Goal: Task Accomplishment & Management: Use online tool/utility

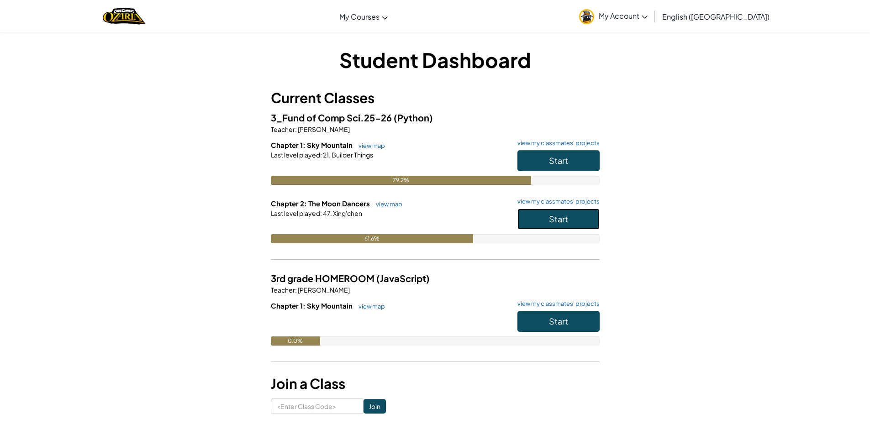
click at [564, 215] on span "Start" at bounding box center [558, 219] width 19 height 11
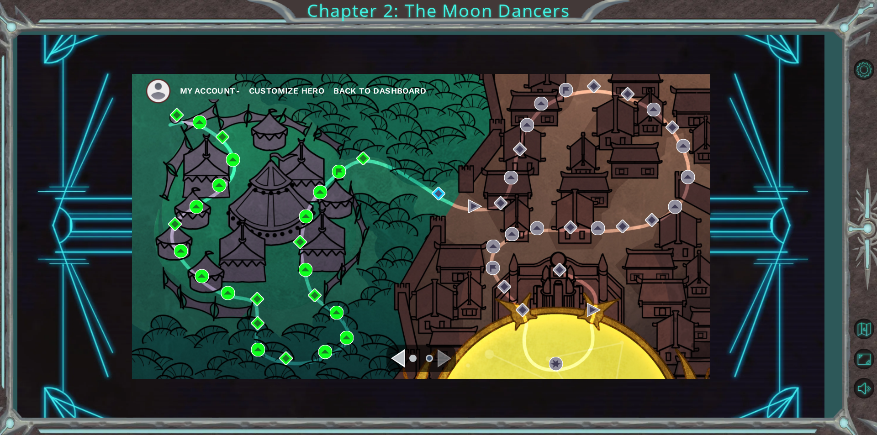
click at [395, 359] on div "Navigate to the previous page" at bounding box center [398, 358] width 14 height 18
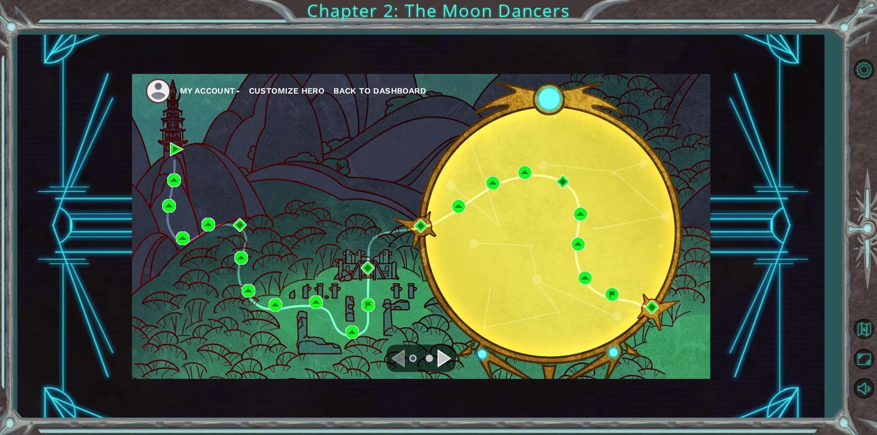
click at [431, 356] on li at bounding box center [429, 358] width 7 height 7
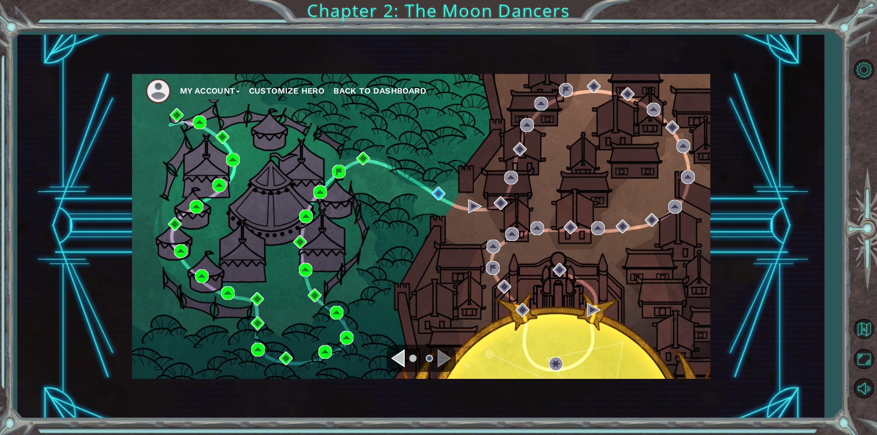
click at [396, 367] on div "Navigate to the previous page" at bounding box center [398, 358] width 14 height 18
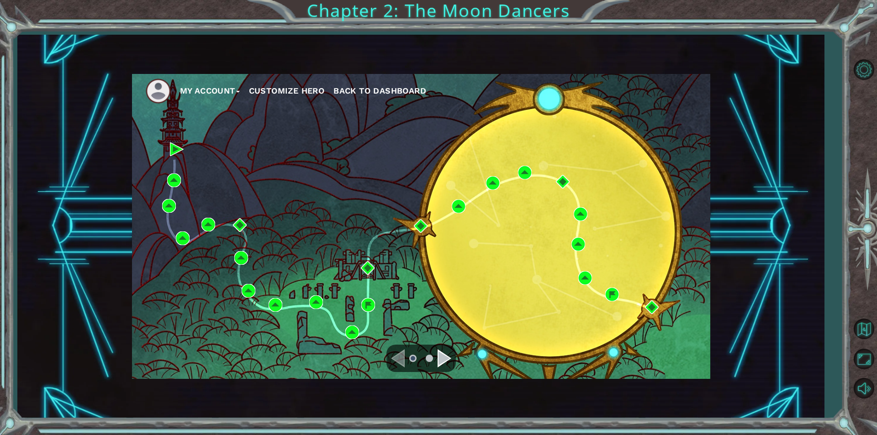
click at [441, 359] on div "Navigate to the next page" at bounding box center [444, 358] width 14 height 18
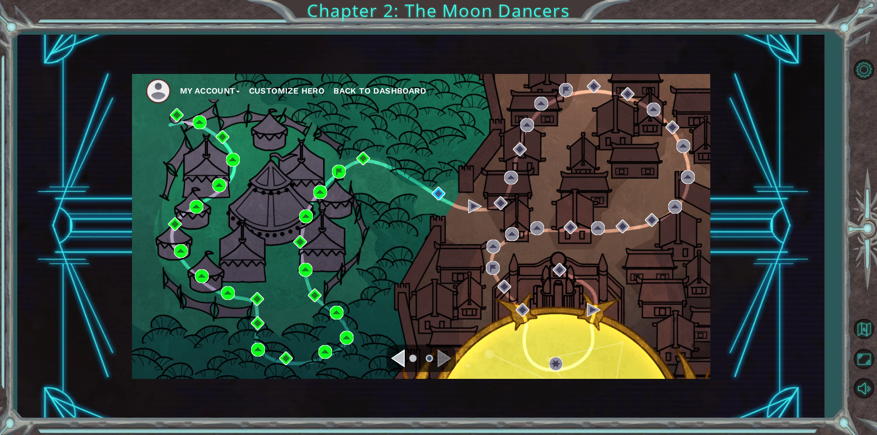
click at [420, 269] on div "My Account Customize Hero Back to Dashboard" at bounding box center [421, 226] width 578 height 305
click at [435, 298] on div "My Account Customize Hero Back to Dashboard" at bounding box center [421, 226] width 578 height 305
click at [435, 198] on img at bounding box center [439, 194] width 14 height 14
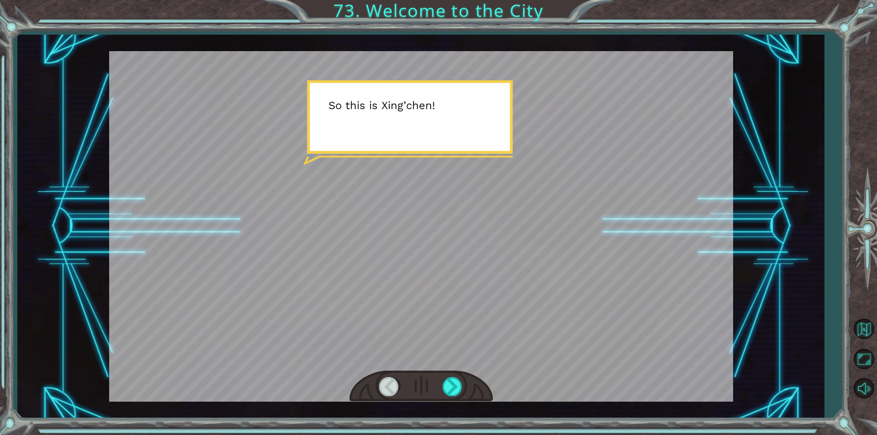
click at [500, 139] on div at bounding box center [421, 226] width 624 height 351
click at [460, 386] on div at bounding box center [452, 386] width 21 height 19
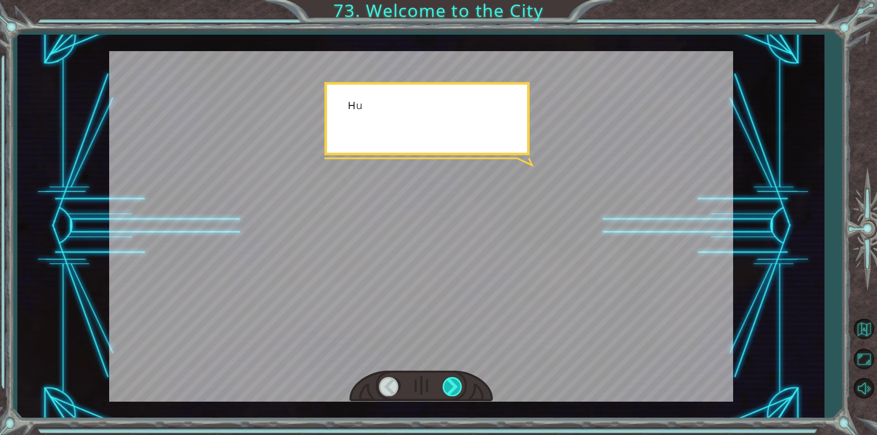
click at [460, 386] on div at bounding box center [452, 386] width 21 height 19
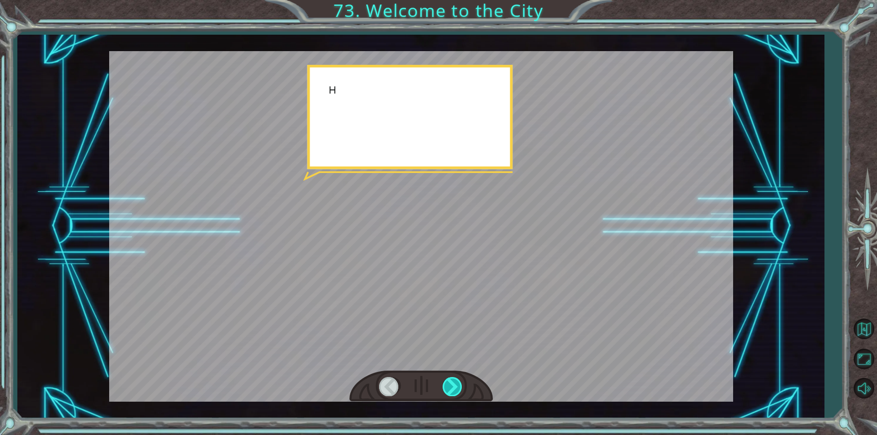
click at [460, 382] on div at bounding box center [452, 386] width 21 height 19
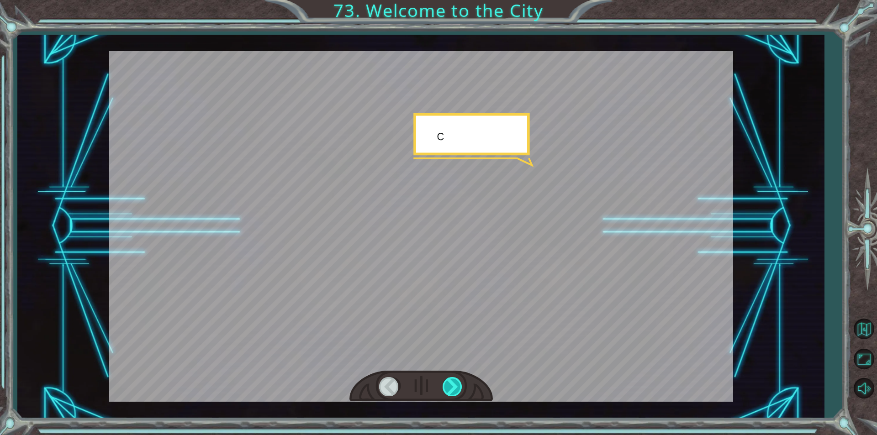
click at [460, 382] on div at bounding box center [452, 386] width 21 height 19
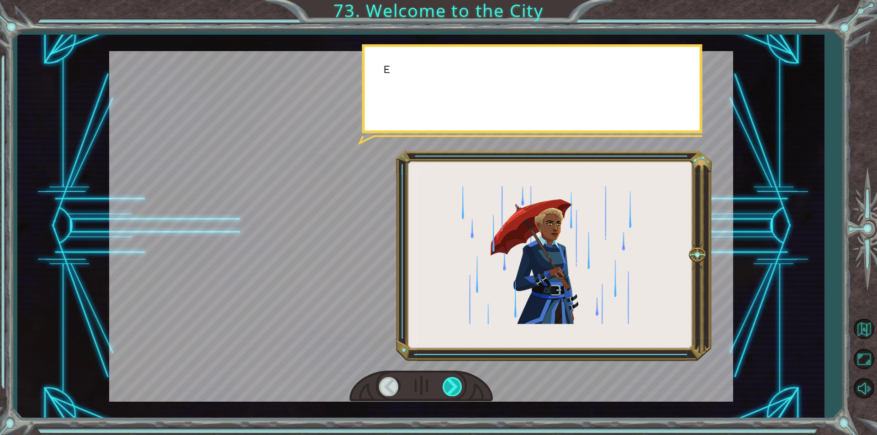
click at [460, 382] on div at bounding box center [452, 386] width 21 height 19
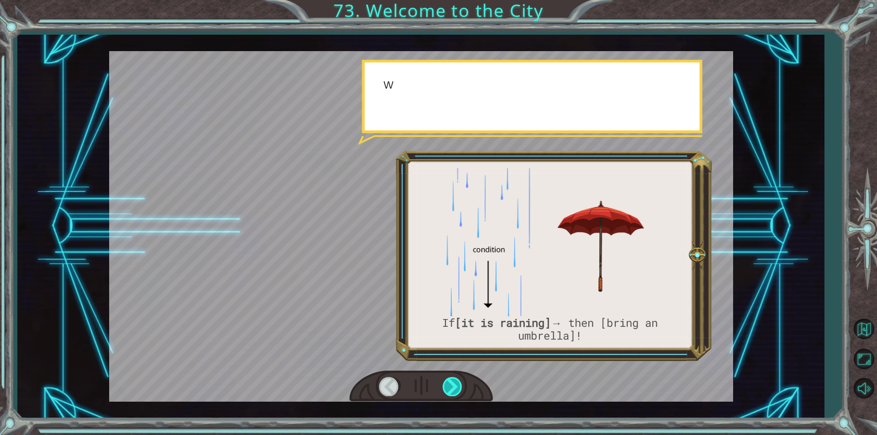
click at [460, 382] on div at bounding box center [452, 386] width 21 height 19
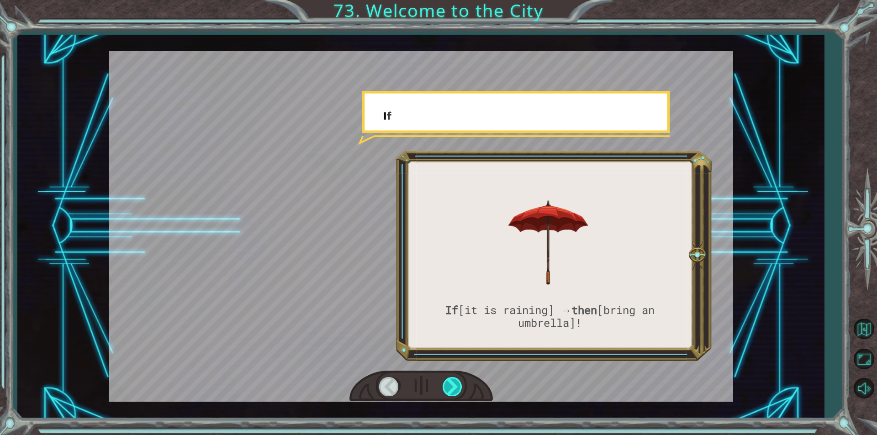
click at [460, 382] on div at bounding box center [452, 386] width 21 height 19
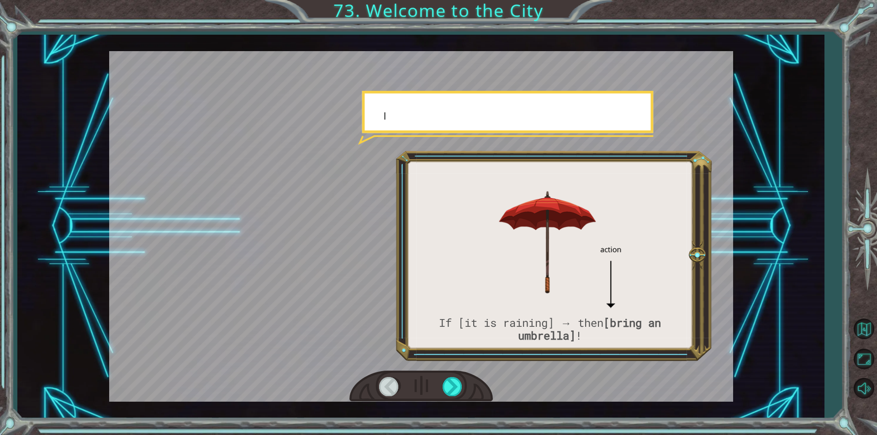
click at [446, 400] on div at bounding box center [420, 387] width 143 height 32
click at [454, 395] on div at bounding box center [452, 386] width 21 height 19
click at [453, 392] on div at bounding box center [452, 386] width 21 height 19
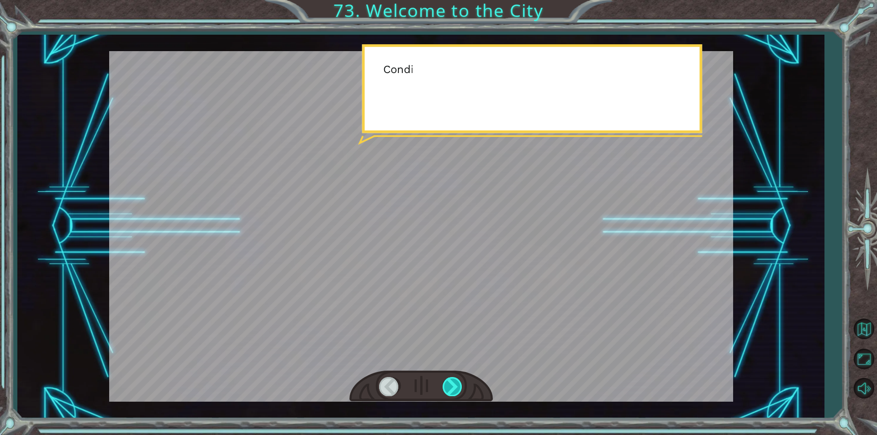
click at [453, 392] on div at bounding box center [452, 386] width 21 height 19
click at [452, 389] on div at bounding box center [452, 386] width 21 height 19
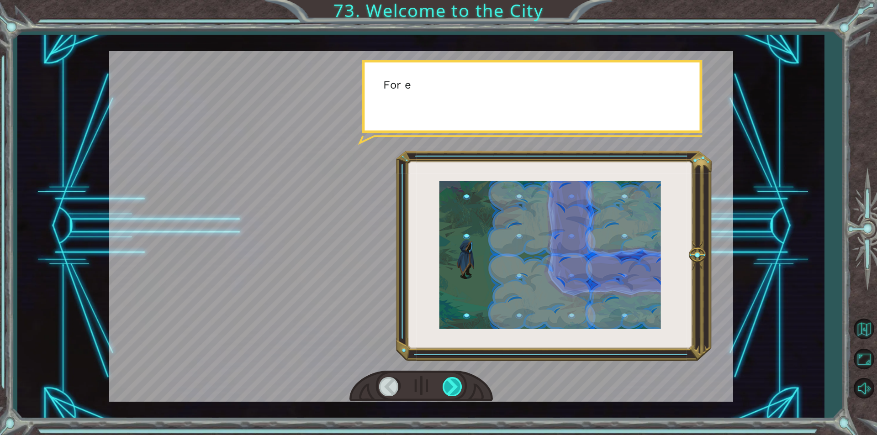
click at [456, 386] on div at bounding box center [452, 386] width 21 height 19
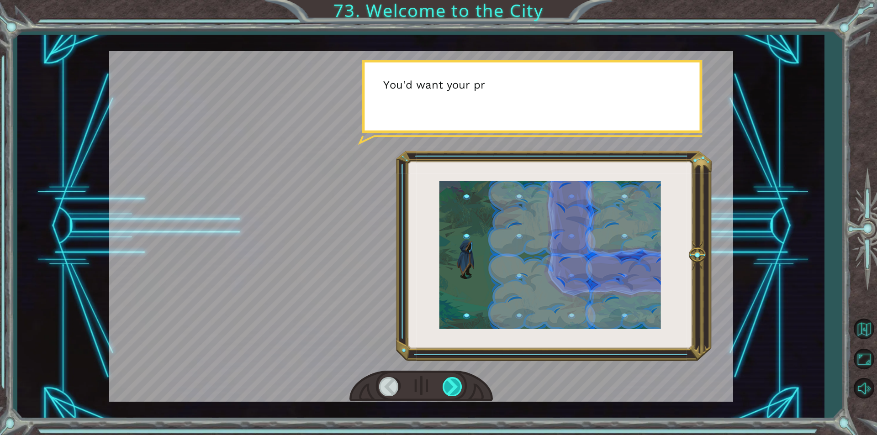
click at [456, 386] on div at bounding box center [452, 386] width 21 height 19
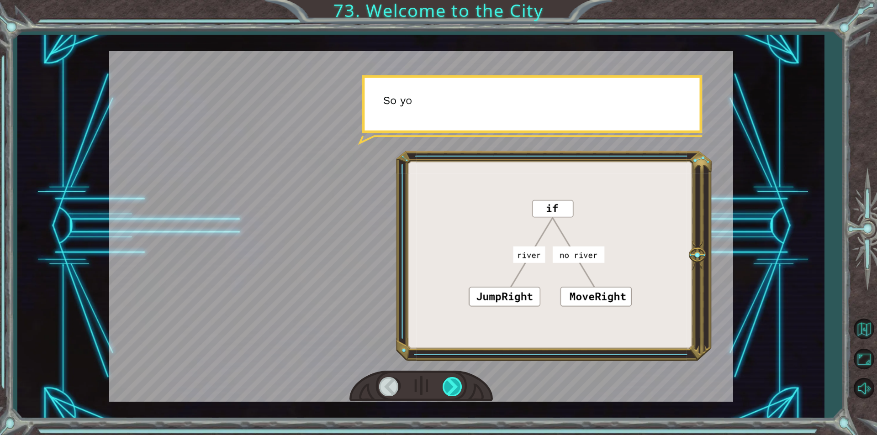
click at [456, 386] on div at bounding box center [452, 386] width 21 height 19
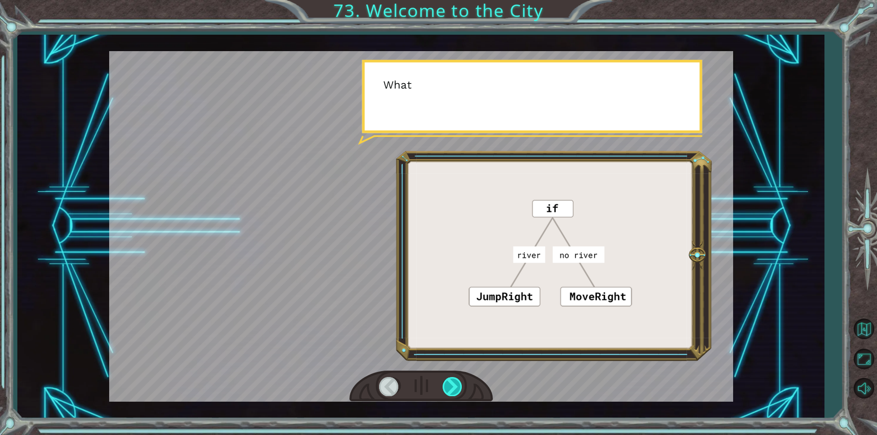
click at [456, 386] on div at bounding box center [452, 386] width 21 height 19
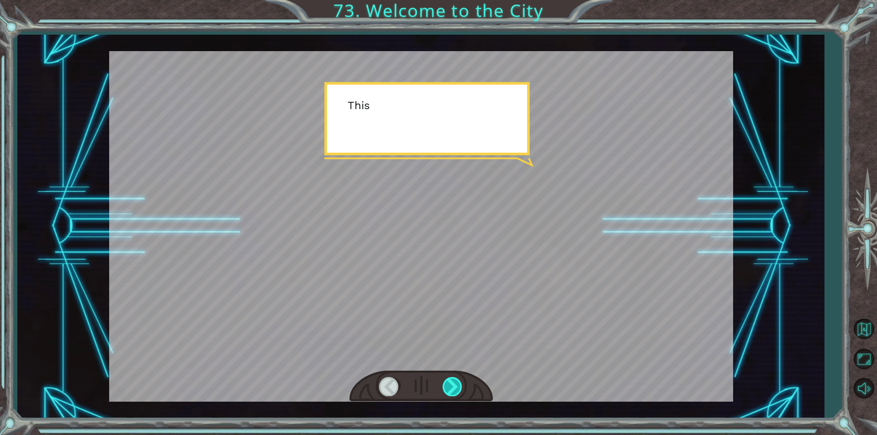
click at [456, 386] on div at bounding box center [452, 386] width 21 height 19
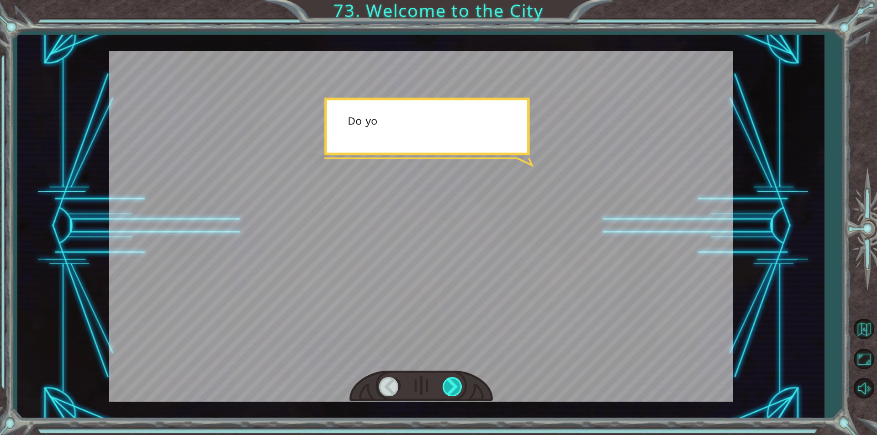
click at [456, 386] on div at bounding box center [452, 386] width 21 height 19
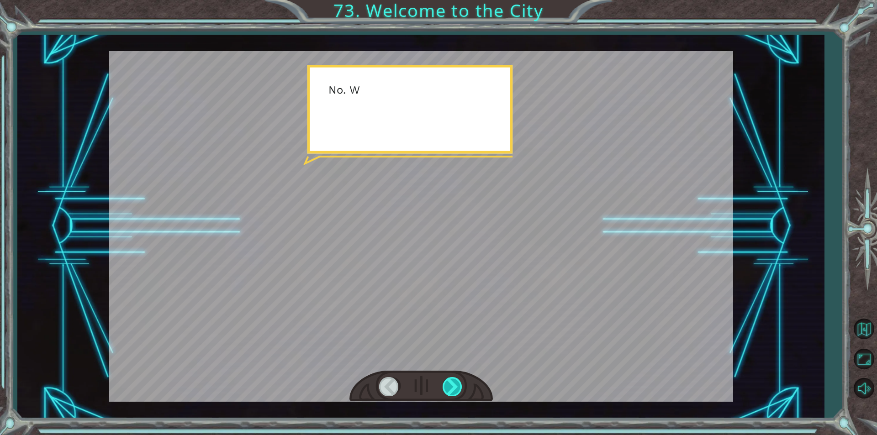
click at [456, 386] on div at bounding box center [452, 386] width 21 height 19
click at [456, 0] on div "S o t h i s i s X i n g ’ c h e n ! I ’ v e a l w a y s w a n t e d t o c o m e…" at bounding box center [438, 0] width 877 height 0
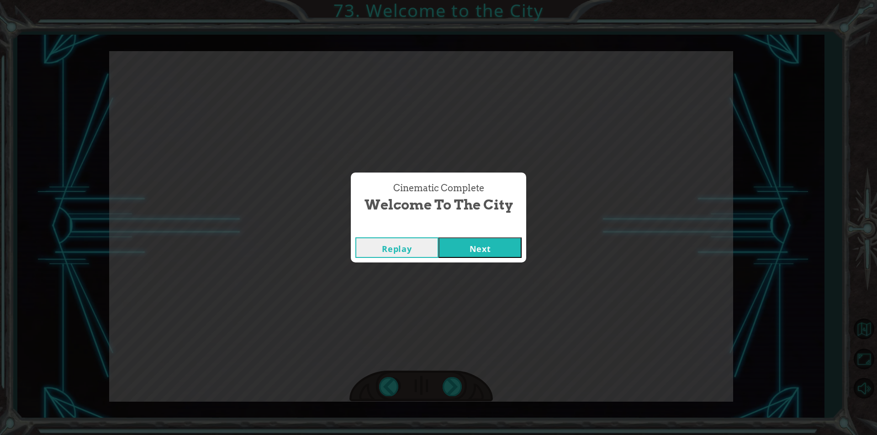
click at [483, 246] on button "Next" at bounding box center [479, 247] width 83 height 21
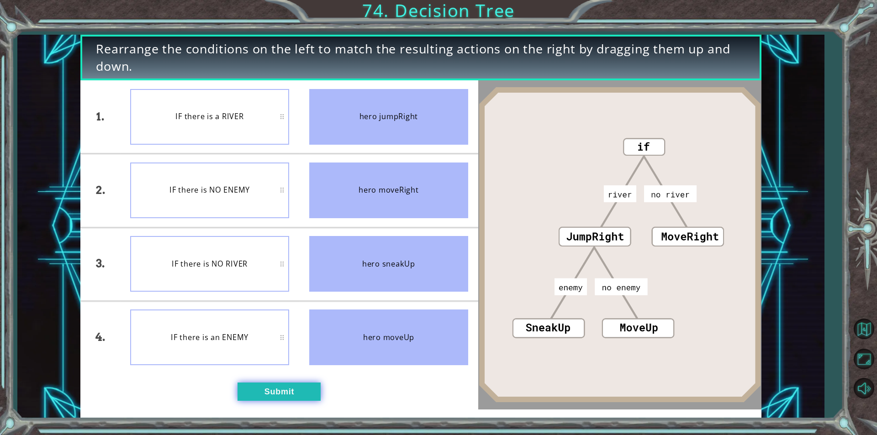
click at [283, 383] on button "Submit" at bounding box center [278, 392] width 83 height 18
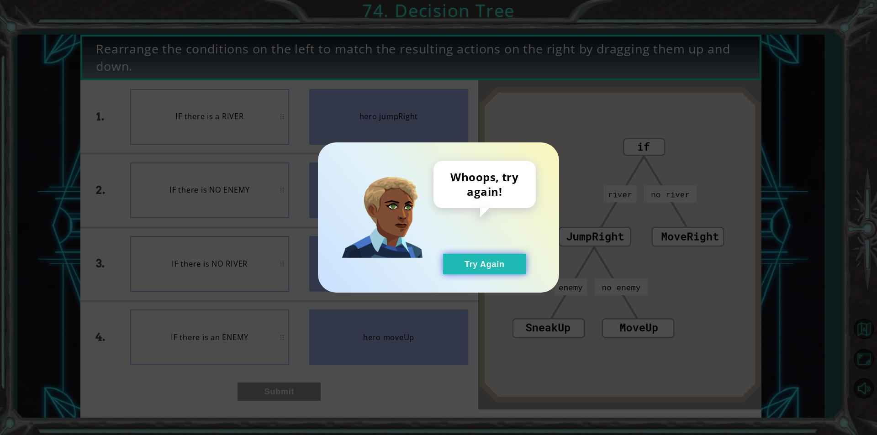
click at [491, 265] on button "Try Again" at bounding box center [484, 264] width 83 height 21
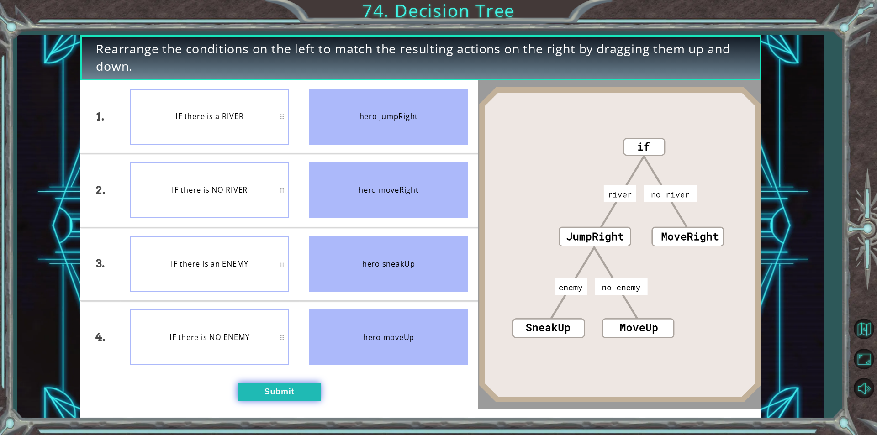
click at [278, 387] on button "Submit" at bounding box center [278, 392] width 83 height 18
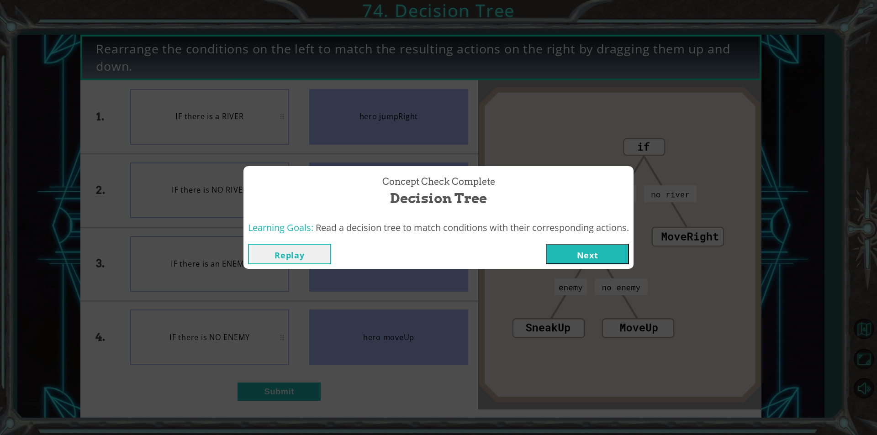
click at [616, 259] on button "Next" at bounding box center [587, 254] width 83 height 21
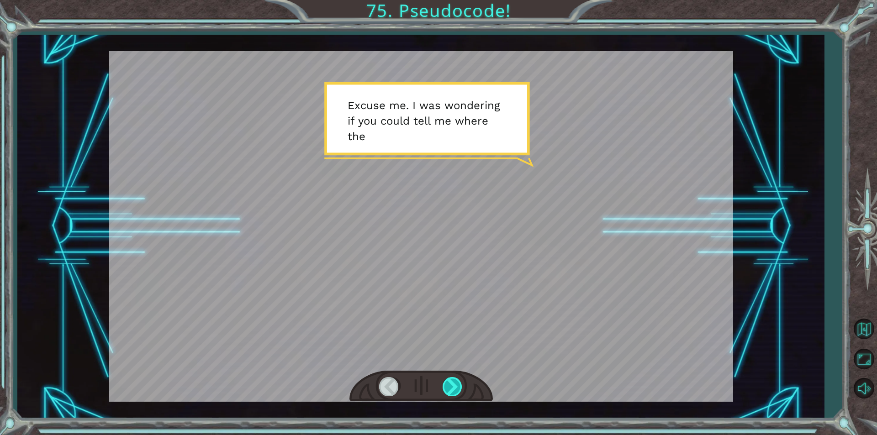
click at [458, 394] on div at bounding box center [452, 386] width 21 height 19
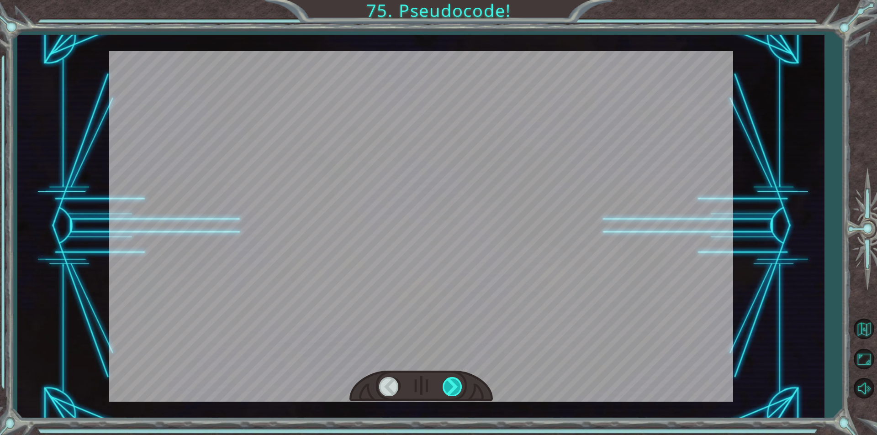
click at [455, 393] on div at bounding box center [452, 386] width 21 height 19
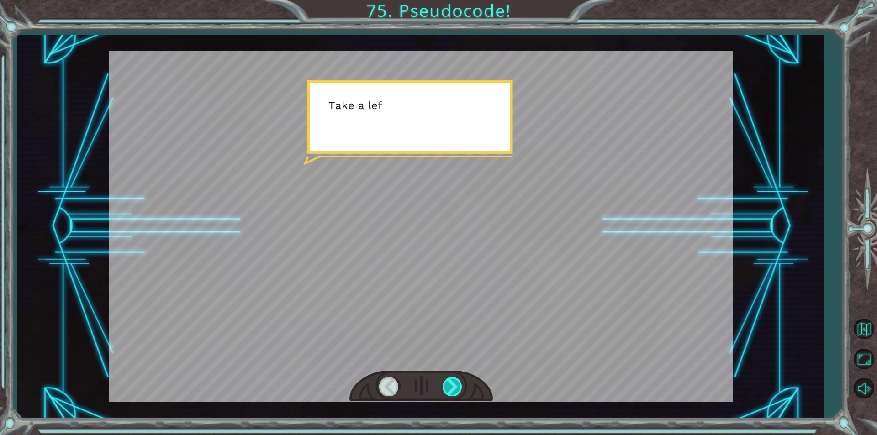
click at [454, 391] on div at bounding box center [452, 386] width 21 height 19
click at [454, 388] on div at bounding box center [452, 386] width 21 height 19
click at [454, 386] on div at bounding box center [452, 386] width 21 height 19
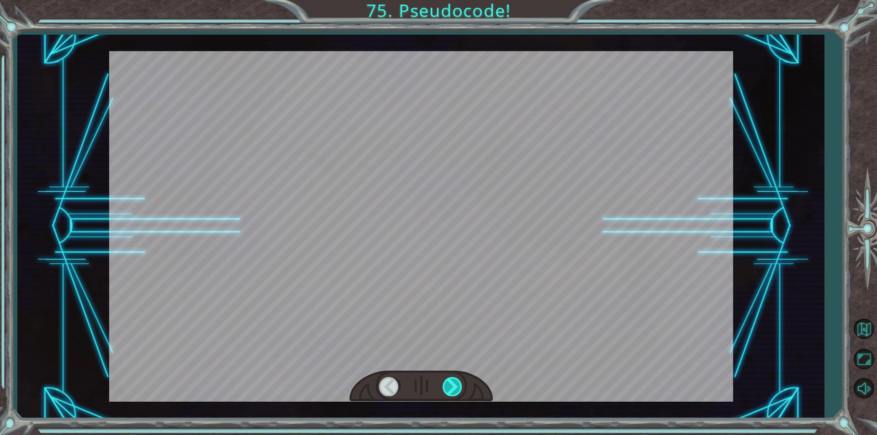
click at [451, 384] on div at bounding box center [452, 386] width 21 height 19
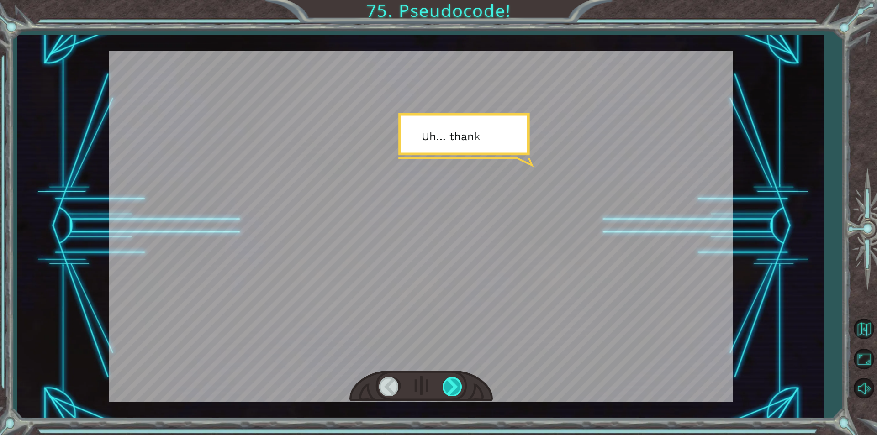
click at [451, 384] on div at bounding box center [452, 386] width 21 height 19
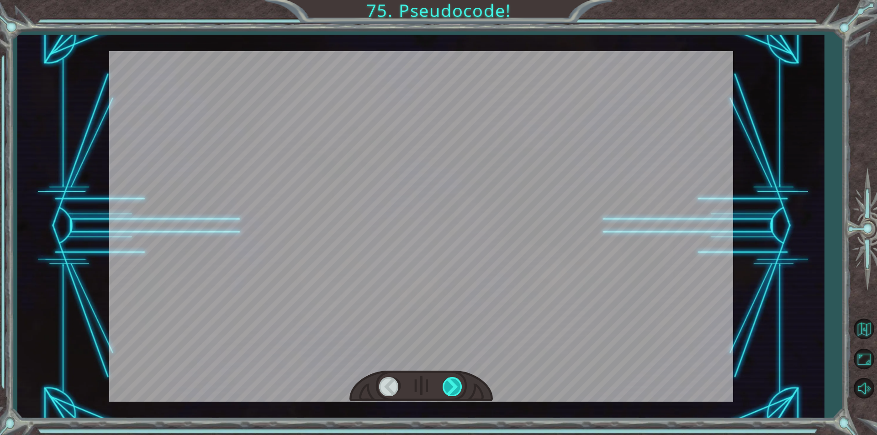
click at [451, 384] on div at bounding box center [452, 386] width 21 height 19
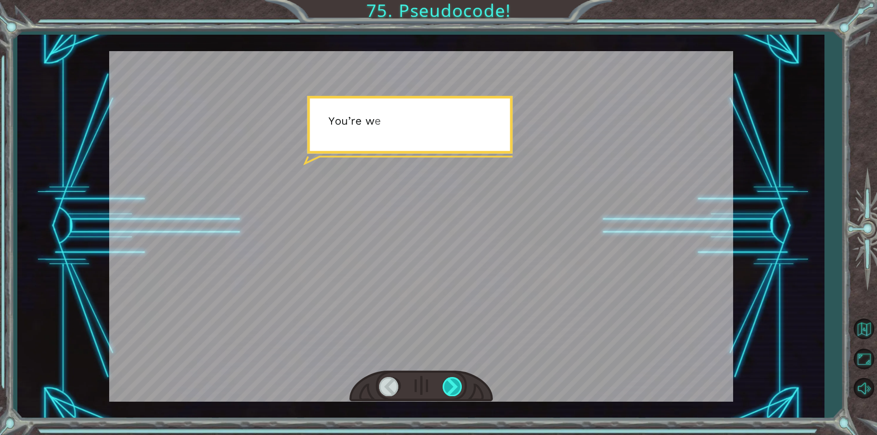
click at [451, 384] on div at bounding box center [452, 386] width 21 height 19
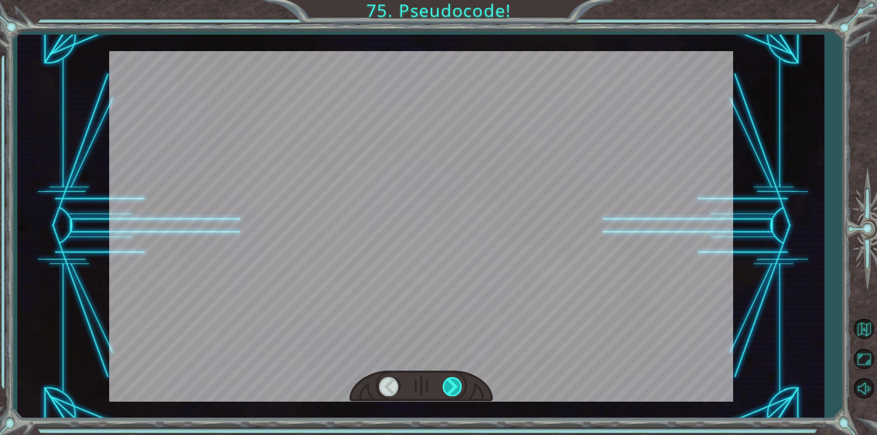
click at [451, 384] on div at bounding box center [452, 386] width 21 height 19
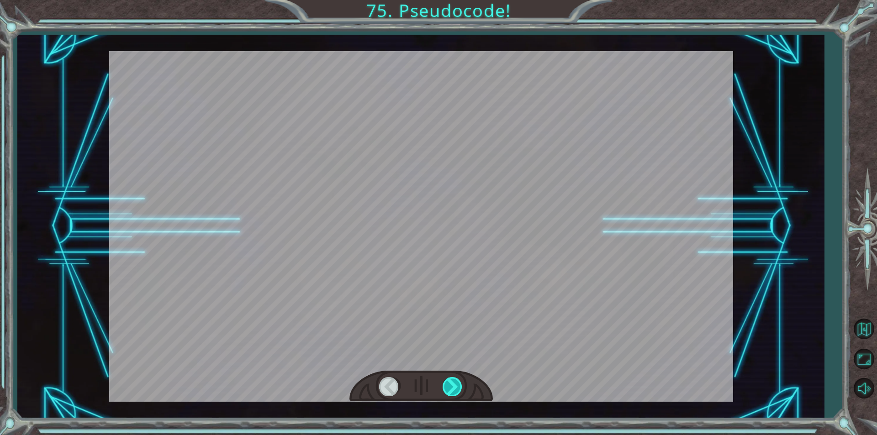
click at [451, 384] on div at bounding box center [452, 386] width 21 height 19
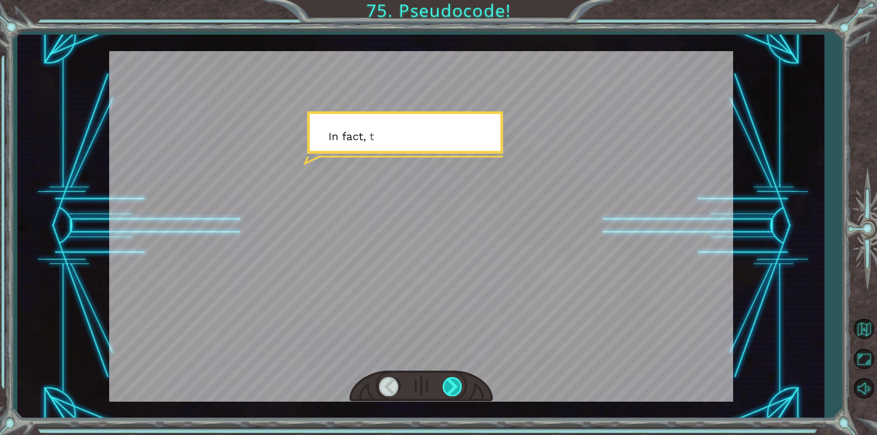
click at [451, 384] on div at bounding box center [452, 386] width 21 height 19
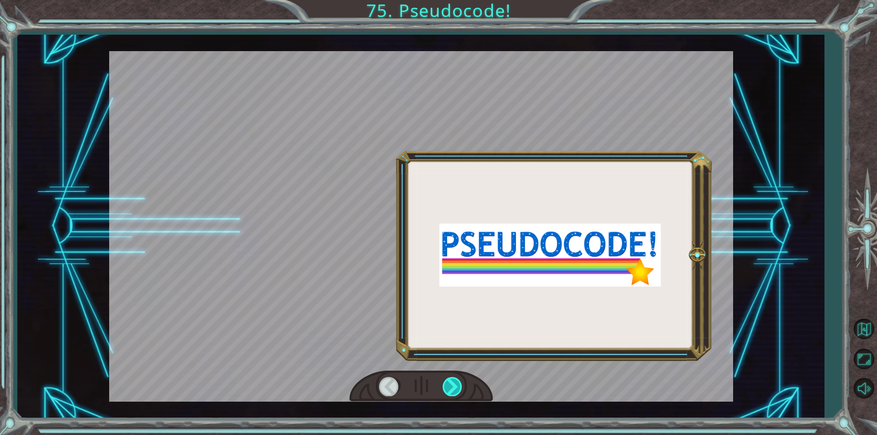
click at [451, 384] on div at bounding box center [452, 386] width 21 height 19
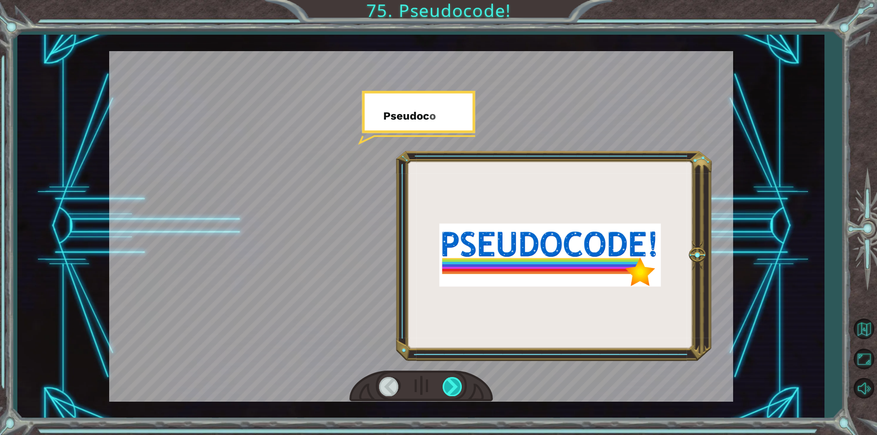
click at [451, 384] on div at bounding box center [452, 386] width 21 height 19
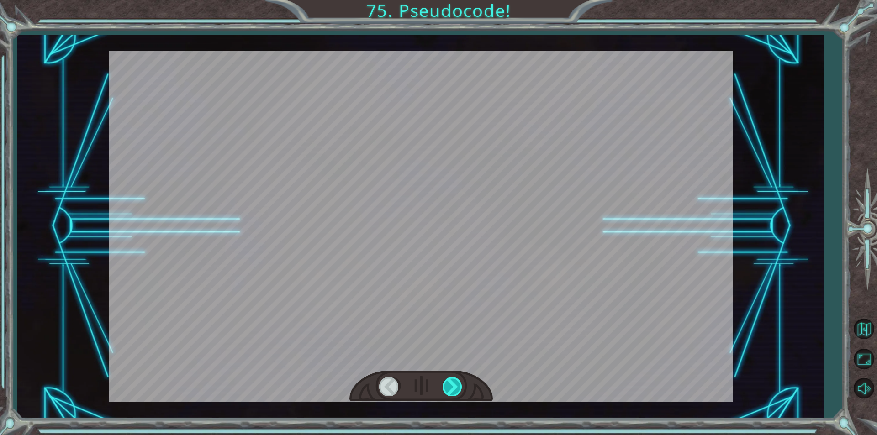
click at [451, 384] on div at bounding box center [452, 386] width 21 height 19
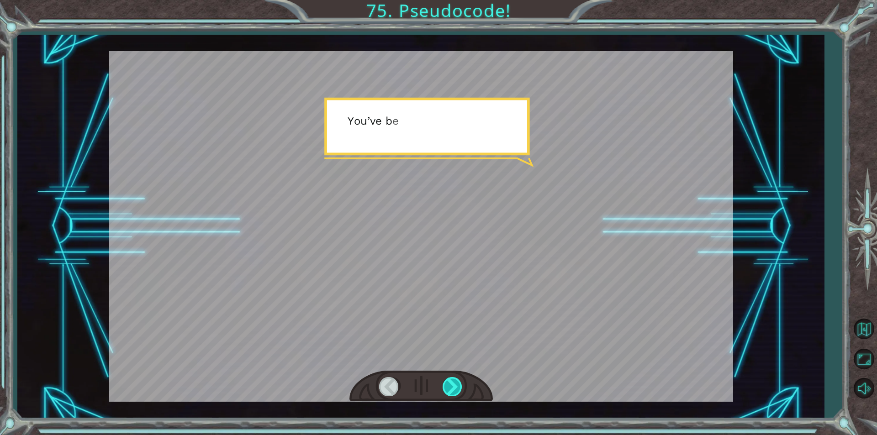
click at [451, 384] on div at bounding box center [452, 386] width 21 height 19
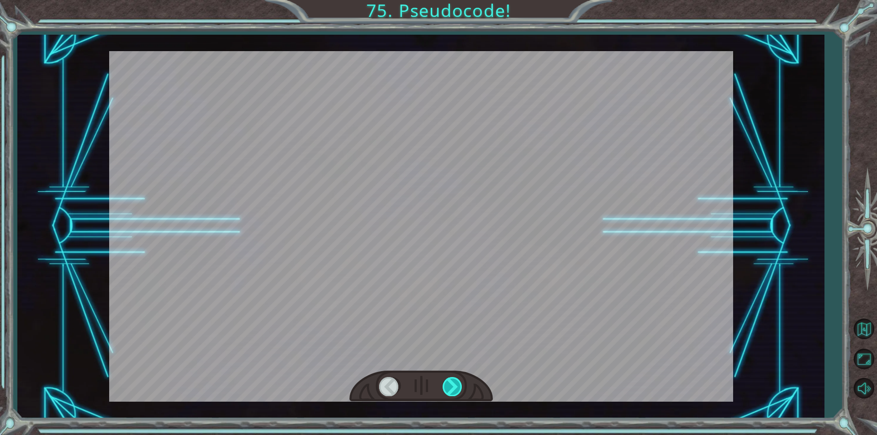
click at [451, 384] on div at bounding box center [452, 386] width 21 height 19
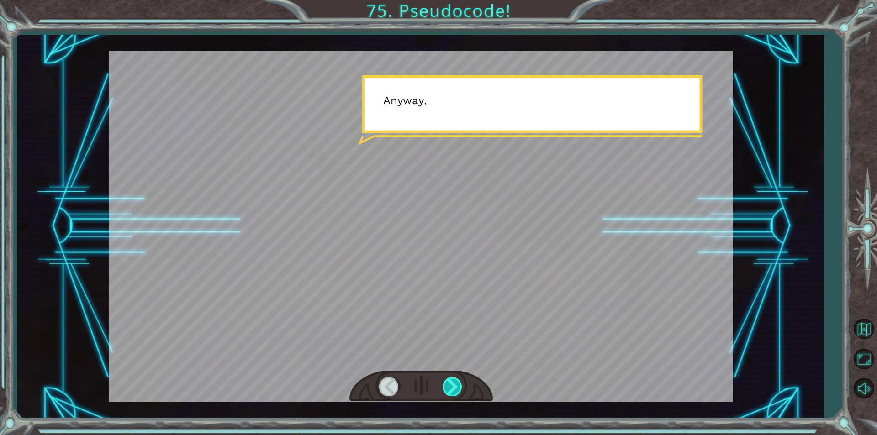
click at [451, 384] on div at bounding box center [452, 386] width 21 height 19
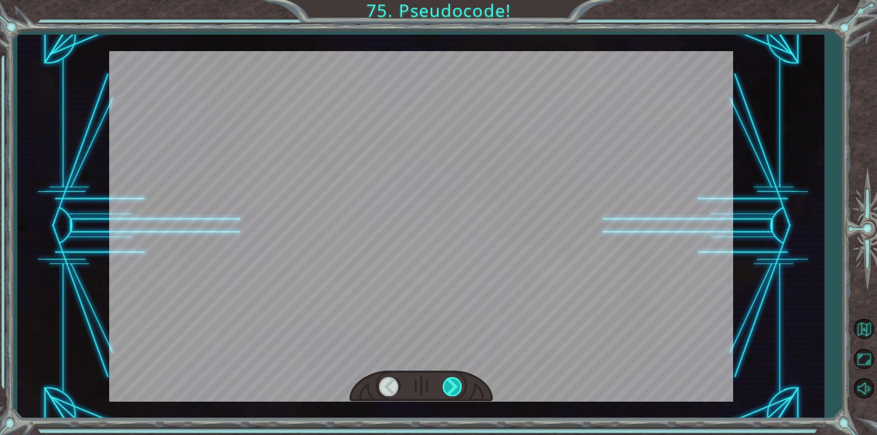
click at [451, 384] on div at bounding box center [452, 386] width 21 height 19
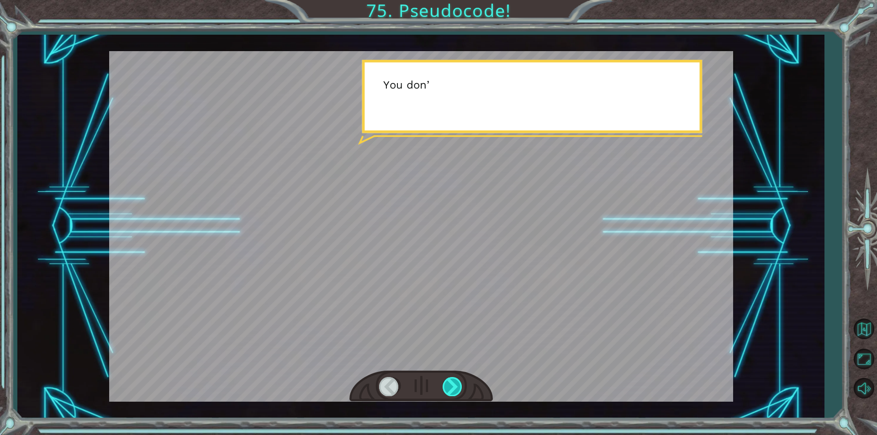
click at [451, 384] on div at bounding box center [452, 386] width 21 height 19
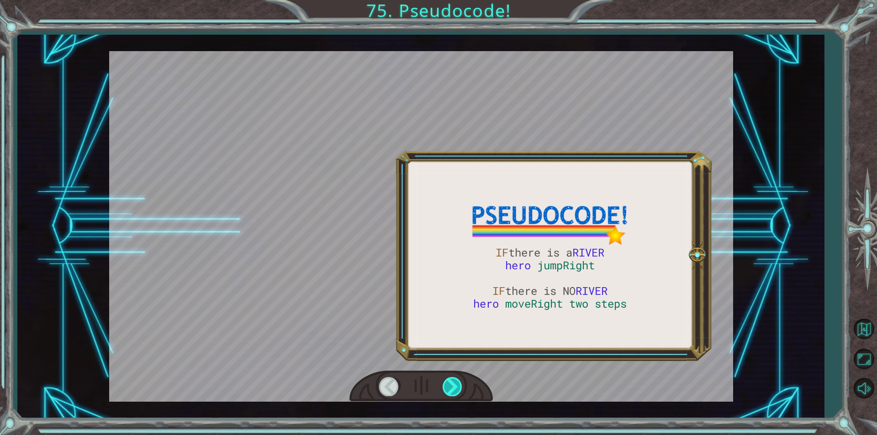
click at [451, 384] on div at bounding box center [452, 386] width 21 height 19
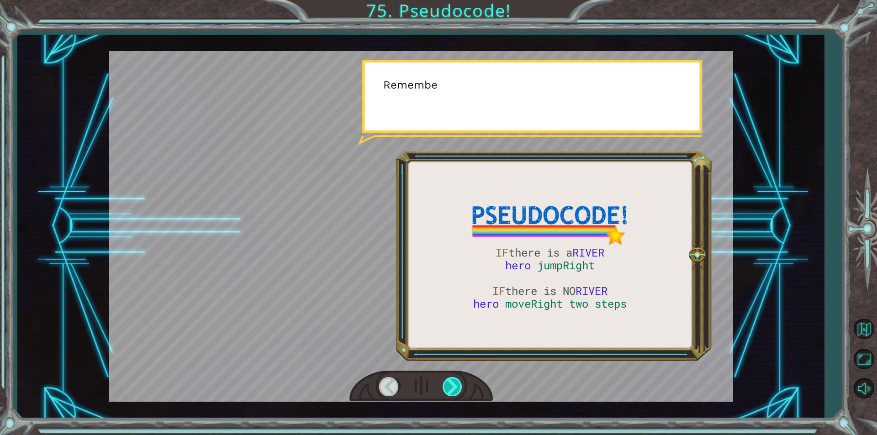
click at [451, 384] on div at bounding box center [452, 386] width 21 height 19
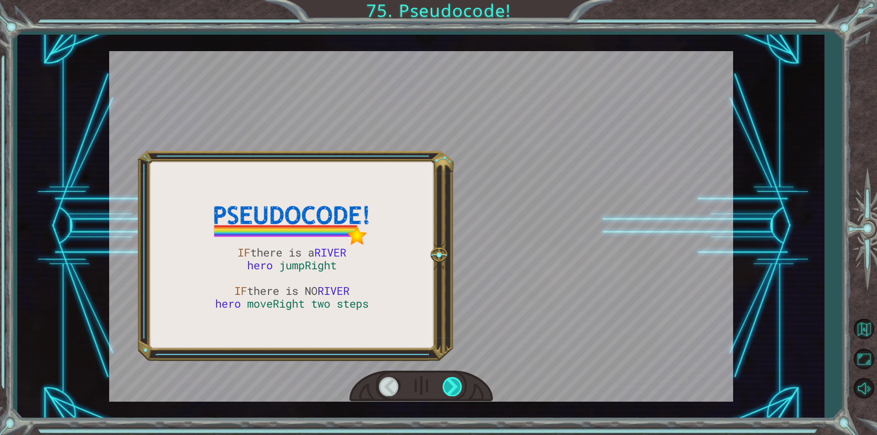
click at [451, 384] on div at bounding box center [452, 386] width 21 height 19
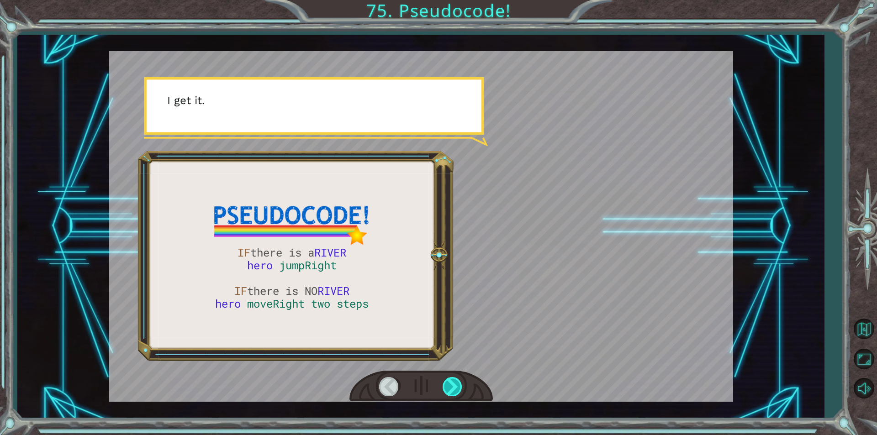
click at [451, 384] on div at bounding box center [452, 386] width 21 height 19
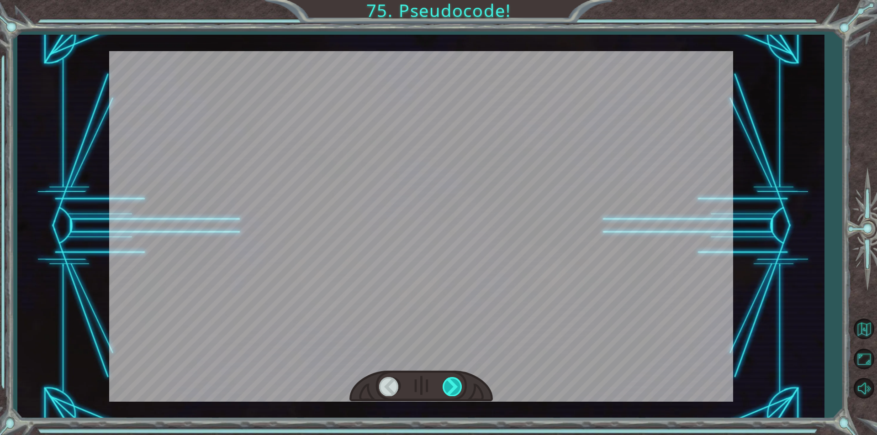
click at [451, 384] on div at bounding box center [452, 386] width 21 height 19
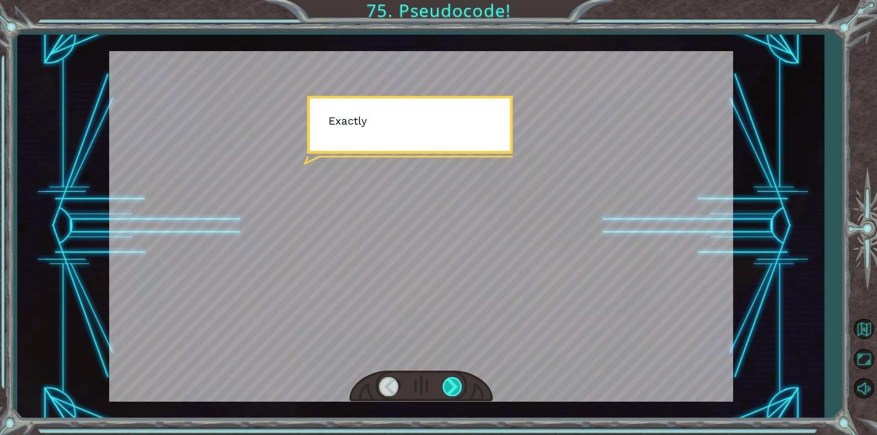
click at [451, 384] on div at bounding box center [452, 386] width 21 height 19
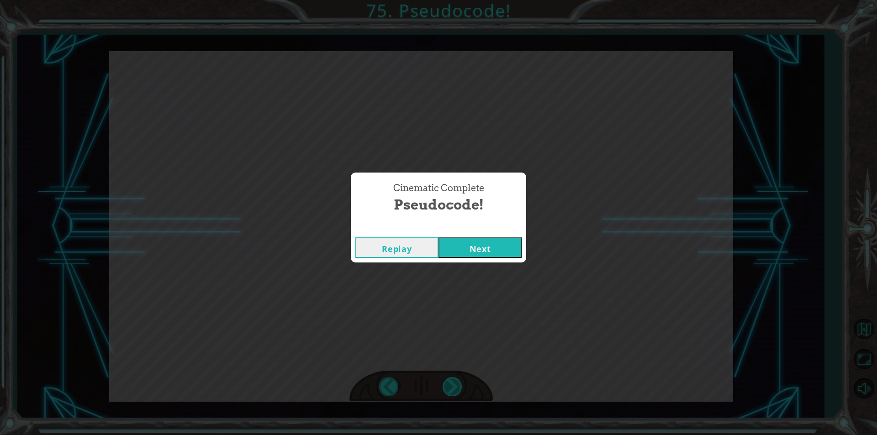
click at [451, 384] on div "Cinematic Complete Pseudocode! Replay Next" at bounding box center [438, 217] width 877 height 435
click at [491, 246] on button "Next" at bounding box center [479, 247] width 83 height 21
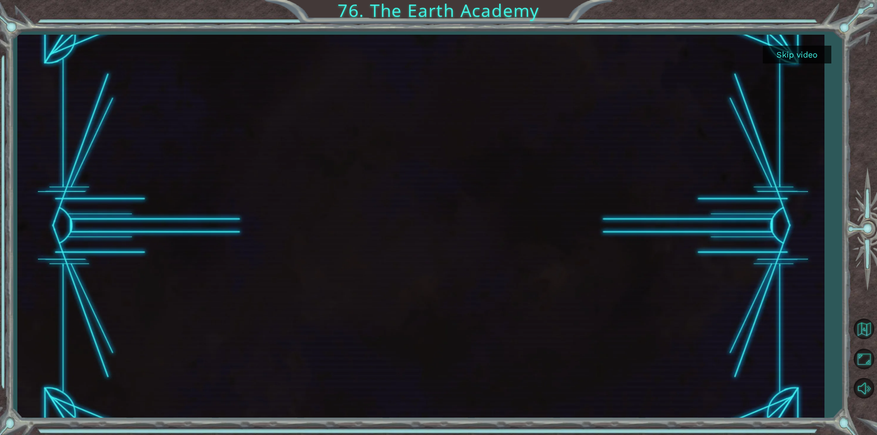
drag, startPoint x: 504, startPoint y: 241, endPoint x: 501, endPoint y: 245, distance: 5.3
click at [501, 245] on div at bounding box center [420, 226] width 681 height 383
click at [476, 346] on div at bounding box center [420, 226] width 681 height 383
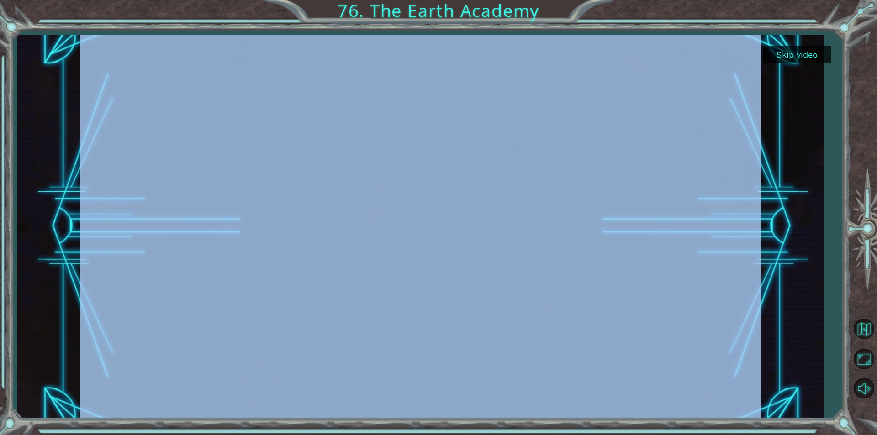
click at [801, 55] on button "Skip video" at bounding box center [797, 55] width 68 height 18
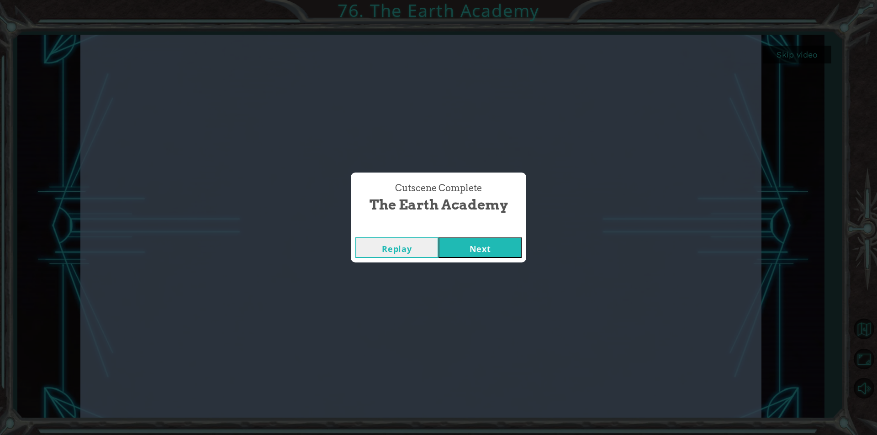
click at [483, 247] on button "Next" at bounding box center [479, 247] width 83 height 21
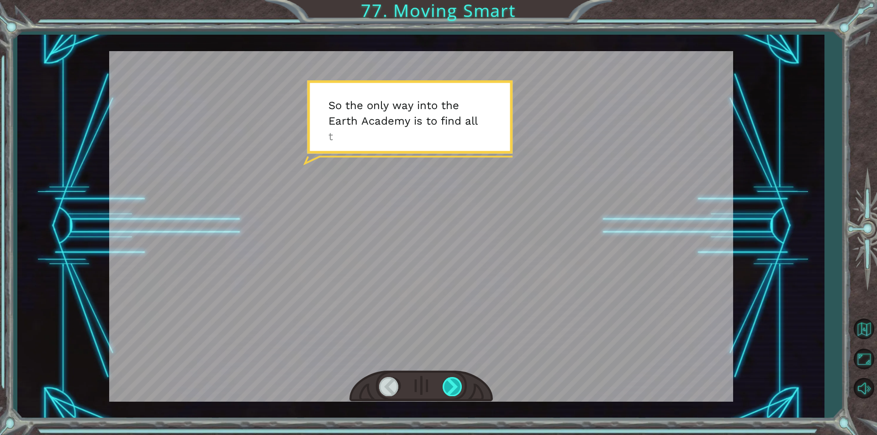
click at [457, 386] on div at bounding box center [452, 386] width 21 height 19
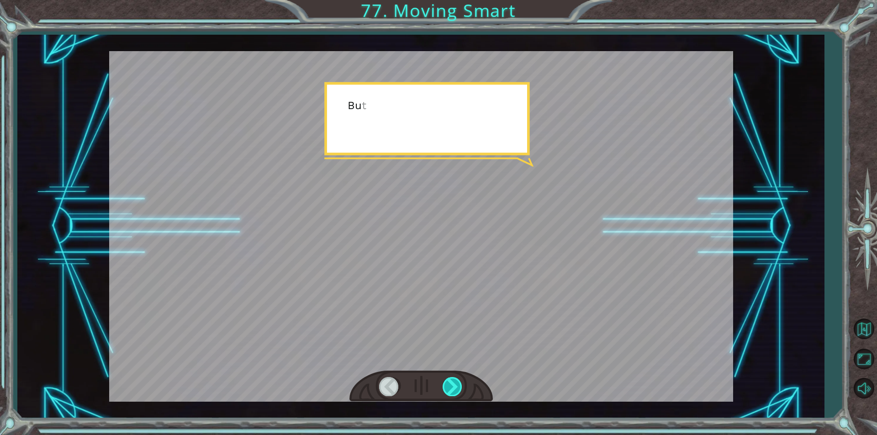
click at [457, 386] on div at bounding box center [452, 386] width 21 height 19
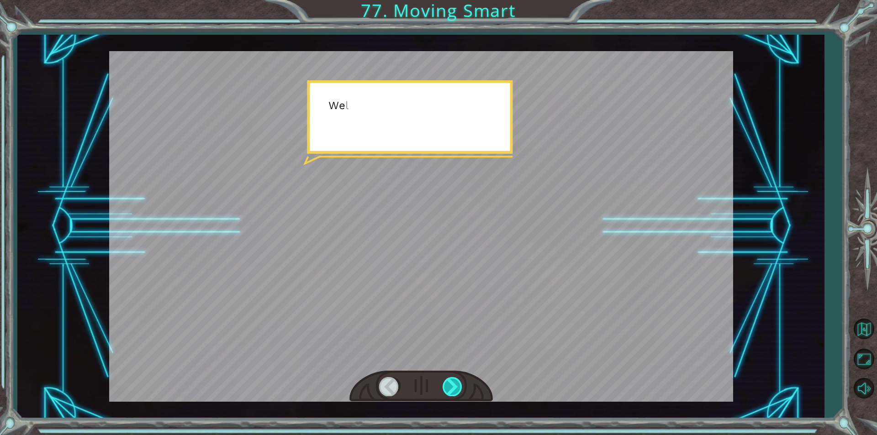
click at [457, 386] on div at bounding box center [452, 386] width 21 height 19
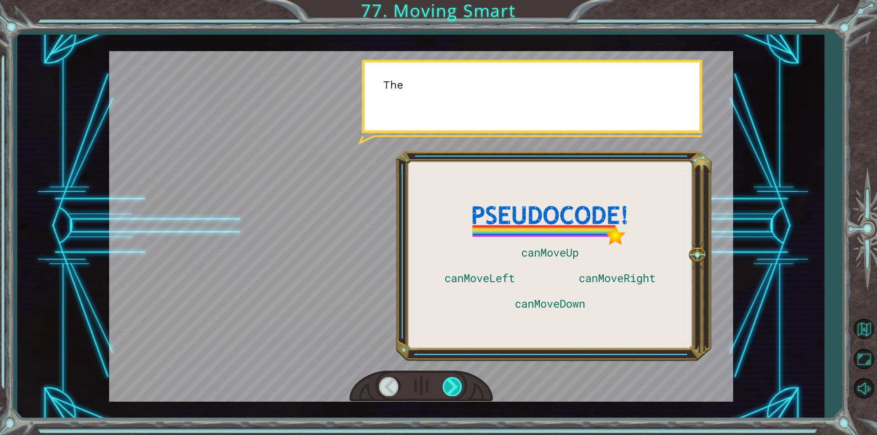
click at [457, 386] on div at bounding box center [452, 386] width 21 height 19
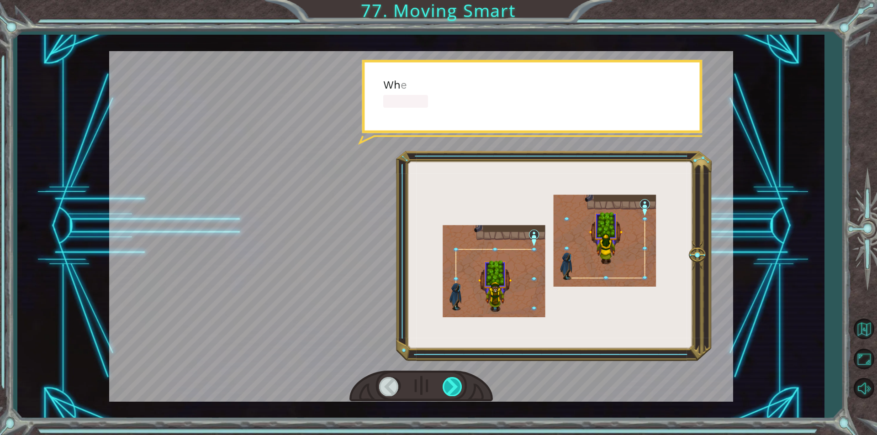
click at [457, 386] on div at bounding box center [452, 386] width 21 height 19
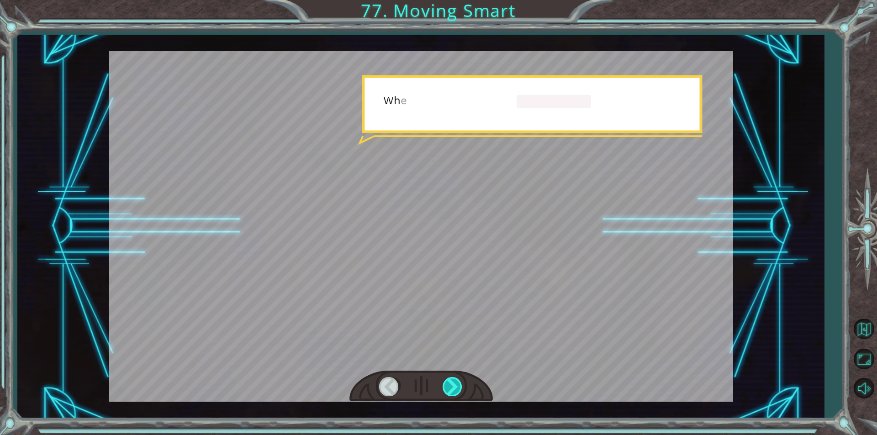
click at [450, 380] on div at bounding box center [452, 386] width 21 height 19
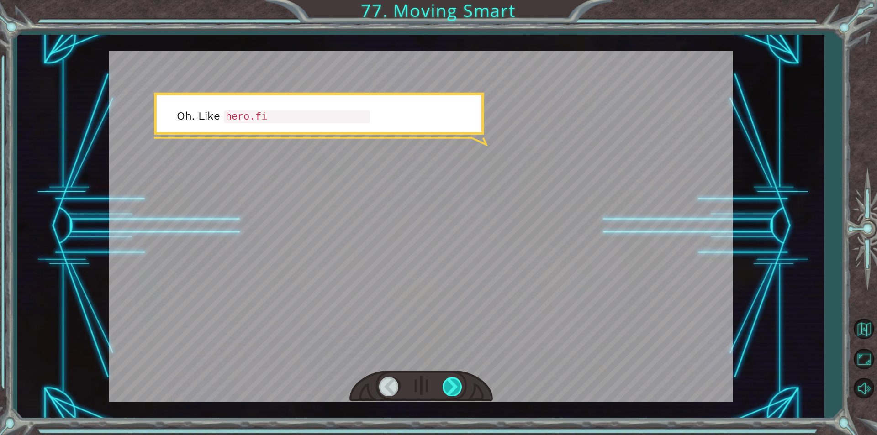
click at [450, 380] on div at bounding box center [452, 386] width 21 height 19
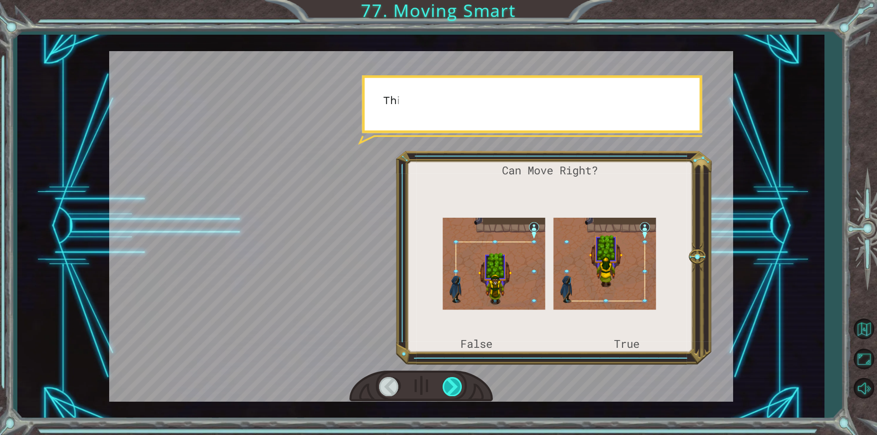
click at [450, 380] on div at bounding box center [452, 386] width 21 height 19
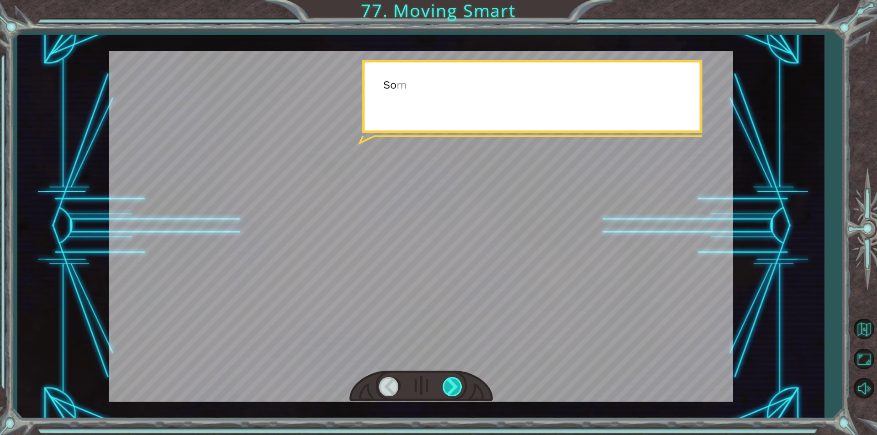
click at [450, 380] on div at bounding box center [452, 386] width 21 height 19
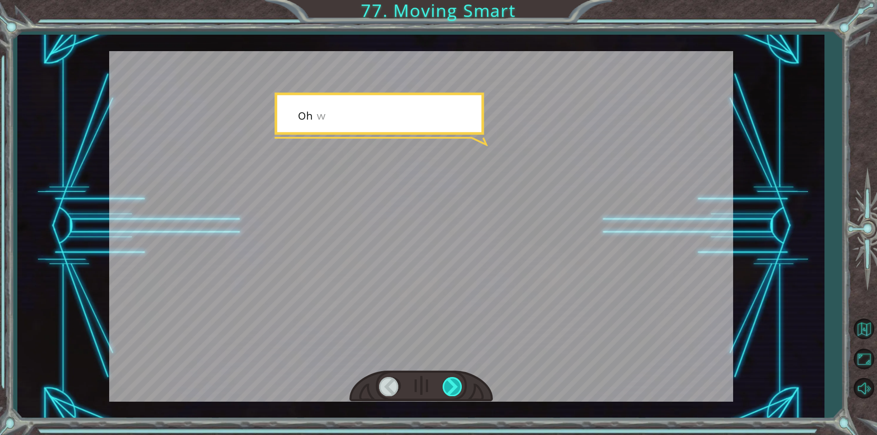
click at [450, 380] on div at bounding box center [452, 386] width 21 height 19
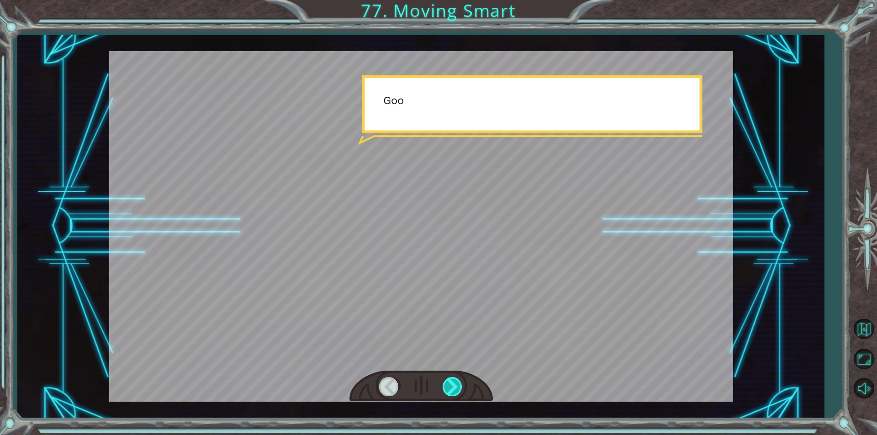
click at [450, 380] on div at bounding box center [452, 386] width 21 height 19
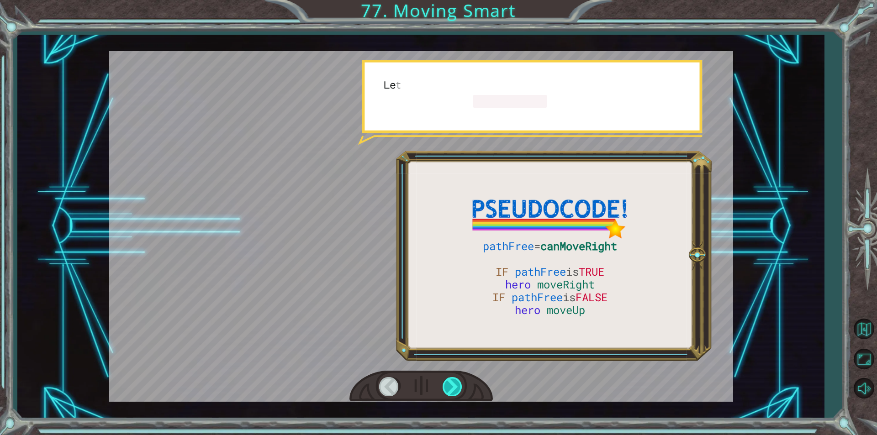
click at [450, 380] on div at bounding box center [452, 386] width 21 height 19
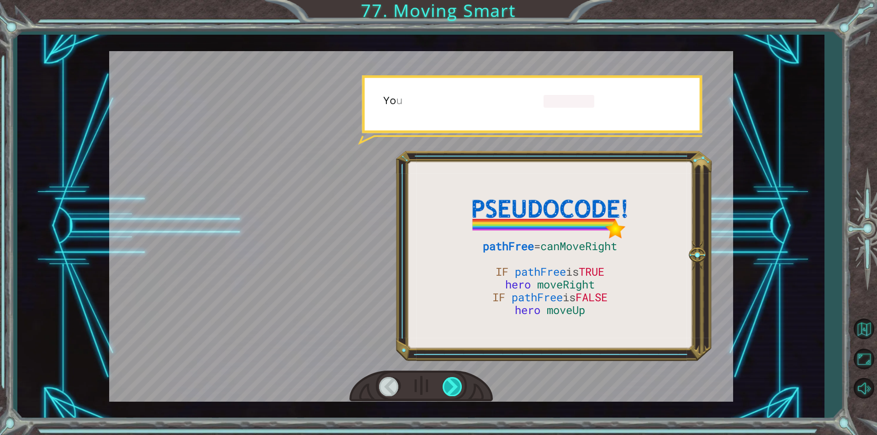
click at [450, 380] on div at bounding box center [452, 386] width 21 height 19
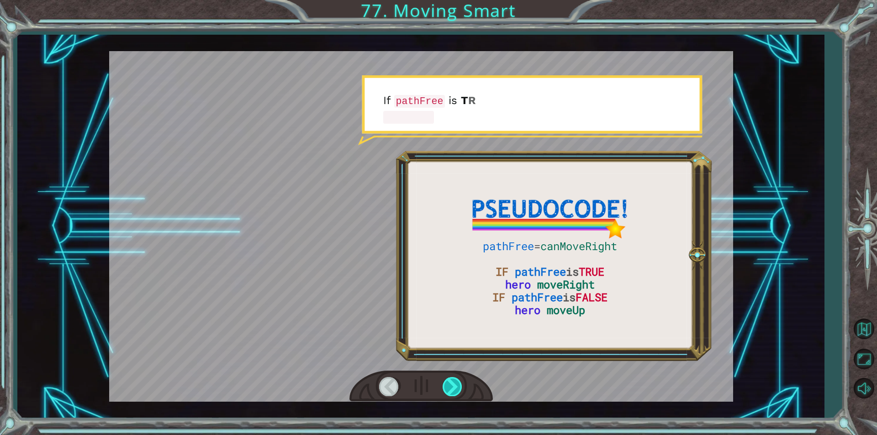
click at [450, 380] on div at bounding box center [452, 386] width 21 height 19
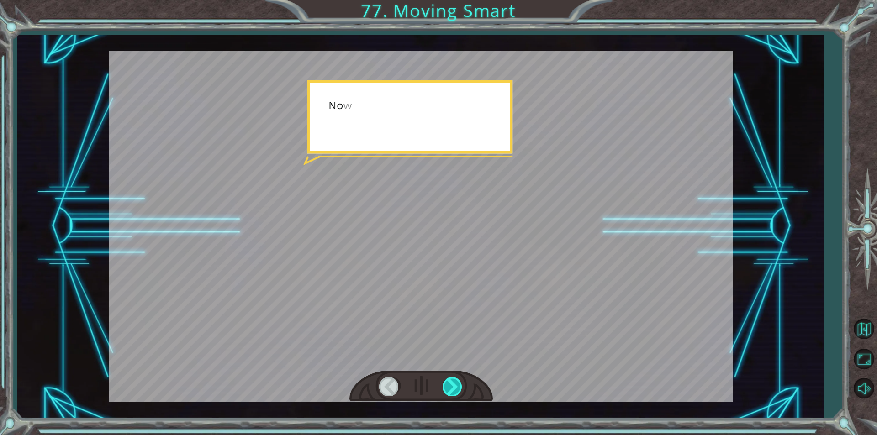
click at [450, 380] on div at bounding box center [452, 386] width 21 height 19
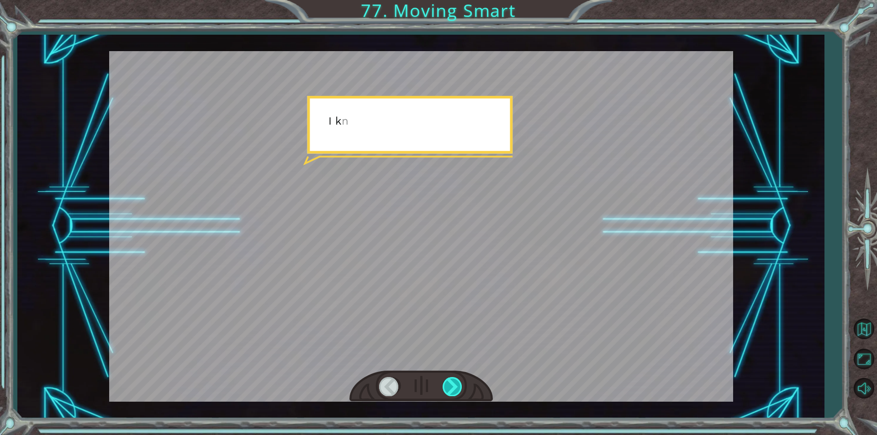
click at [450, 380] on div at bounding box center [452, 386] width 21 height 19
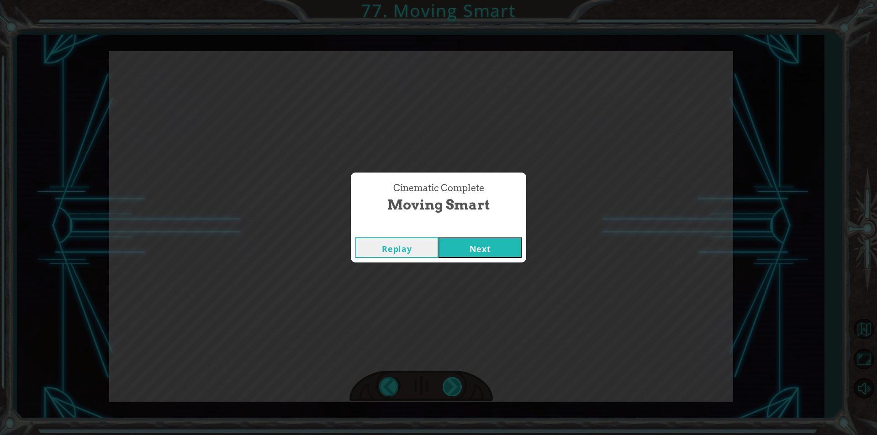
click at [450, 380] on div "Cinematic Complete Moving Smart Replay Next" at bounding box center [438, 217] width 877 height 435
click at [493, 241] on button "Next" at bounding box center [479, 247] width 83 height 21
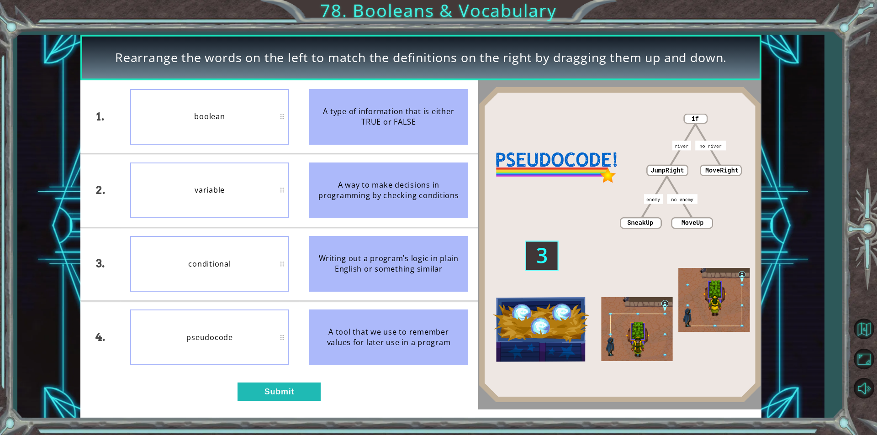
click at [227, 336] on div "pseudocode" at bounding box center [209, 338] width 159 height 56
click at [267, 397] on button "Submit" at bounding box center [278, 392] width 83 height 18
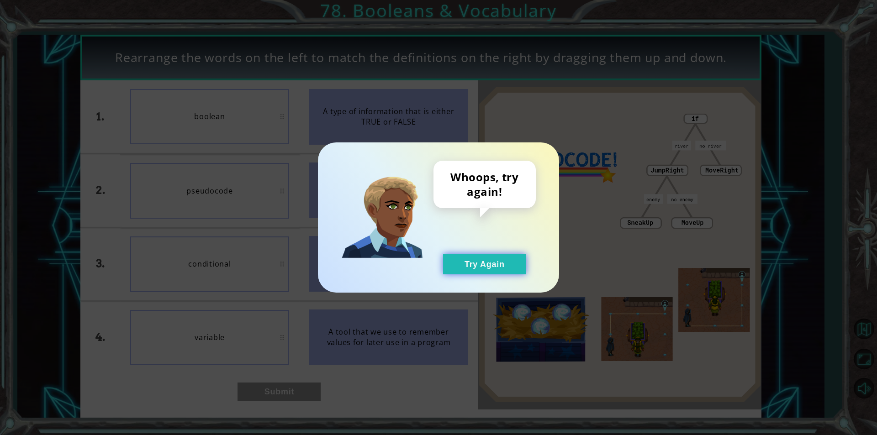
click at [482, 255] on button "Try Again" at bounding box center [484, 264] width 83 height 21
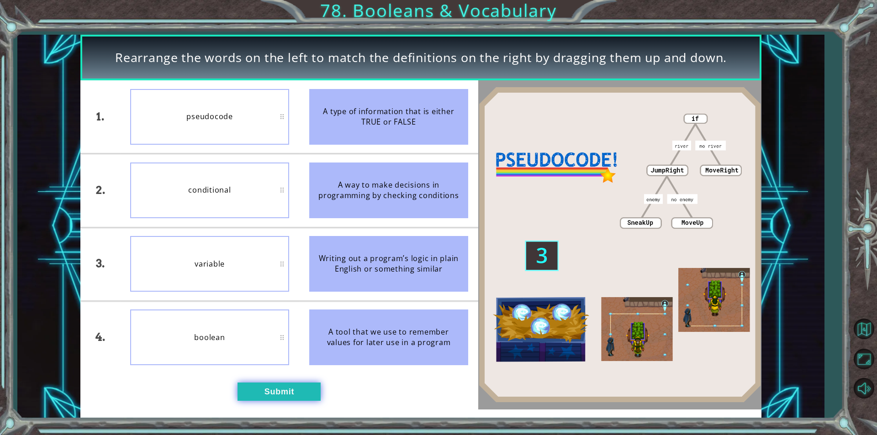
click at [298, 392] on button "Submit" at bounding box center [278, 392] width 83 height 18
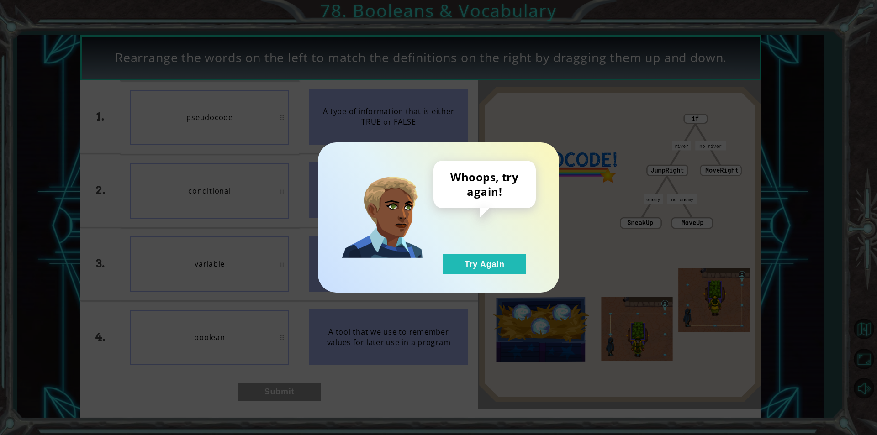
click at [462, 253] on div "Whoops, try again! Try Again" at bounding box center [484, 218] width 102 height 114
click at [474, 264] on button "Try Again" at bounding box center [484, 264] width 83 height 21
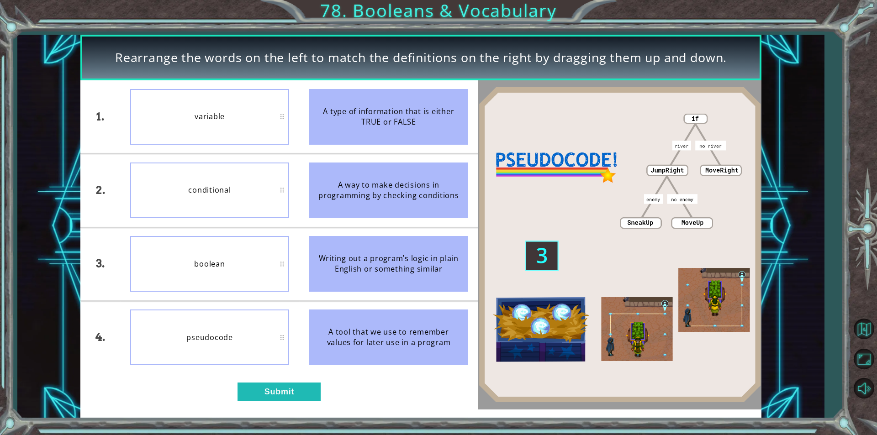
click at [295, 403] on div "1. 2. 3. 4. variable conditional boolean pseudocode A type of information that …" at bounding box center [279, 244] width 398 height 329
click at [298, 397] on button "Submit" at bounding box center [278, 392] width 83 height 18
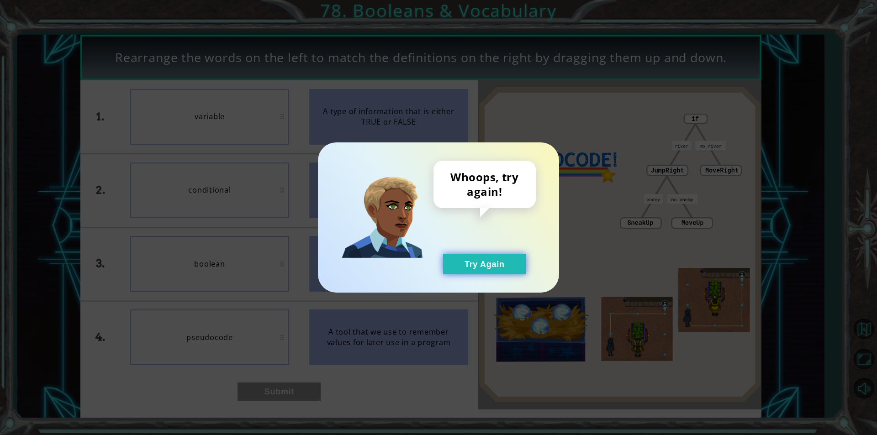
click at [518, 258] on button "Try Again" at bounding box center [484, 264] width 83 height 21
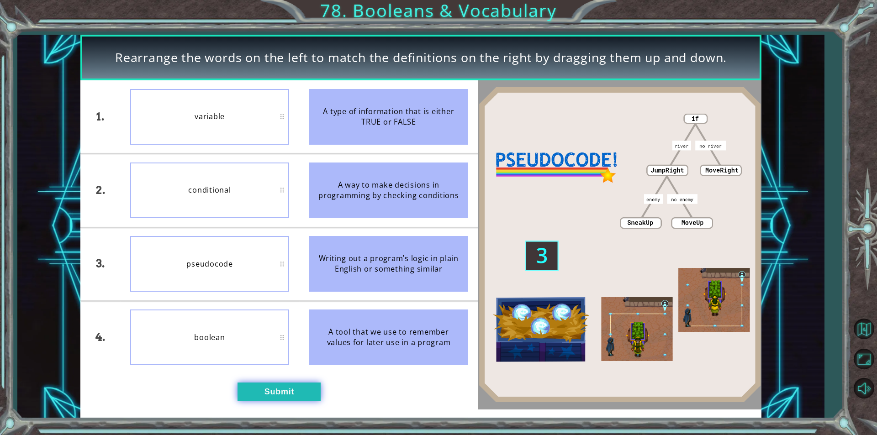
click at [277, 396] on button "Submit" at bounding box center [278, 392] width 83 height 18
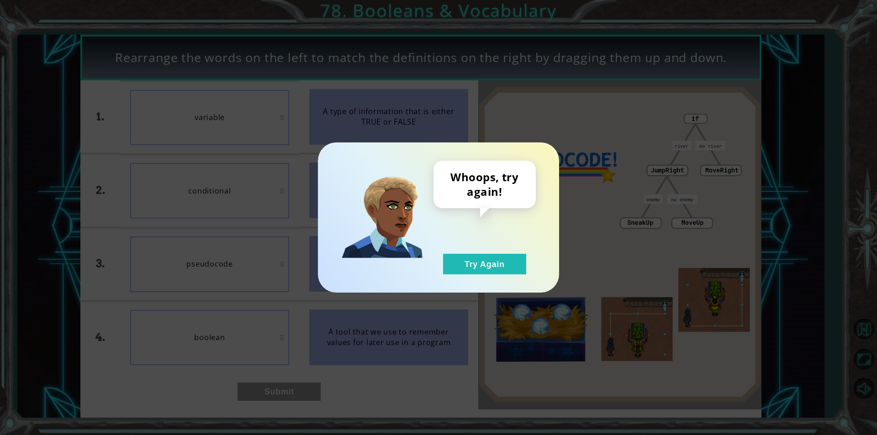
click at [517, 247] on div "Whoops, try again! Try Again" at bounding box center [484, 218] width 102 height 114
click at [511, 261] on button "Try Again" at bounding box center [484, 264] width 83 height 21
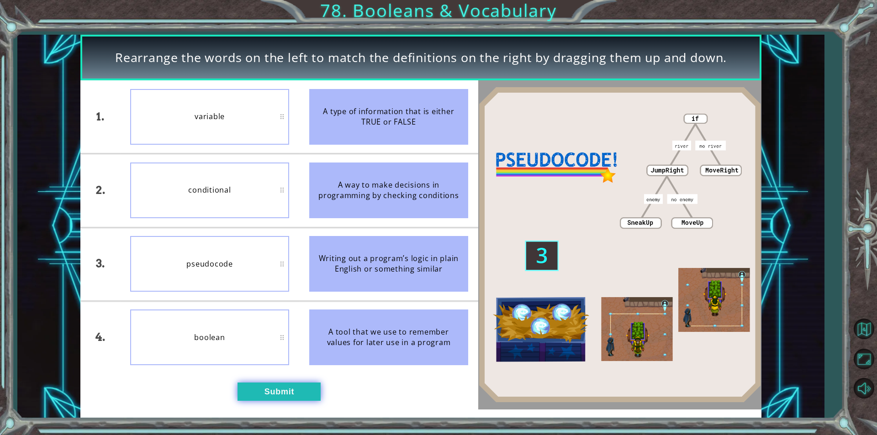
click at [284, 399] on button "Submit" at bounding box center [278, 392] width 83 height 18
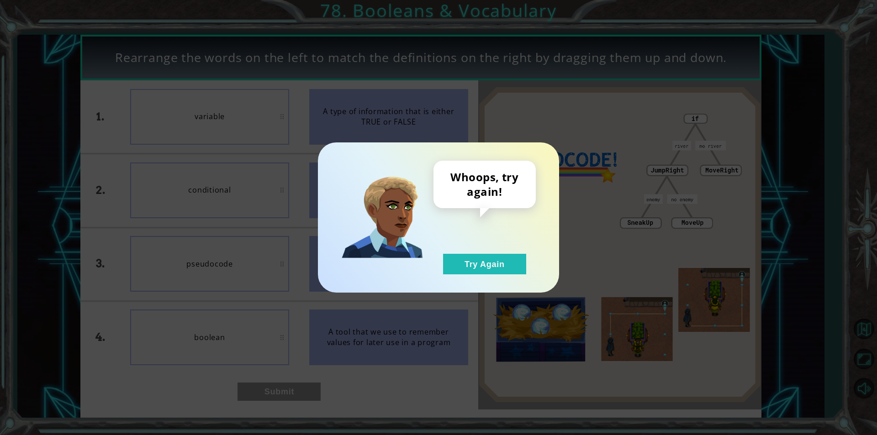
click at [498, 250] on div "Whoops, try again! Try Again" at bounding box center [484, 218] width 102 height 114
click at [489, 259] on button "Try Again" at bounding box center [484, 264] width 83 height 21
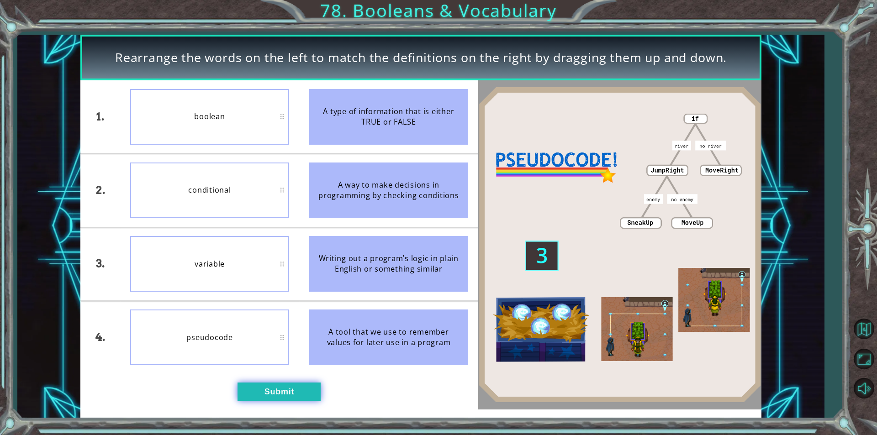
click at [285, 387] on button "Submit" at bounding box center [278, 392] width 83 height 18
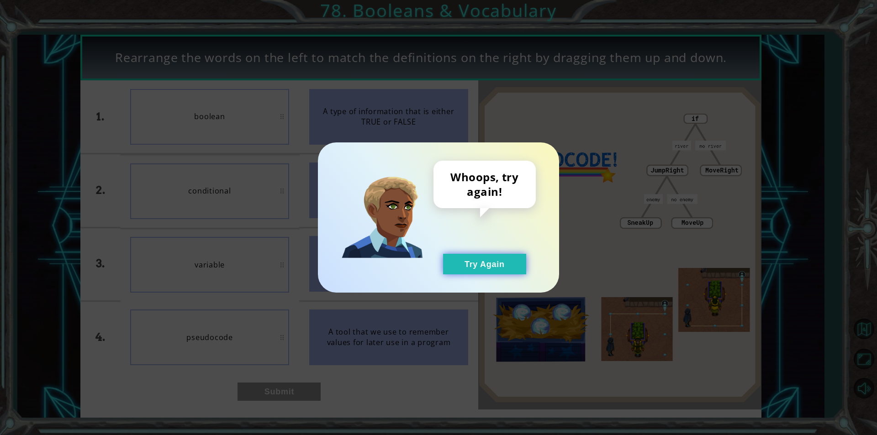
click at [500, 262] on button "Try Again" at bounding box center [484, 264] width 83 height 21
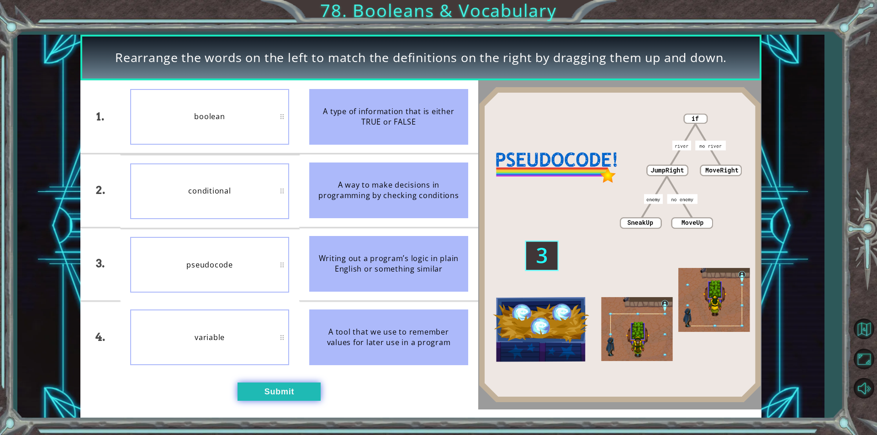
click at [269, 396] on button "Submit" at bounding box center [278, 392] width 83 height 18
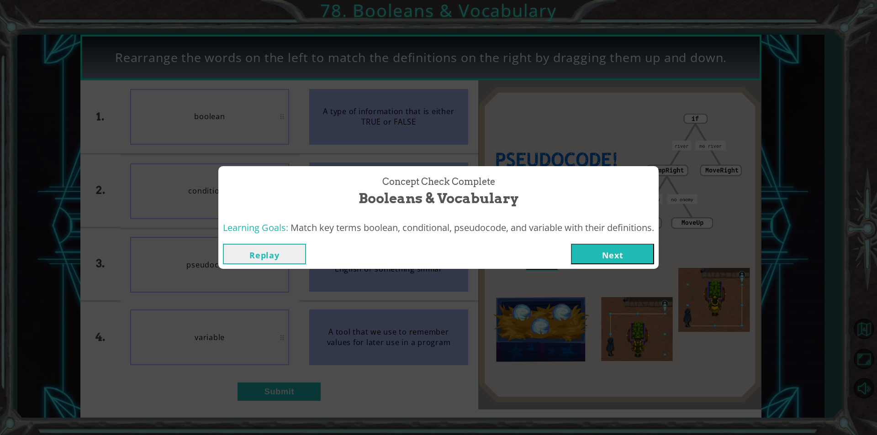
click at [587, 252] on button "Next" at bounding box center [612, 254] width 83 height 21
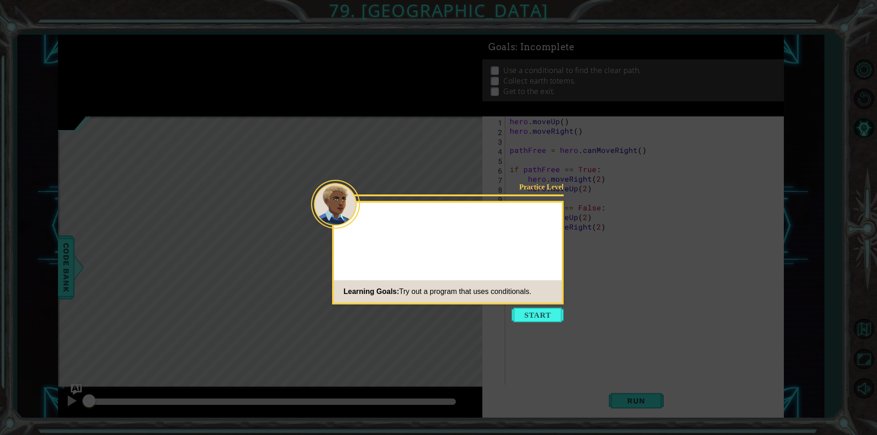
click at [547, 310] on button "Start" at bounding box center [537, 315] width 52 height 15
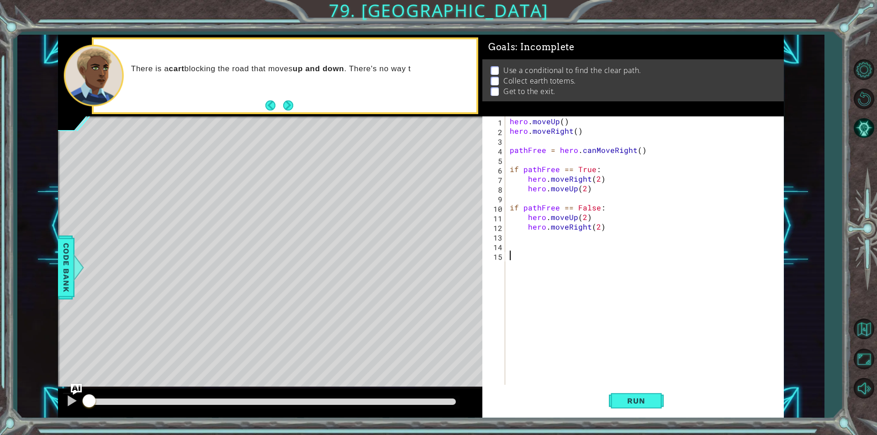
click at [561, 123] on div "hero . moveUp ( ) hero . moveRight ( ) pathFree = hero . canMoveRight ( ) if pa…" at bounding box center [647, 260] width 278 height 288
click at [574, 133] on div "hero . moveUp ( 1 ) hero . moveRight ( ) pathFree = hero . canMoveRight ( ) if …" at bounding box center [647, 260] width 278 height 288
click at [639, 152] on div "hero . moveUp ( 1 ) hero . moveRight ( 3 ) pathFree = hero . canMoveRight ( ) i…" at bounding box center [647, 260] width 278 height 288
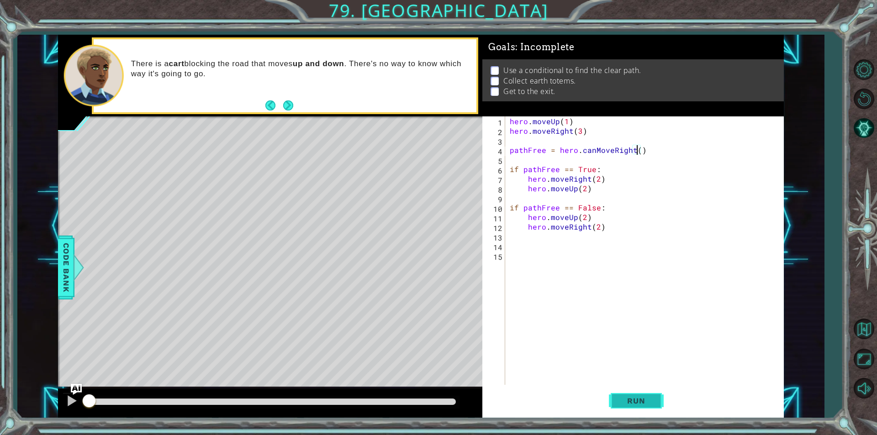
type textarea "pathFree = hero.canMoveRight()"
click at [647, 400] on span "Run" at bounding box center [636, 400] width 36 height 9
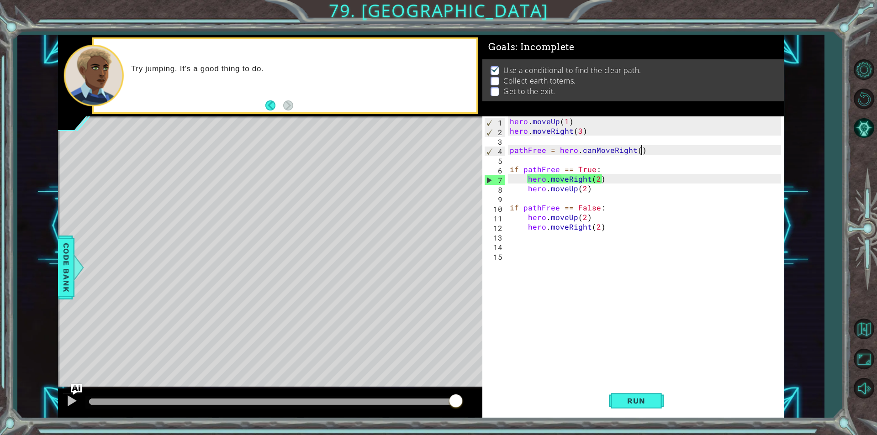
click at [653, 148] on div "hero . moveUp ( 1 ) hero . moveRight ( 3 ) pathFree = hero . canMoveRight ( ) i…" at bounding box center [647, 260] width 278 height 288
click at [637, 153] on div "hero . moveUp ( 1 ) hero . moveRight ( 3 ) pathFree = hero . canMoveRight ( ) i…" at bounding box center [647, 260] width 278 height 288
click at [625, 137] on div "hero . moveUp ( 1 ) hero . moveRight ( 3 ) pathFree = hero . canMoveRight ( ) i…" at bounding box center [647, 260] width 278 height 288
click at [621, 136] on div "hero . moveUp ( 1 ) hero . moveRight ( 3 ) pathFree = hero . canMoveRight ( ) i…" at bounding box center [647, 260] width 278 height 288
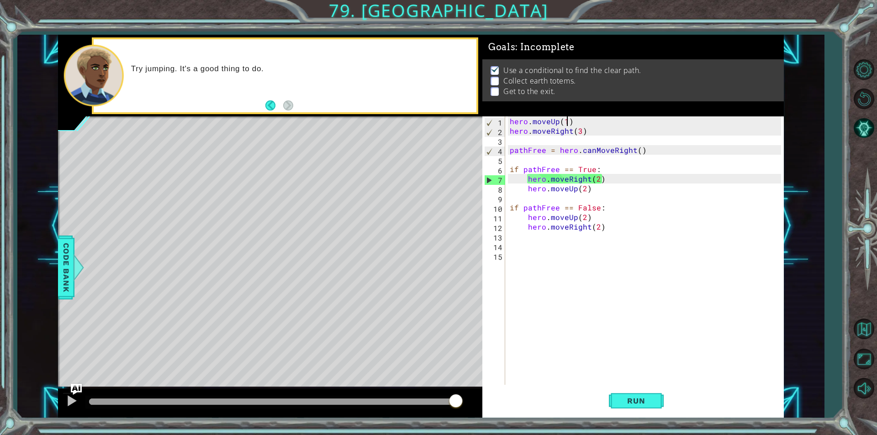
click at [565, 126] on div "hero . moveUp ( 1 ) hero . moveRight ( 3 ) pathFree = hero . canMoveRight ( ) i…" at bounding box center [647, 260] width 278 height 288
type textarea "hero.moveUp(1)"
click at [587, 140] on div "hero . moveUp ( 1 ) hero . moveRight ( 3 ) pathFree = hero . canMoveRight ( ) i…" at bounding box center [647, 260] width 278 height 288
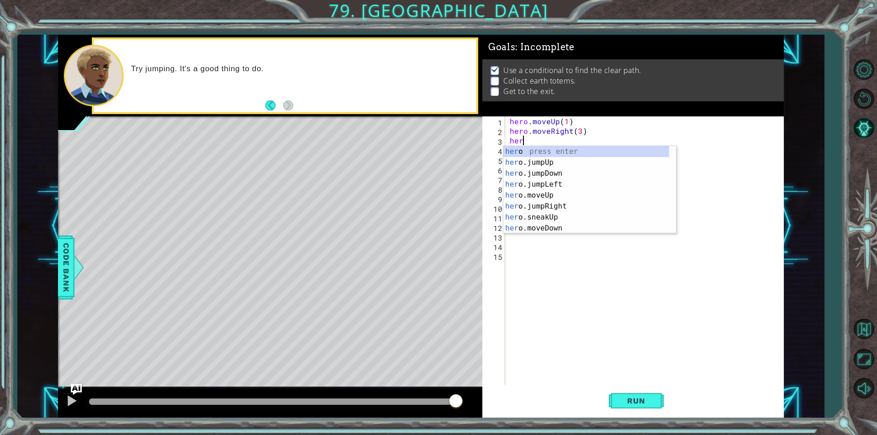
scroll to position [0, 0]
click at [543, 228] on div "hero press enter hero .jumpUp press enter hero .jumpDown press enter hero .jump…" at bounding box center [586, 201] width 166 height 110
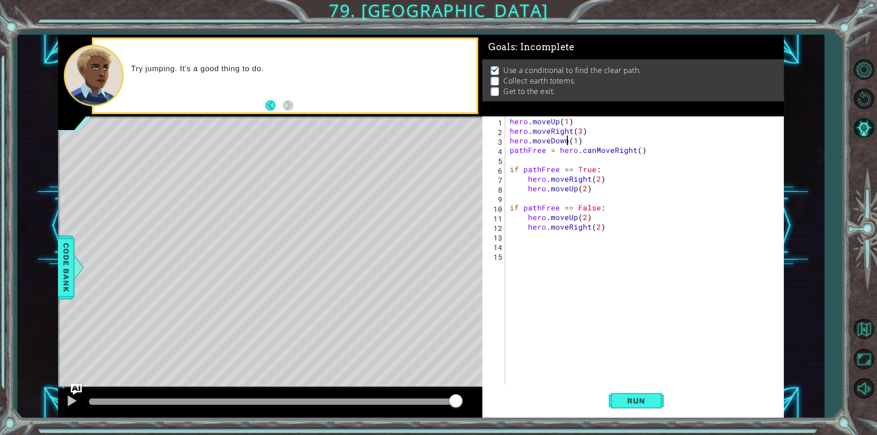
click at [566, 141] on div "hero . moveUp ( 1 ) hero . moveRight ( 3 ) hero . moveDown ( 1 ) pathFree = her…" at bounding box center [647, 260] width 278 height 288
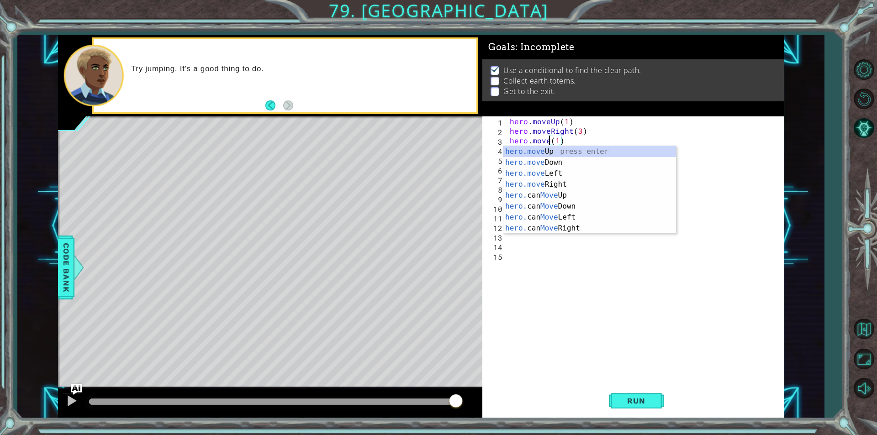
scroll to position [0, 3]
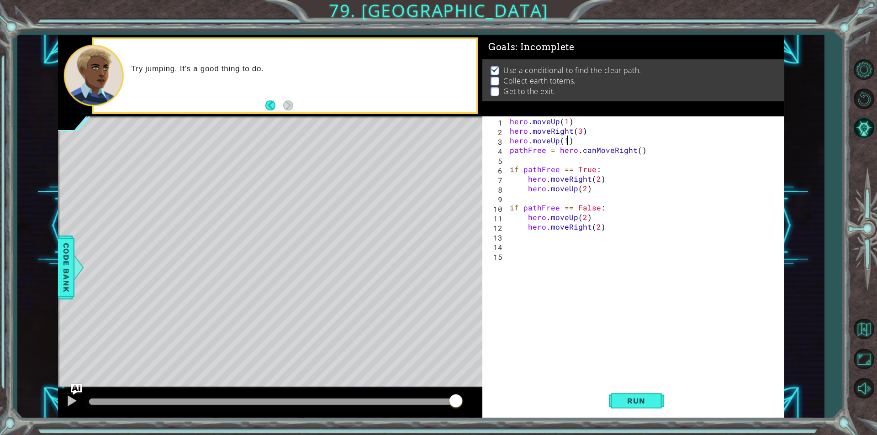
click at [567, 143] on div "hero . moveUp ( 1 ) hero . moveRight ( 3 ) hero . moveUp ( 1 ) pathFree = hero …" at bounding box center [647, 260] width 278 height 288
type textarea "hero.moveUp(2)"
click at [642, 405] on span "Run" at bounding box center [636, 400] width 36 height 9
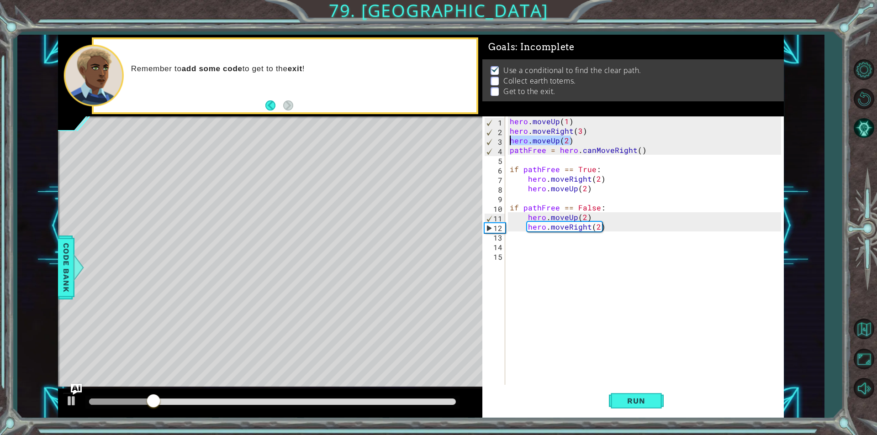
drag, startPoint x: 583, startPoint y: 142, endPoint x: 505, endPoint y: 142, distance: 77.6
click at [505, 142] on div "hero.moveUp(2) 1 2 3 4 5 6 7 8 9 10 11 12 13 14 15 hero . moveUp ( 1 ) hero . m…" at bounding box center [631, 250] width 299 height 268
type textarea "hero.moveRight(3)"
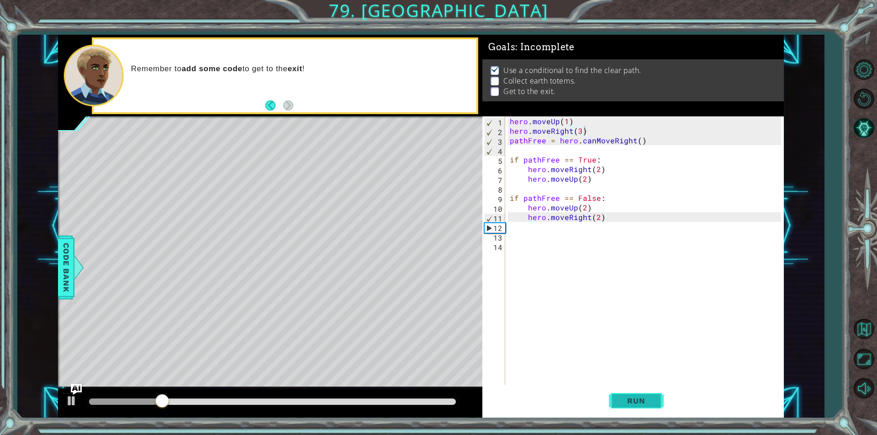
click at [642, 408] on button "Run" at bounding box center [636, 401] width 55 height 30
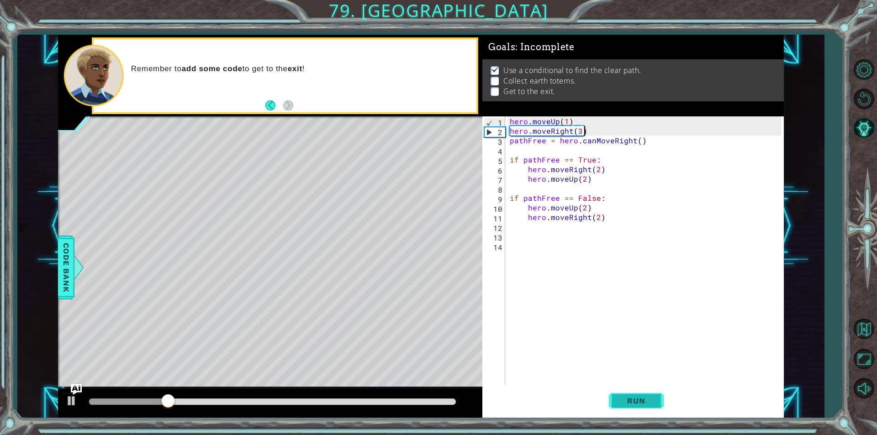
click at [626, 404] on span "Run" at bounding box center [636, 400] width 36 height 9
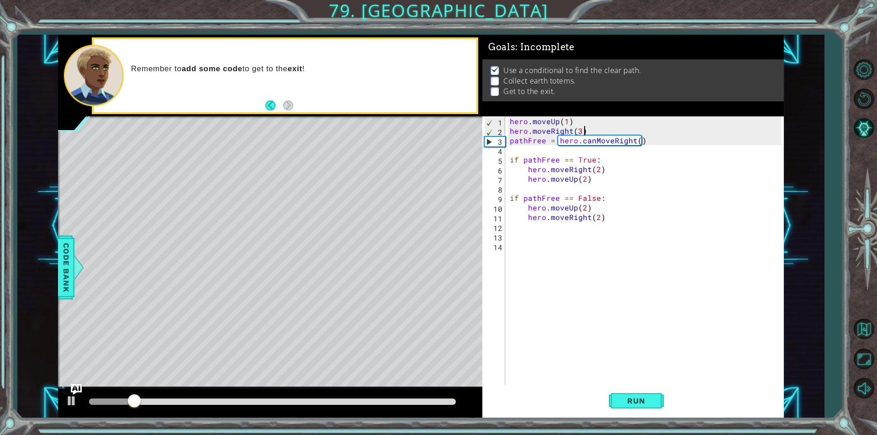
click at [610, 131] on div "hero . moveUp ( 1 ) hero . moveRight ( 3 ) pathFree = hero . canMoveRight ( ) i…" at bounding box center [647, 260] width 278 height 288
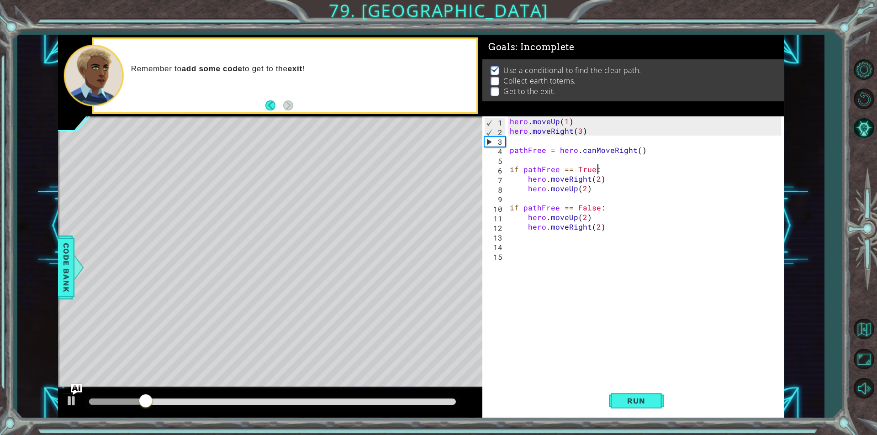
click at [630, 170] on div "hero . moveUp ( 1 ) hero . moveRight ( 3 ) pathFree = hero . canMoveRight ( ) i…" at bounding box center [647, 260] width 278 height 288
click at [649, 407] on button "Run" at bounding box center [636, 401] width 55 height 30
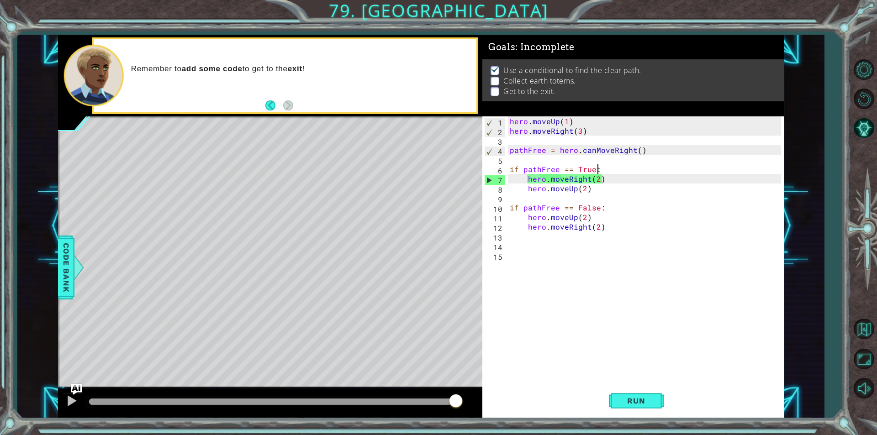
click at [599, 191] on div "hero . moveUp ( 1 ) hero . moveRight ( 3 ) pathFree = hero . canMoveRight ( ) i…" at bounding box center [647, 260] width 278 height 288
type textarea "hero.moveUp(2)"
click at [612, 234] on div "hero . moveUp ( 1 ) hero . moveRight ( 3 ) pathFree = hero . canMoveRight ( ) i…" at bounding box center [647, 260] width 278 height 288
click at [608, 227] on div "hero . moveUp ( 1 ) hero . moveRight ( 3 ) pathFree = hero . canMoveRight ( ) i…" at bounding box center [647, 260] width 278 height 288
type textarea "hero.moveRight(2)"
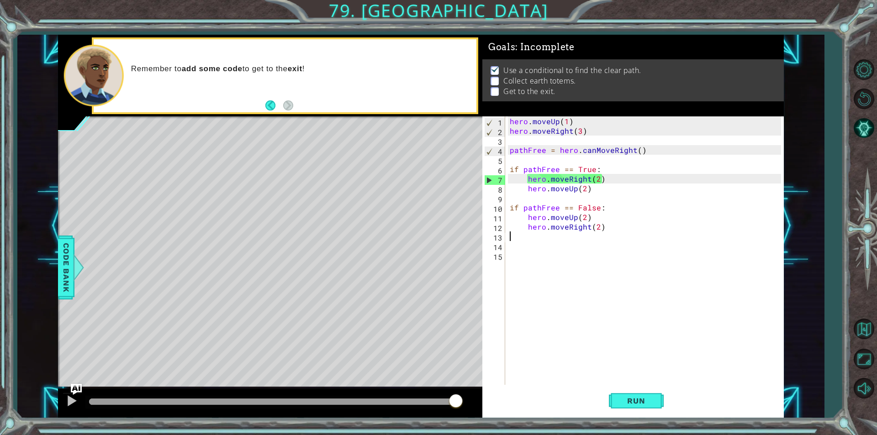
click at [621, 234] on div "hero . moveUp ( 1 ) hero . moveRight ( 3 ) pathFree = hero . canMoveRight ( ) i…" at bounding box center [647, 260] width 278 height 288
click at [635, 151] on div "hero . moveUp ( 1 ) hero . moveRight ( 3 ) pathFree = hero . canMoveRight ( ) i…" at bounding box center [647, 260] width 278 height 288
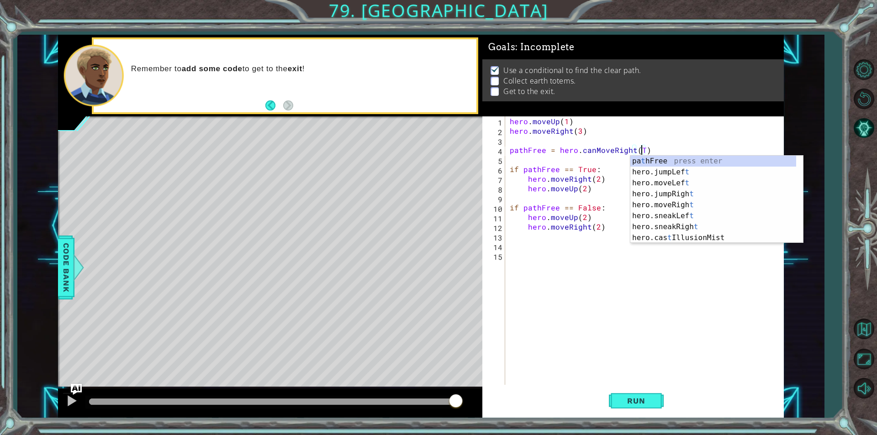
scroll to position [0, 8]
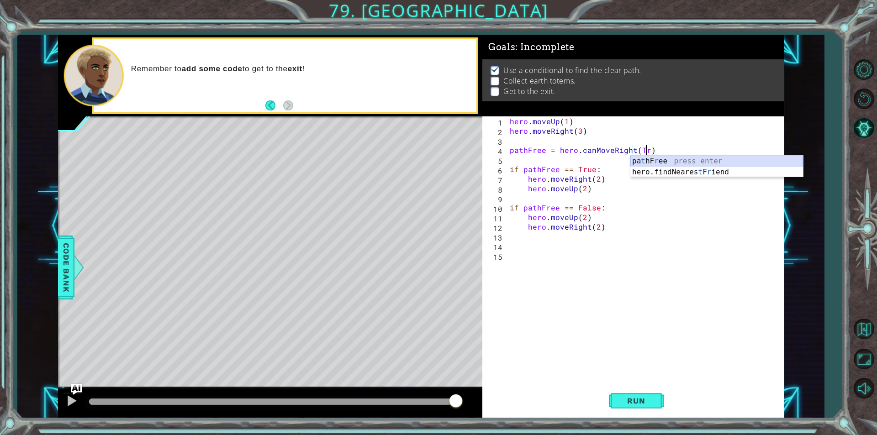
click at [657, 163] on div "pa t hF r ee press enter hero.findNeares t F r iend press enter" at bounding box center [716, 178] width 173 height 44
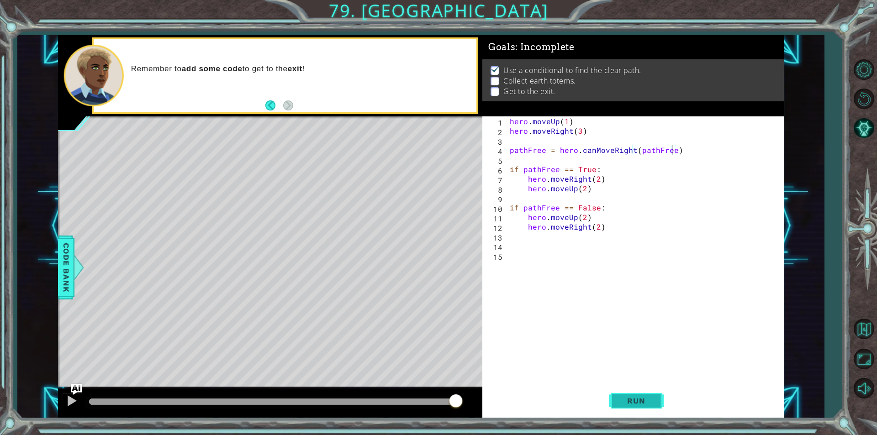
click at [648, 393] on button "Run" at bounding box center [636, 401] width 55 height 30
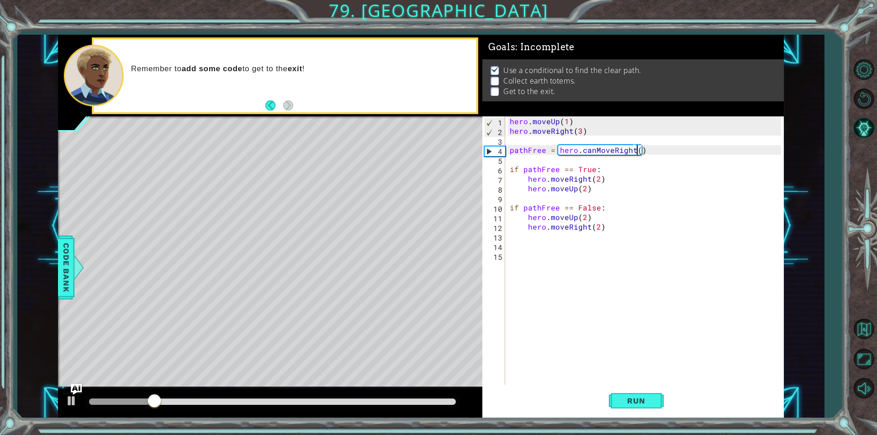
scroll to position [0, 8]
type textarea "pathFree = hero.canMoveRight()"
click at [637, 163] on div "hero . moveUp ( 1 ) hero . moveRight ( 3 ) pathFree = hero . canMoveRight ( ) i…" at bounding box center [647, 260] width 278 height 288
click at [635, 168] on div "hero . moveUp ( 1 ) hero . moveRight ( 3 ) pathFree = hero . canMoveRight ( ) i…" at bounding box center [647, 260] width 278 height 288
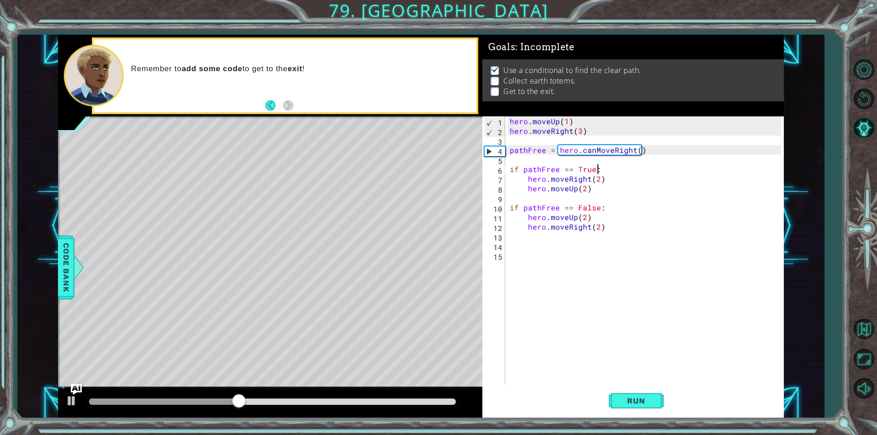
click at [305, 222] on div "Level Map" at bounding box center [269, 250] width 422 height 269
drag, startPoint x: 249, startPoint y: 216, endPoint x: 282, endPoint y: 224, distance: 33.8
click at [282, 224] on div "Level Map" at bounding box center [269, 250] width 422 height 269
drag, startPoint x: 271, startPoint y: 222, endPoint x: 297, endPoint y: 200, distance: 34.4
click at [278, 223] on div "Level Map" at bounding box center [269, 250] width 422 height 269
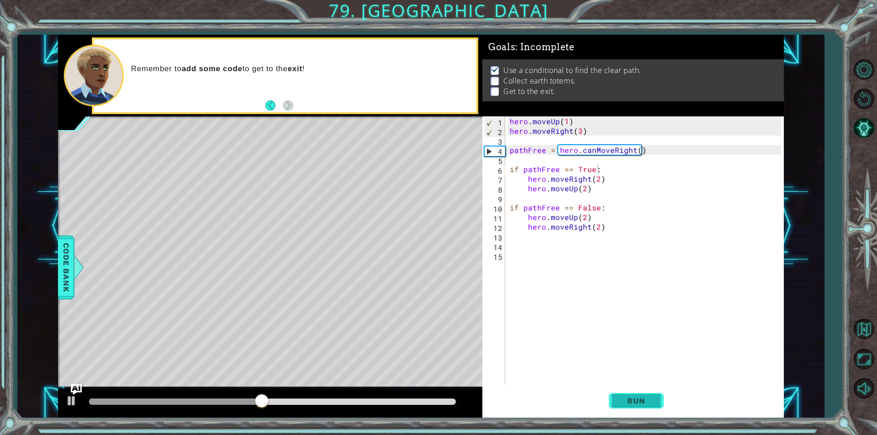
click at [628, 399] on span "Run" at bounding box center [636, 400] width 36 height 9
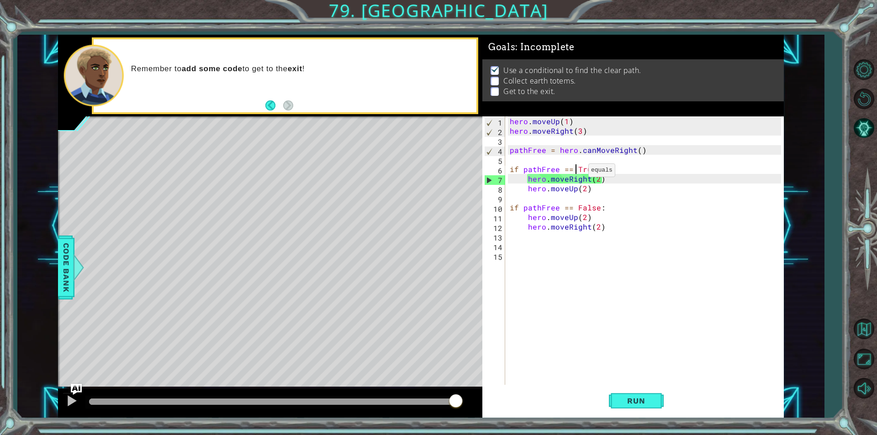
click at [577, 173] on div "hero . moveUp ( 1 ) hero . moveRight ( 3 ) pathFree = hero . canMoveRight ( ) i…" at bounding box center [647, 260] width 278 height 288
click at [610, 173] on div "hero . moveUp ( 1 ) hero . moveRight ( 3 ) pathFree = hero . canMoveRight ( ) i…" at bounding box center [647, 260] width 278 height 288
click at [590, 216] on div "hero . moveUp ( 1 ) hero . moveRight ( 3 ) pathFree = hero . canMoveRight ( ) i…" at bounding box center [647, 260] width 278 height 288
click at [547, 213] on div "hero . moveUp ( 1 ) hero . moveRight ( 3 ) pathFree = hero . canMoveRight ( ) i…" at bounding box center [647, 260] width 278 height 288
drag, startPoint x: 559, startPoint y: 153, endPoint x: 643, endPoint y: 147, distance: 84.7
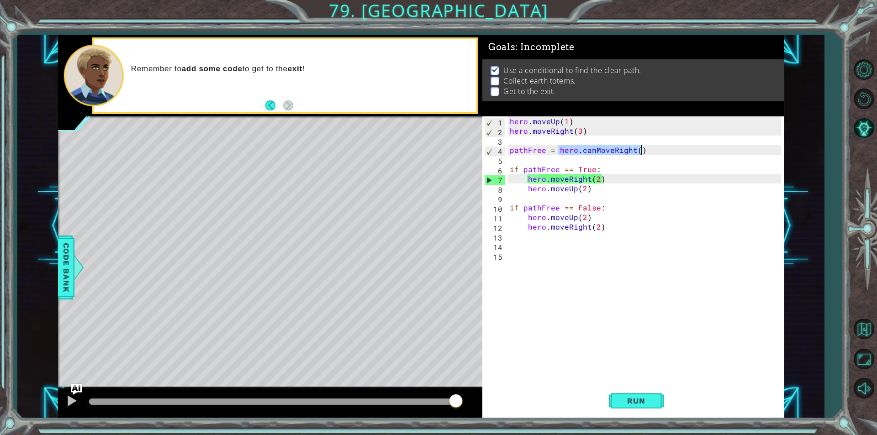
click at [643, 147] on div "hero . moveUp ( 1 ) hero . moveRight ( 3 ) pathFree = hero . canMoveRight ( ) i…" at bounding box center [647, 260] width 278 height 288
type textarea "pathFree = hero.canMoveRight()"
click at [647, 155] on div "hero . moveUp ( 1 ) hero . moveRight ( 3 ) pathFree = hero . canMoveRight ( ) i…" at bounding box center [647, 260] width 278 height 288
click at [637, 153] on div "hero . moveUp ( 1 ) hero . moveRight ( 3 ) pathFree = hero . canMoveRight ( ) i…" at bounding box center [647, 260] width 278 height 288
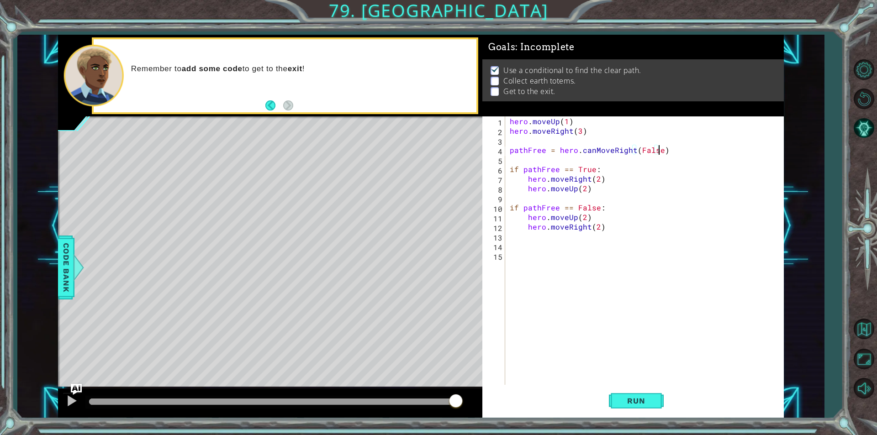
scroll to position [0, 9]
click at [625, 409] on button "Run" at bounding box center [636, 401] width 55 height 30
click at [625, 402] on span "Run" at bounding box center [636, 400] width 36 height 9
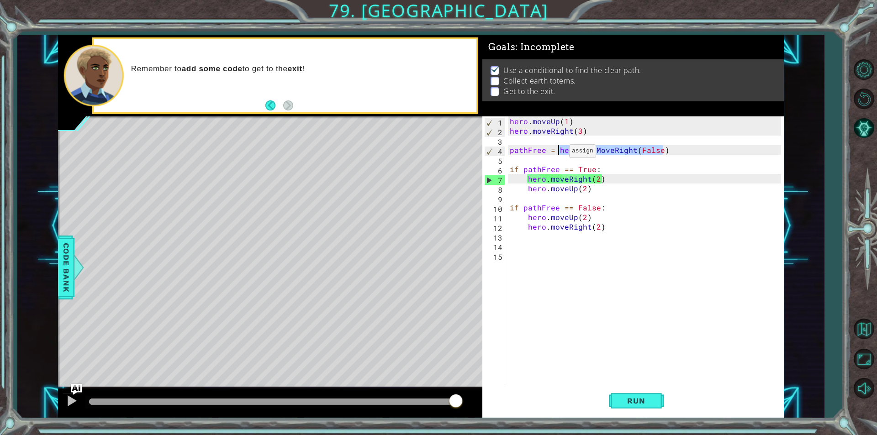
drag, startPoint x: 664, startPoint y: 151, endPoint x: 558, endPoint y: 153, distance: 106.0
click at [558, 153] on div "hero . moveUp ( 1 ) hero . moveRight ( 3 ) pathFree = hero . canMoveRight ( Fal…" at bounding box center [647, 260] width 278 height 288
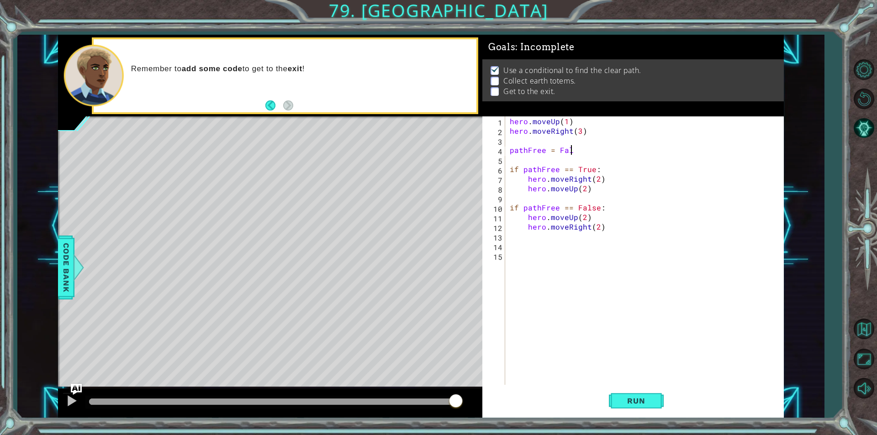
scroll to position [0, 4]
type textarea "pathFree = False"
click at [646, 395] on button "Run" at bounding box center [636, 401] width 55 height 30
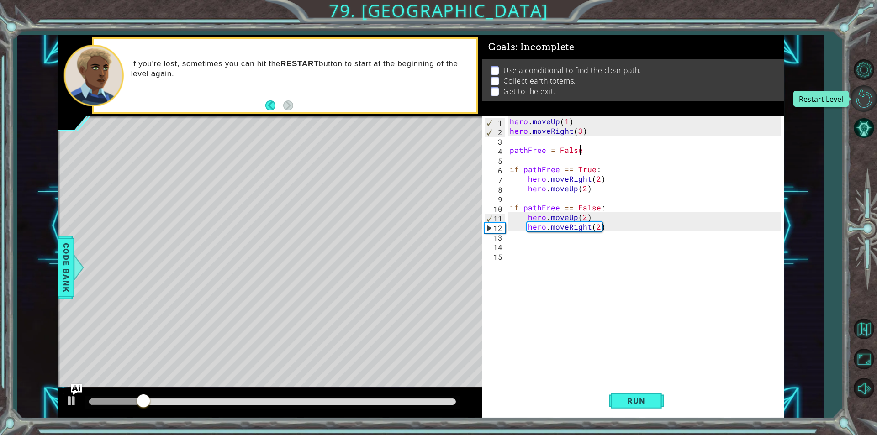
click at [865, 100] on button "Restart Level" at bounding box center [863, 98] width 26 height 26
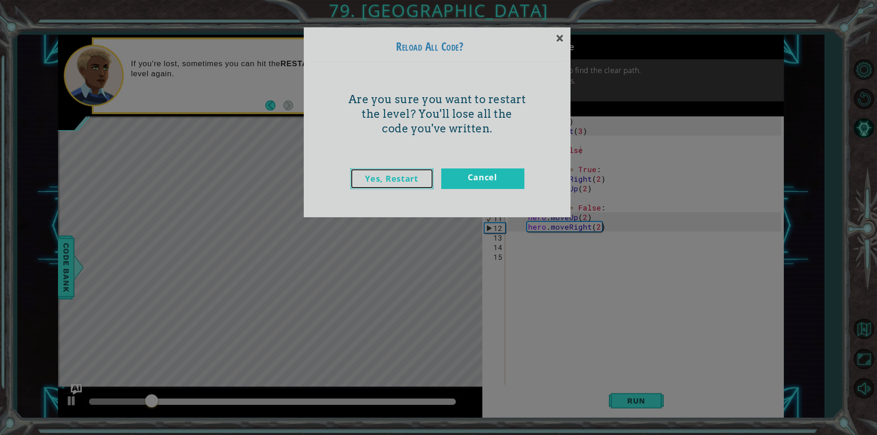
click at [416, 182] on link "Yes, Restart" at bounding box center [391, 178] width 83 height 21
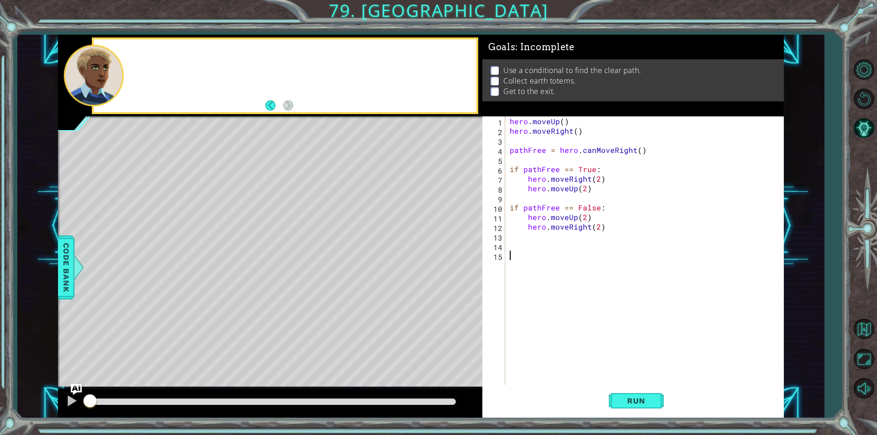
scroll to position [0, 0]
click at [635, 395] on button "Run" at bounding box center [636, 401] width 55 height 30
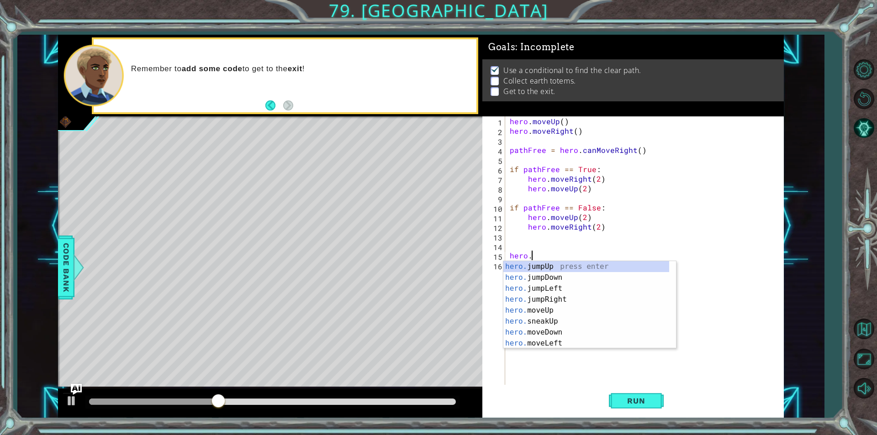
scroll to position [0, 1]
type textarea "hero.J"
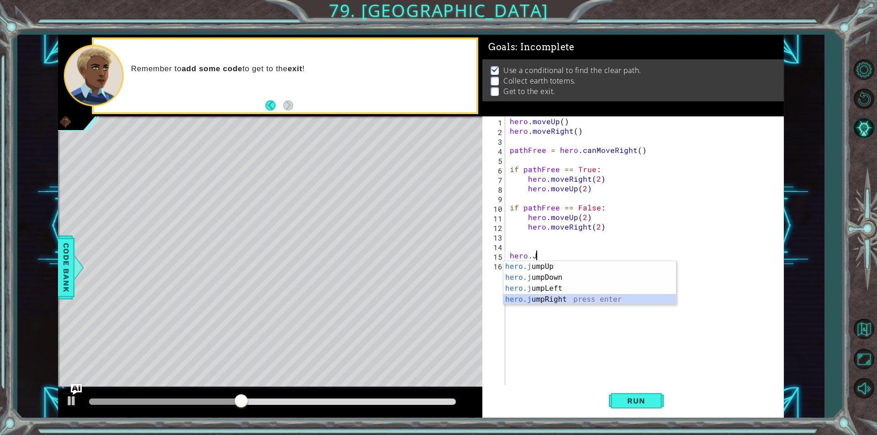
click at [574, 295] on div "hero.j umpUp press enter hero.j umpDown press enter hero.j umpLeft press enter …" at bounding box center [589, 294] width 173 height 66
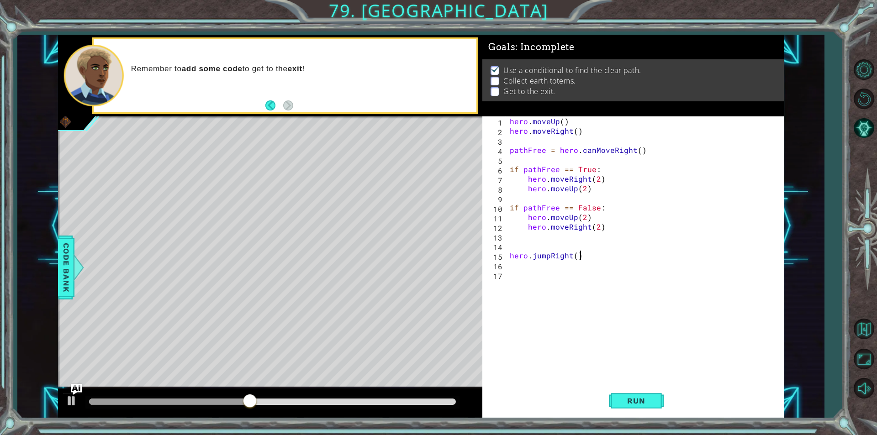
click at [578, 257] on div "hero . moveUp ( ) hero . moveRight ( ) pathFree = hero . canMoveRight ( ) if pa…" at bounding box center [647, 260] width 278 height 288
click at [573, 258] on div "hero . moveUp ( ) hero . moveRight ( ) pathFree = hero . canMoveRight ( ) if pa…" at bounding box center [647, 260] width 278 height 288
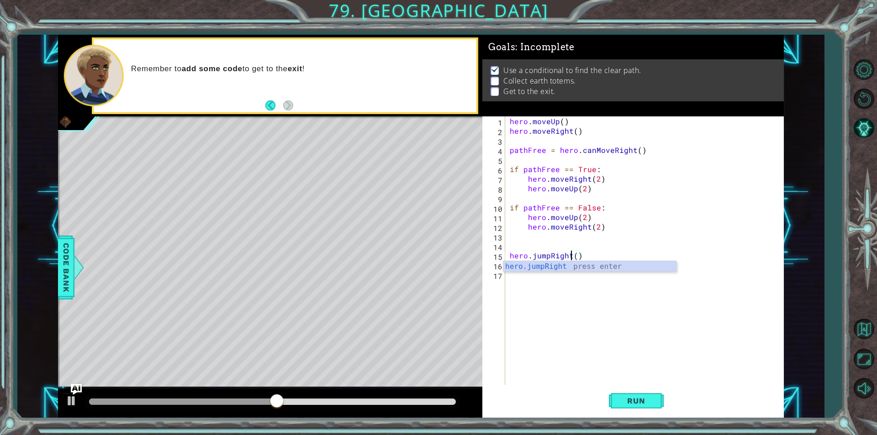
click at [576, 257] on div "hero . moveUp ( ) hero . moveRight ( ) pathFree = hero . canMoveRight ( ) if pa…" at bounding box center [647, 260] width 278 height 288
type textarea "hero.jumpRight(1)"
click at [508, 254] on div "hero . moveUp ( ) hero . moveRight ( ) pathFree = hero . canMoveRight ( ) if pa…" at bounding box center [644, 250] width 273 height 268
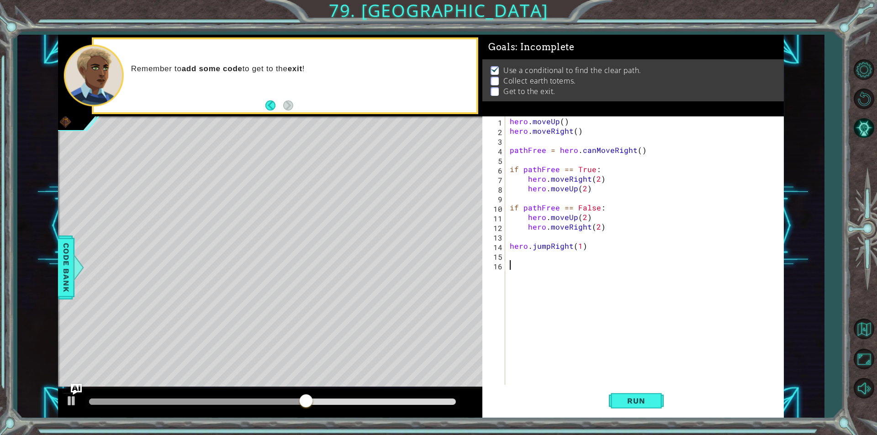
click at [549, 263] on div "hero . moveUp ( ) hero . moveRight ( ) pathFree = hero . canMoveRight ( ) if pa…" at bounding box center [647, 260] width 278 height 288
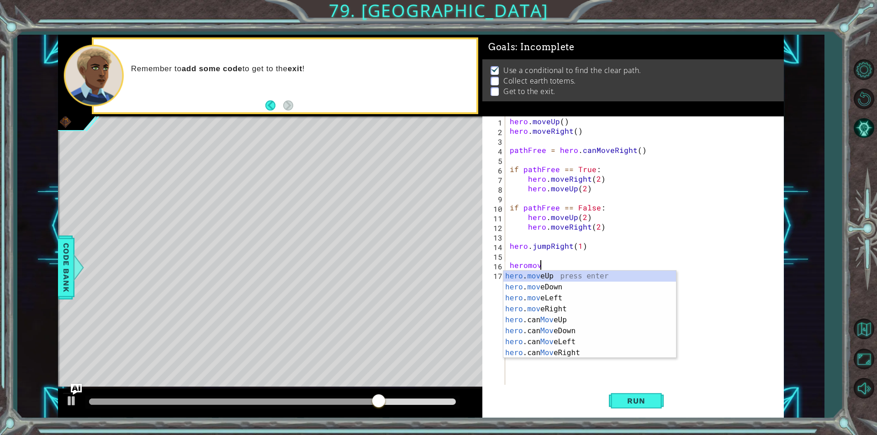
scroll to position [0, 1]
click at [554, 308] on div "hero . move Up press enter hero . move Down press enter hero . move Left press …" at bounding box center [589, 326] width 173 height 110
type textarea "hero.moveRight(1)"
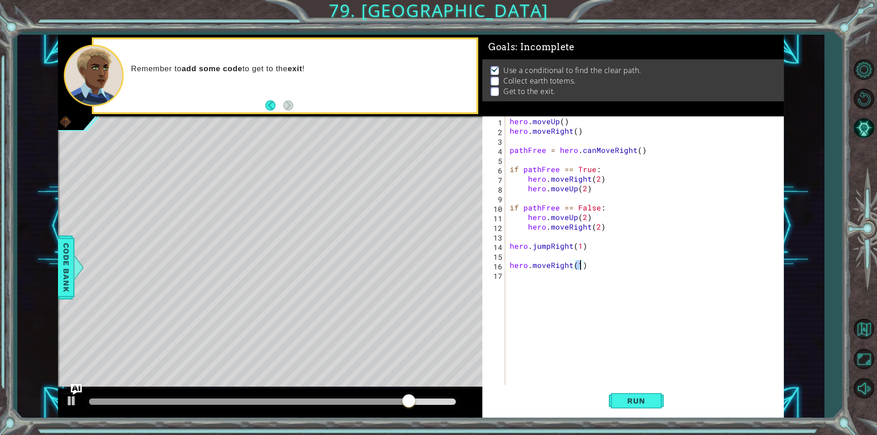
click at [580, 280] on div "hero . moveUp ( ) hero . moveRight ( ) pathFree = hero . canMoveRight ( ) if pa…" at bounding box center [647, 260] width 278 height 288
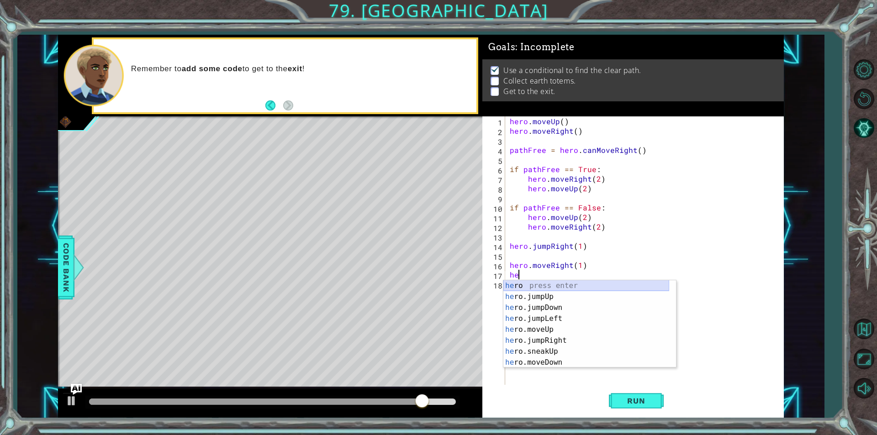
type textarea "her"
click at [567, 311] on div "her o press enter her o.jumpUp press enter her o.jumpDown press enter her o.jum…" at bounding box center [586, 335] width 166 height 110
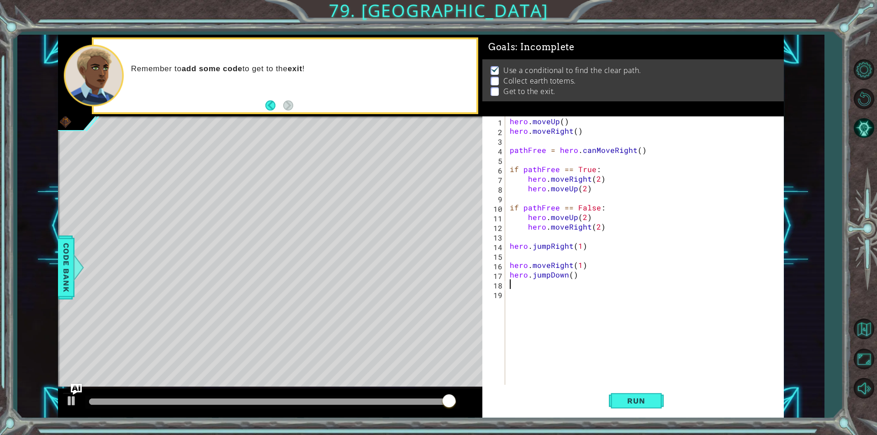
click at [569, 277] on div "hero . moveUp ( ) hero . moveRight ( ) pathFree = hero . canMoveRight ( ) if pa…" at bounding box center [647, 260] width 278 height 288
type textarea "hero.jumpDown(1)"
click at [547, 290] on div "hero . moveUp ( ) hero . moveRight ( ) pathFree = hero . canMoveRight ( ) if pa…" at bounding box center [647, 260] width 278 height 288
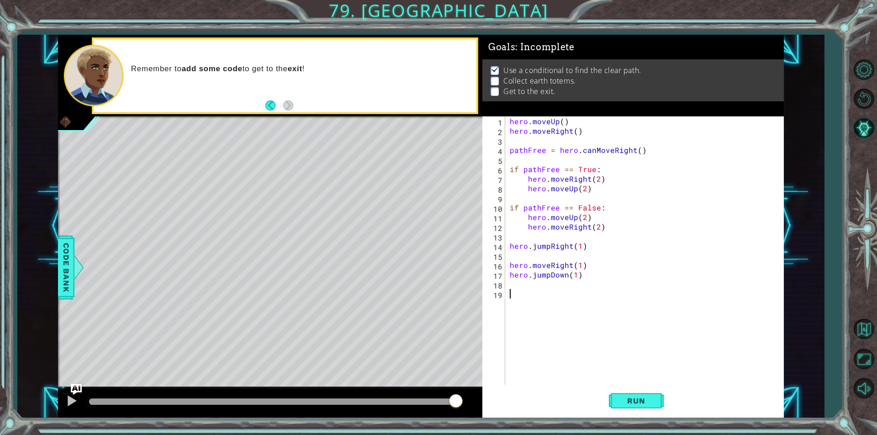
click at [549, 284] on div "hero . moveUp ( ) hero . moveRight ( ) pathFree = hero . canMoveRight ( ) if pa…" at bounding box center [647, 260] width 278 height 288
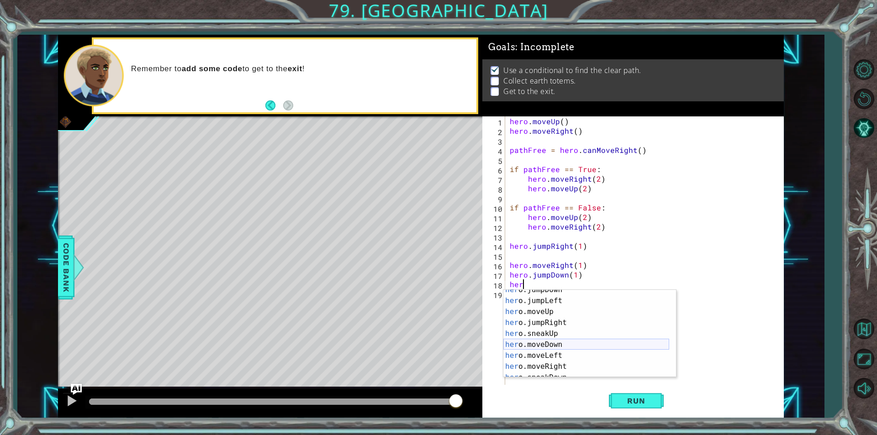
scroll to position [27, 0]
click at [547, 348] on div "her o.jumpDown press enter her o.jumpLeft press enter her o.moveUp press enter …" at bounding box center [586, 339] width 166 height 110
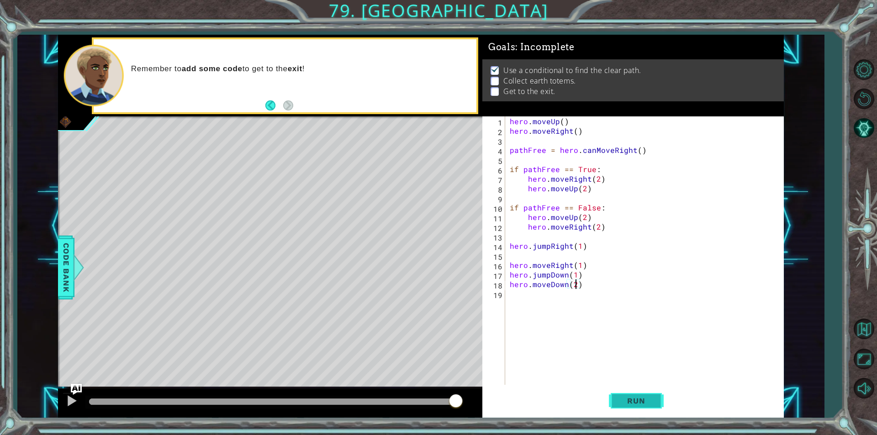
scroll to position [0, 4]
type textarea "hero.moveDown(2)"
click at [635, 393] on button "Run" at bounding box center [636, 401] width 55 height 30
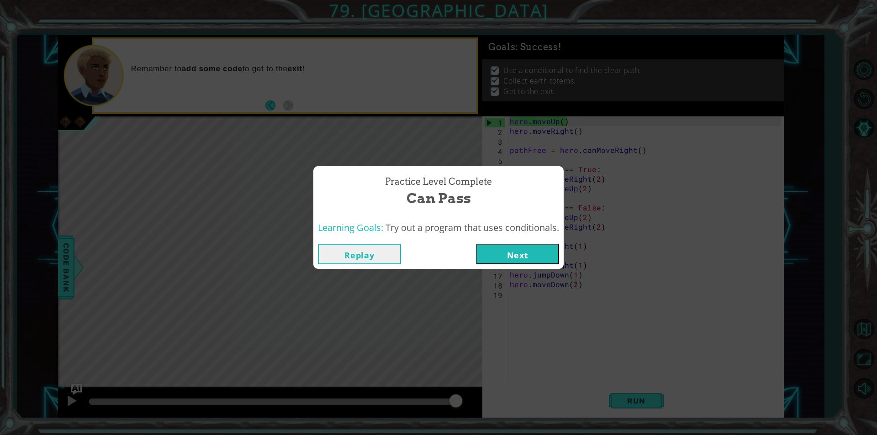
click at [519, 250] on button "Next" at bounding box center [517, 254] width 83 height 21
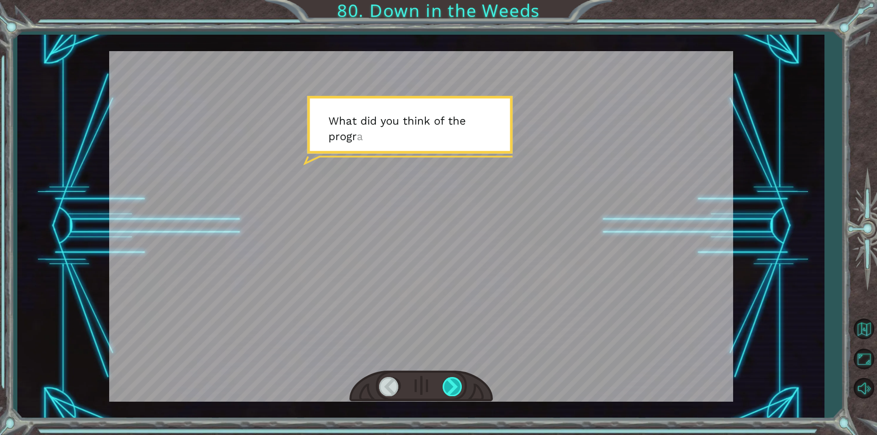
click at [461, 378] on div at bounding box center [452, 386] width 21 height 19
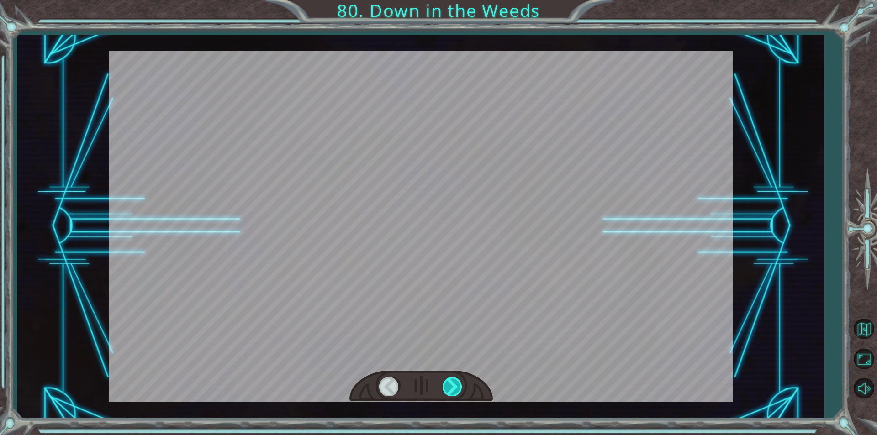
click at [458, 379] on div at bounding box center [452, 386] width 21 height 19
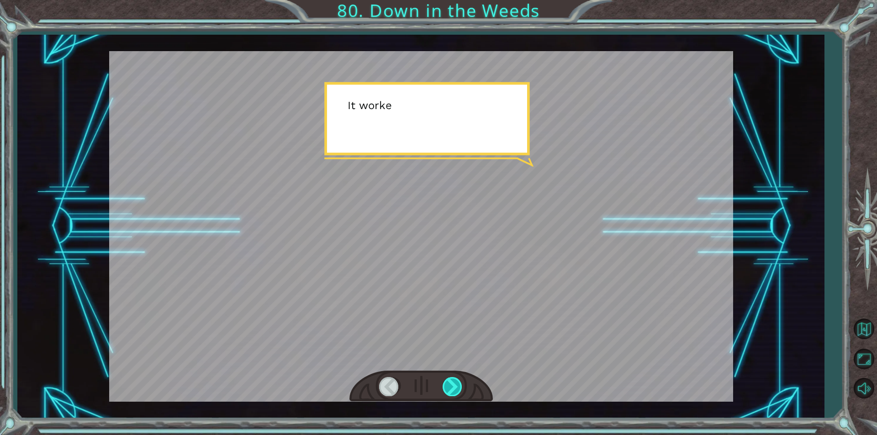
click at [458, 379] on div at bounding box center [452, 386] width 21 height 19
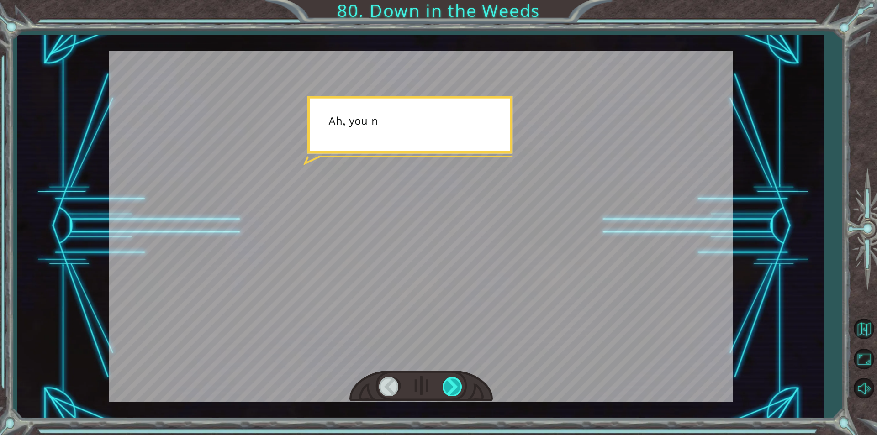
click at [458, 379] on div at bounding box center [452, 386] width 21 height 19
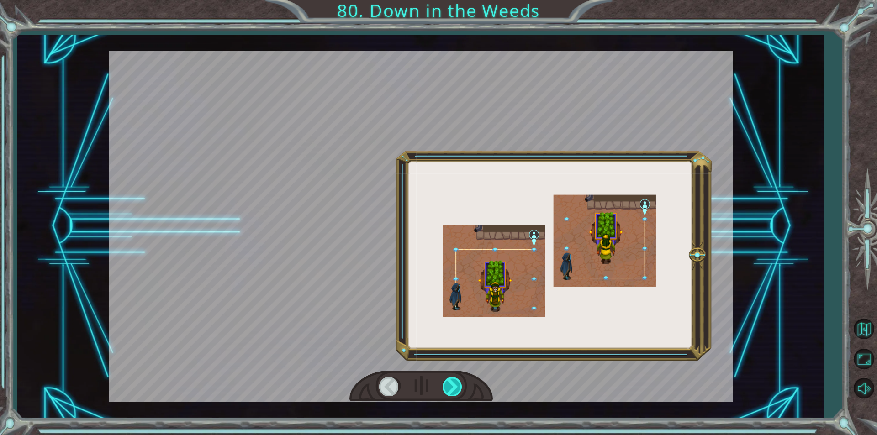
click at [458, 379] on div at bounding box center [452, 386] width 21 height 19
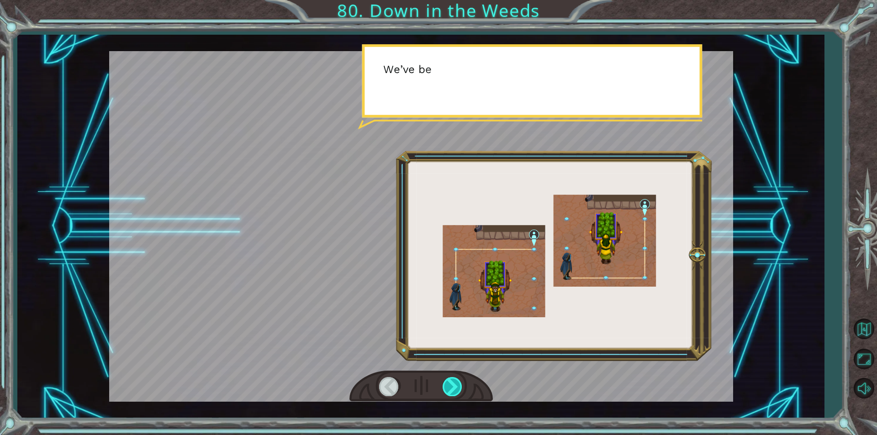
click at [458, 379] on div at bounding box center [452, 386] width 21 height 19
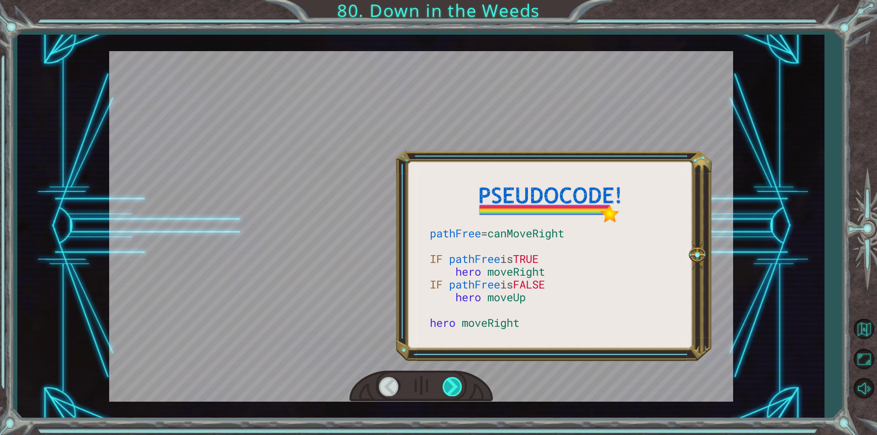
click at [458, 379] on div at bounding box center [452, 386] width 21 height 19
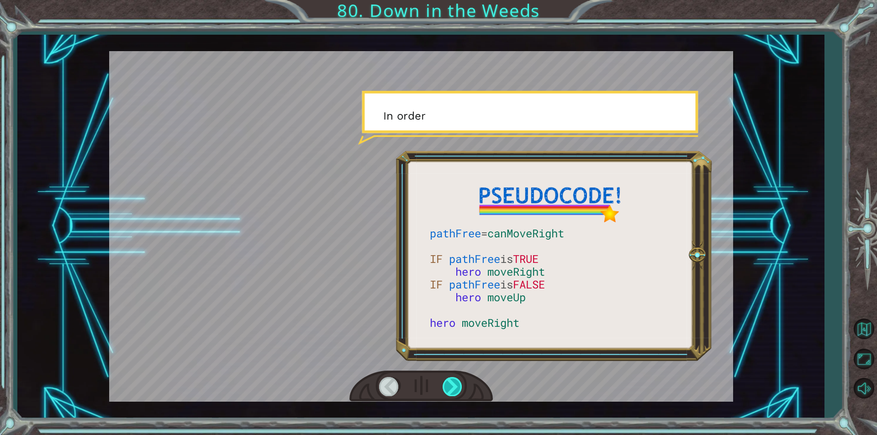
click at [458, 379] on div at bounding box center [452, 386] width 21 height 19
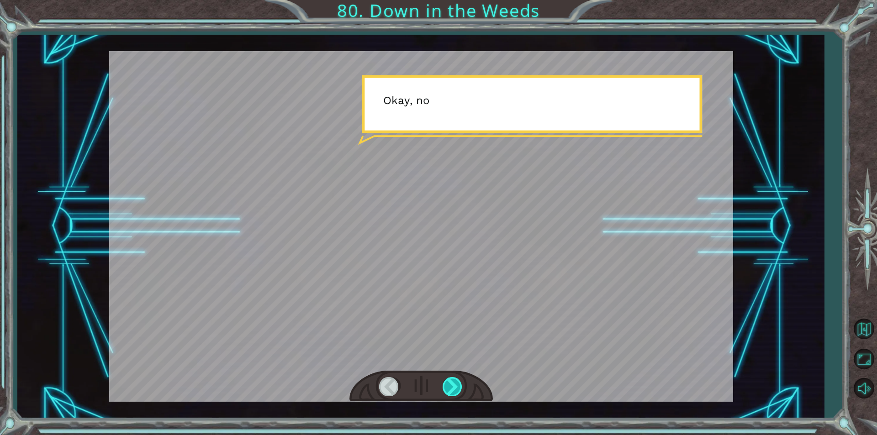
click at [458, 379] on div at bounding box center [452, 386] width 21 height 19
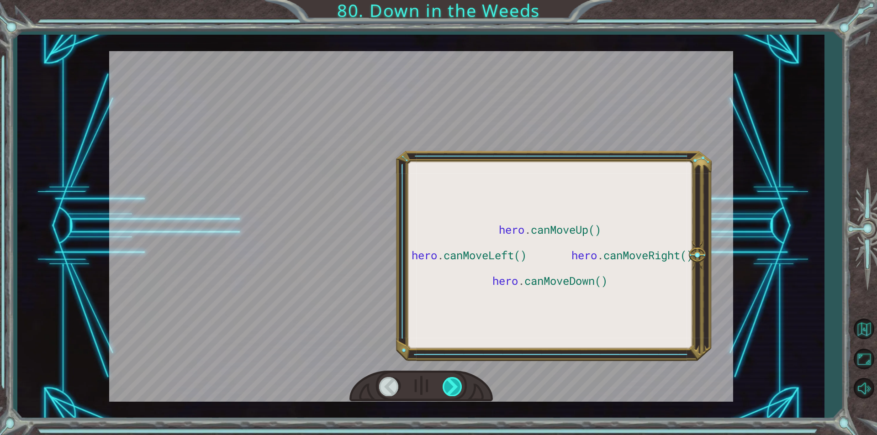
click at [458, 379] on div at bounding box center [452, 386] width 21 height 19
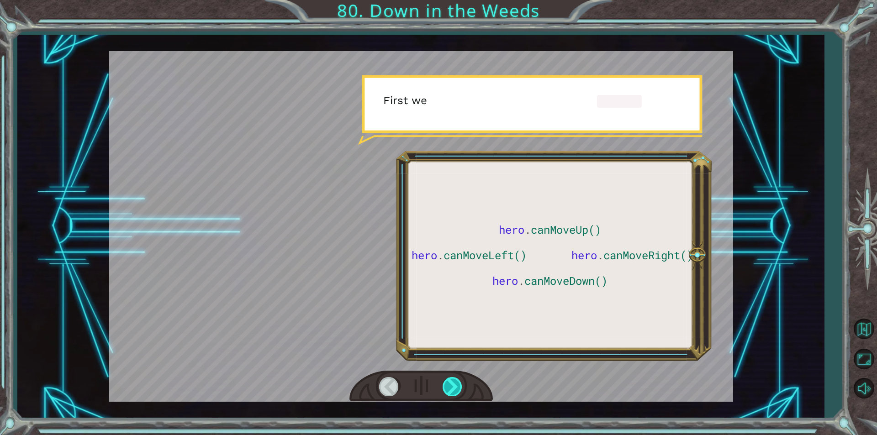
click at [458, 379] on div at bounding box center [452, 386] width 21 height 19
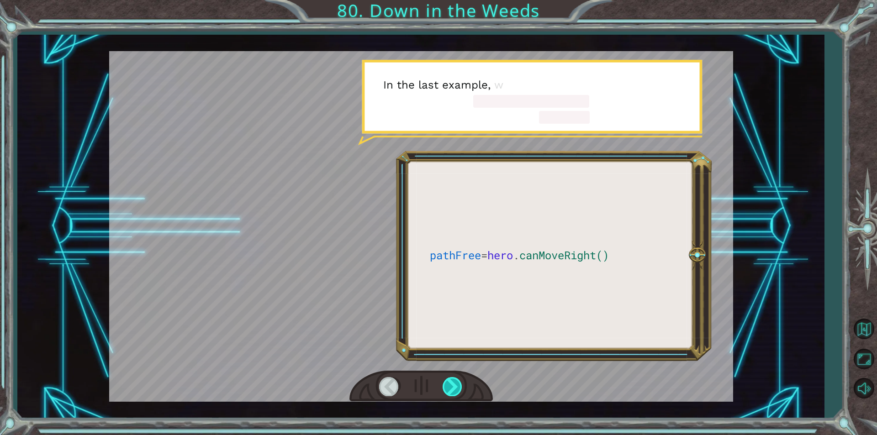
click at [458, 379] on div at bounding box center [452, 386] width 21 height 19
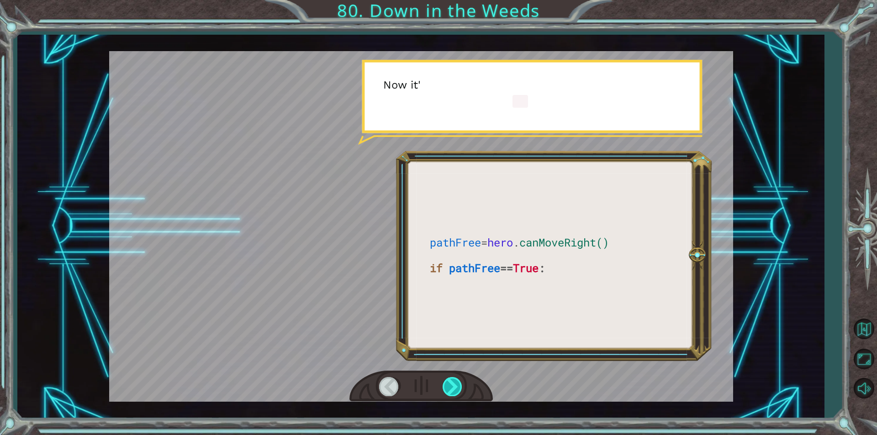
click at [458, 379] on div at bounding box center [452, 386] width 21 height 19
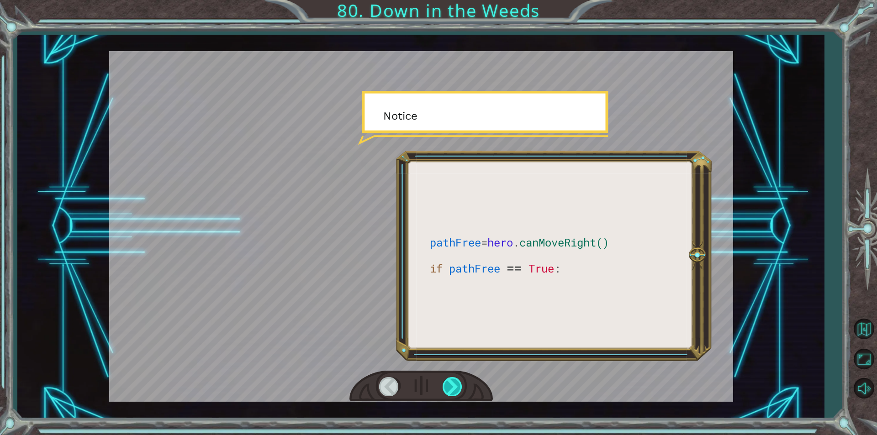
click at [458, 379] on div at bounding box center [452, 386] width 21 height 19
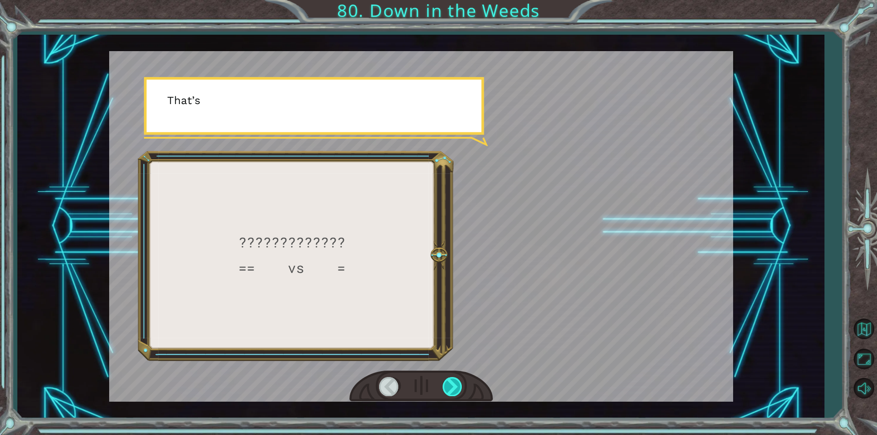
click at [458, 379] on div at bounding box center [452, 386] width 21 height 19
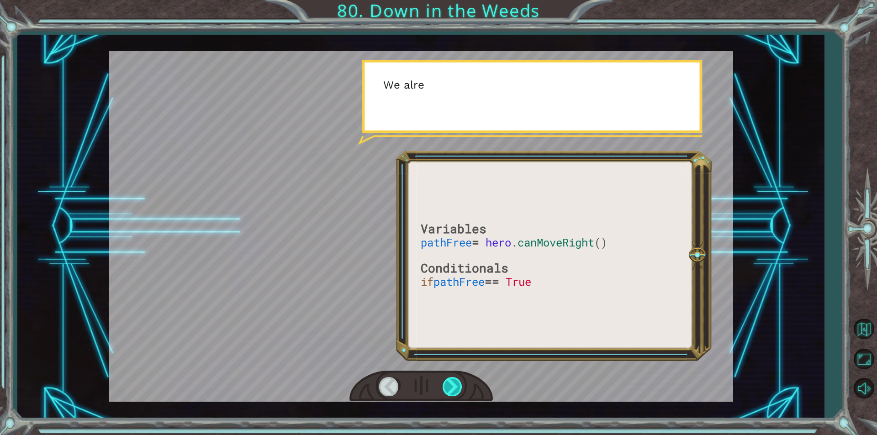
click at [458, 379] on div at bounding box center [452, 386] width 21 height 19
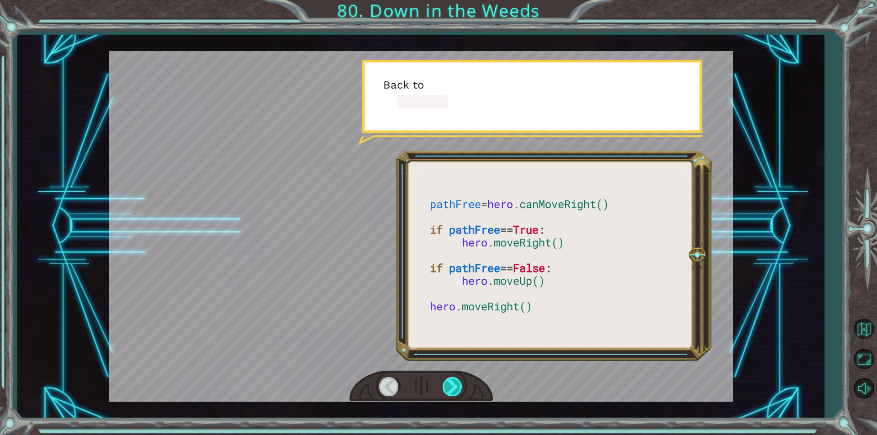
click at [458, 379] on div at bounding box center [452, 386] width 21 height 19
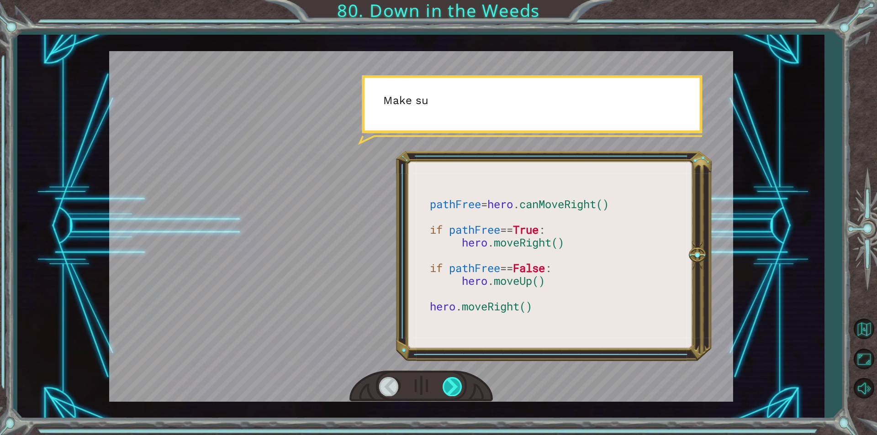
click at [458, 379] on div at bounding box center [452, 386] width 21 height 19
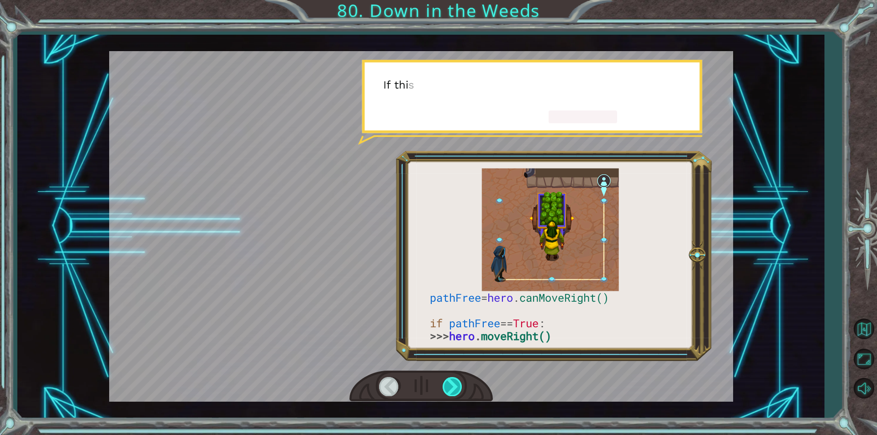
click at [458, 379] on div at bounding box center [452, 386] width 21 height 19
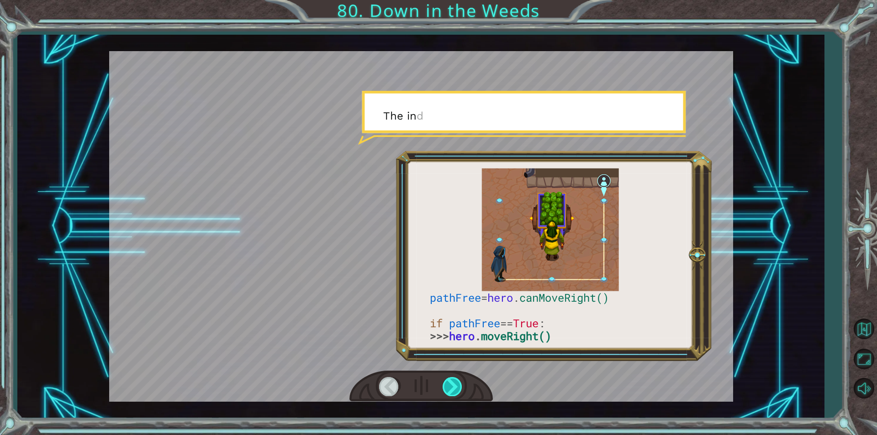
click at [458, 379] on div at bounding box center [452, 386] width 21 height 19
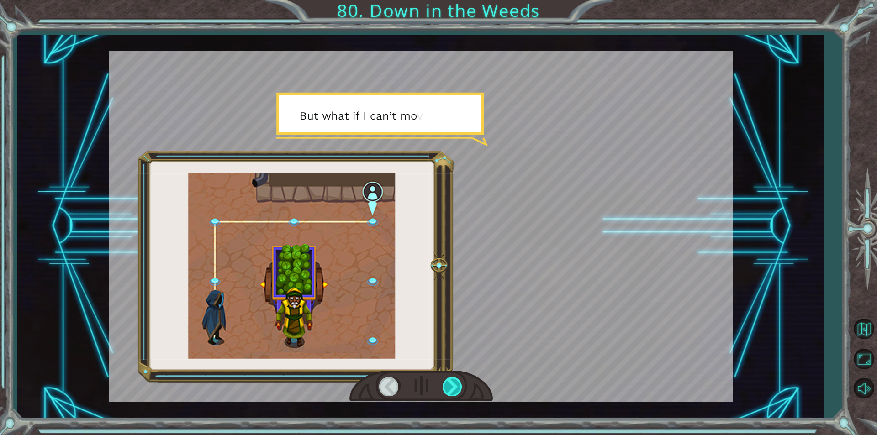
click at [458, 379] on div at bounding box center [452, 386] width 21 height 19
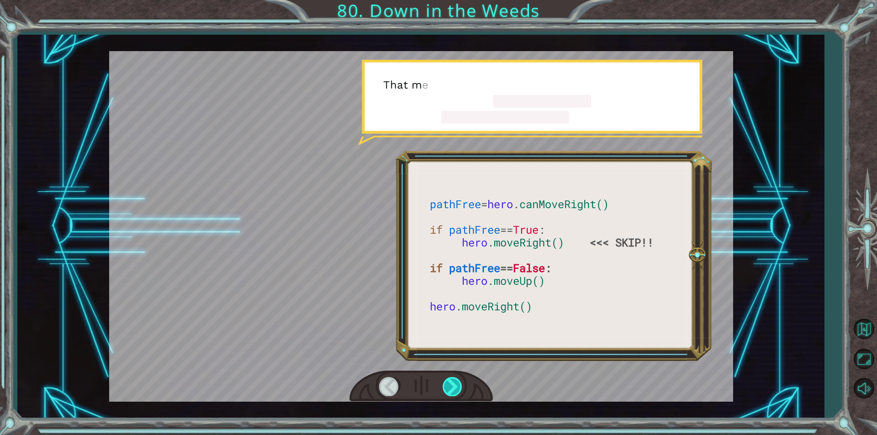
click at [453, 381] on div at bounding box center [452, 386] width 21 height 19
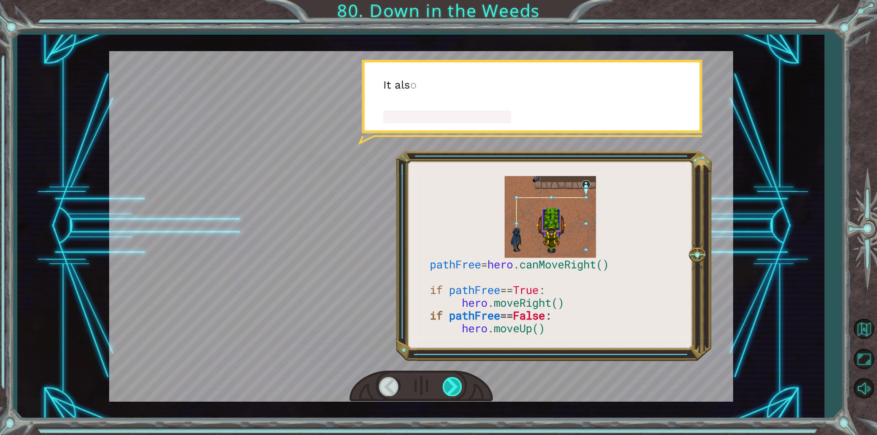
click at [453, 381] on div at bounding box center [452, 386] width 21 height 19
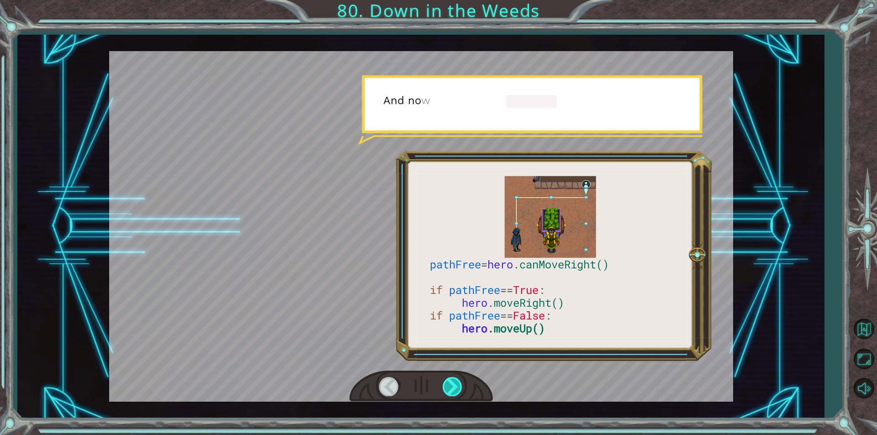
click at [453, 381] on div at bounding box center [452, 386] width 21 height 19
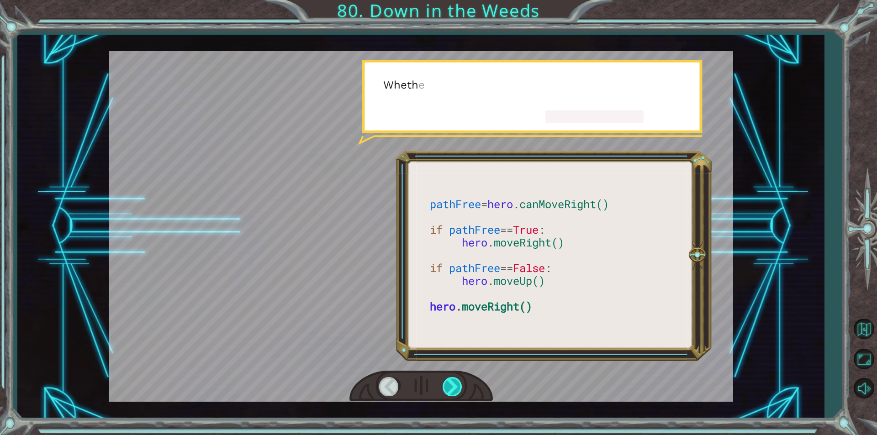
click at [453, 381] on div at bounding box center [452, 386] width 21 height 19
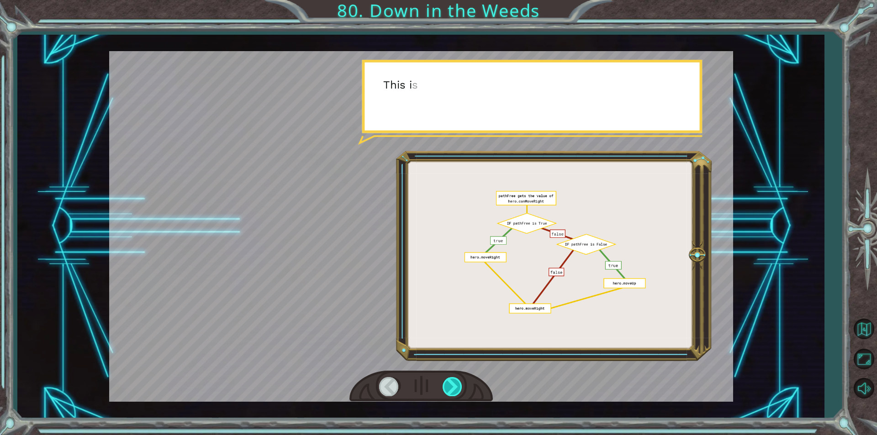
click at [453, 381] on div at bounding box center [452, 386] width 21 height 19
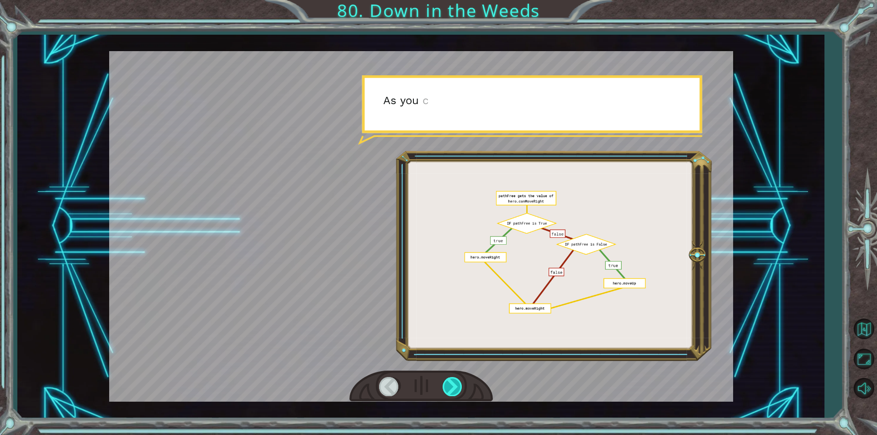
click at [453, 381] on div at bounding box center [452, 386] width 21 height 19
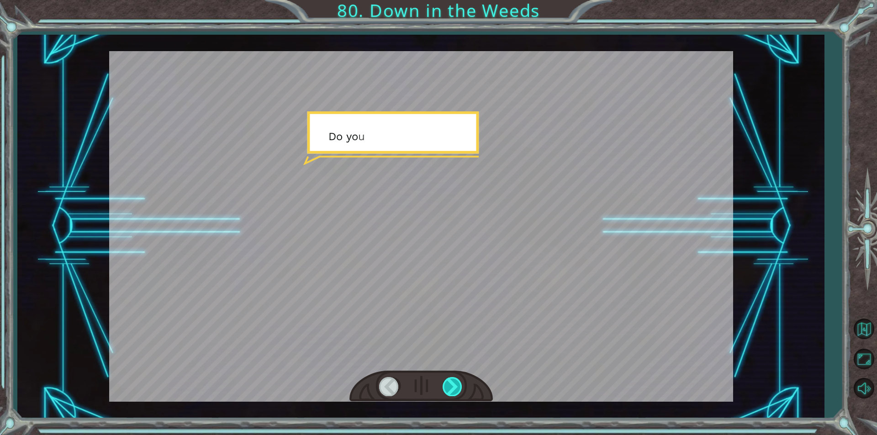
click at [453, 381] on div at bounding box center [452, 386] width 21 height 19
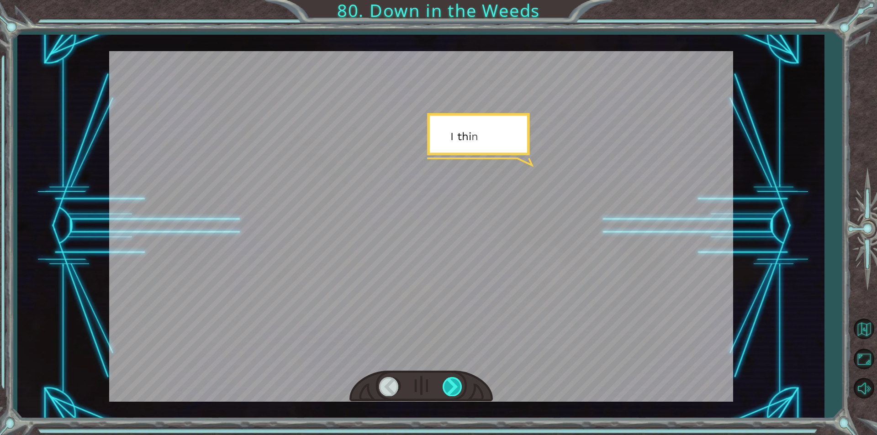
click at [453, 381] on div at bounding box center [452, 386] width 21 height 19
click at [453, 0] on div "W h a t d i d y o u t h i n k o f t h e p r o g r a m I g a v e y o u ? I t w o…" at bounding box center [438, 0] width 877 height 0
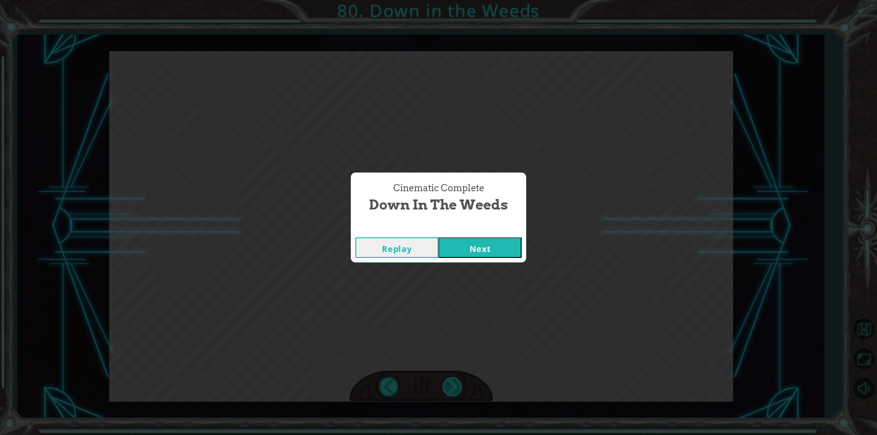
click at [453, 381] on div "Cinematic Complete Down in the Weeds Replay Next" at bounding box center [438, 217] width 877 height 435
click at [499, 250] on button "Next" at bounding box center [479, 247] width 83 height 21
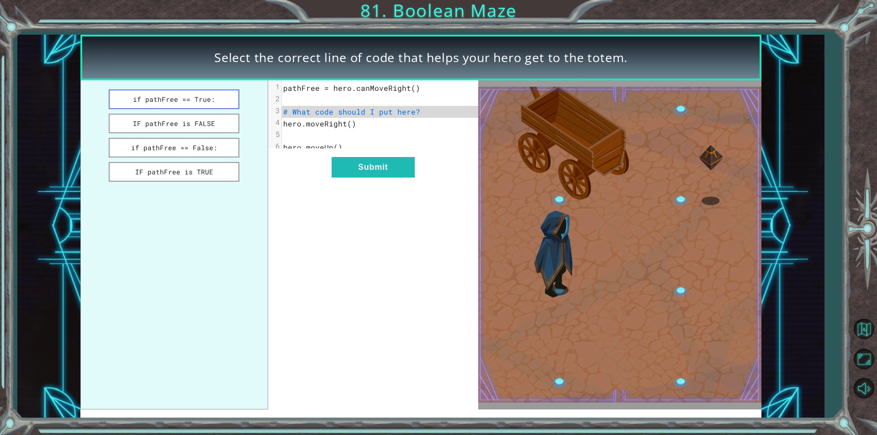
click at [219, 101] on button "if pathFree == True:" at bounding box center [174, 99] width 131 height 20
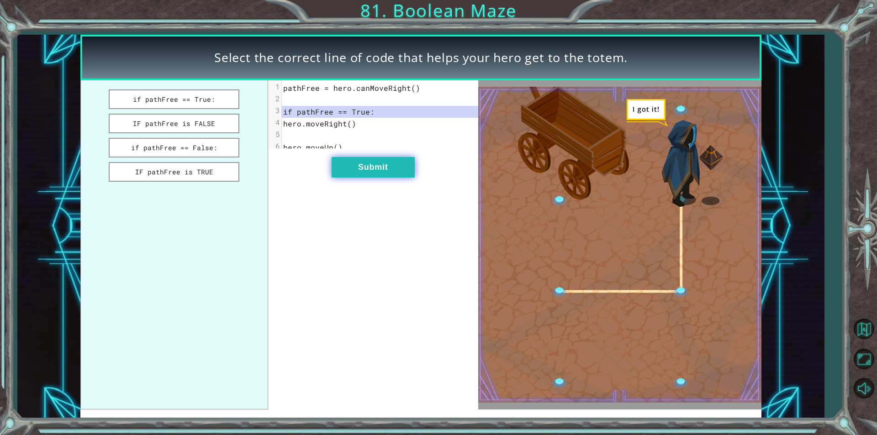
click at [381, 175] on button "Submit" at bounding box center [373, 167] width 83 height 21
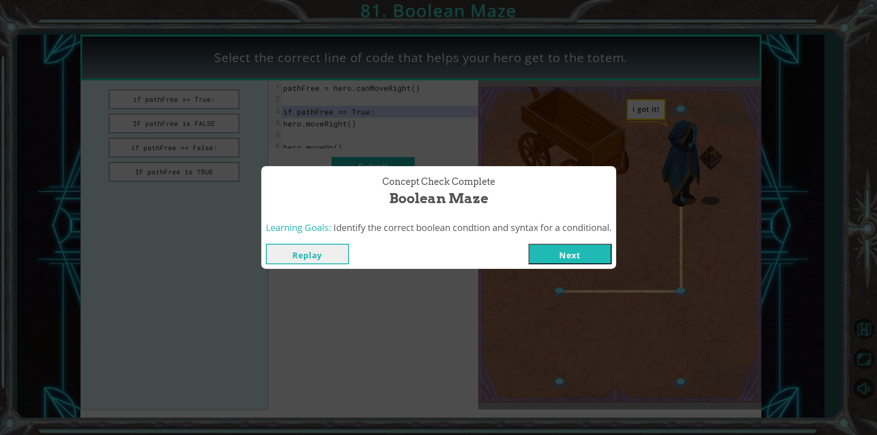
click at [569, 265] on div "Replay Next" at bounding box center [438, 254] width 355 height 30
click at [573, 255] on button "Next" at bounding box center [569, 254] width 83 height 21
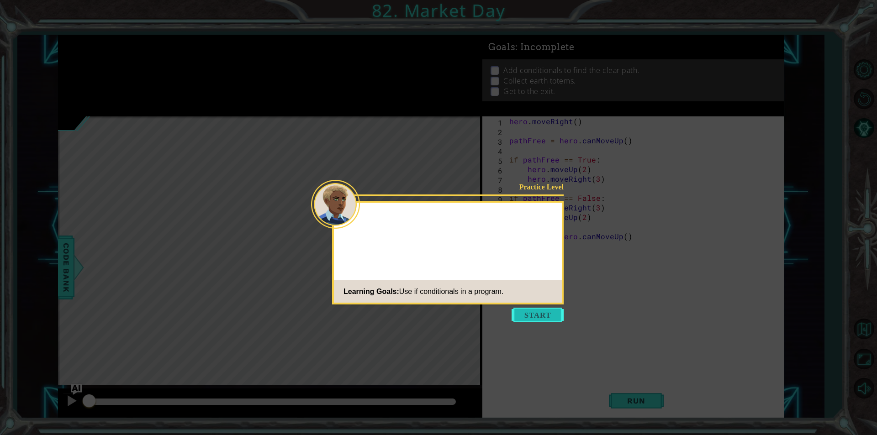
click at [558, 310] on button "Start" at bounding box center [537, 315] width 52 height 15
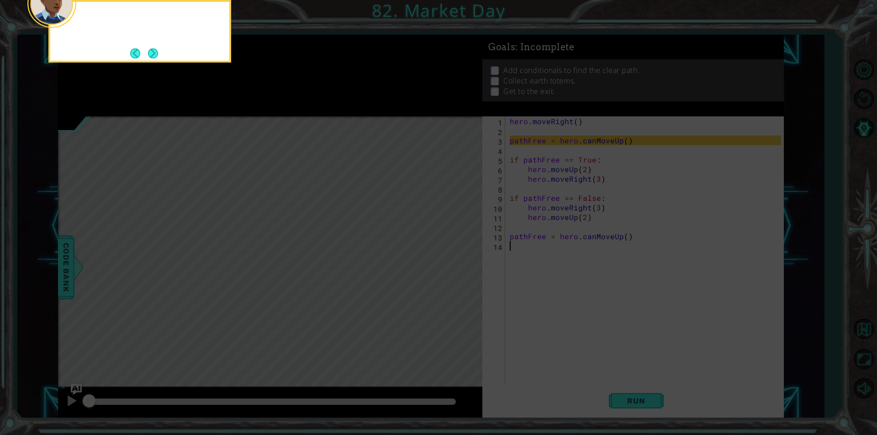
click at [621, 184] on icon at bounding box center [438, 65] width 877 height 740
click at [154, 56] on button "Next" at bounding box center [153, 53] width 11 height 11
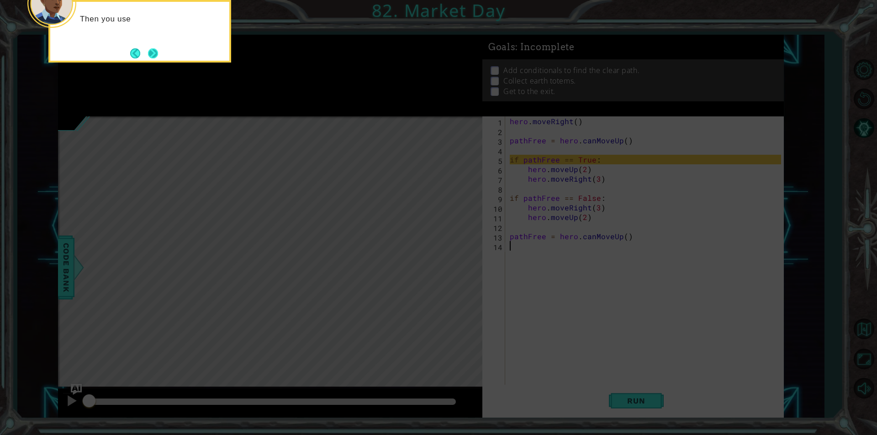
click at [153, 57] on button "Next" at bounding box center [153, 53] width 10 height 10
click at [153, 70] on icon at bounding box center [438, 65] width 877 height 740
click at [152, 58] on button "Next" at bounding box center [153, 53] width 10 height 10
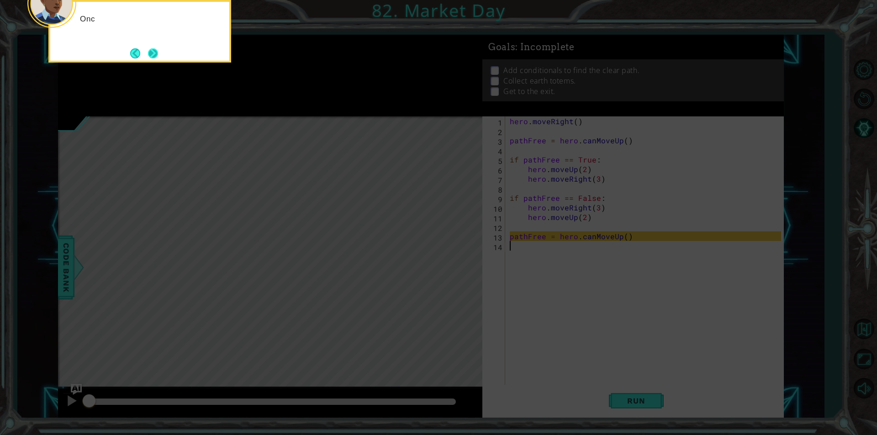
click at [152, 54] on button "Next" at bounding box center [153, 53] width 10 height 10
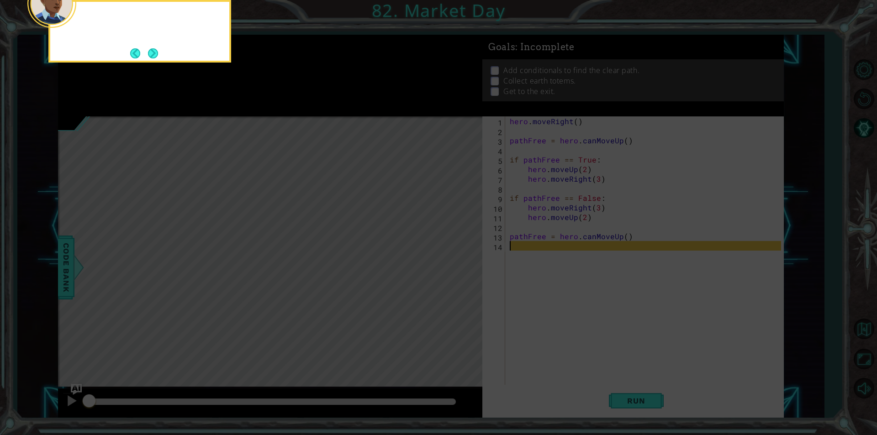
click at [153, 54] on button "Next" at bounding box center [153, 53] width 10 height 10
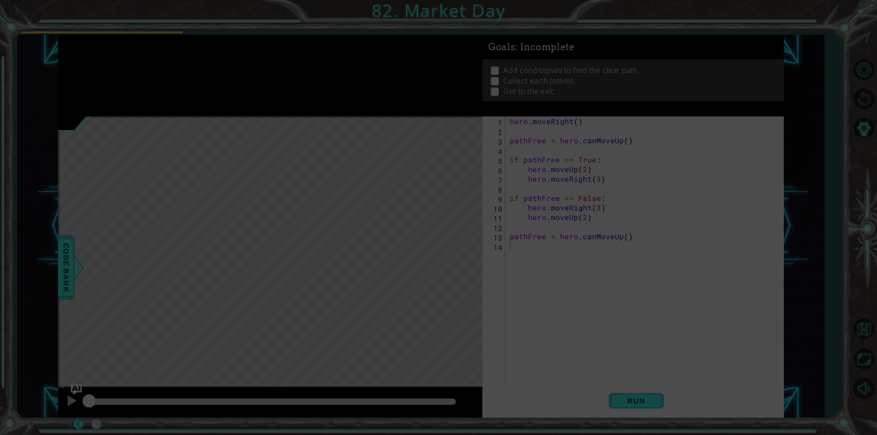
click at [110, 32] on div at bounding box center [92, 17] width 36 height 30
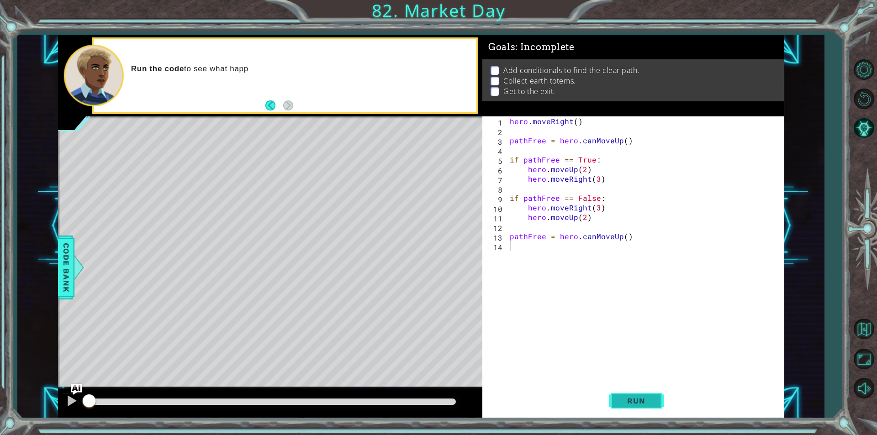
click at [626, 410] on button "Run" at bounding box center [636, 401] width 55 height 30
click at [630, 407] on button "Run" at bounding box center [636, 401] width 55 height 30
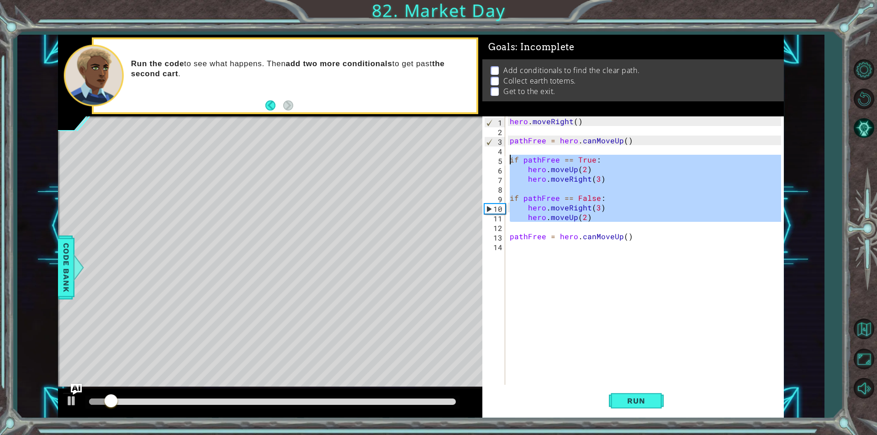
drag, startPoint x: 614, startPoint y: 222, endPoint x: 508, endPoint y: 160, distance: 122.6
click at [508, 160] on div "hero . moveRight ( ) pathFree = hero . canMoveUp ( ) if pathFree == True : hero…" at bounding box center [647, 260] width 278 height 288
type textarea "if pathFree == True: hero.moveUp(2)"
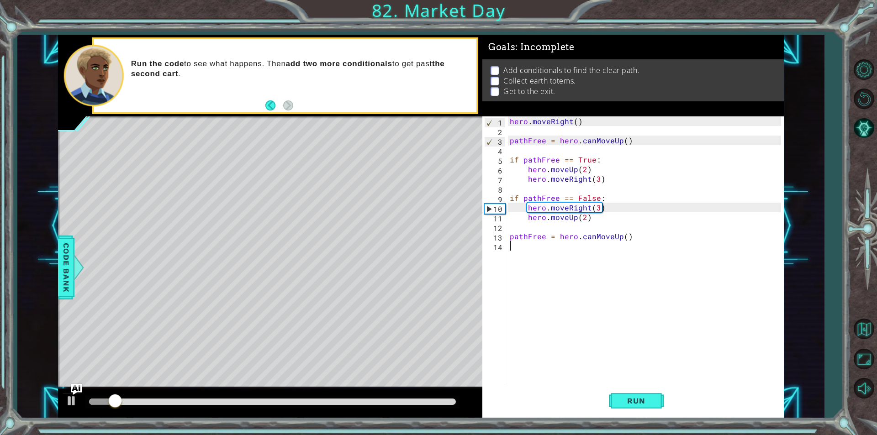
click at [597, 277] on div "hero . moveRight ( ) pathFree = hero . canMoveUp ( ) if pathFree == True : hero…" at bounding box center [647, 260] width 278 height 288
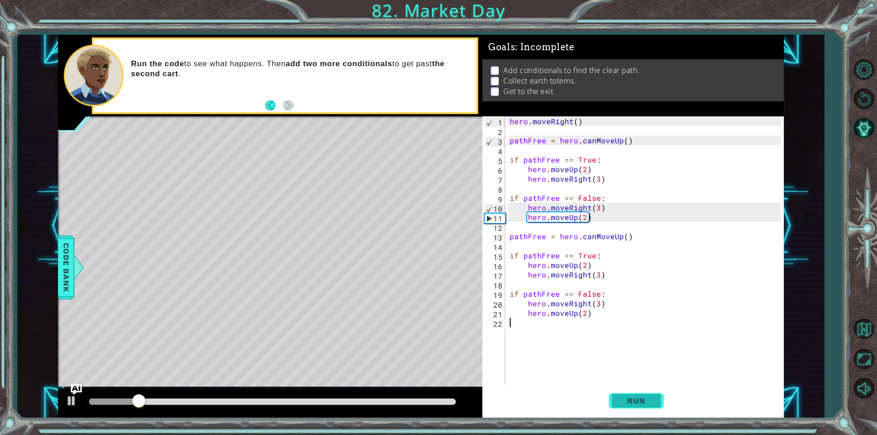
click at [632, 405] on button "Run" at bounding box center [636, 401] width 55 height 30
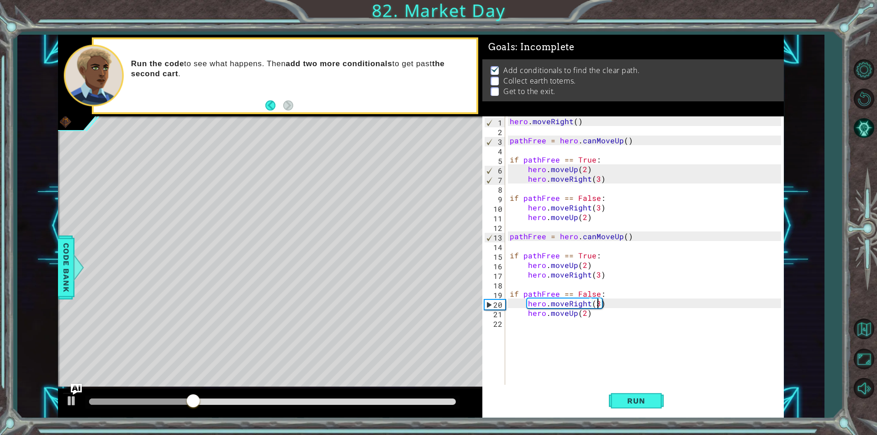
click at [597, 308] on div "hero . moveRight ( ) pathFree = hero . canMoveUp ( ) if pathFree == True : hero…" at bounding box center [647, 260] width 278 height 288
type textarea "hero.moveRight(2)"
click at [602, 322] on div "hero . moveRight ( ) pathFree = hero . canMoveUp ( ) if pathFree == True : hero…" at bounding box center [647, 260] width 278 height 288
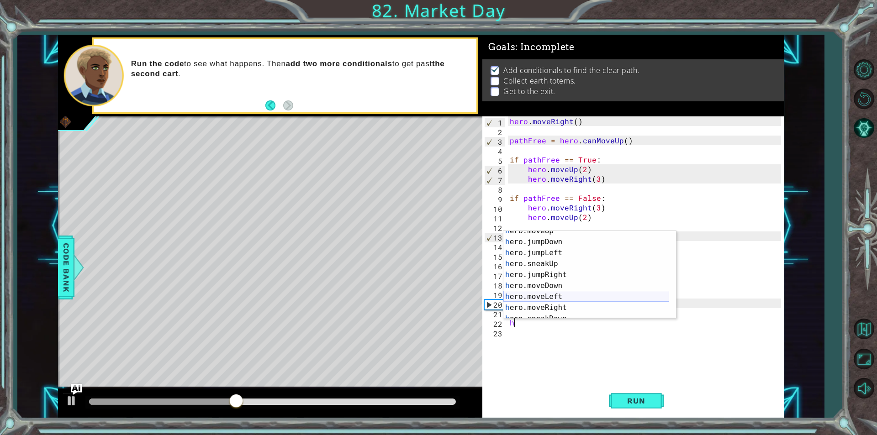
scroll to position [55, 0]
click at [563, 279] on div "h ero.sneakUp press enter h ero.jumpRight press enter h ero.moveDown press ente…" at bounding box center [586, 286] width 166 height 110
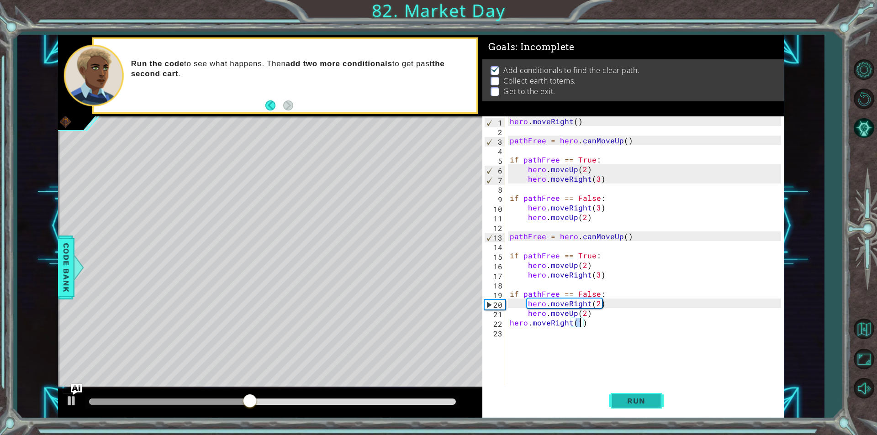
type textarea "hero.moveRight(1)"
click at [627, 392] on button "Run" at bounding box center [636, 401] width 55 height 30
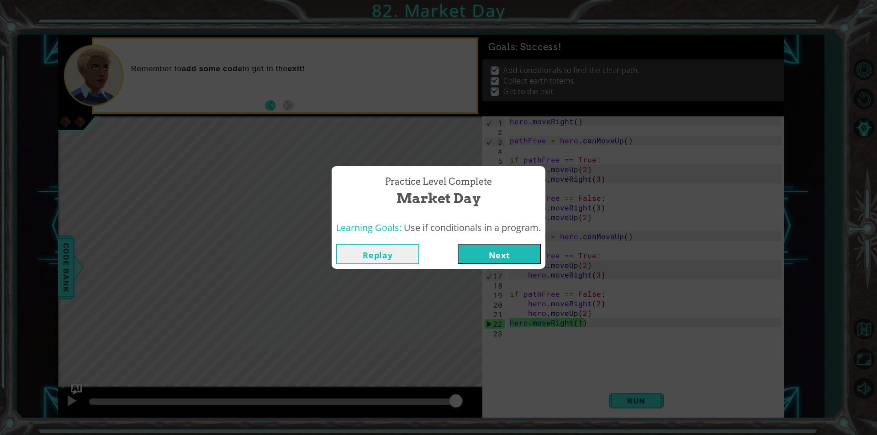
click at [481, 260] on button "Next" at bounding box center [499, 254] width 83 height 21
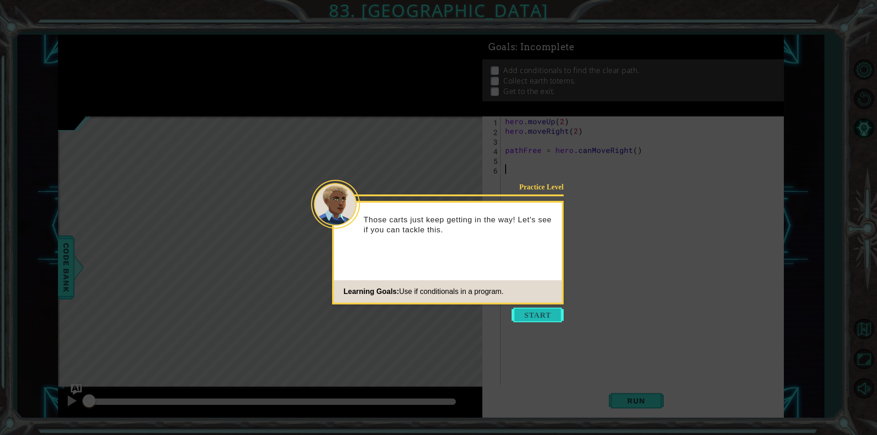
click at [548, 311] on button "Start" at bounding box center [537, 315] width 52 height 15
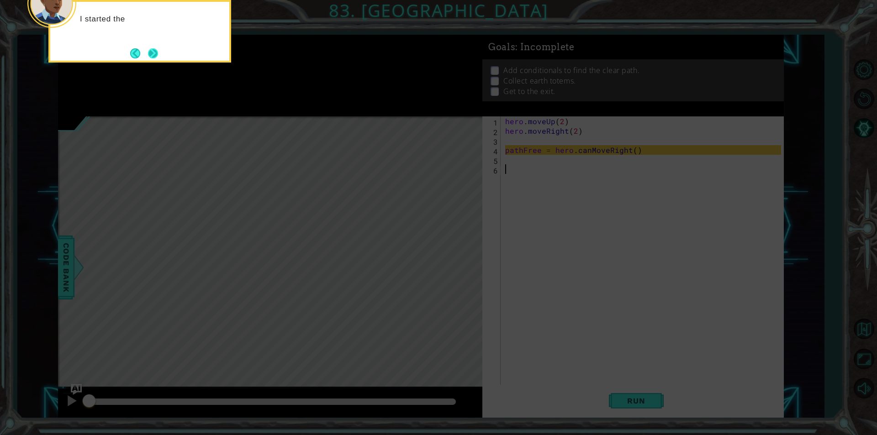
click at [156, 50] on button "Next" at bounding box center [153, 53] width 10 height 10
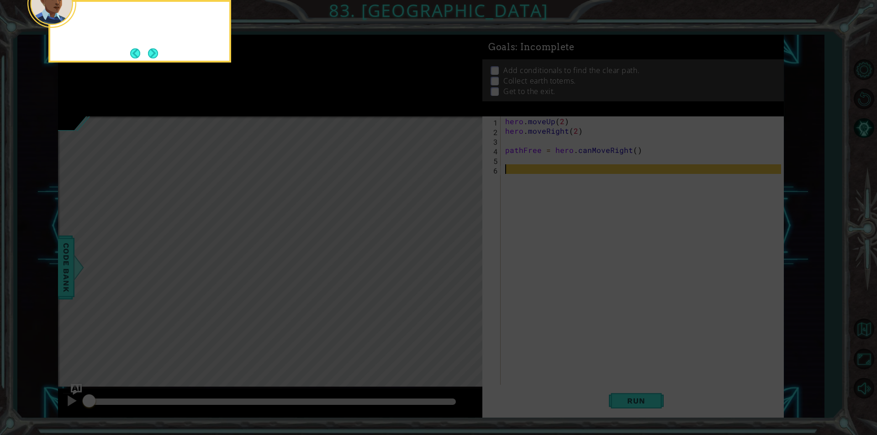
click at [156, 50] on button "Next" at bounding box center [153, 53] width 10 height 10
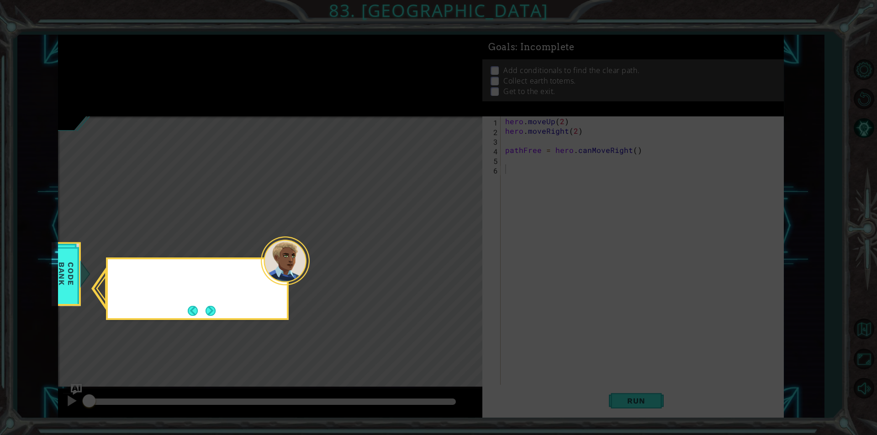
click at [156, 50] on icon at bounding box center [438, 217] width 877 height 435
click at [205, 308] on button "Next" at bounding box center [210, 311] width 10 height 10
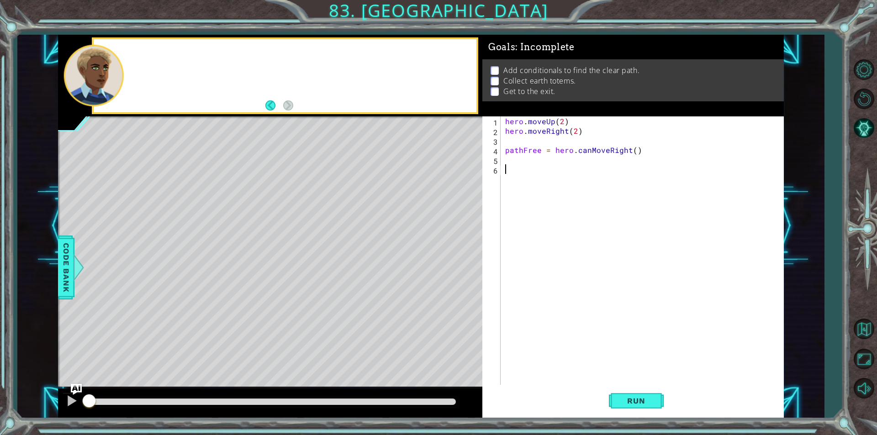
click at [205, 308] on div "Level Map" at bounding box center [269, 250] width 422 height 269
click at [642, 403] on span "Run" at bounding box center [636, 400] width 36 height 9
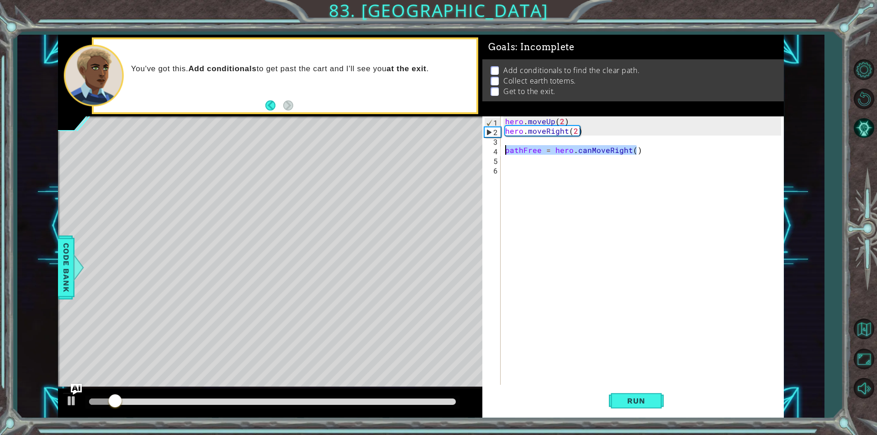
drag, startPoint x: 650, startPoint y: 153, endPoint x: 498, endPoint y: 148, distance: 152.1
click at [498, 148] on div "1 2 3 4 5 6 hero . moveUp ( 2 ) hero . moveRight ( 2 ) pathFree = hero . canMov…" at bounding box center [631, 250] width 299 height 268
type textarea "pathFree = hero.canMoveRight()"
click at [608, 170] on div "hero . moveUp ( 2 ) hero . moveRight ( 2 ) pathFree = hero . canMoveRight ( )" at bounding box center [644, 260] width 282 height 288
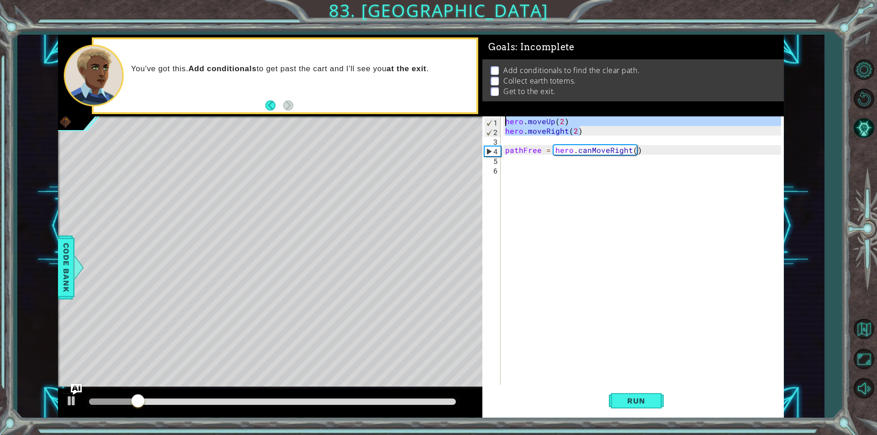
click at [480, 119] on div "1 ההההההההההההההההההההההההההההההההההההההההההההההההההההההההההההההההההההההההההההה…" at bounding box center [421, 226] width 726 height 383
type textarea "hero.moveUp(2) hero.moveRight(2)"
click at [518, 171] on div "hero . moveUp ( 2 ) hero . moveRight ( 2 ) pathFree = hero . canMoveRight ( )" at bounding box center [644, 260] width 282 height 288
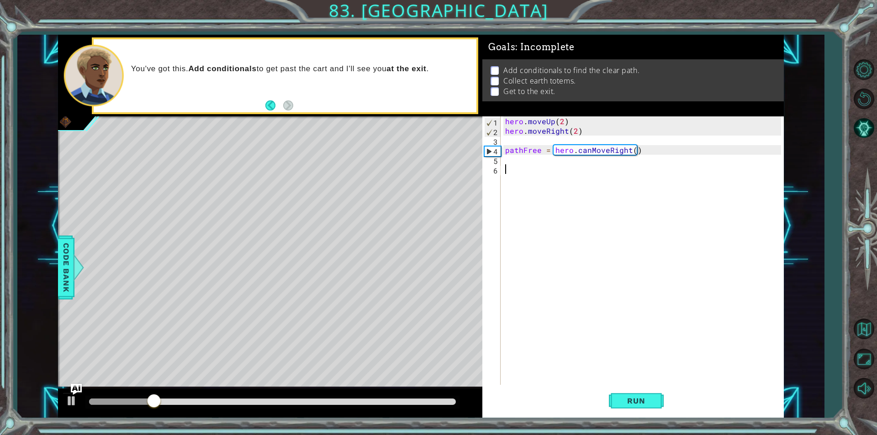
paste textarea "hero.moveRight(2)"
type textarea "hero.moveRight(2)"
click at [609, 395] on button "Run" at bounding box center [636, 401] width 55 height 30
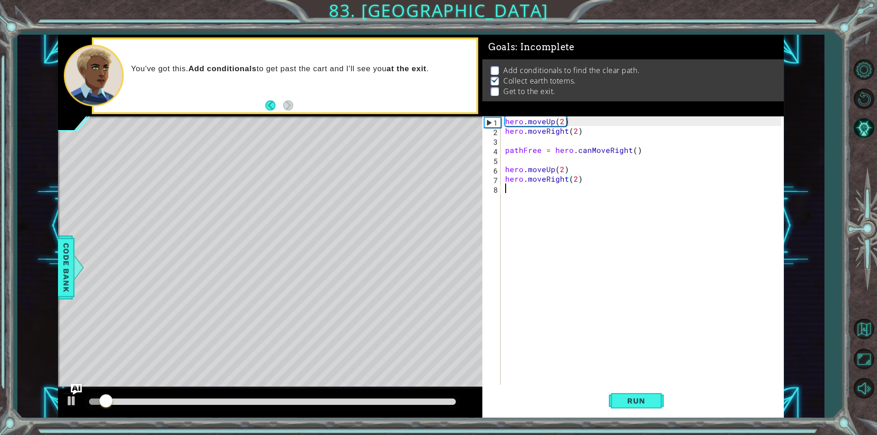
click at [547, 203] on div "hero . moveUp ( 2 ) hero . moveRight ( 2 ) pathFree = hero . canMoveRight ( ) h…" at bounding box center [644, 260] width 282 height 288
click at [551, 213] on div "hero . moveUp ( 2 ) hero . moveRight ( 2 ) pathFree = hero . canMoveRight ( ) h…" at bounding box center [644, 260] width 282 height 288
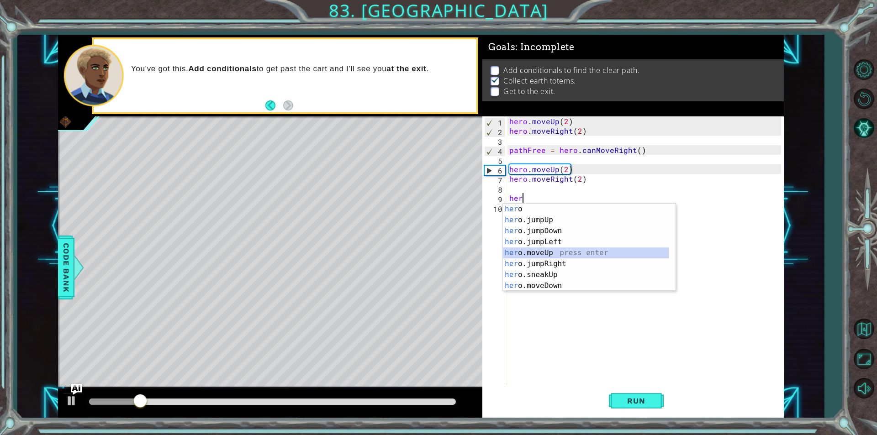
click at [553, 257] on div "her o press enter her o.jumpUp press enter her o.jumpDown press enter her o.jum…" at bounding box center [586, 259] width 166 height 110
type textarea "hero.moveUp(1)"
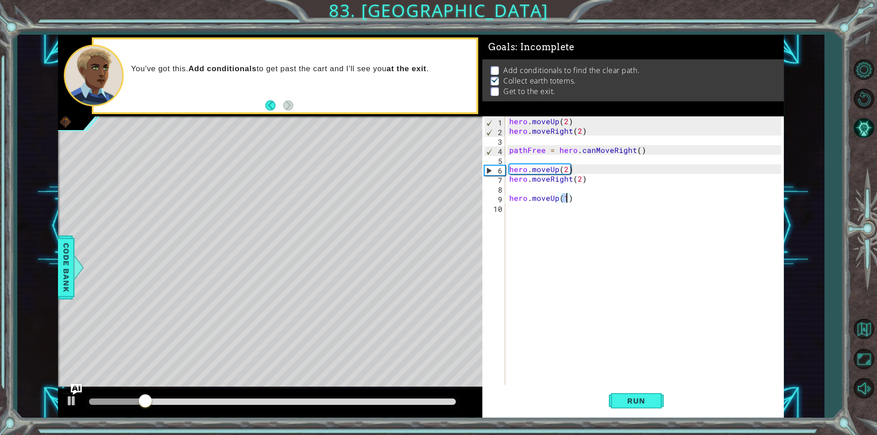
click at [569, 221] on div "hero . moveUp ( 2 ) hero . moveRight ( 2 ) pathFree = hero . canMoveRight ( ) h…" at bounding box center [646, 260] width 278 height 288
click at [567, 228] on div "hero . moveUp ( 2 ) hero . moveRight ( 2 ) pathFree = hero . canMoveRight ( ) h…" at bounding box center [646, 260] width 278 height 288
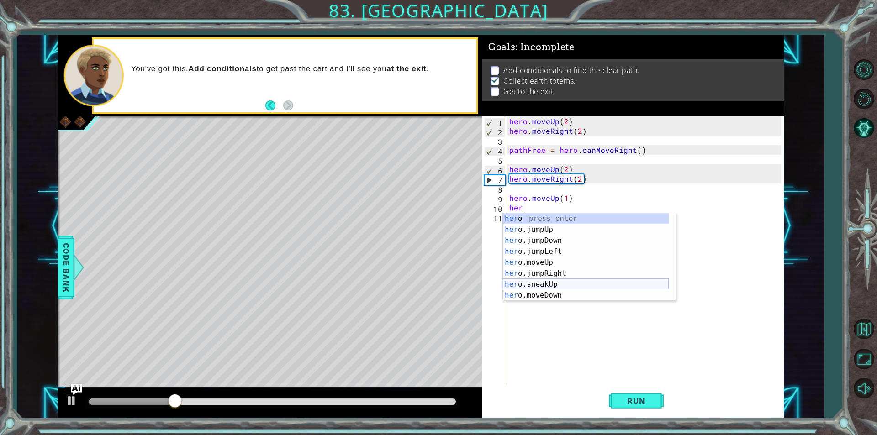
scroll to position [27, 0]
click at [561, 288] on div "her o.jumpDown press enter her o.jumpLeft press enter her o.moveUp press enter …" at bounding box center [586, 263] width 166 height 110
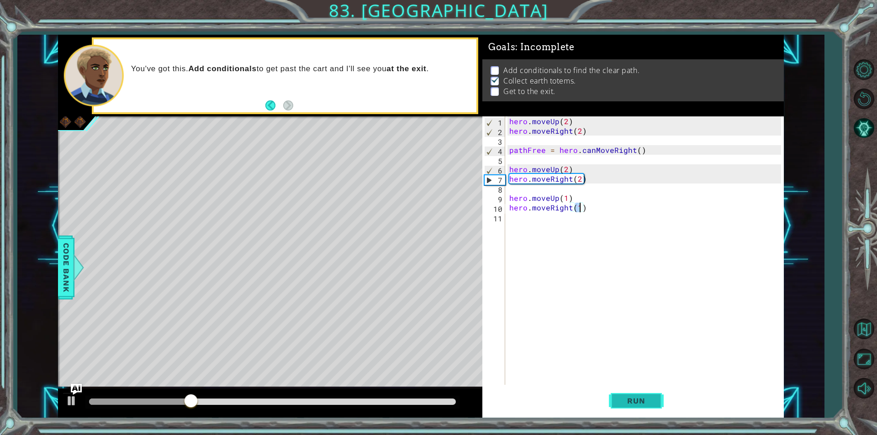
click at [633, 400] on span "Run" at bounding box center [636, 400] width 36 height 9
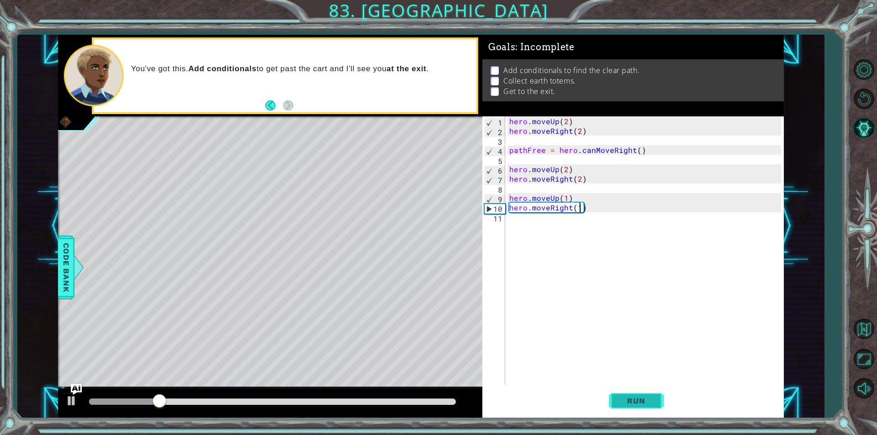
click at [642, 407] on button "Run" at bounding box center [636, 401] width 55 height 30
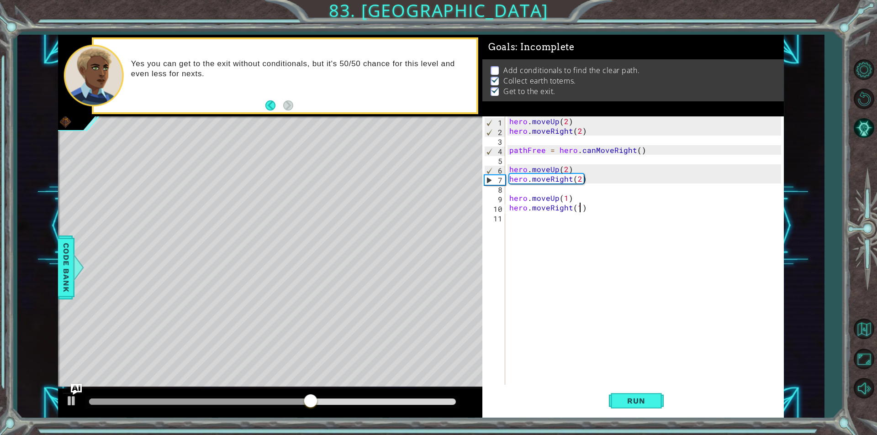
click at [593, 153] on div "hero . moveUp ( 2 ) hero . moveRight ( 2 ) pathFree = hero . canMoveRight ( ) h…" at bounding box center [646, 260] width 278 height 288
type textarea "pathFree = hero.canMoveRight()"
click at [685, 151] on div "hero . moveUp ( 2 ) hero . moveRight ( 2 ) pathFree = hero . canMoveRight ( ) h…" at bounding box center [646, 260] width 278 height 288
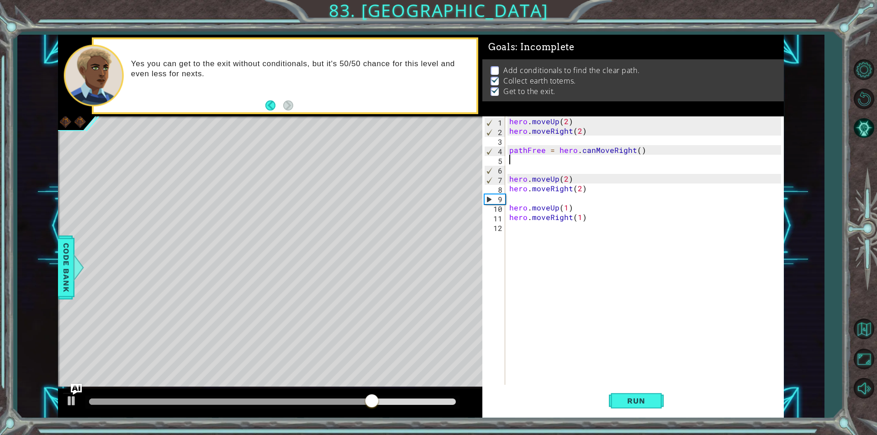
click at [575, 168] on div "hero . moveUp ( 2 ) hero . moveRight ( 2 ) pathFree = hero . canMoveRight ( ) h…" at bounding box center [646, 260] width 278 height 288
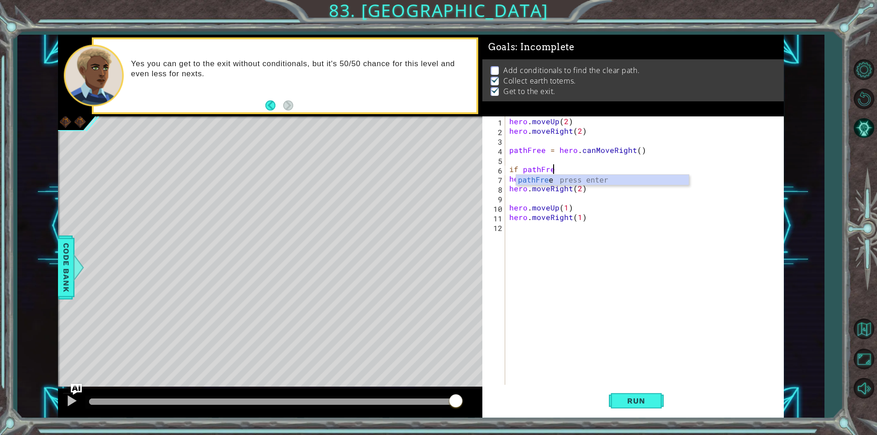
scroll to position [0, 2]
click at [565, 179] on div "pathFree press enter" at bounding box center [602, 191] width 173 height 33
click at [661, 399] on button "Run" at bounding box center [636, 401] width 55 height 30
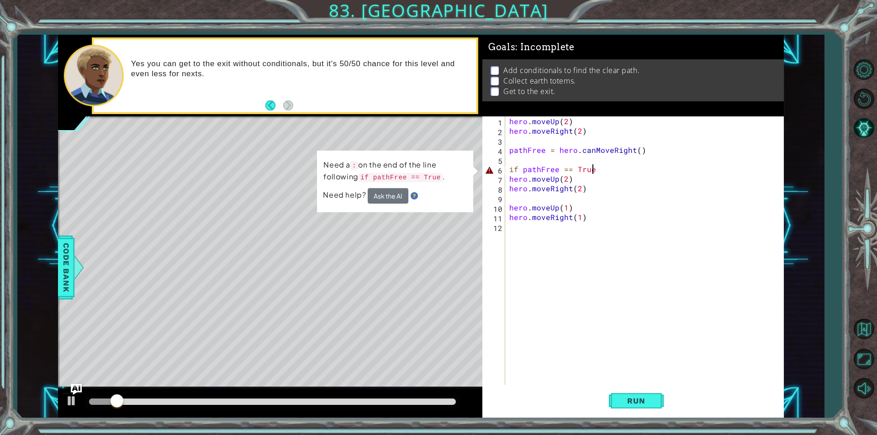
click at [609, 171] on div "hero . moveUp ( 2 ) hero . moveRight ( 2 ) pathFree = hero . canMoveRight ( ) i…" at bounding box center [646, 260] width 278 height 288
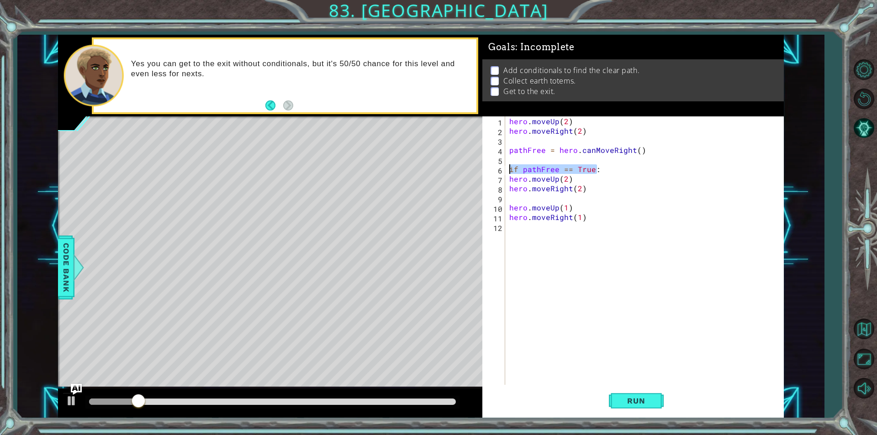
drag, startPoint x: 609, startPoint y: 171, endPoint x: 502, endPoint y: 172, distance: 106.4
click at [502, 172] on div "if pathFree == True: 1 2 3 4 5 6 7 8 9 10 11 12 hero . moveUp ( 2 ) hero . move…" at bounding box center [631, 250] width 299 height 268
click at [580, 205] on div "hero . moveUp ( 2 ) hero . moveRight ( 2 ) pathFree = hero . canMoveRight ( ) i…" at bounding box center [646, 260] width 278 height 288
type textarea "hero.moveUp(1)"
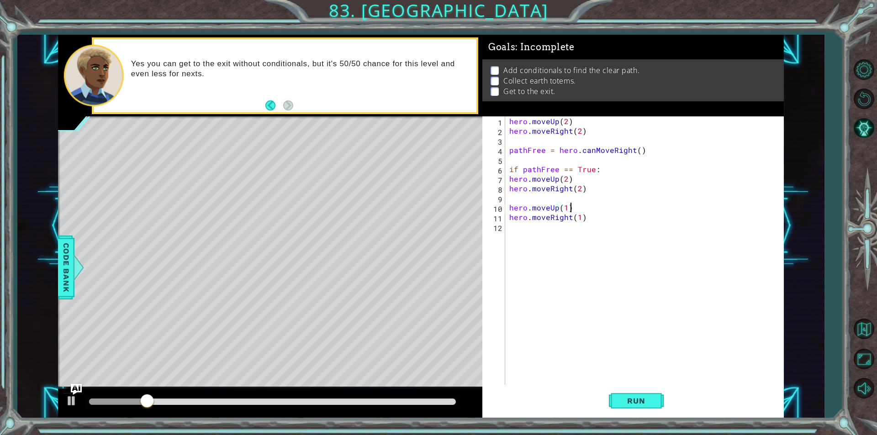
click at [584, 200] on div "hero . moveUp ( 2 ) hero . moveRight ( 2 ) pathFree = hero . canMoveRight ( ) i…" at bounding box center [646, 260] width 278 height 288
click at [645, 397] on span "Run" at bounding box center [636, 400] width 36 height 9
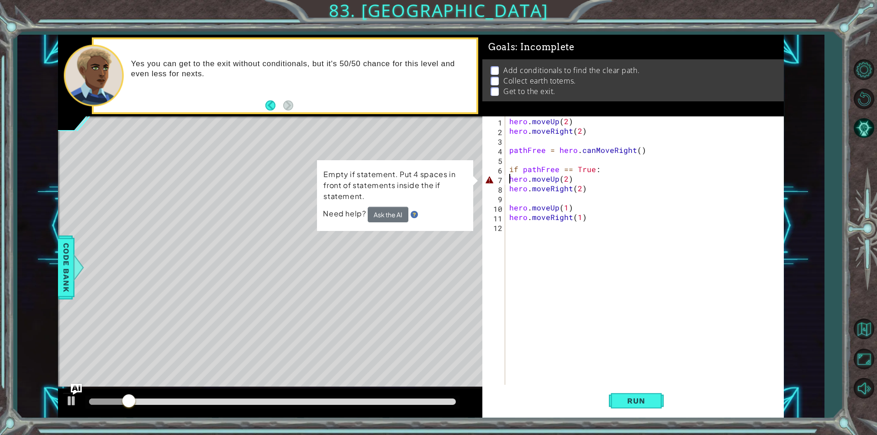
click at [508, 177] on div "hero . moveUp ( 2 ) hero . moveRight ( 2 ) pathFree = hero . canMoveRight ( ) i…" at bounding box center [646, 260] width 278 height 288
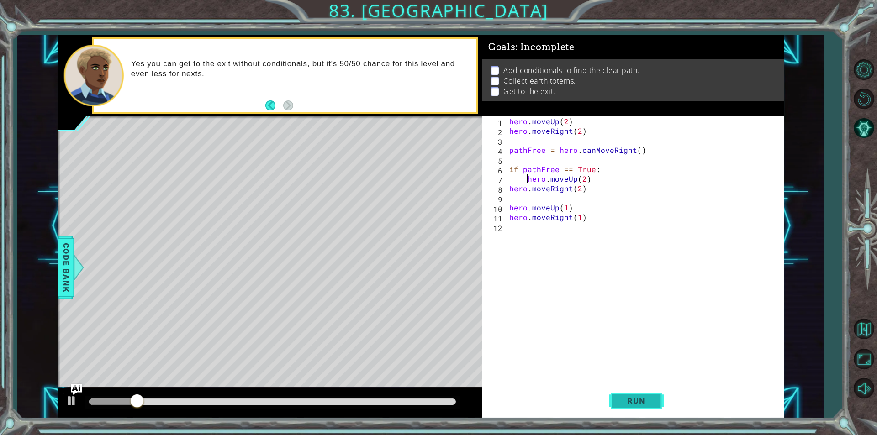
click at [652, 391] on button "Run" at bounding box center [636, 401] width 55 height 30
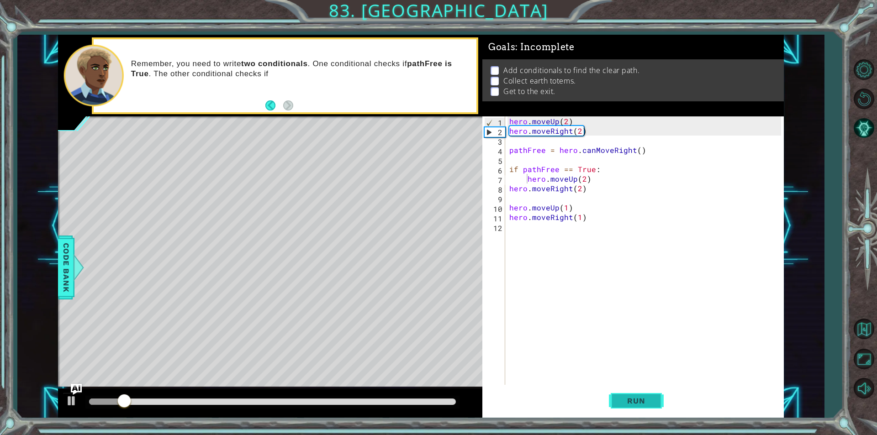
click at [632, 398] on span "Run" at bounding box center [636, 400] width 36 height 9
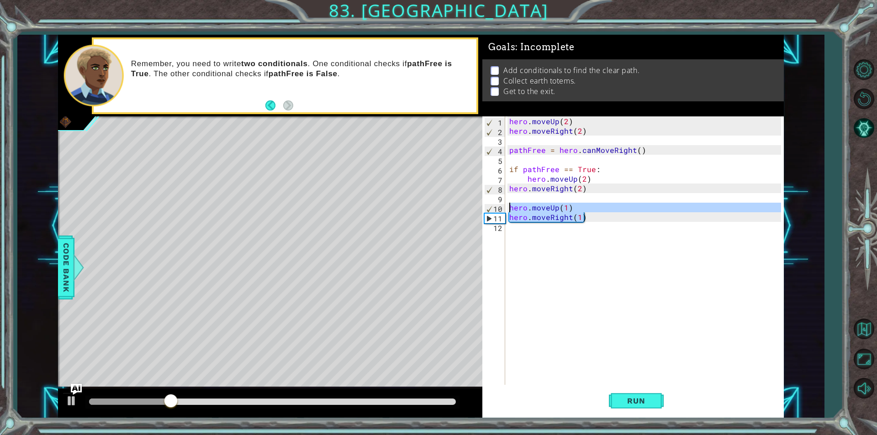
drag, startPoint x: 605, startPoint y: 221, endPoint x: 505, endPoint y: 205, distance: 100.8
click at [505, 205] on div "hero.moveUp(2) 1 2 3 4 5 6 7 8 9 10 11 12 hero . moveUp ( 2 ) hero . moveRight …" at bounding box center [631, 250] width 299 height 268
type textarea "hero.moveUp(1) hero.moveRight(1)"
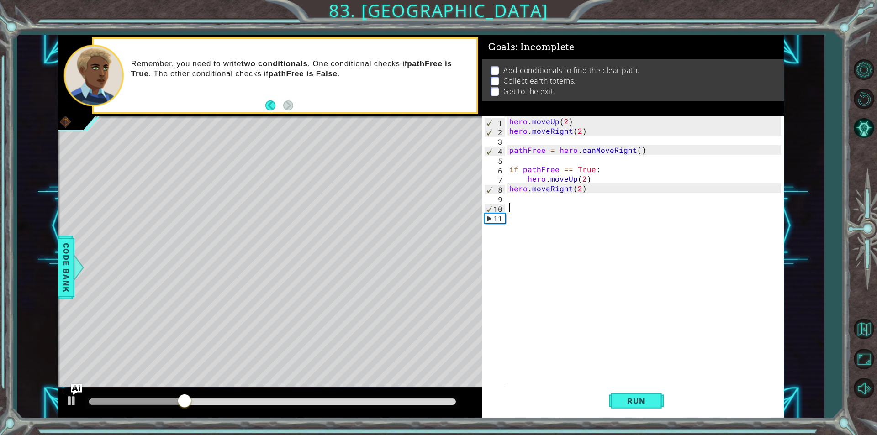
click at [566, 195] on div "hero . moveUp ( 2 ) hero . moveRight ( 2 ) pathFree = hero . canMoveRight ( ) i…" at bounding box center [646, 260] width 278 height 288
click at [562, 198] on div "hero . moveUp ( 2 ) hero . moveRight ( 2 ) pathFree = hero . canMoveRight ( ) i…" at bounding box center [646, 260] width 278 height 288
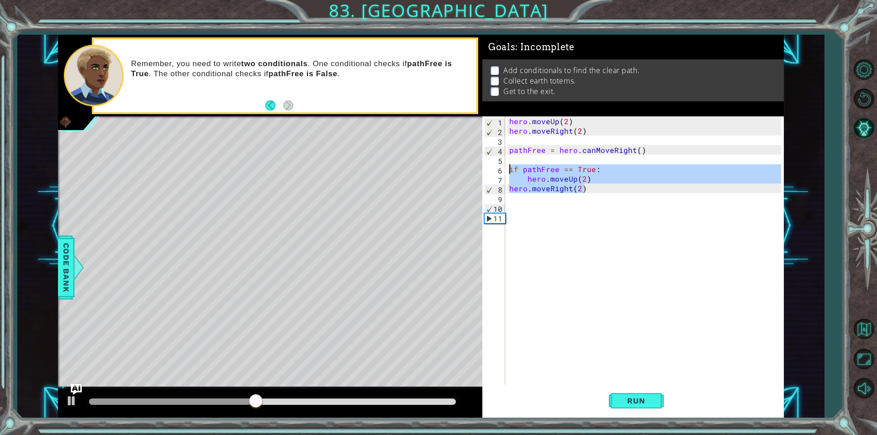
drag, startPoint x: 600, startPoint y: 190, endPoint x: 507, endPoint y: 172, distance: 94.5
click at [507, 172] on div "hero . moveUp ( 2 ) hero . moveRight ( 2 ) pathFree = hero . canMoveRight ( ) i…" at bounding box center [646, 260] width 278 height 288
type textarea "if pathFree == True: hero.moveUp(2)"
click at [545, 217] on div "hero . moveUp ( 2 ) hero . moveRight ( 2 ) pathFree = hero . canMoveRight ( ) i…" at bounding box center [646, 260] width 278 height 288
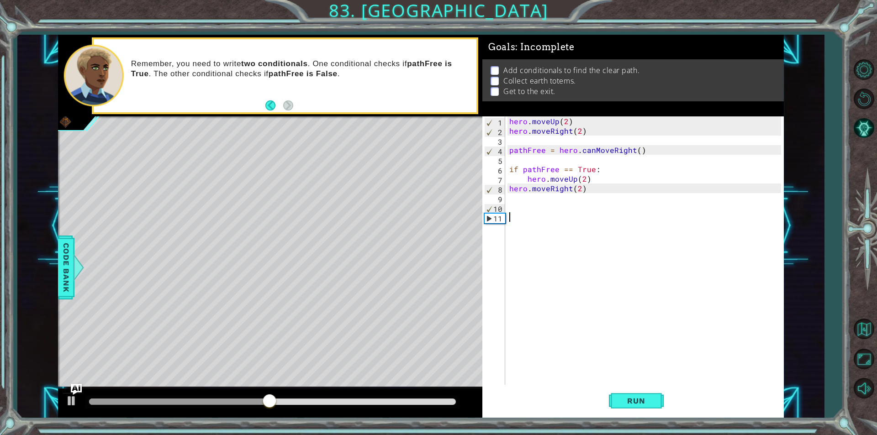
click at [540, 214] on div "hero . moveUp ( 2 ) hero . moveRight ( 2 ) pathFree = hero . canMoveRight ( ) i…" at bounding box center [646, 260] width 278 height 288
click at [540, 211] on div "hero . moveUp ( 2 ) hero . moveRight ( 2 ) pathFree = hero . canMoveRight ( ) i…" at bounding box center [646, 260] width 278 height 288
paste textarea "hero.moveRight(2)"
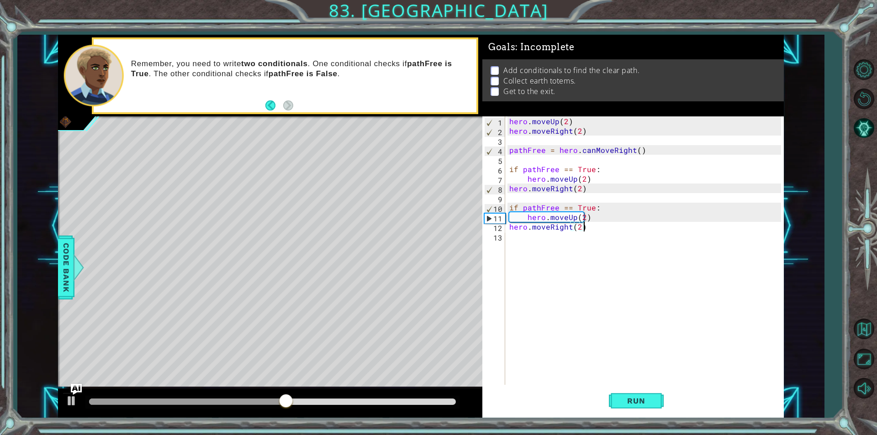
click at [595, 207] on div "hero . moveUp ( 2 ) hero . moveRight ( 2 ) pathFree = hero . canMoveRight ( ) i…" at bounding box center [646, 260] width 278 height 288
click at [594, 206] on div "hero . moveUp ( 2 ) hero . moveRight ( 2 ) pathFree = hero . canMoveRight ( ) i…" at bounding box center [646, 260] width 278 height 288
type textarea "if pathFree == False:"
click at [591, 233] on div "hero . moveUp ( 2 ) hero . moveRight ( 2 ) pathFree = hero . canMoveRight ( ) i…" at bounding box center [646, 260] width 278 height 288
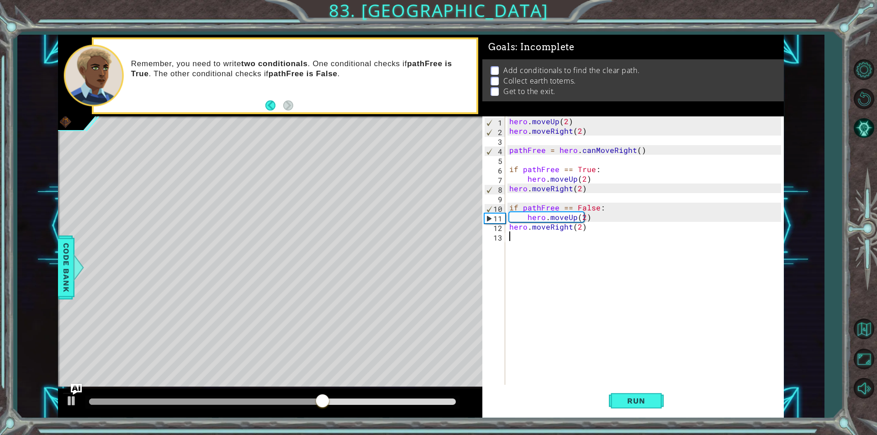
scroll to position [0, 0]
drag, startPoint x: 592, startPoint y: 227, endPoint x: 511, endPoint y: 229, distance: 80.8
click at [511, 229] on div "hero . moveUp ( 2 ) hero . moveRight ( 2 ) pathFree = hero . canMoveRight ( ) i…" at bounding box center [646, 260] width 278 height 288
type textarea "hero.moveRight(2)"
drag, startPoint x: 601, startPoint y: 216, endPoint x: 509, endPoint y: 218, distance: 91.8
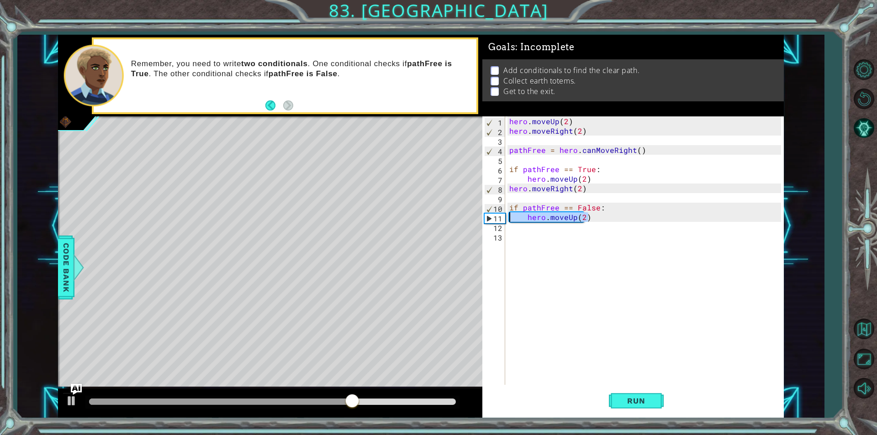
click at [509, 218] on div "hero . moveUp ( 2 ) hero . moveRight ( 2 ) pathFree = hero . canMoveRight ( ) i…" at bounding box center [646, 260] width 278 height 288
type textarea "hero.moveUp(2)"
paste textarea "hero.moveRight(2)"
type textarea "hero.moveRight(2)"
click at [547, 232] on div "hero . moveUp ( 2 ) hero . moveRight ( 2 ) pathFree = hero . canMoveRight ( ) i…" at bounding box center [646, 260] width 278 height 288
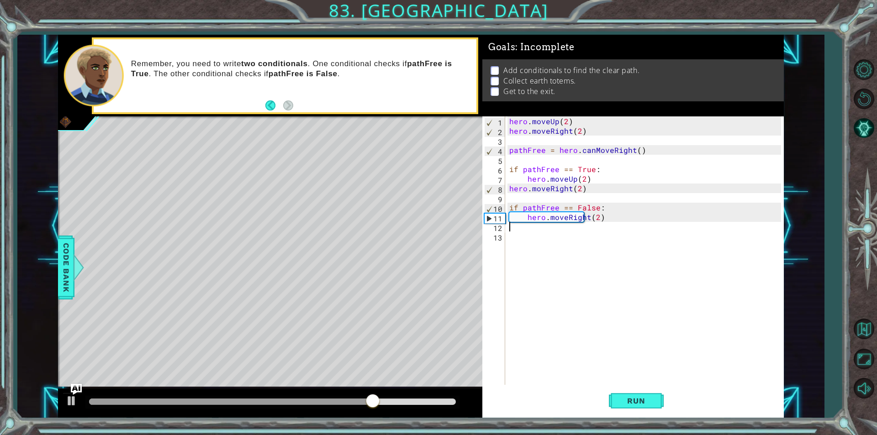
click at [557, 226] on div "hero . moveUp ( 2 ) hero . moveRight ( 2 ) pathFree = hero . canMoveRight ( ) i…" at bounding box center [646, 260] width 278 height 288
paste textarea "hero.moveRight(2)"
type textarea "hero.moveRight(2)"
click at [571, 232] on div "hero . moveUp ( 2 ) hero . moveRight ( 2 ) pathFree = hero . canMoveRight ( ) i…" at bounding box center [646, 260] width 278 height 288
click at [571, 229] on div "hero . moveUp ( 2 ) hero . moveRight ( 2 ) pathFree = hero . canMoveRight ( ) i…" at bounding box center [646, 260] width 278 height 288
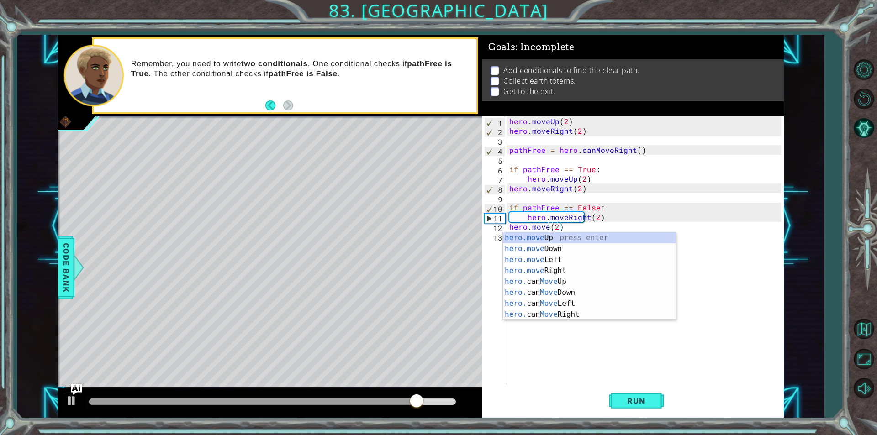
scroll to position [0, 3]
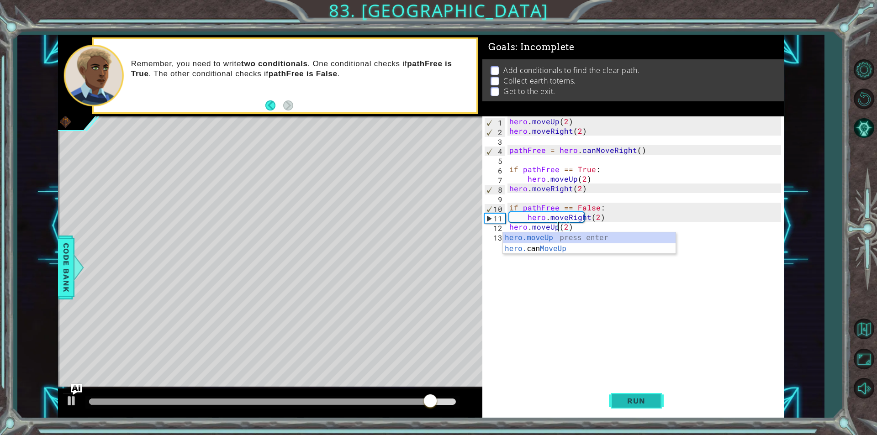
type textarea "hero.moveUp(2)"
click at [637, 402] on span "Run" at bounding box center [636, 400] width 36 height 9
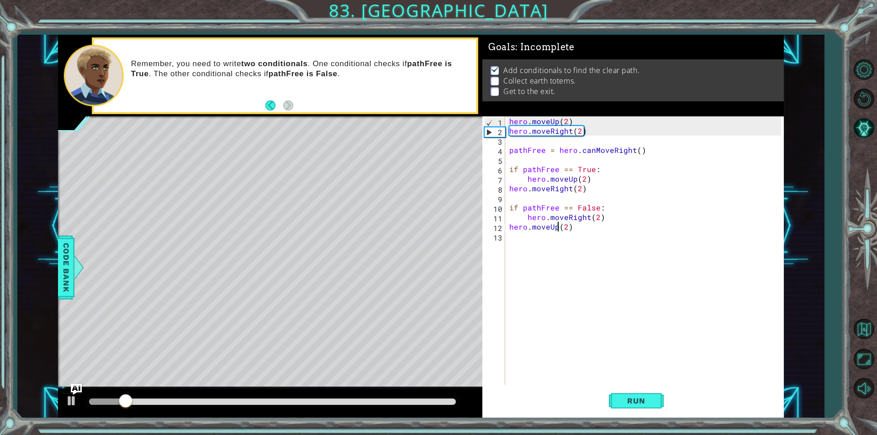
click at [533, 251] on div "hero . moveUp ( 2 ) hero . moveRight ( 2 ) pathFree = hero . canMoveRight ( ) i…" at bounding box center [646, 260] width 278 height 288
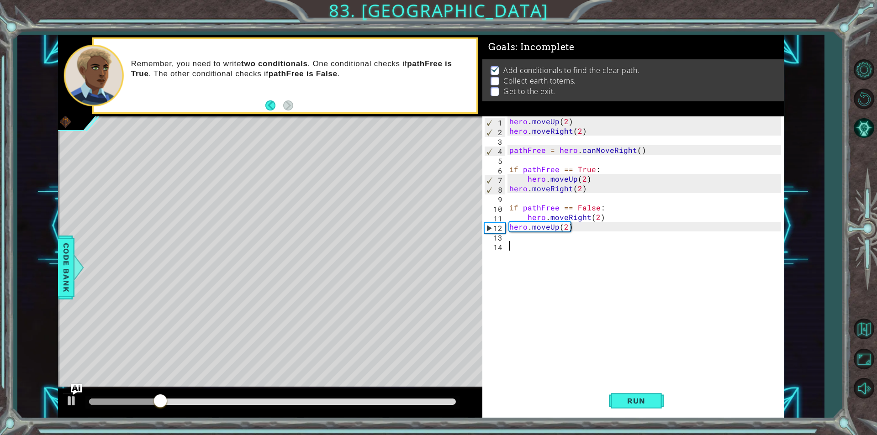
click at [548, 255] on div "hero . moveUp ( 2 ) hero . moveRight ( 2 ) pathFree = hero . canMoveRight ( ) i…" at bounding box center [646, 260] width 278 height 288
click at [669, 414] on div "1 ההההההההההההההההההההההההההההההההההההההההההההההההההההההההההההההההההההההההההההה…" at bounding box center [438, 217] width 877 height 435
click at [662, 408] on button "Run" at bounding box center [636, 401] width 55 height 30
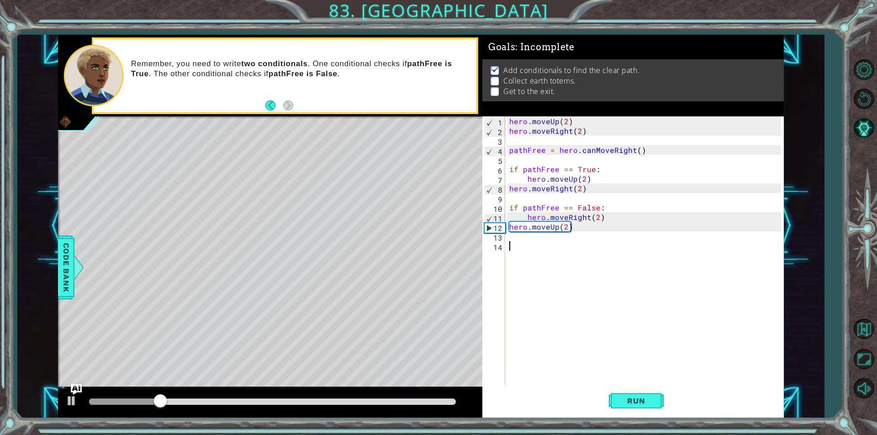
click at [599, 211] on div "hero . moveUp ( 2 ) hero . moveRight ( 2 ) pathFree = hero . canMoveRight ( ) i…" at bounding box center [646, 260] width 278 height 288
click at [595, 212] on div "hero . moveUp ( 2 ) hero . moveRight ( 2 ) pathFree = hero . canMoveRight ( ) i…" at bounding box center [646, 260] width 278 height 288
click at [596, 206] on div "hero . moveUp ( 2 ) hero . moveRight ( 2 ) pathFree = hero . canMoveRight ( ) i…" at bounding box center [646, 260] width 278 height 288
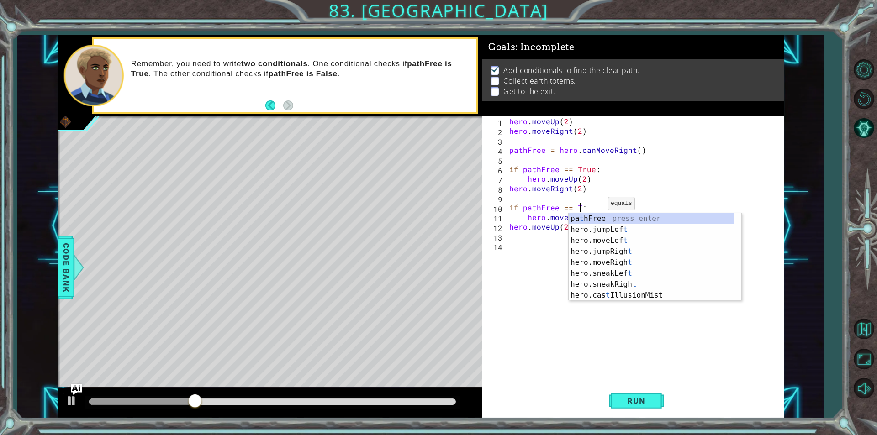
scroll to position [0, 5]
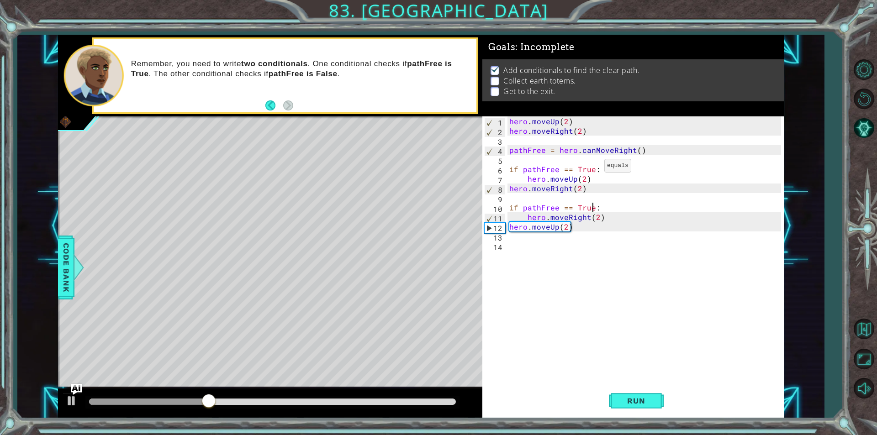
click at [592, 168] on div "hero . moveUp ( 2 ) hero . moveRight ( 2 ) pathFree = hero . canMoveRight ( ) i…" at bounding box center [646, 260] width 278 height 288
click at [620, 400] on span "Run" at bounding box center [636, 400] width 36 height 9
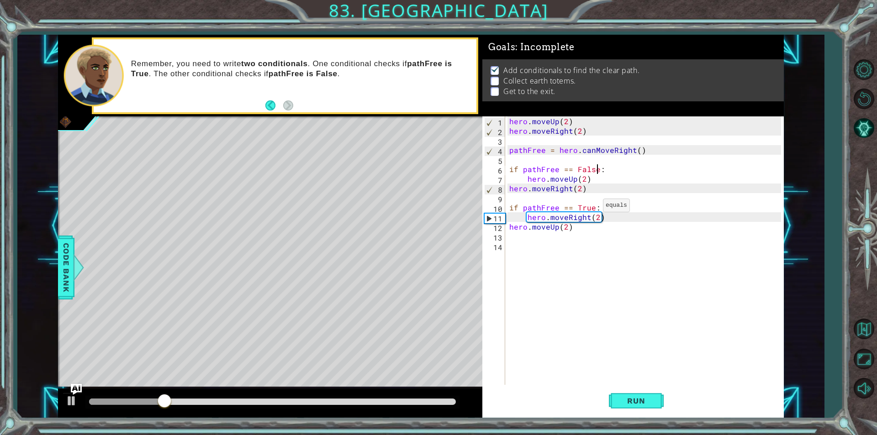
click at [591, 208] on div "hero . moveUp ( 2 ) hero . moveRight ( 2 ) pathFree = hero . canMoveRight ( ) i…" at bounding box center [646, 260] width 278 height 288
click at [593, 166] on div "hero . moveUp ( 2 ) hero . moveRight ( 2 ) pathFree = hero . canMoveRight ( ) i…" at bounding box center [646, 260] width 278 height 288
click at [595, 166] on div "hero . moveUp ( 2 ) hero . moveRight ( 2 ) pathFree = hero . canMoveRight ( ) i…" at bounding box center [646, 260] width 278 height 288
click at [636, 400] on span "Run" at bounding box center [636, 400] width 36 height 9
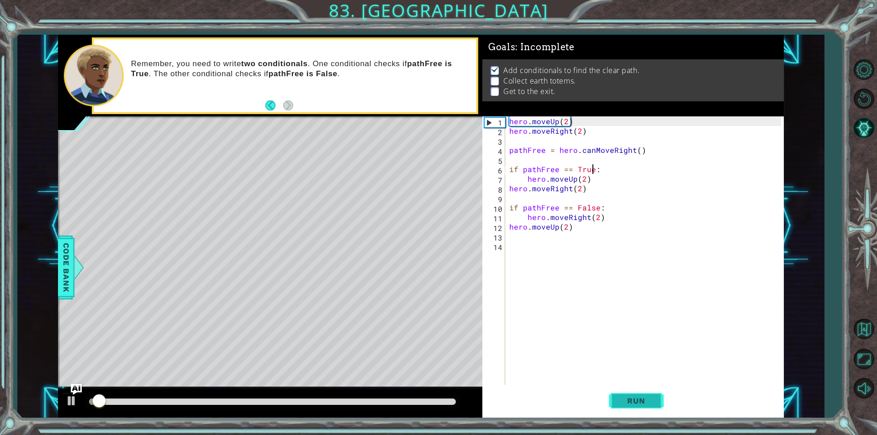
click at [636, 400] on span "Run" at bounding box center [636, 400] width 36 height 9
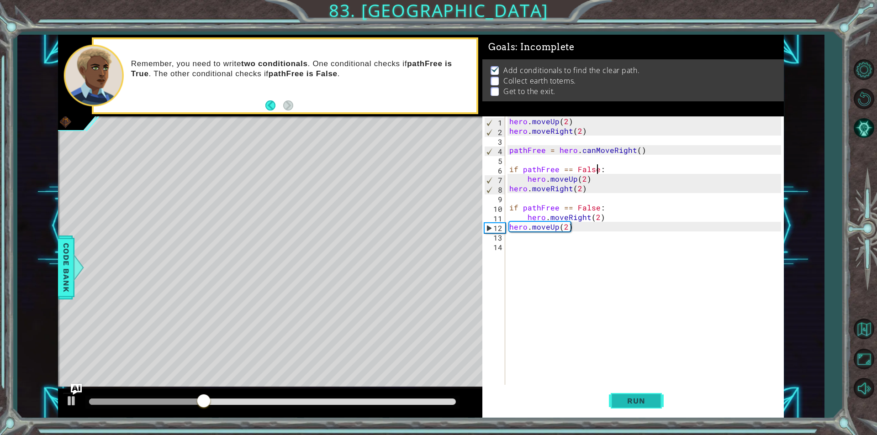
click at [630, 398] on span "Run" at bounding box center [636, 400] width 36 height 9
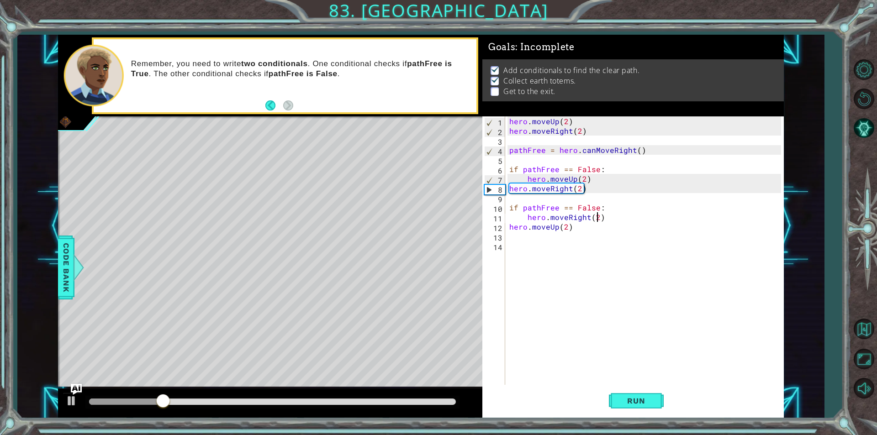
click at [597, 215] on div "hero . moveUp ( 2 ) hero . moveRight ( 2 ) pathFree = hero . canMoveRight ( ) i…" at bounding box center [646, 260] width 278 height 288
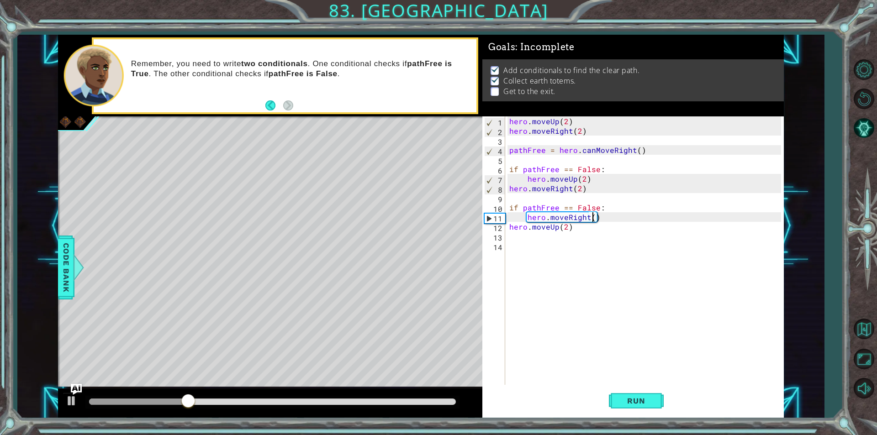
type textarea "hero.moveRight(0)"
click at [592, 232] on div "hero . moveUp ( 2 ) hero . moveRight ( 2 ) pathFree = hero . canMoveRight ( ) i…" at bounding box center [646, 260] width 278 height 288
click at [644, 403] on span "Run" at bounding box center [636, 400] width 36 height 9
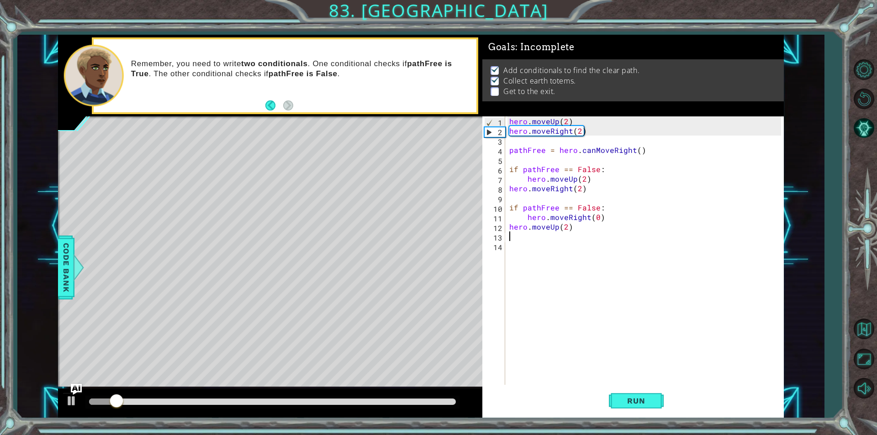
click at [566, 247] on div "hero . moveUp ( 2 ) hero . moveRight ( 2 ) pathFree = hero . canMoveRight ( ) i…" at bounding box center [646, 260] width 278 height 288
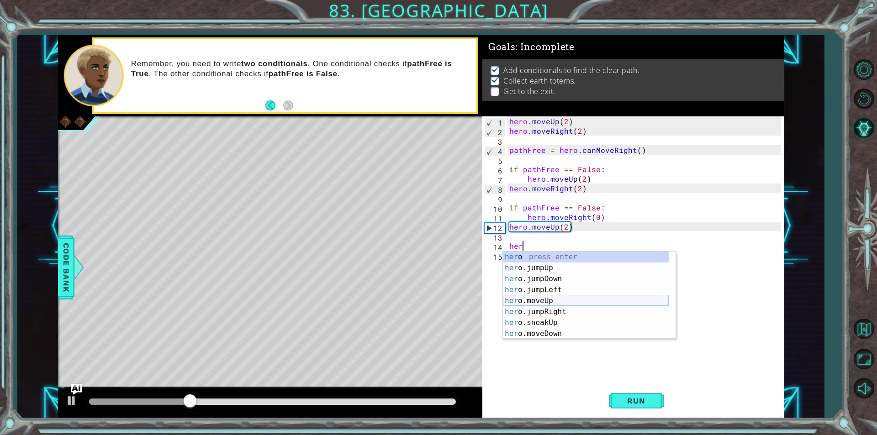
click at [552, 301] on div "her o press enter her o.jumpUp press enter her o.jumpDown press enter her o.jum…" at bounding box center [586, 307] width 166 height 110
type textarea "hero.moveUp(1)"
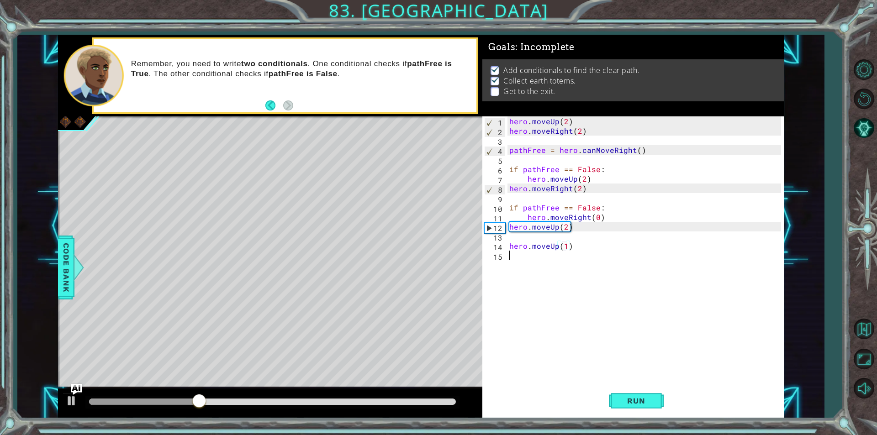
click at [579, 272] on div "hero . moveUp ( 2 ) hero . moveRight ( 2 ) pathFree = hero . canMoveRight ( ) i…" at bounding box center [646, 260] width 278 height 288
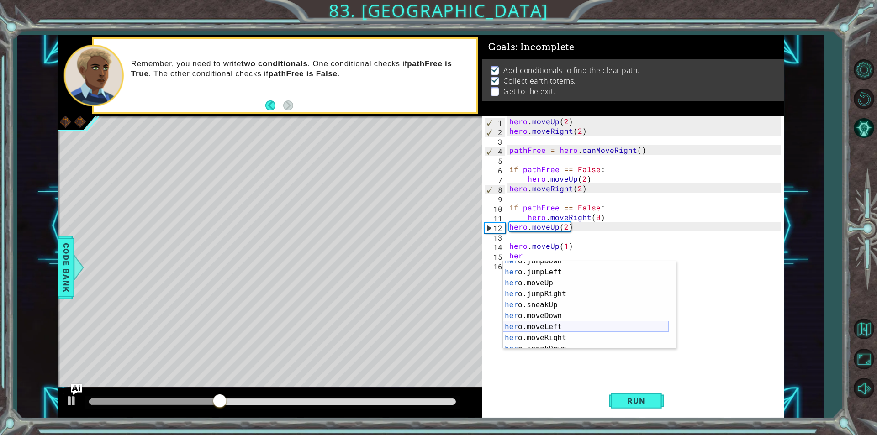
scroll to position [27, 0]
click at [558, 334] on div "her o.jumpDown press enter her o.jumpLeft press enter her o.moveUp press enter …" at bounding box center [586, 311] width 166 height 110
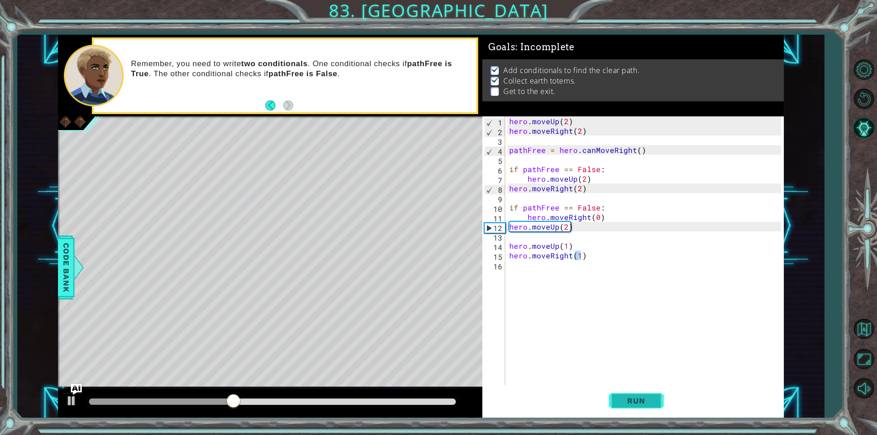
click at [642, 404] on span "Run" at bounding box center [636, 400] width 36 height 9
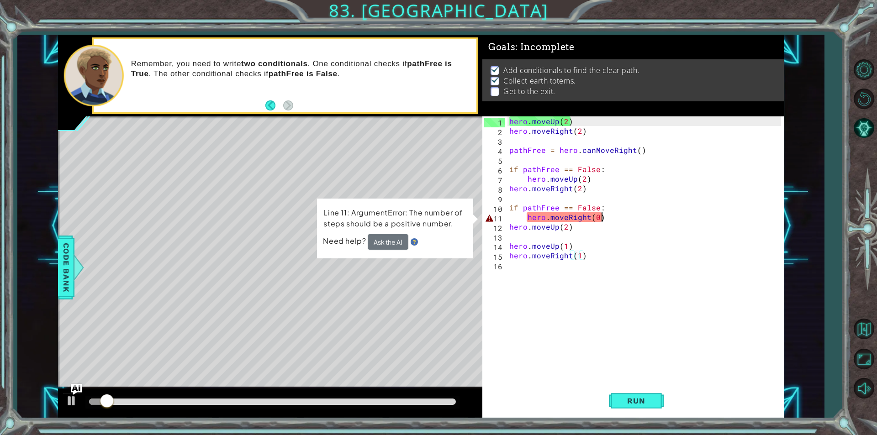
click at [600, 216] on div "hero . moveUp ( 2 ) hero . moveRight ( 2 ) pathFree = hero . canMoveRight ( ) i…" at bounding box center [646, 260] width 278 height 288
type textarea "hero.moveRight(0)"
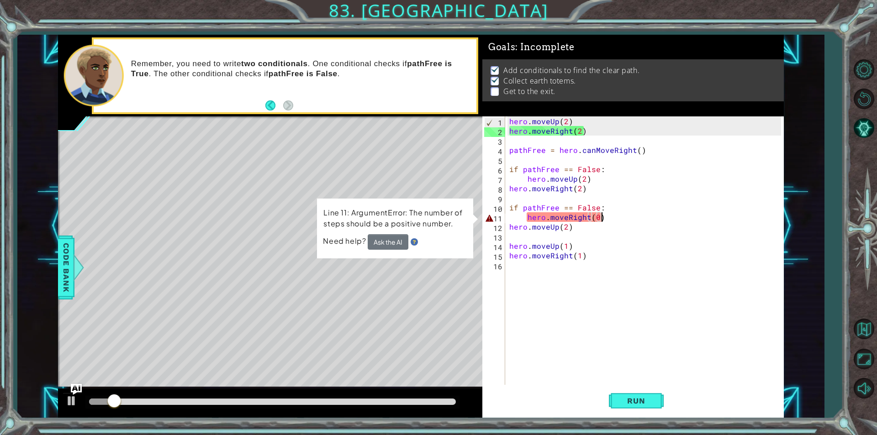
drag, startPoint x: 600, startPoint y: 216, endPoint x: 606, endPoint y: 216, distance: 6.4
click at [602, 216] on div "hero . moveUp ( 2 ) hero . moveRight ( 2 ) pathFree = hero . canMoveRight ( ) i…" at bounding box center [646, 260] width 278 height 288
drag, startPoint x: 608, startPoint y: 215, endPoint x: 506, endPoint y: 221, distance: 102.0
click at [506, 221] on div "hero.moveRight(0) 1 2 3 4 5 6 7 8 9 10 11 12 13 14 15 16 hero . moveUp ( 2 ) he…" at bounding box center [631, 250] width 299 height 268
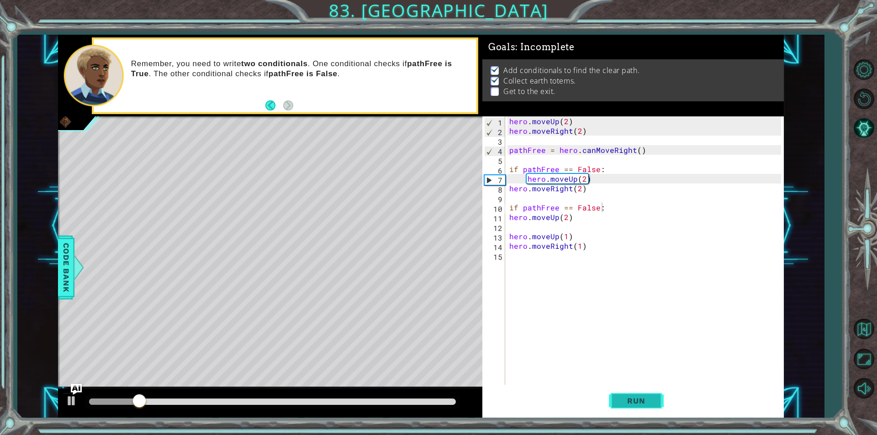
click at [633, 401] on span "Run" at bounding box center [636, 400] width 36 height 9
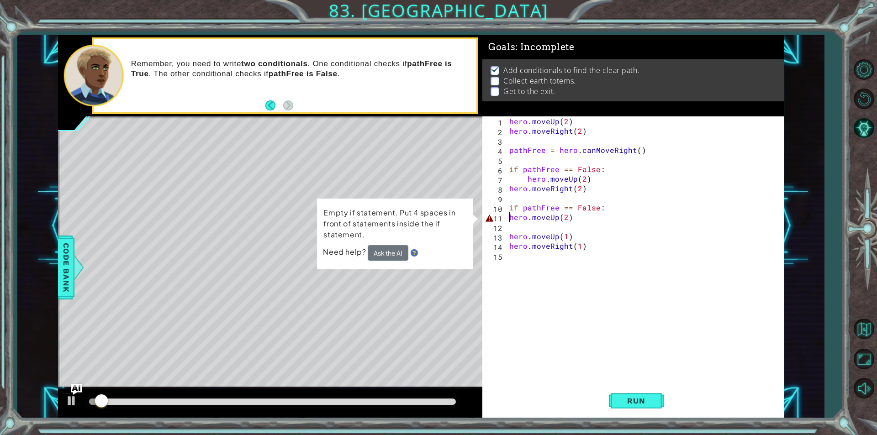
click at [511, 219] on div "hero . moveUp ( 2 ) hero . moveRight ( 2 ) pathFree = hero . canMoveRight ( ) i…" at bounding box center [646, 260] width 278 height 288
type textarea "hero.moveUp(2)"
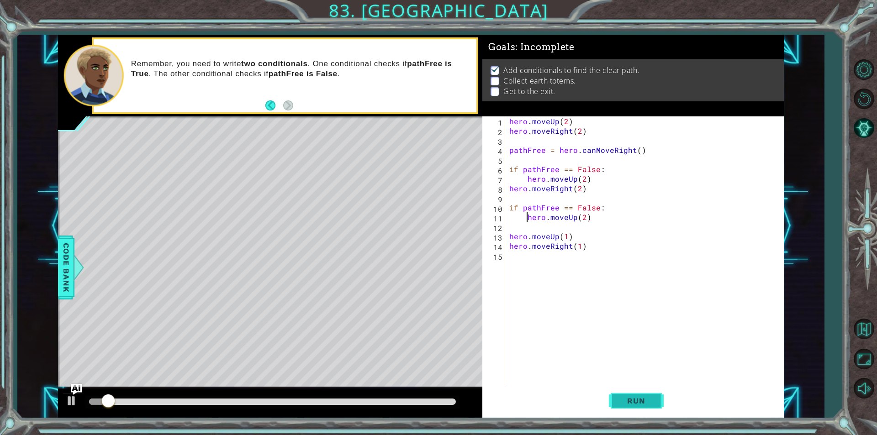
click at [644, 395] on button "Run" at bounding box center [636, 401] width 55 height 30
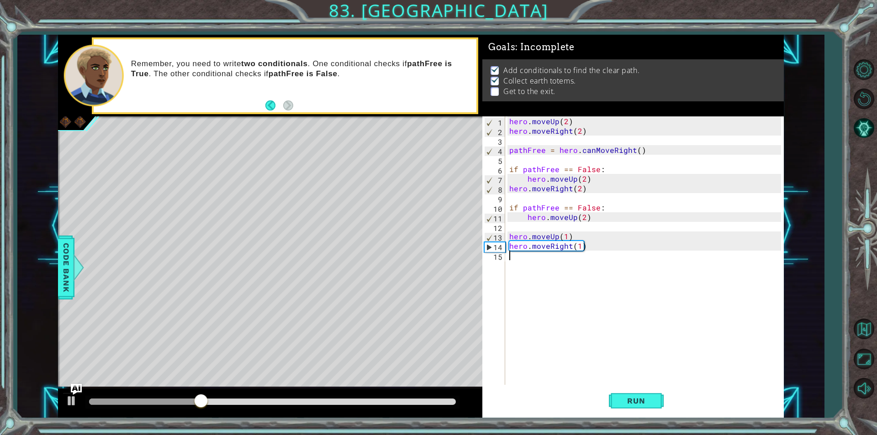
drag, startPoint x: 598, startPoint y: 260, endPoint x: 587, endPoint y: 240, distance: 23.1
click at [594, 255] on div "hero . moveUp ( 2 ) hero . moveRight ( 2 ) pathFree = hero . canMoveRight ( ) i…" at bounding box center [646, 260] width 278 height 288
click at [579, 248] on div "hero . moveUp ( 2 ) hero . moveRight ( 2 ) pathFree = hero . canMoveRight ( ) i…" at bounding box center [646, 260] width 278 height 288
click at [639, 394] on button "Run" at bounding box center [636, 401] width 55 height 30
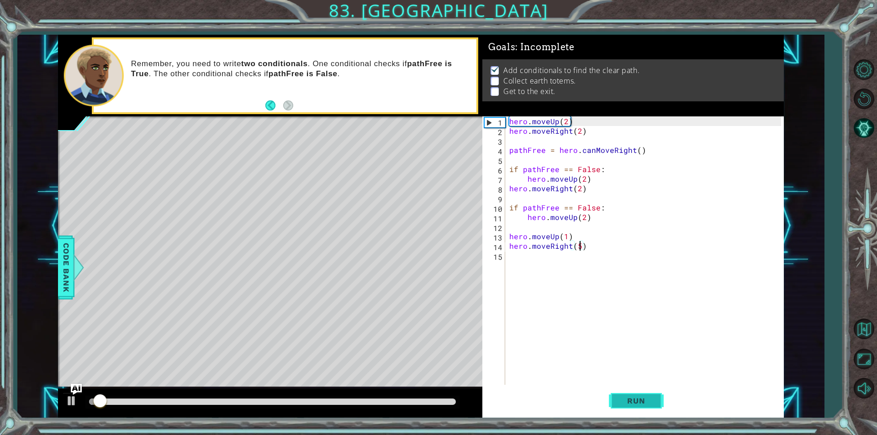
click at [639, 394] on button "Run" at bounding box center [636, 401] width 55 height 30
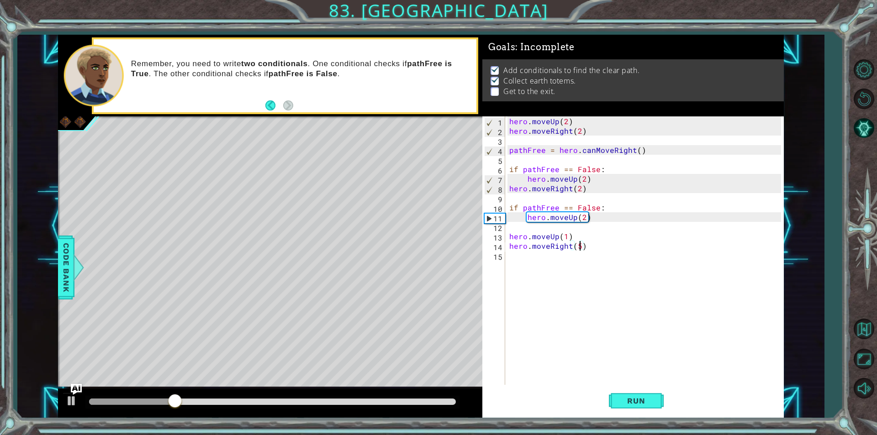
click at [583, 216] on div "hero . moveUp ( 2 ) hero . moveRight ( 2 ) pathFree = hero . canMoveRight ( ) i…" at bounding box center [646, 260] width 278 height 288
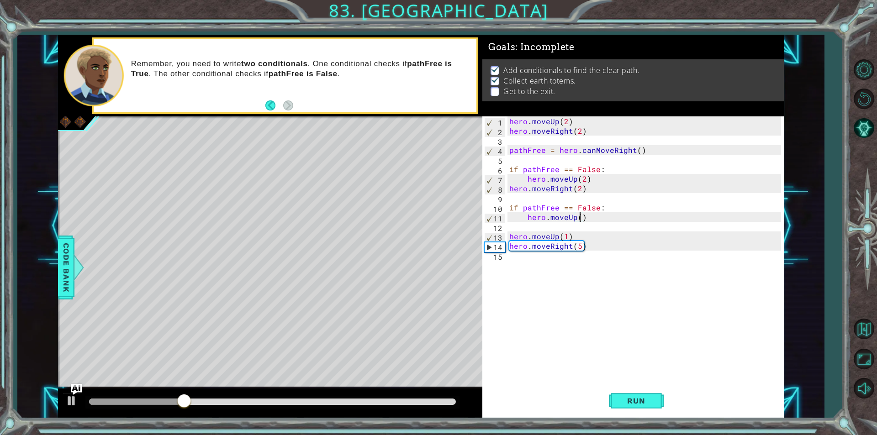
type textarea "hero.moveUp(1)"
click at [588, 224] on div "hero . moveUp ( 2 ) hero . moveRight ( 2 ) pathFree = hero . canMoveRight ( ) i…" at bounding box center [646, 260] width 278 height 288
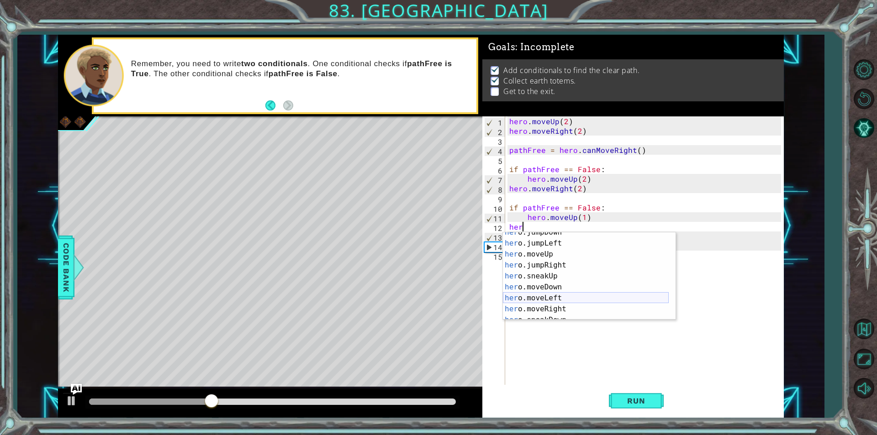
scroll to position [27, 0]
click at [561, 310] on div "her o.jumpDown press enter her o.jumpLeft press enter her o.moveUp press enter …" at bounding box center [586, 282] width 166 height 110
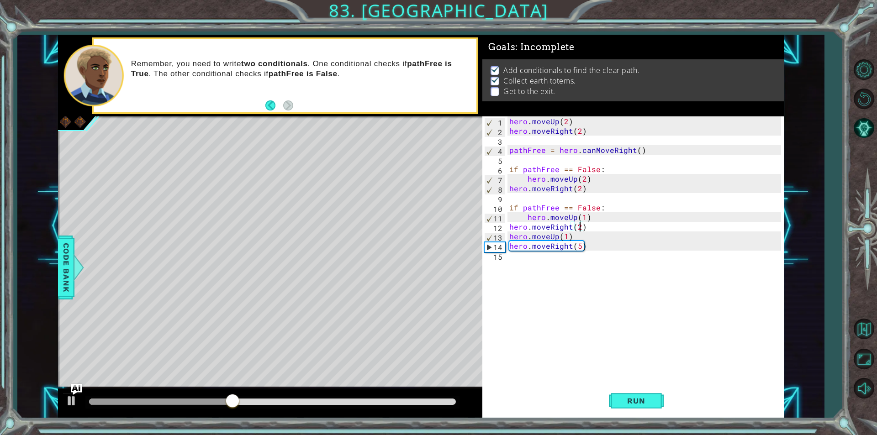
scroll to position [0, 4]
click at [594, 248] on div "hero . moveUp ( 2 ) hero . moveRight ( 2 ) pathFree = hero . canMoveRight ( ) i…" at bounding box center [646, 260] width 278 height 288
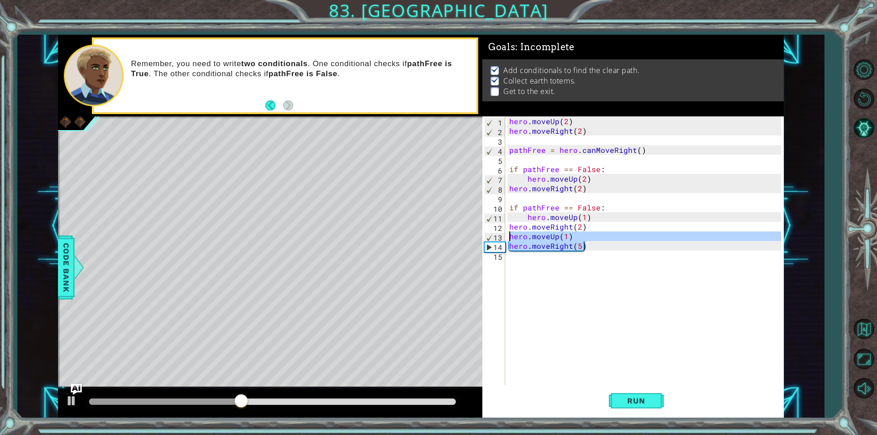
drag, startPoint x: 589, startPoint y: 247, endPoint x: 496, endPoint y: 234, distance: 94.0
click at [496, 234] on div "hero.moveRight(5) 1 2 3 4 5 6 7 8 9 10 11 12 13 14 15 hero . moveUp ( 2 ) hero …" at bounding box center [631, 250] width 299 height 268
type textarea "hero.moveUp(1) hero.moveRight(5)"
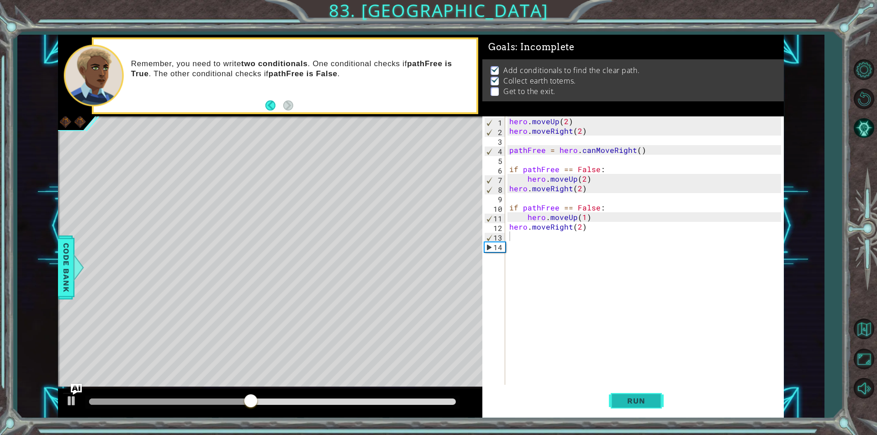
click at [653, 390] on button "Run" at bounding box center [636, 401] width 55 height 30
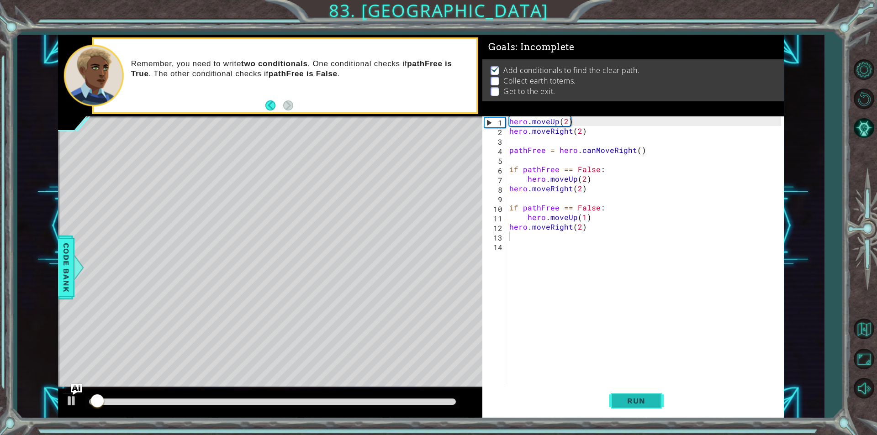
click at [649, 403] on span "Run" at bounding box center [636, 400] width 36 height 9
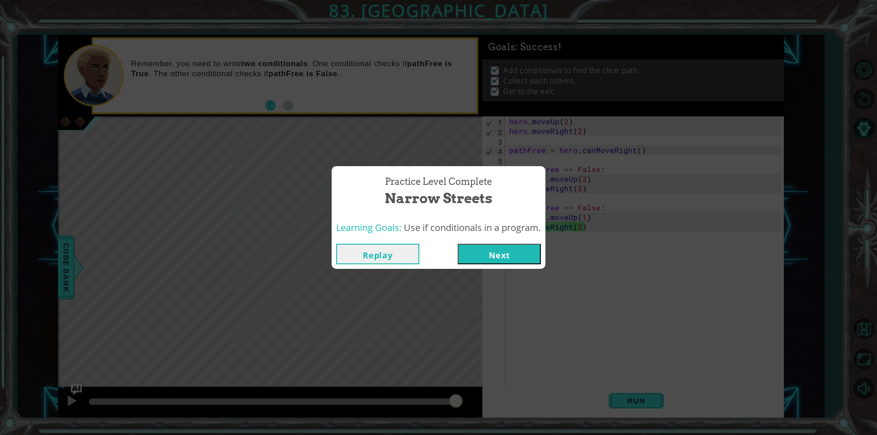
click at [521, 259] on button "Next" at bounding box center [499, 254] width 83 height 21
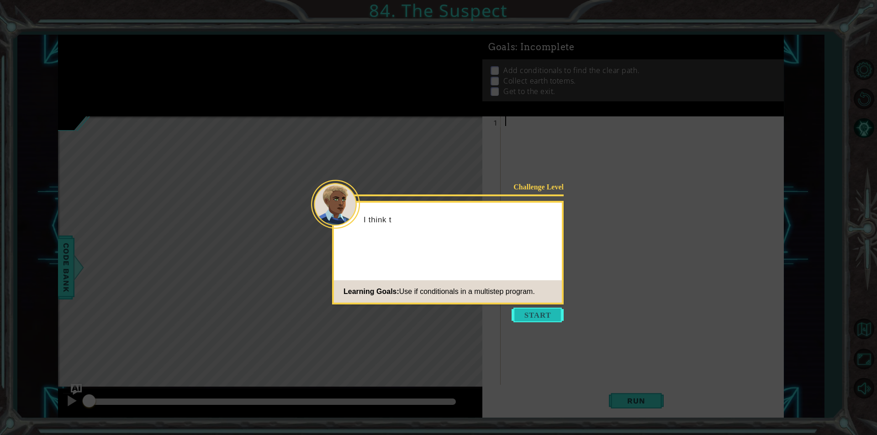
click at [529, 319] on button "Start" at bounding box center [537, 315] width 52 height 15
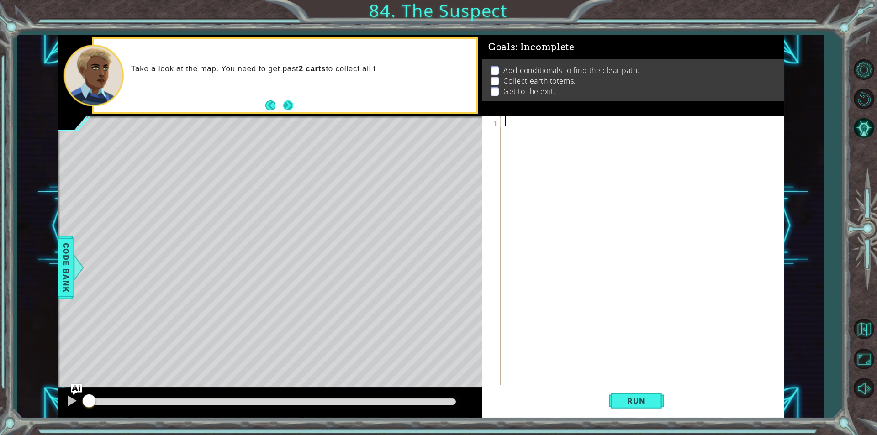
click at [285, 105] on button "Next" at bounding box center [288, 105] width 10 height 10
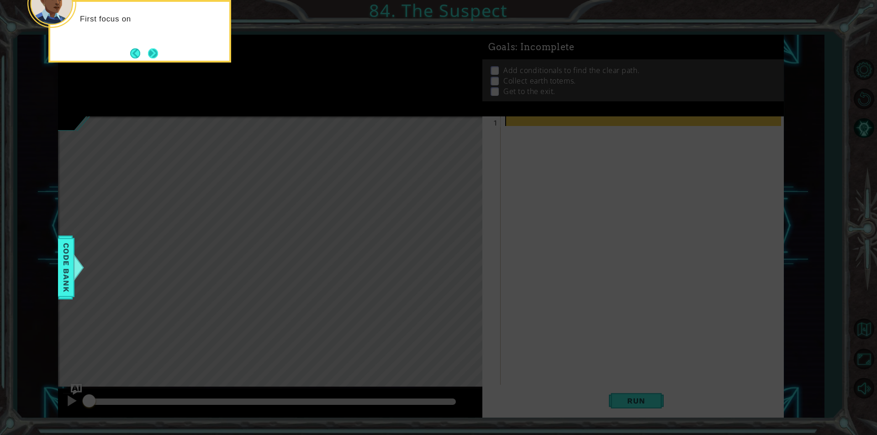
click at [156, 53] on button "Next" at bounding box center [153, 53] width 10 height 10
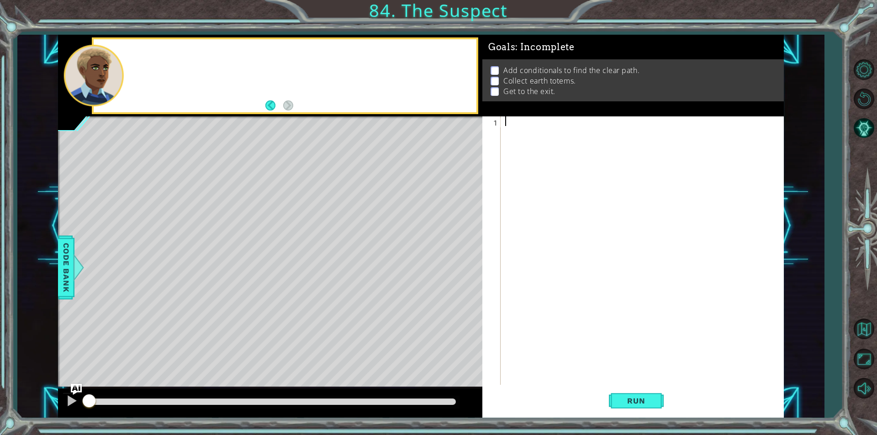
click at [156, 53] on div at bounding box center [285, 75] width 382 height 73
click at [521, 122] on div at bounding box center [644, 260] width 282 height 288
click at [521, 126] on div at bounding box center [644, 260] width 282 height 288
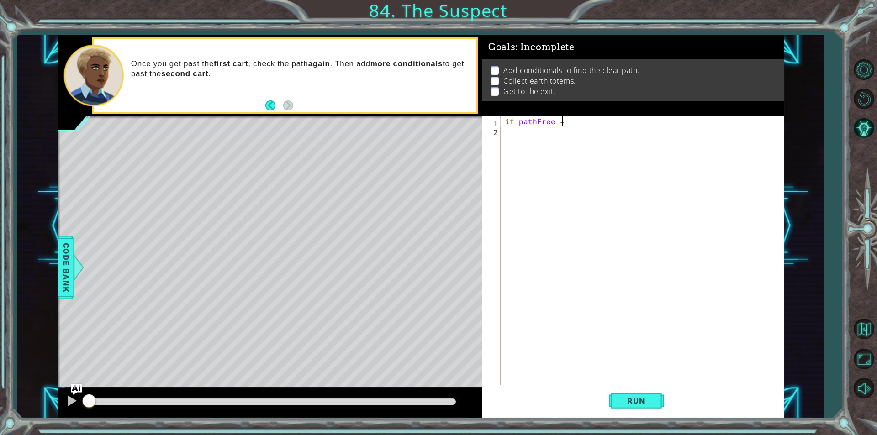
scroll to position [0, 3]
type textarea "if pathFree == True:"
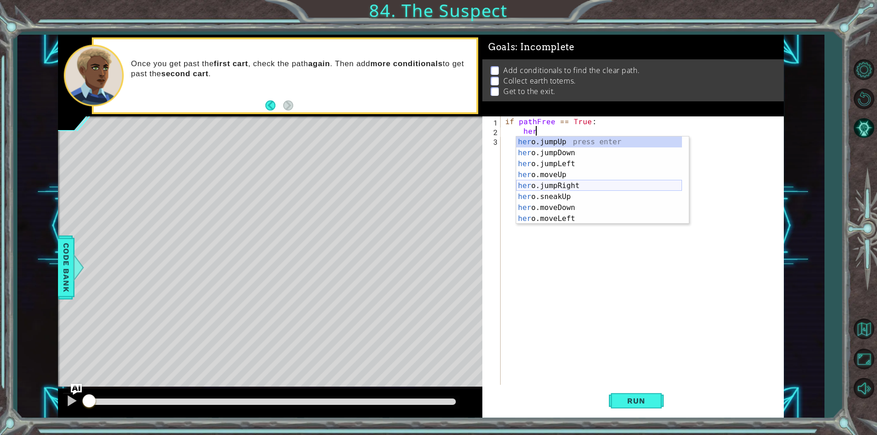
scroll to position [27, 0]
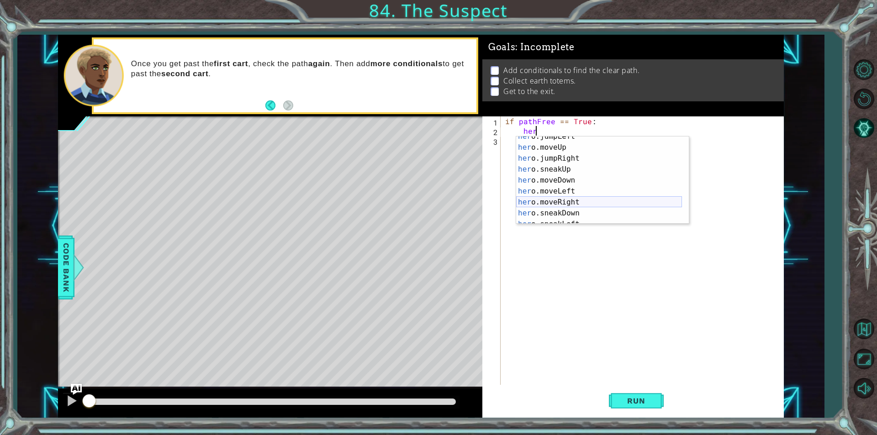
click at [575, 205] on div "her o.jumpLeft press enter her o.moveUp press enter her o.jumpRight press enter…" at bounding box center [599, 186] width 166 height 110
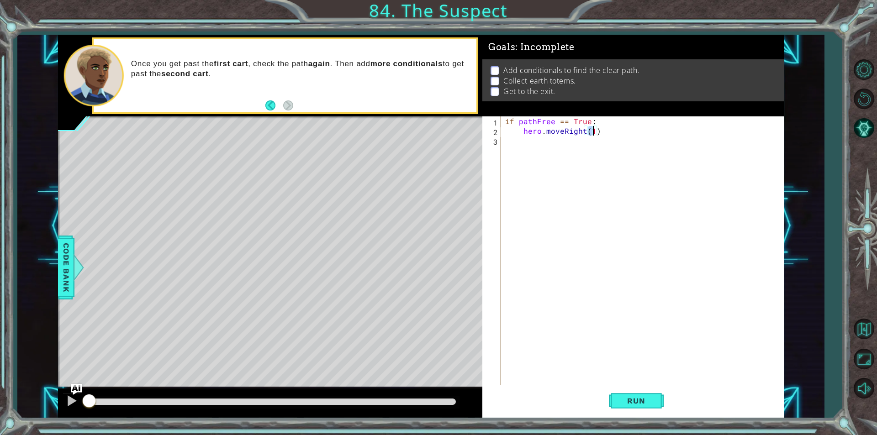
type textarea "hero.moveRight(4)"
click at [598, 148] on div "if pathFree == True : hero . moveRight ( 4 )" at bounding box center [644, 260] width 282 height 288
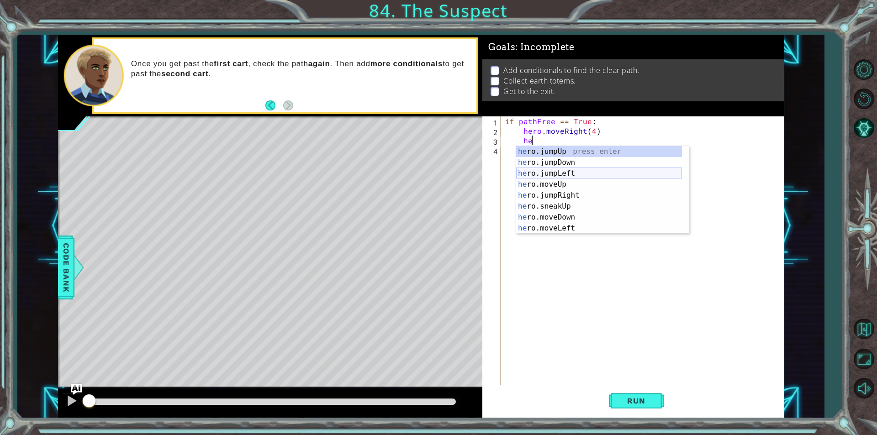
scroll to position [0, 1]
click at [569, 184] on div "her o.jumpUp press enter her o.jumpDown press enter her o.jumpLeft press enter …" at bounding box center [599, 201] width 166 height 110
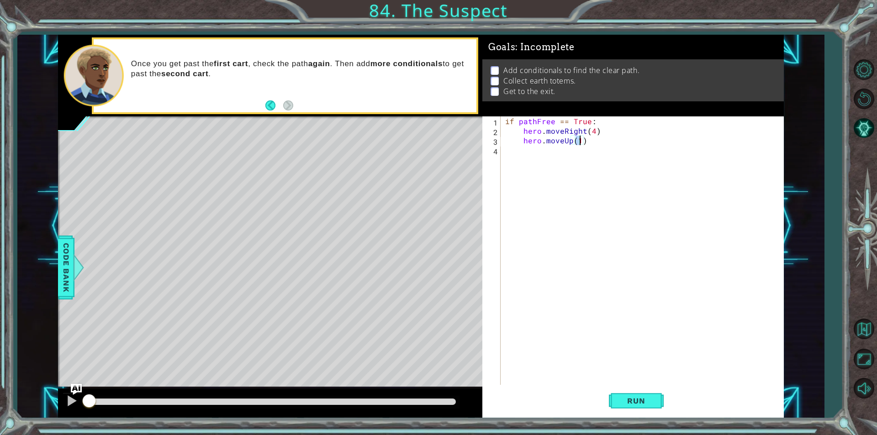
type textarea "hero.moveUp(2)"
click at [583, 158] on div "if pathFree == True : hero . moveRight ( 4 ) hero . moveUp ( 2 )" at bounding box center [644, 260] width 282 height 288
click at [574, 169] on div "if pathFree == True : hero . moveRight ( 4 ) hero . moveUp ( 2 )" at bounding box center [644, 260] width 282 height 288
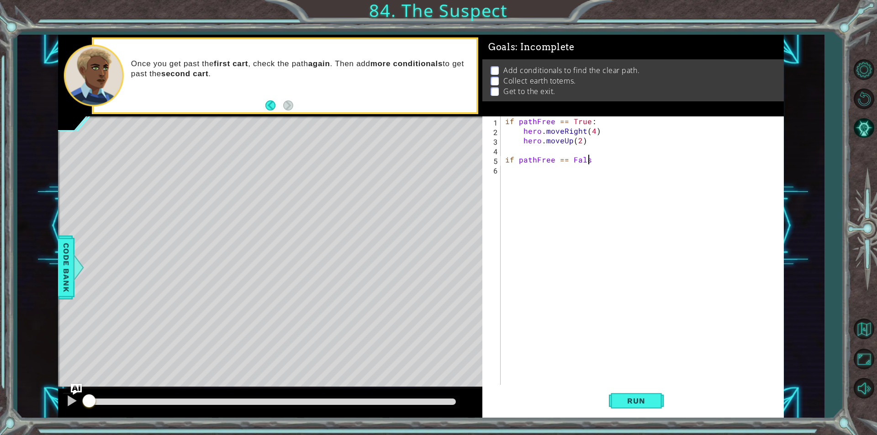
scroll to position [0, 5]
click at [505, 122] on div "if pathFree == True : hero . moveRight ( 4 ) hero . moveUp ( 2 ) if pathFree ==…" at bounding box center [644, 260] width 282 height 288
type textarea "if pathFree == True:"
click at [506, 119] on div "if pathFree == True : hero . moveRight ( 4 ) hero . moveUp ( 2 ) if pathFree ==…" at bounding box center [644, 260] width 282 height 288
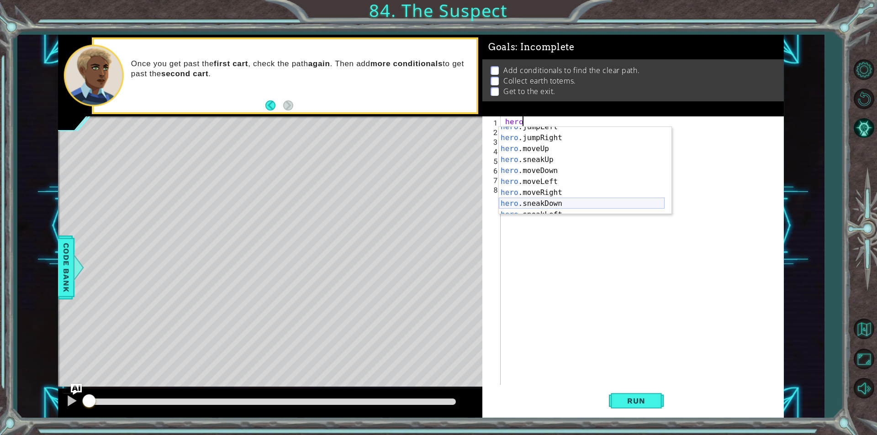
scroll to position [55, 0]
click at [564, 168] on div "hero .sneakUp press enter hero .moveDown press enter hero .moveLeft press enter…" at bounding box center [582, 182] width 166 height 110
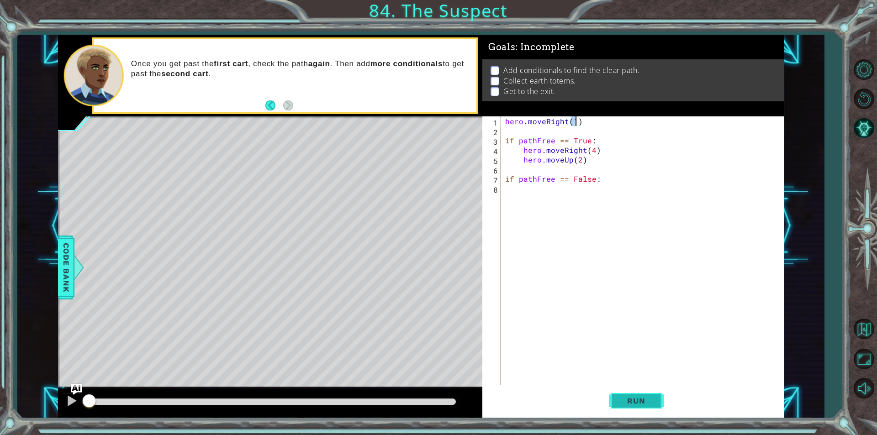
type textarea "hero.moveRight(1)"
click at [635, 389] on button "Run" at bounding box center [636, 401] width 55 height 30
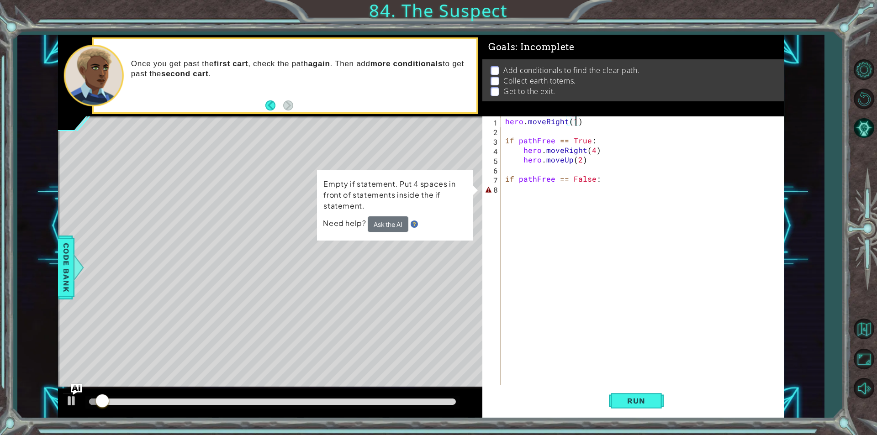
click at [575, 191] on div "hero . moveRight ( 1 ) if pathFree == True : hero . moveRight ( 4 ) hero . move…" at bounding box center [644, 260] width 282 height 288
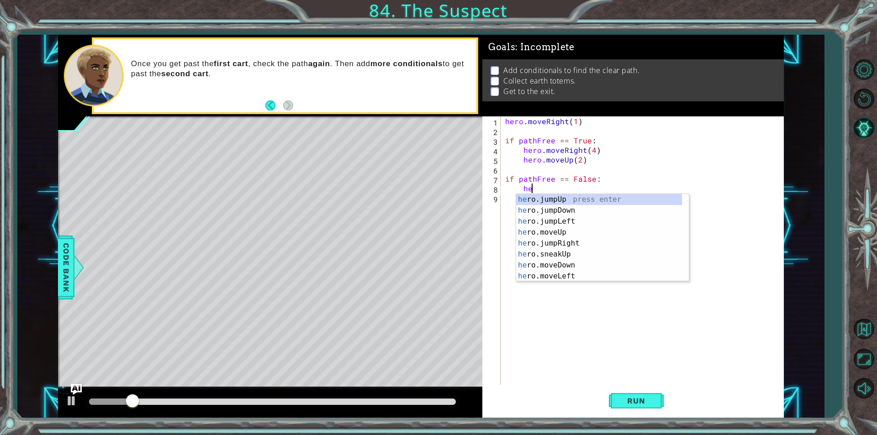
scroll to position [0, 1]
click at [573, 241] on div "hero .jumpUp press enter hero .jumpDown press enter hero .jumpLeft press enter …" at bounding box center [599, 249] width 166 height 110
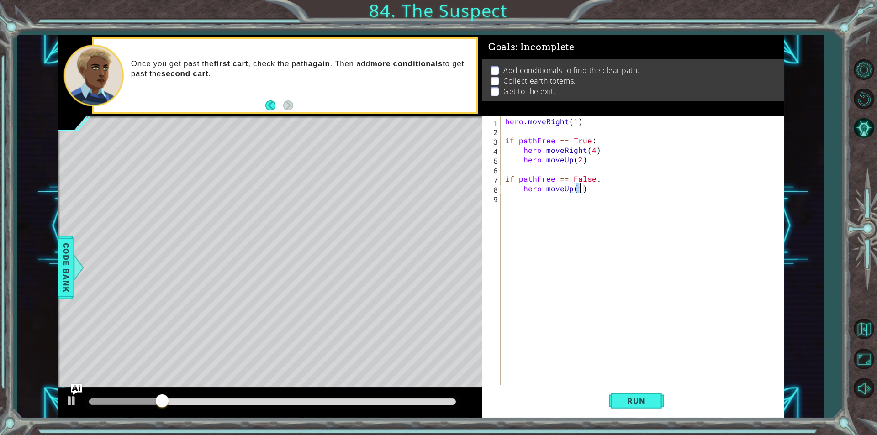
type textarea "hero.moveUp(2)"
click at [583, 205] on div "hero . moveRight ( 1 ) if pathFree == True : hero . moveRight ( 4 ) hero . move…" at bounding box center [644, 260] width 282 height 288
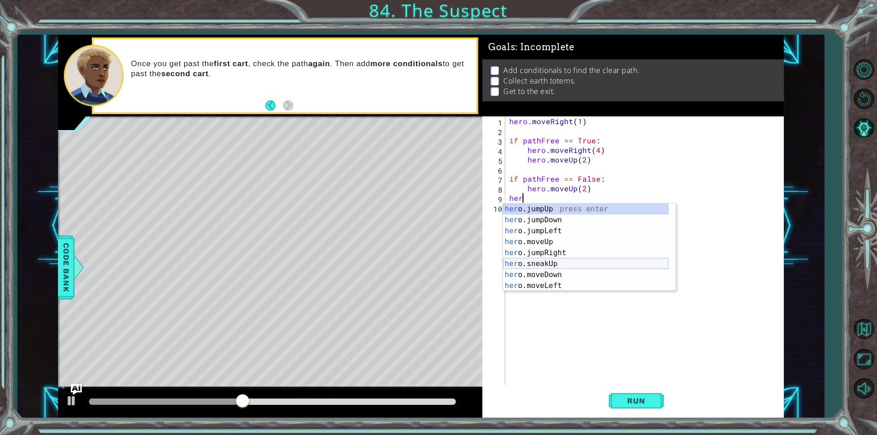
scroll to position [27, 0]
click at [563, 264] on div "her o.jumpLeft press enter her o.moveUp press enter her o.jumpRight press enter…" at bounding box center [586, 253] width 166 height 110
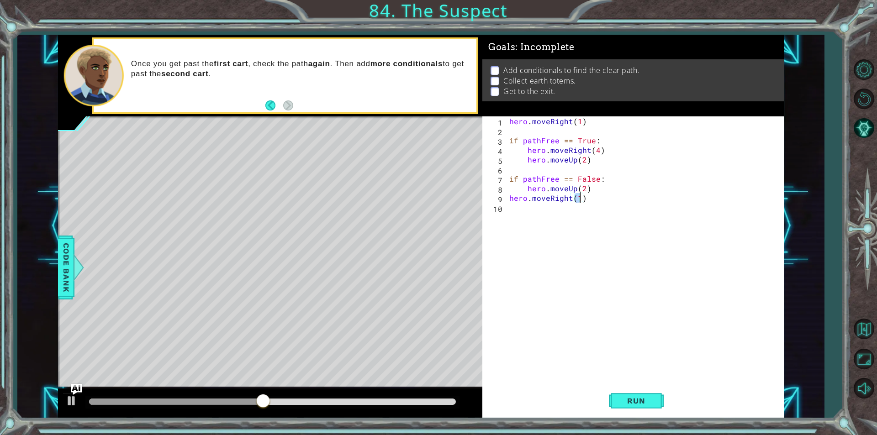
scroll to position [0, 4]
click at [509, 198] on div "hero . moveRight ( 1 ) if pathFree == True : hero . moveRight ( 4 ) hero . move…" at bounding box center [646, 260] width 278 height 288
click at [658, 398] on button "Run" at bounding box center [636, 401] width 55 height 30
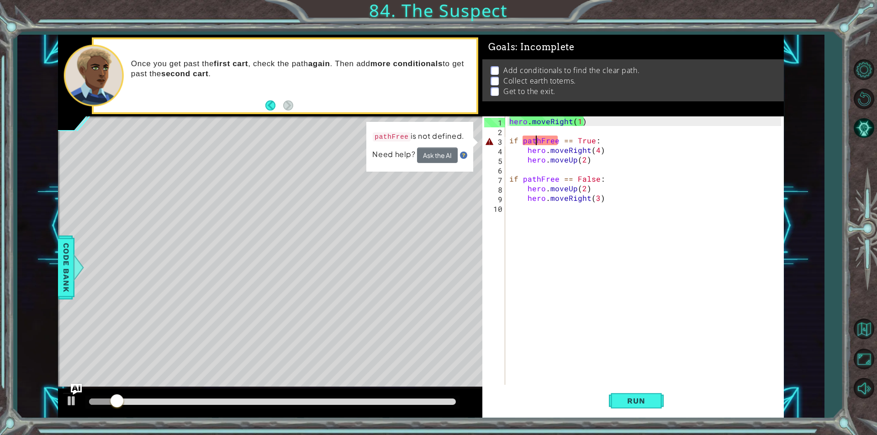
click at [537, 142] on div "hero . moveRight ( 1 ) if pathFree == True : hero . moveRight ( 4 ) hero . move…" at bounding box center [646, 260] width 278 height 288
click at [543, 141] on div "hero . moveRight ( 1 ) if pathFree == True : hero . moveRight ( 4 ) hero . move…" at bounding box center [646, 260] width 278 height 288
click at [560, 143] on div "hero . moveRight ( 1 ) if pathFree == True : hero . moveRight ( 4 ) hero . move…" at bounding box center [646, 260] width 278 height 288
click at [579, 148] on div "hero . moveRight ( 1 ) if pathFree == True : hero . moveRight ( 4 ) hero . move…" at bounding box center [646, 260] width 278 height 288
click at [584, 141] on div "hero . moveRight ( 1 ) if pathFree == True : hero . moveRight ( 4 ) hero . move…" at bounding box center [646, 260] width 278 height 288
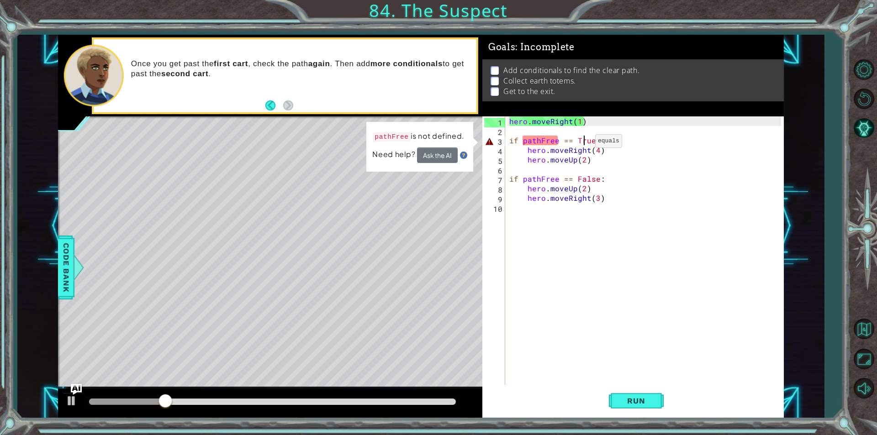
click at [576, 142] on div "hero . moveRight ( 1 ) if pathFree == True : hero . moveRight ( 4 ) hero . move…" at bounding box center [646, 260] width 278 height 288
click at [571, 142] on div "hero . moveRight ( 1 ) if pathFree == True : hero . moveRight ( 4 ) hero . move…" at bounding box center [646, 260] width 278 height 288
click at [425, 157] on button "Ask the AI" at bounding box center [437, 155] width 41 height 16
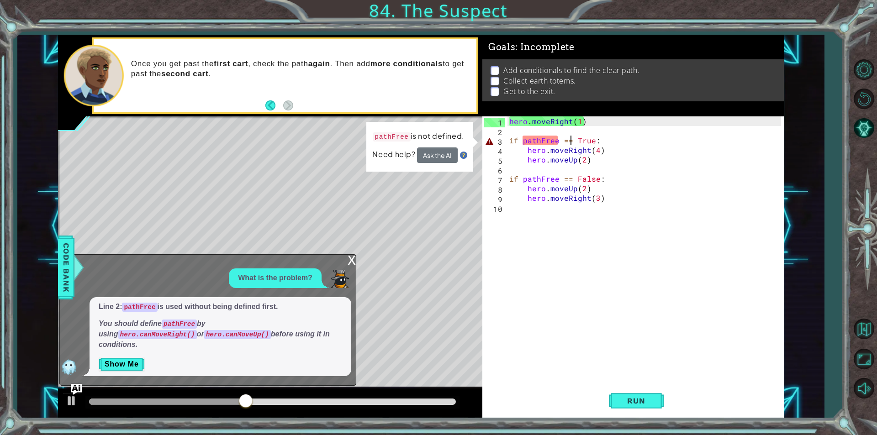
click at [349, 264] on div "x" at bounding box center [351, 259] width 8 height 9
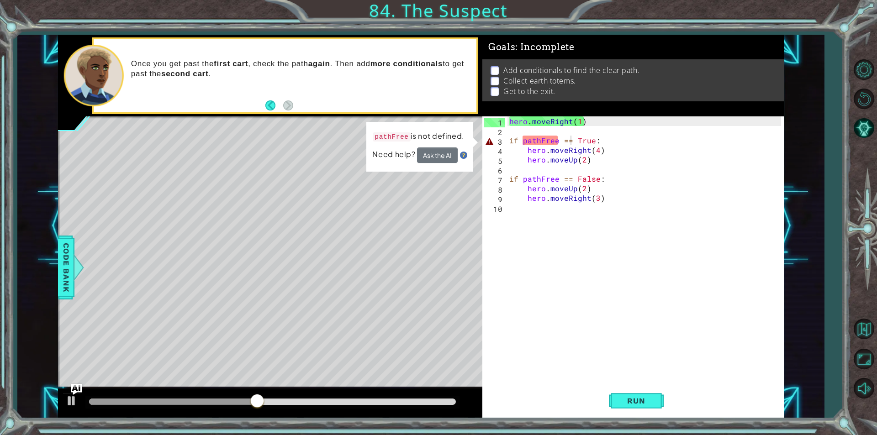
type textarea "hero.moveRight(1)"
click at [614, 124] on div "hero . moveRight ( 1 ) if pathFree == True : hero . moveRight ( 4 ) hero . move…" at bounding box center [646, 260] width 278 height 288
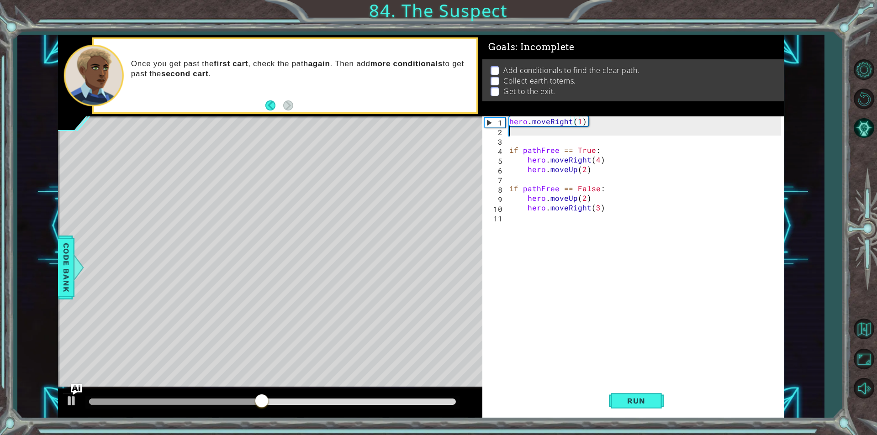
scroll to position [0, 0]
click at [602, 133] on div "hero . moveRight ( 1 ) if pathFree == True : hero . moveRight ( 4 ) hero . move…" at bounding box center [646, 260] width 278 height 288
click at [597, 137] on div "hero . moveRight ( 1 ) if pathFree == True : hero . moveRight ( 4 ) hero . move…" at bounding box center [646, 260] width 278 height 288
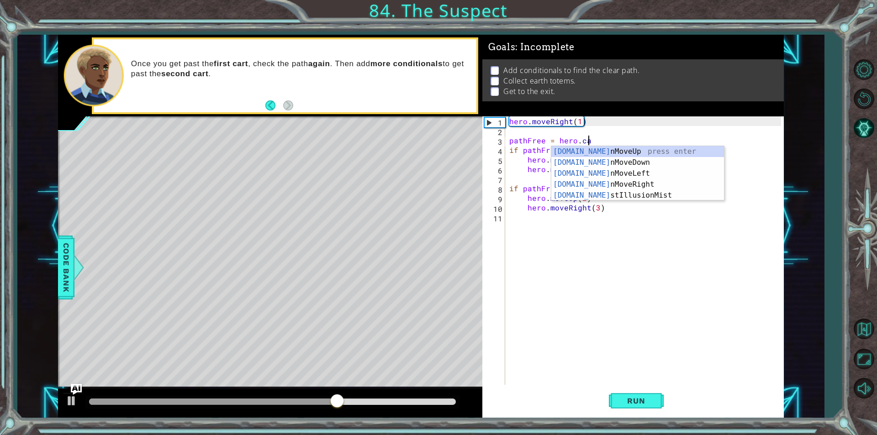
type textarea "pathFree = hero.can"
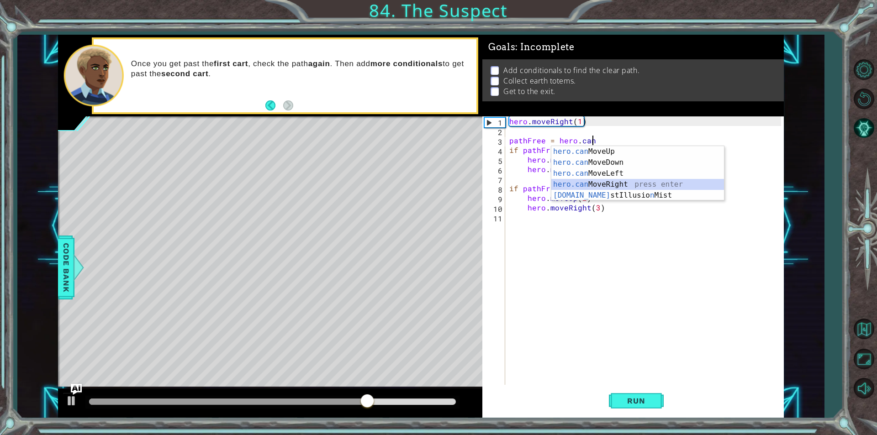
click at [599, 182] on div "hero.can MoveUp press enter hero.can MoveDown press enter hero.can MoveLeft pre…" at bounding box center [637, 184] width 173 height 77
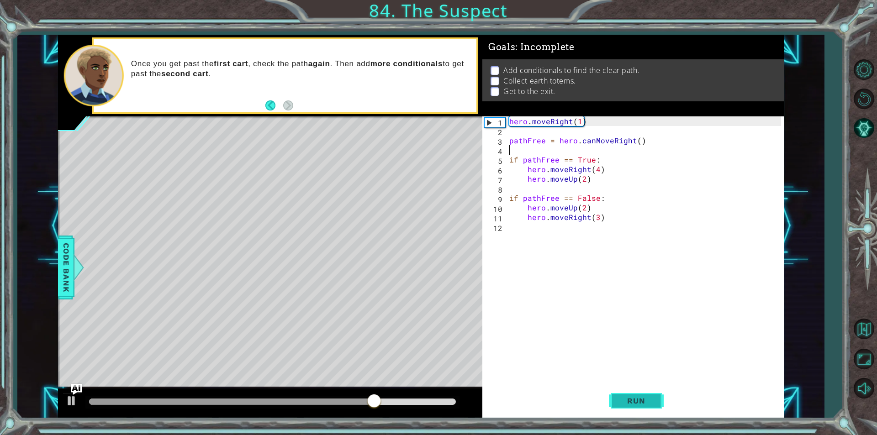
click at [648, 403] on span "Run" at bounding box center [636, 400] width 36 height 9
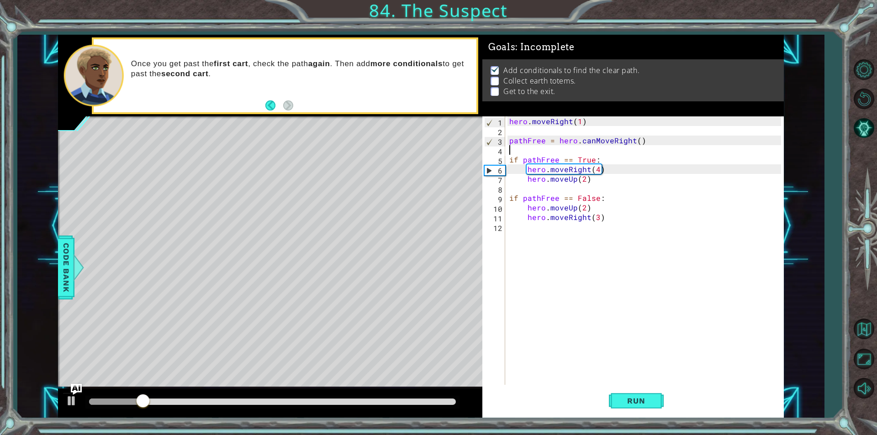
click at [595, 168] on div "hero . moveRight ( 1 ) pathFree = hero . canMoveRight ( ) if pathFree == True :…" at bounding box center [646, 260] width 278 height 288
type textarea "hero.moveRight(3)"
click at [642, 313] on div "hero . moveRight ( 1 ) pathFree = hero . canMoveRight ( ) if pathFree == True :…" at bounding box center [646, 260] width 278 height 288
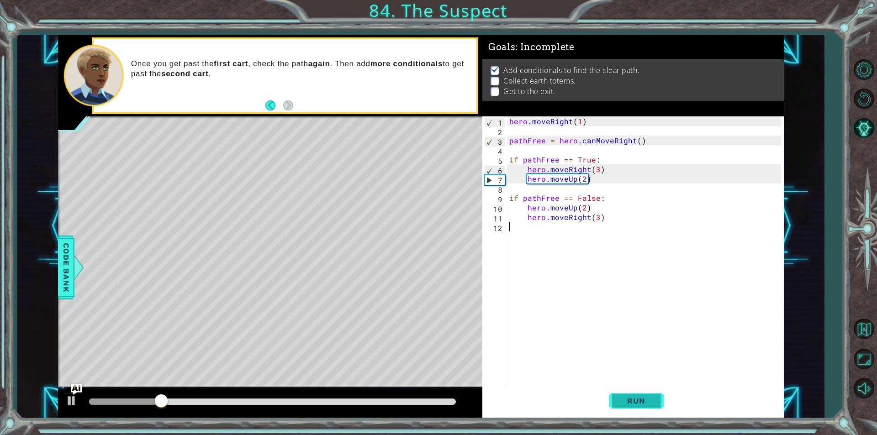
click at [642, 397] on span "Run" at bounding box center [636, 400] width 36 height 9
click at [600, 231] on div "hero . moveRight ( 1 ) pathFree = hero . canMoveRight ( ) if pathFree == True :…" at bounding box center [646, 260] width 278 height 288
click at [590, 238] on div "hero . moveRight ( 1 ) pathFree = hero . canMoveRight ( ) if pathFree == True :…" at bounding box center [646, 260] width 278 height 288
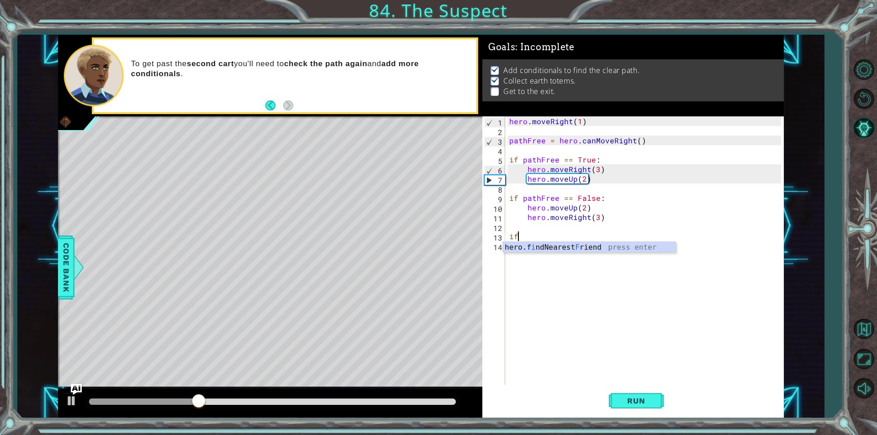
type textarea "i"
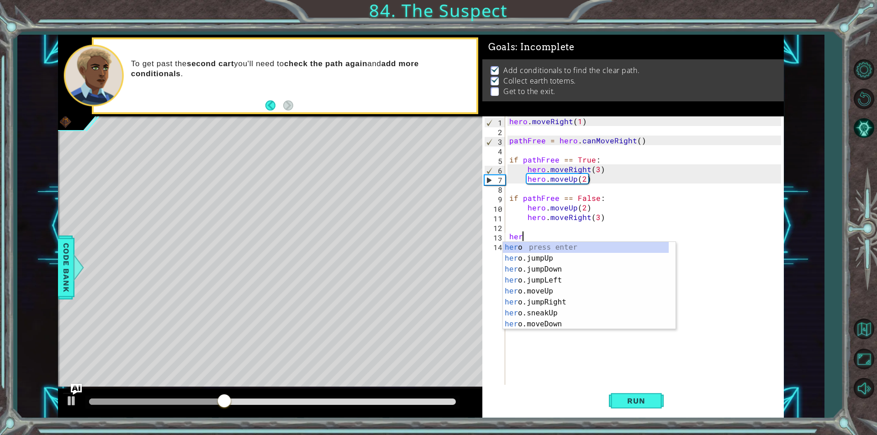
scroll to position [0, 0]
click at [542, 303] on div "hero press enter hero .jumpUp press enter hero .jumpDown press enter hero .jump…" at bounding box center [586, 297] width 166 height 110
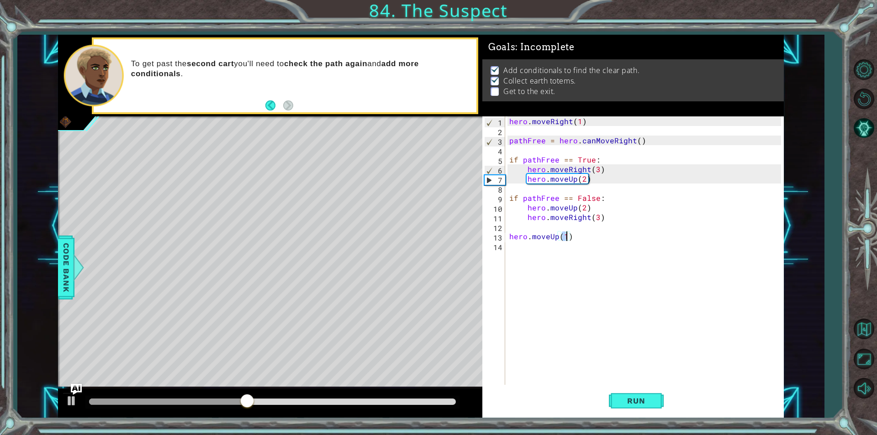
type textarea "hero.moveUp(2)"
click at [557, 254] on div "hero . moveRight ( 1 ) pathFree = hero . canMoveRight ( ) if pathFree == True :…" at bounding box center [646, 260] width 278 height 288
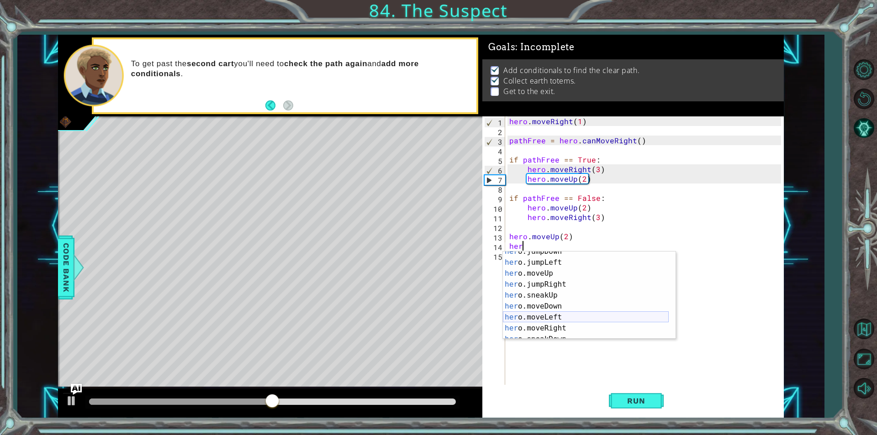
scroll to position [27, 0]
click at [556, 323] on div "her o.jumpDown press enter her o.jumpLeft press enter her o.moveUp press enter …" at bounding box center [586, 301] width 166 height 110
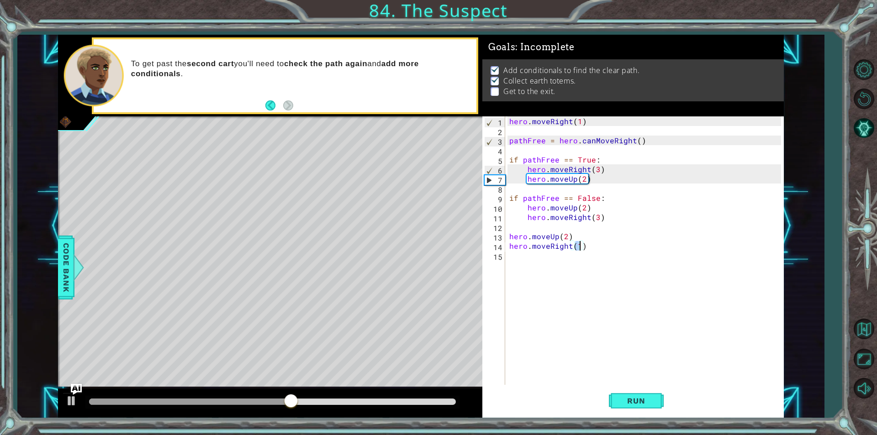
type textarea "hero.moveRight(3)"
click at [564, 260] on div "hero . moveRight ( 1 ) pathFree = hero . canMoveRight ( ) if pathFree == True :…" at bounding box center [646, 260] width 278 height 288
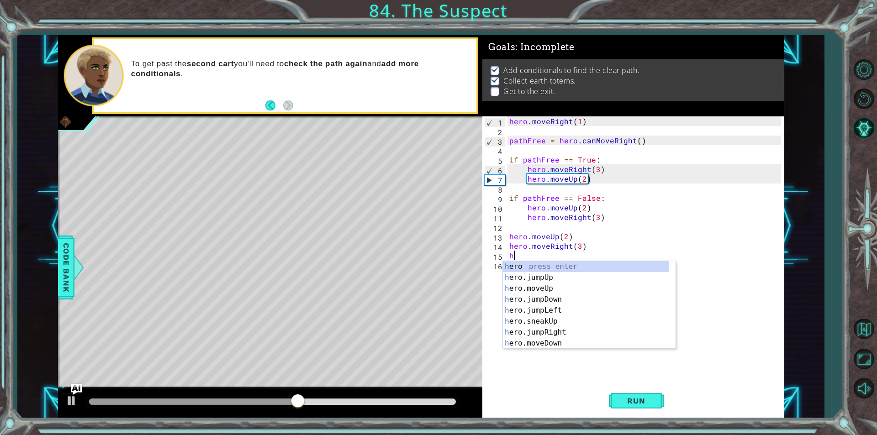
scroll to position [0, 0]
click at [552, 312] on div "her o press enter her o.jumpUp press enter her o.jumpDown press enter her o.jum…" at bounding box center [586, 316] width 166 height 110
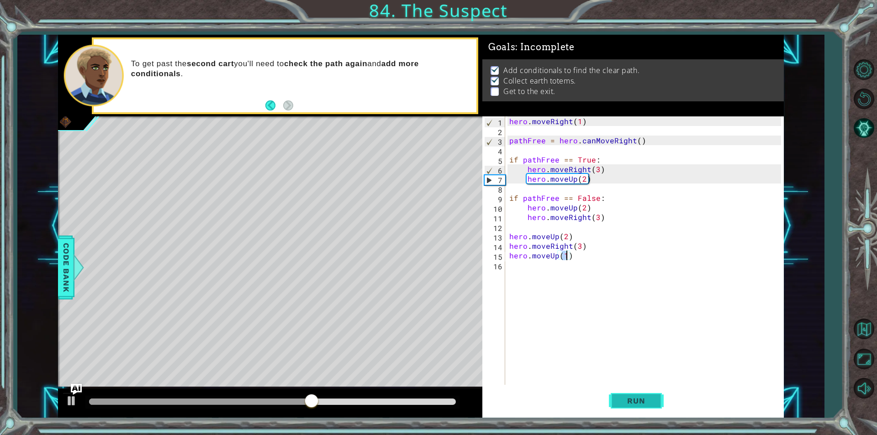
type textarea "hero.moveUp(1)"
click at [638, 395] on button "Run" at bounding box center [636, 401] width 55 height 30
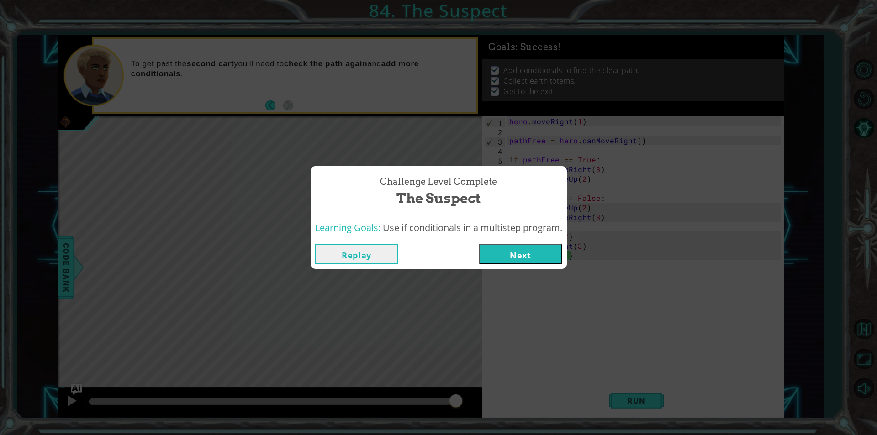
click at [579, 236] on div "Challenge Level Complete The Suspect Learning Goals: Use if conditionals in a m…" at bounding box center [438, 217] width 877 height 435
click at [564, 254] on div "Replay Next" at bounding box center [438, 254] width 256 height 30
click at [550, 254] on button "Next" at bounding box center [520, 254] width 83 height 21
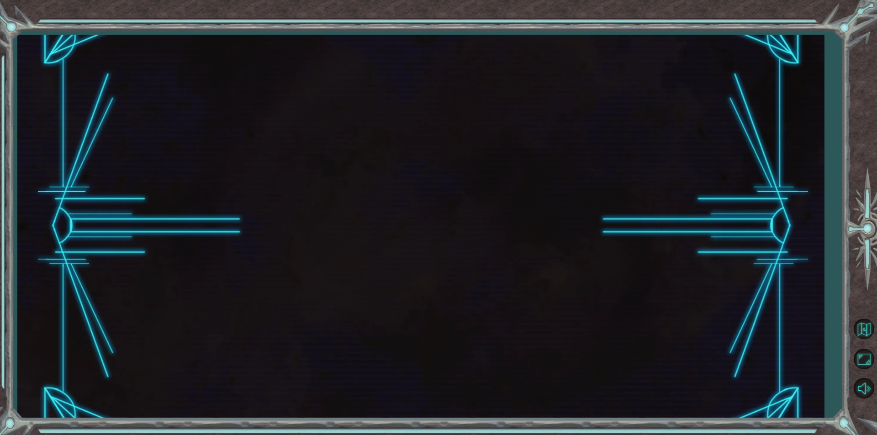
click at [550, 254] on div at bounding box center [420, 226] width 806 height 383
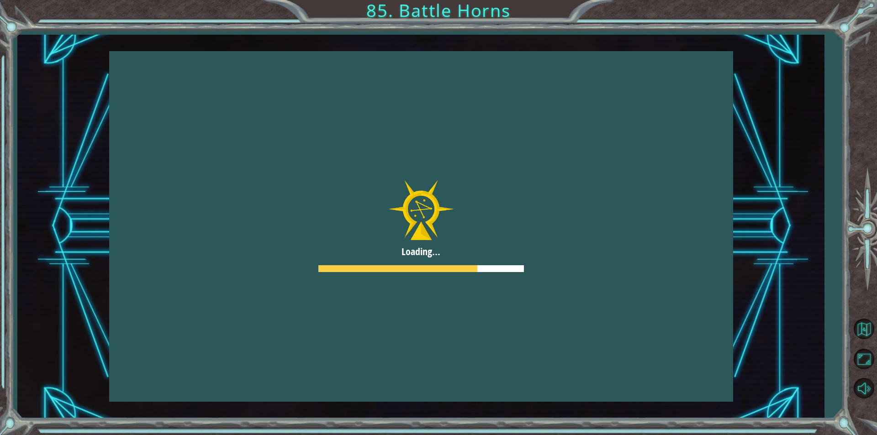
click at [550, 254] on div at bounding box center [421, 226] width 624 height 351
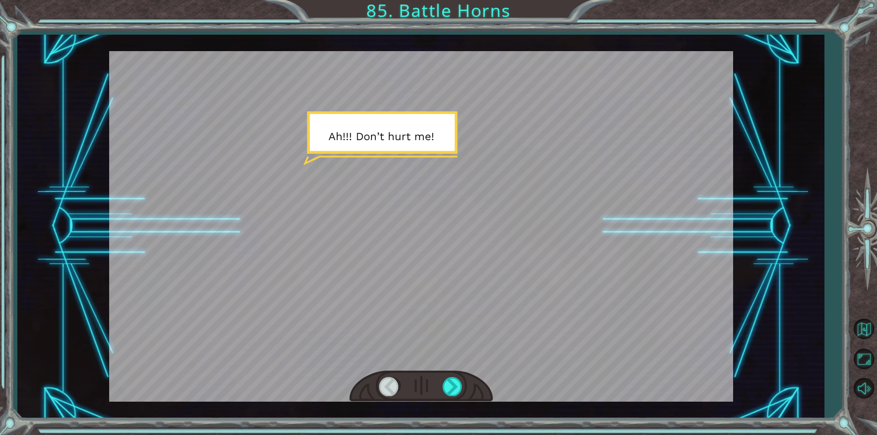
click at [453, 376] on div at bounding box center [420, 387] width 143 height 32
drag, startPoint x: 453, startPoint y: 376, endPoint x: 451, endPoint y: 386, distance: 10.3
click at [452, 384] on div at bounding box center [420, 387] width 143 height 32
click at [451, 386] on div at bounding box center [452, 386] width 21 height 19
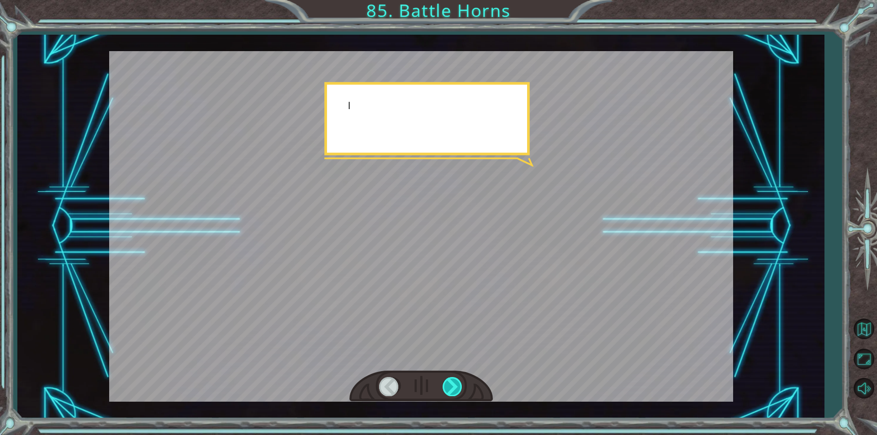
click at [451, 386] on div at bounding box center [452, 386] width 21 height 19
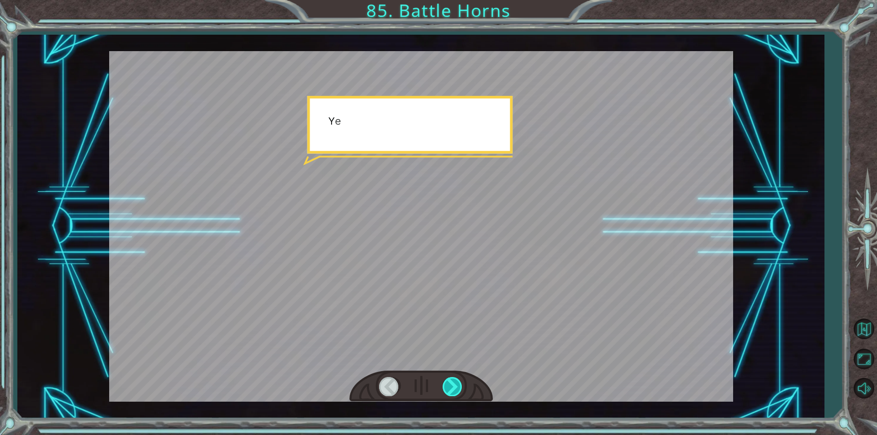
click at [451, 386] on div at bounding box center [452, 386] width 21 height 19
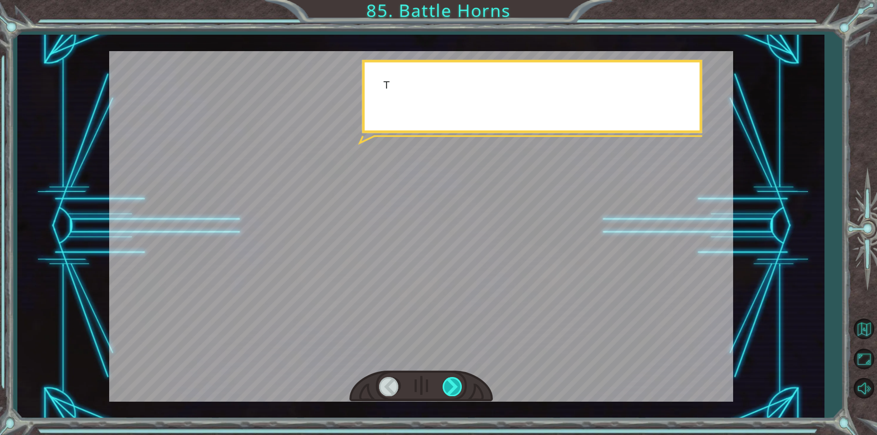
click at [451, 386] on div at bounding box center [452, 386] width 21 height 19
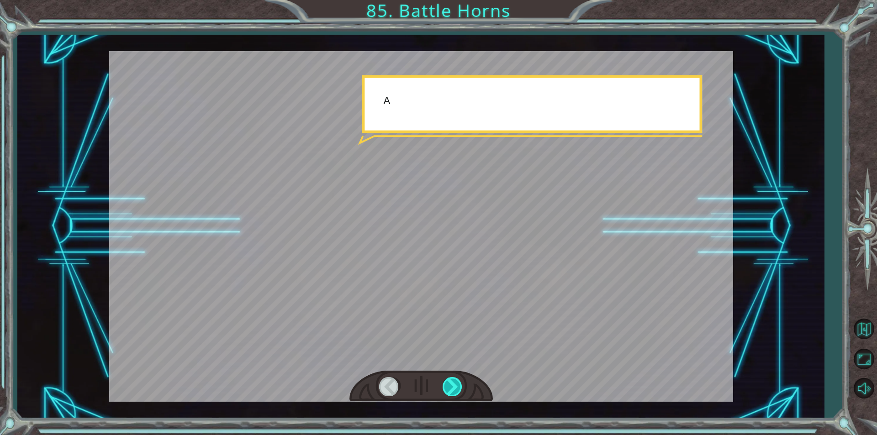
click at [451, 386] on div at bounding box center [452, 386] width 21 height 19
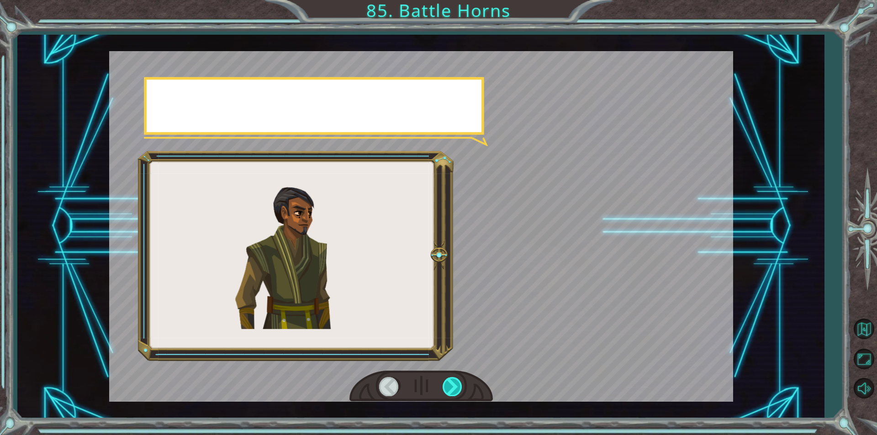
click at [451, 386] on div at bounding box center [452, 386] width 21 height 19
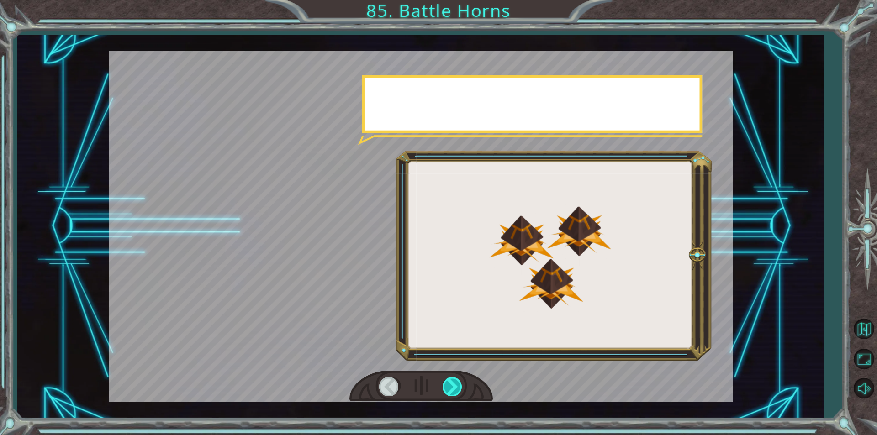
click at [451, 386] on div at bounding box center [452, 386] width 21 height 19
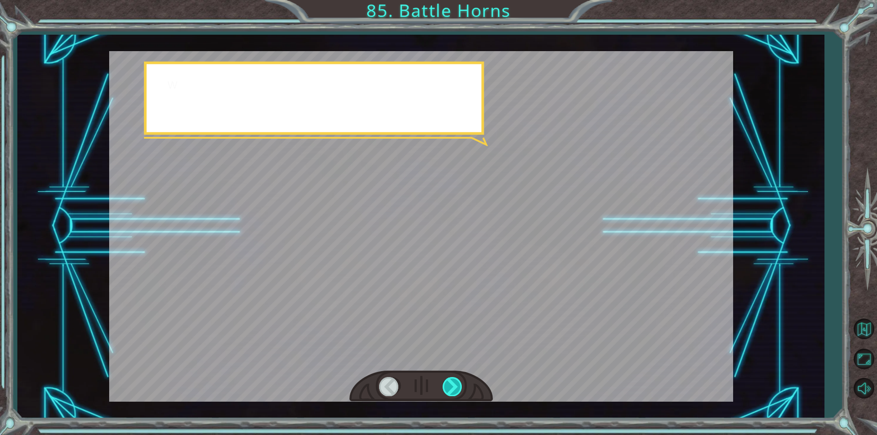
click at [451, 386] on div at bounding box center [452, 386] width 21 height 19
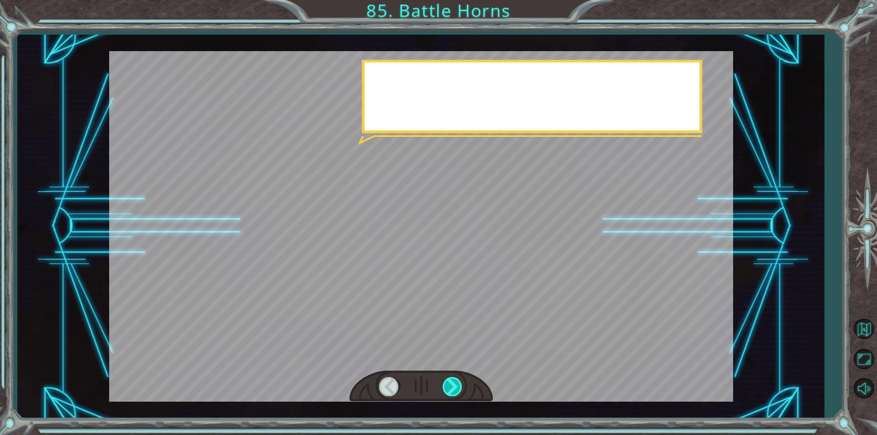
click at [451, 386] on div at bounding box center [452, 386] width 21 height 19
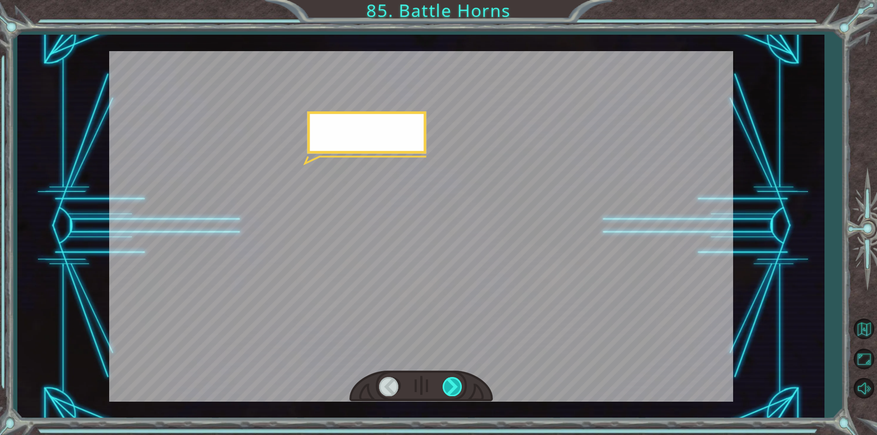
click at [451, 386] on div at bounding box center [452, 386] width 21 height 19
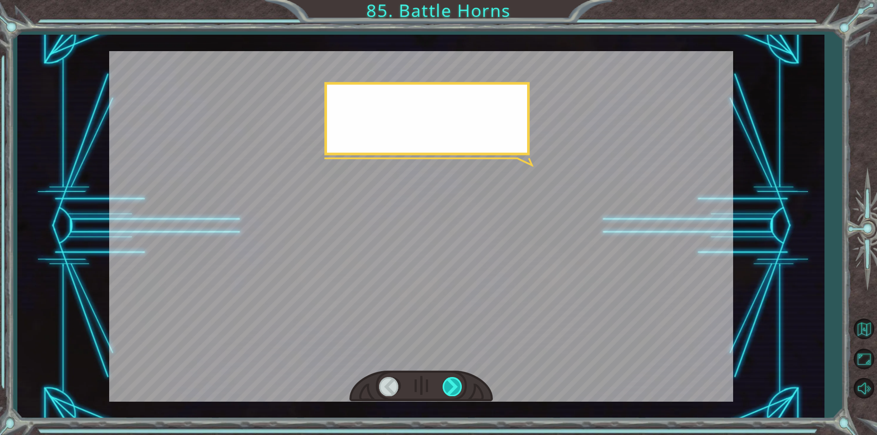
click at [451, 386] on div at bounding box center [452, 386] width 21 height 19
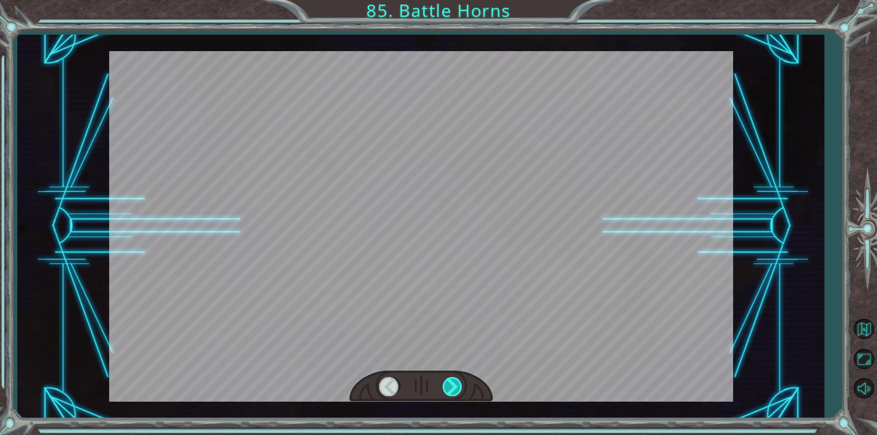
click at [451, 386] on div at bounding box center [452, 386] width 21 height 19
click at [451, 0] on div "A h ! ! ! D o n ’ t h u r t m e ! I ’ m n o t g o i n g t o h u r t y o u . S o…" at bounding box center [438, 0] width 877 height 0
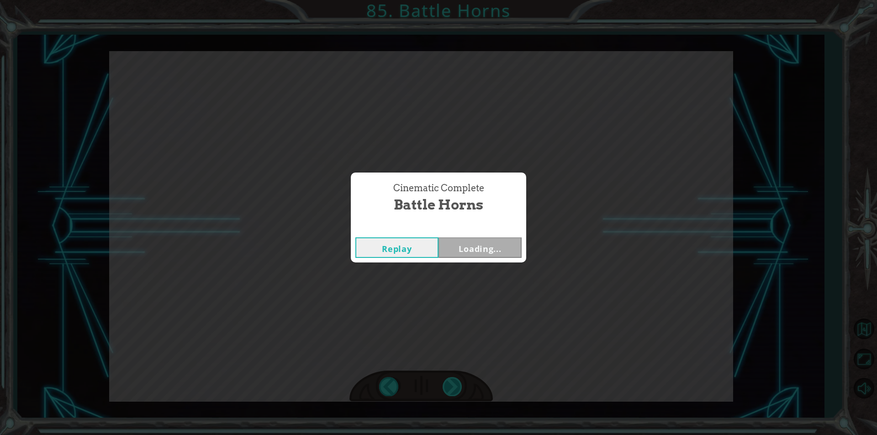
click at [451, 386] on div "Cinematic Complete Battle Horns Replay Loading..." at bounding box center [438, 217] width 877 height 435
click at [451, 386] on div "Cinematic Complete Battle Horns Replay Next" at bounding box center [438, 217] width 877 height 435
click at [486, 251] on button "Next" at bounding box center [479, 247] width 83 height 21
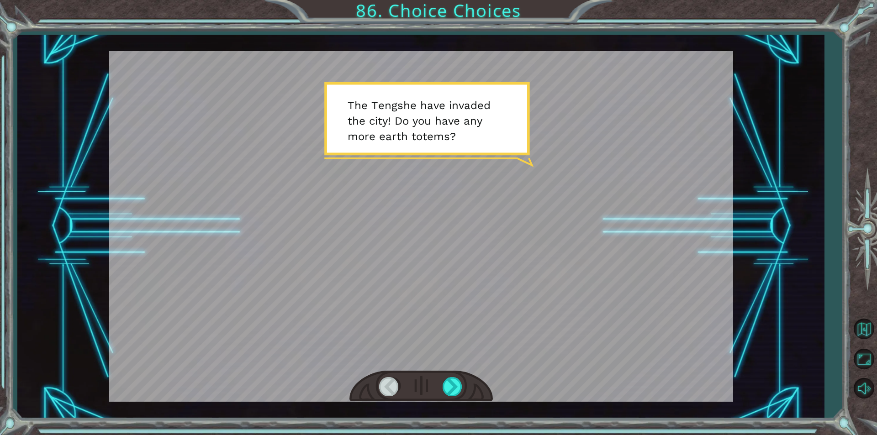
click at [455, 396] on div at bounding box center [420, 387] width 143 height 32
drag, startPoint x: 455, startPoint y: 396, endPoint x: 454, endPoint y: 391, distance: 5.6
click at [454, 391] on div at bounding box center [420, 387] width 143 height 32
click at [454, 391] on div at bounding box center [452, 386] width 21 height 19
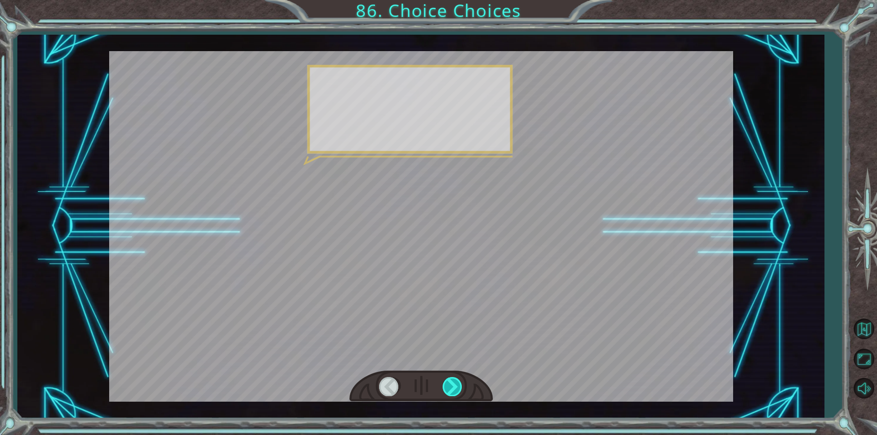
click at [454, 391] on div at bounding box center [452, 386] width 21 height 19
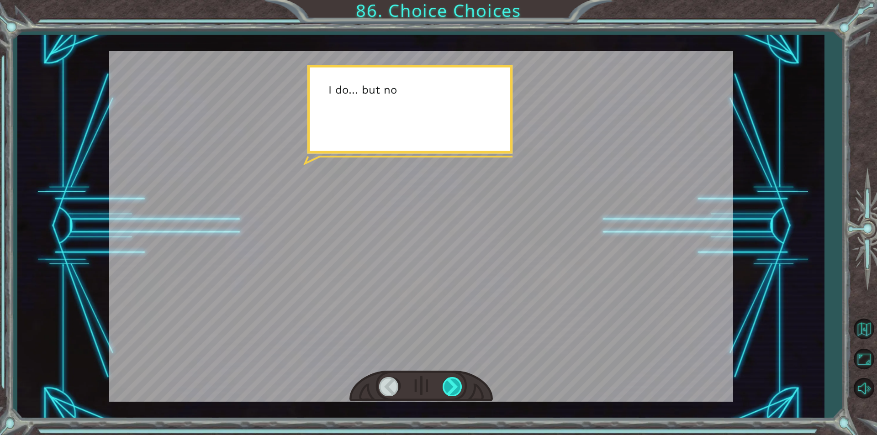
click at [454, 391] on div at bounding box center [452, 386] width 21 height 19
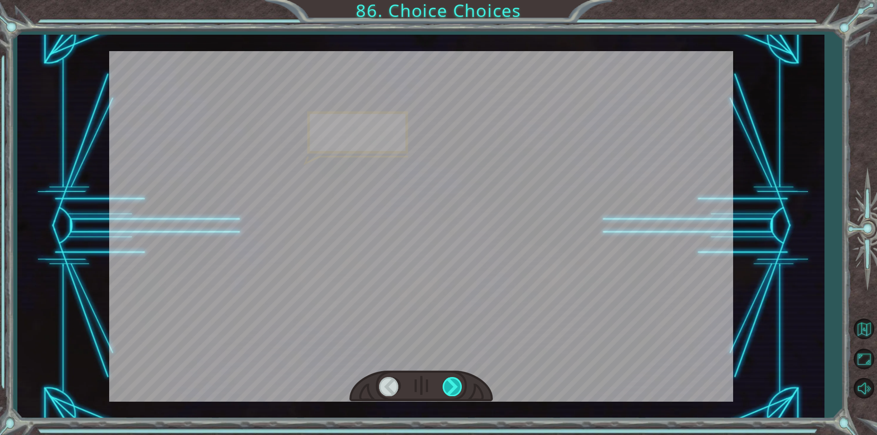
click at [453, 390] on div at bounding box center [452, 386] width 21 height 19
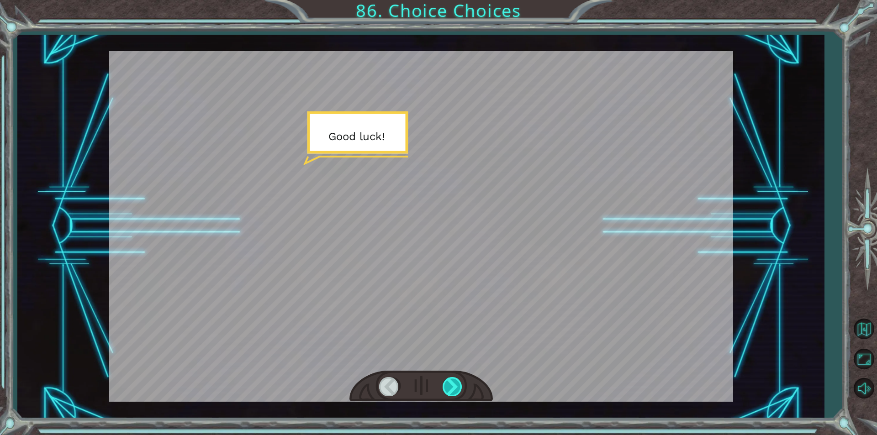
click at [453, 390] on div at bounding box center [452, 386] width 21 height 19
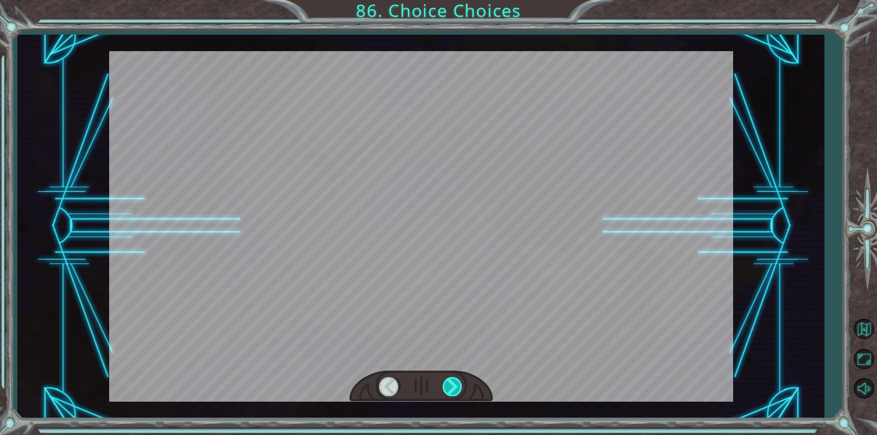
click at [453, 390] on div at bounding box center [452, 386] width 21 height 19
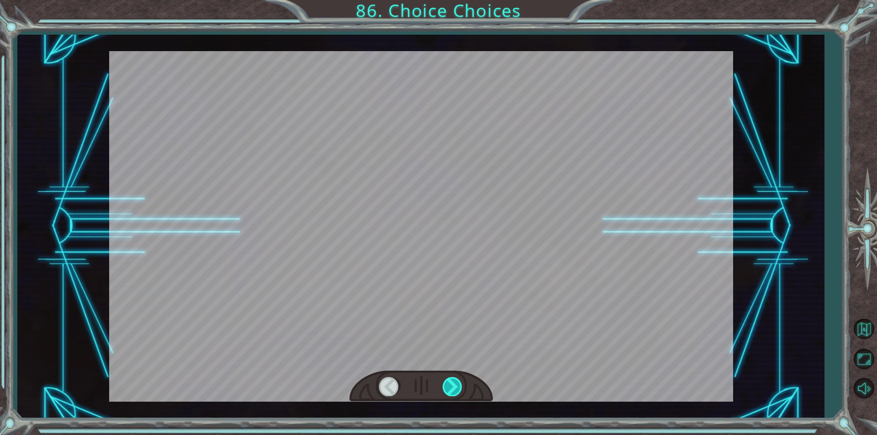
click at [453, 390] on div at bounding box center [452, 386] width 21 height 19
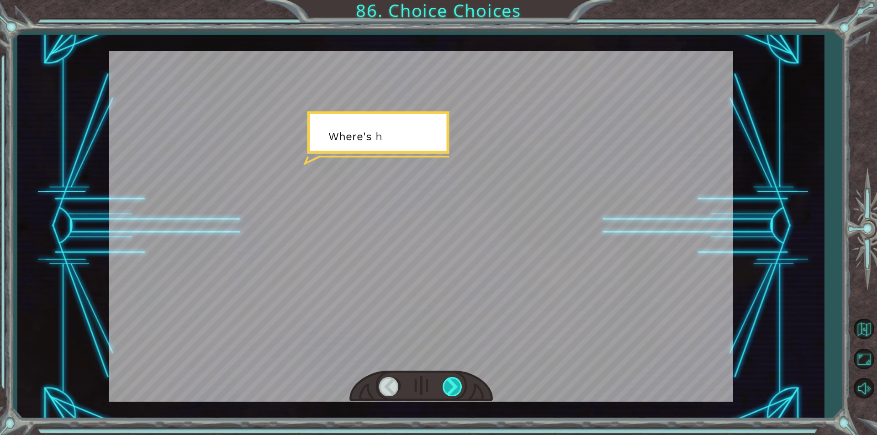
click at [453, 390] on div at bounding box center [452, 386] width 21 height 19
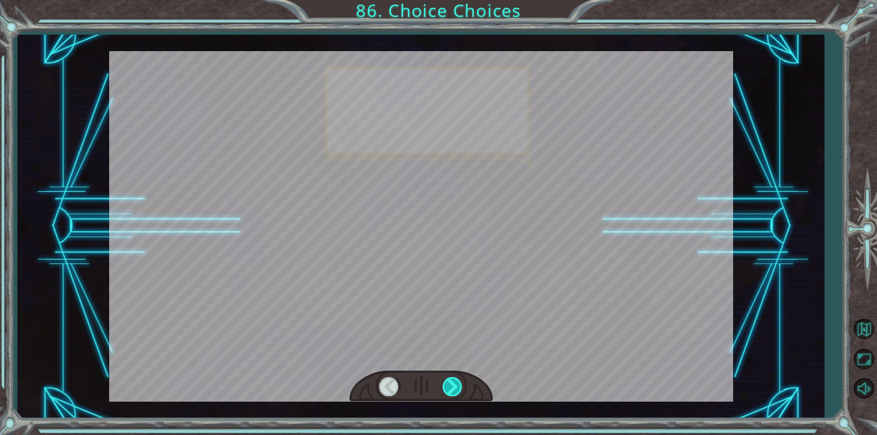
click at [453, 390] on div at bounding box center [452, 386] width 21 height 19
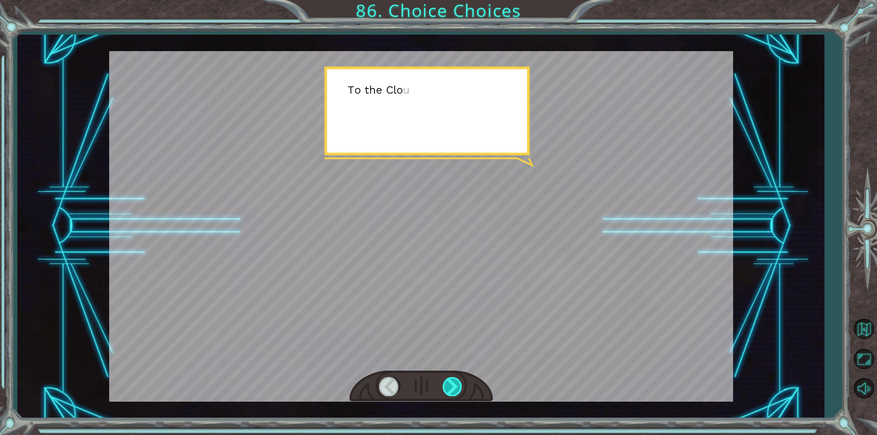
click at [453, 390] on div at bounding box center [452, 386] width 21 height 19
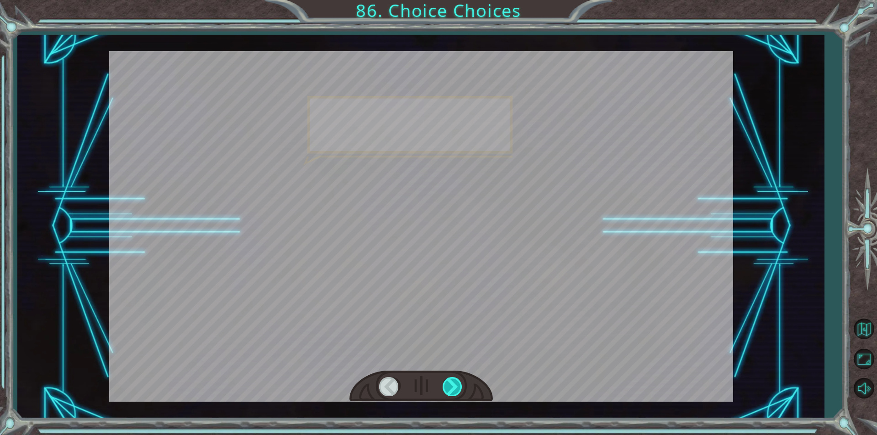
click at [453, 390] on div at bounding box center [452, 386] width 21 height 19
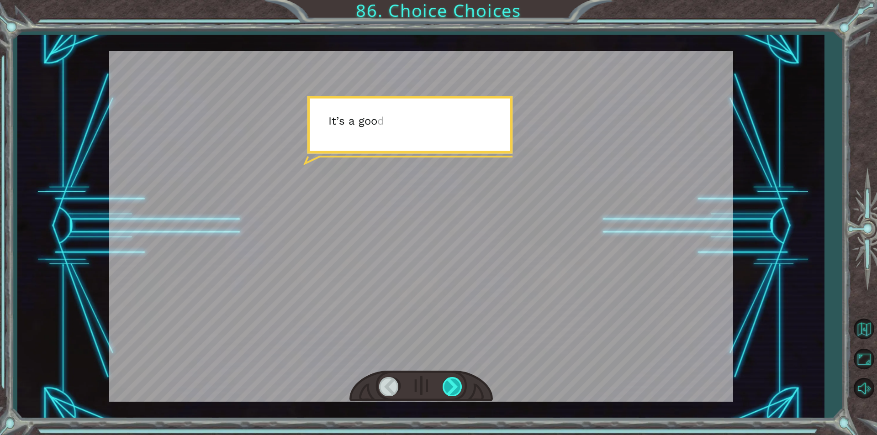
click at [453, 390] on div at bounding box center [452, 386] width 21 height 19
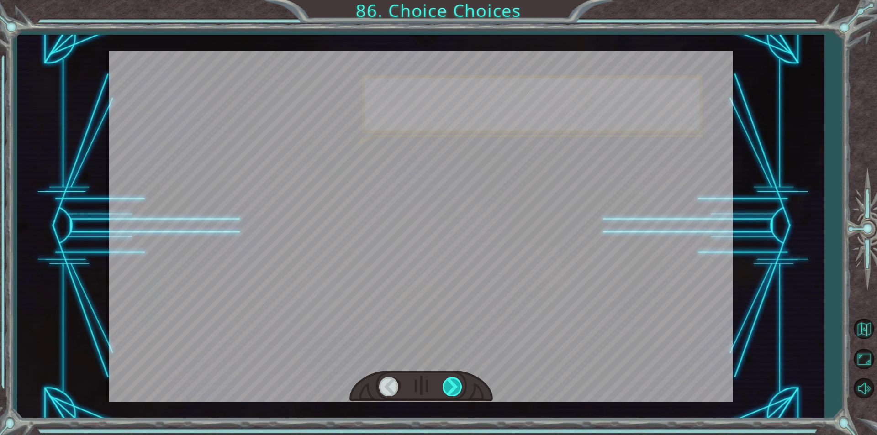
click at [453, 390] on div at bounding box center [452, 386] width 21 height 19
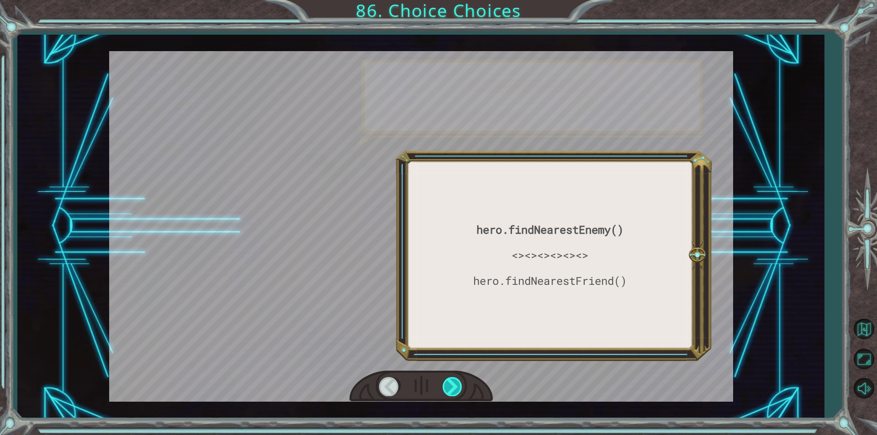
click at [445, 383] on div at bounding box center [452, 386] width 21 height 19
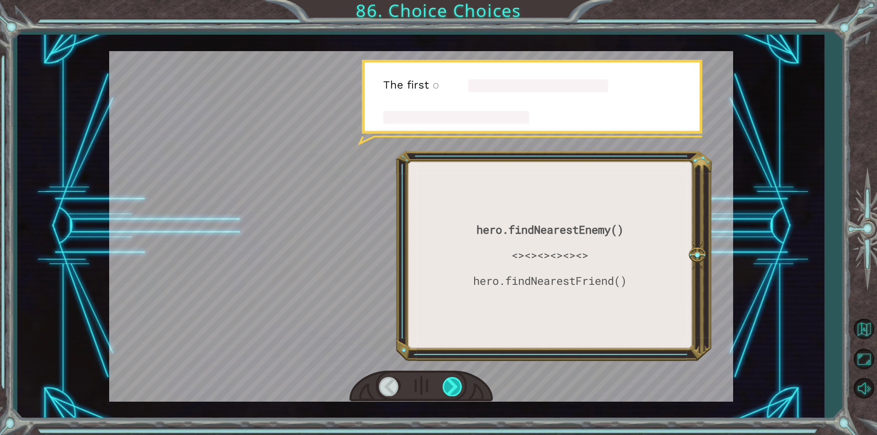
click at [445, 383] on div at bounding box center [452, 386] width 21 height 19
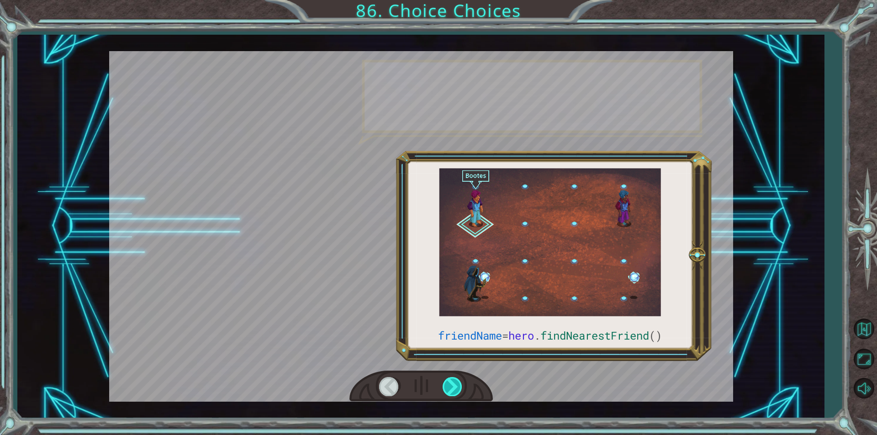
click at [445, 383] on div at bounding box center [452, 386] width 21 height 19
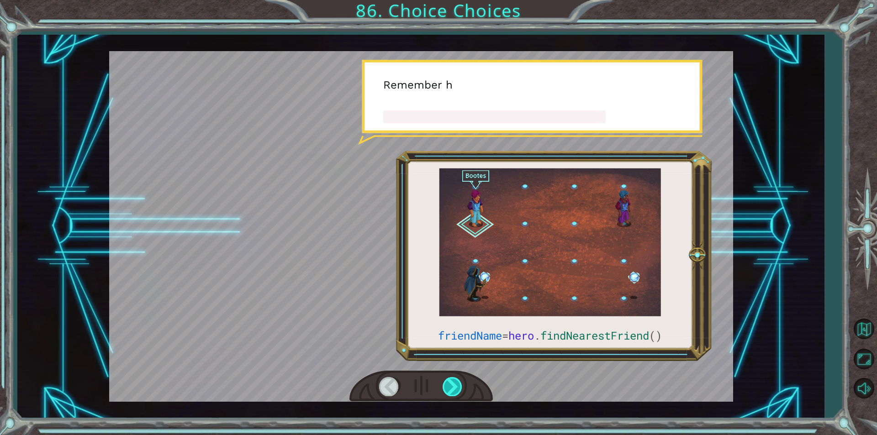
click at [445, 383] on div at bounding box center [452, 386] width 21 height 19
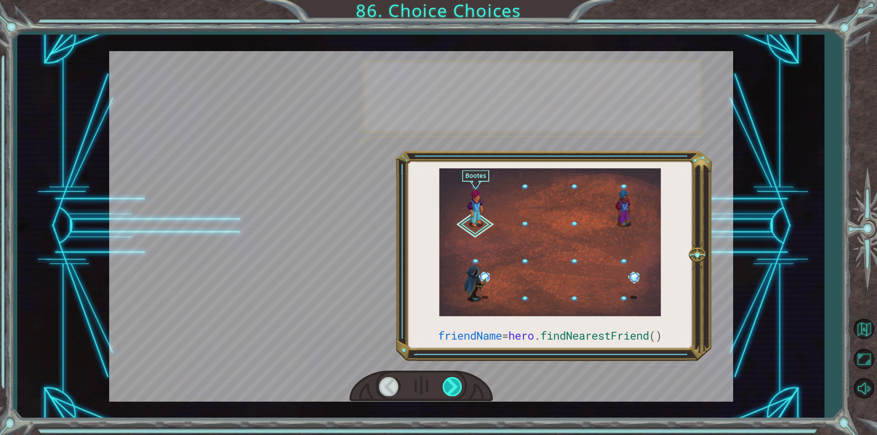
click at [445, 383] on div at bounding box center [452, 386] width 21 height 19
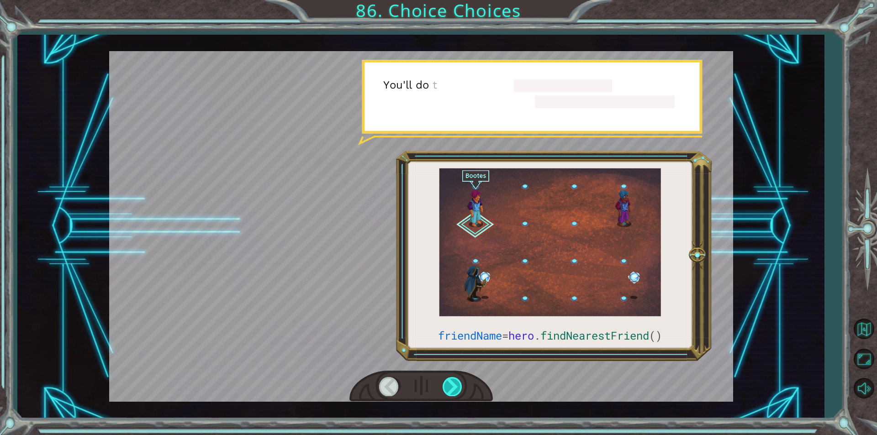
click at [445, 383] on div at bounding box center [452, 386] width 21 height 19
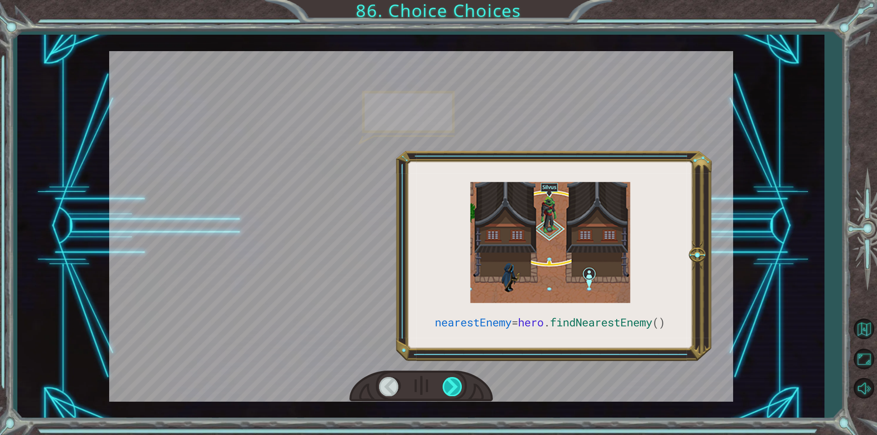
click at [445, 383] on div at bounding box center [452, 386] width 21 height 19
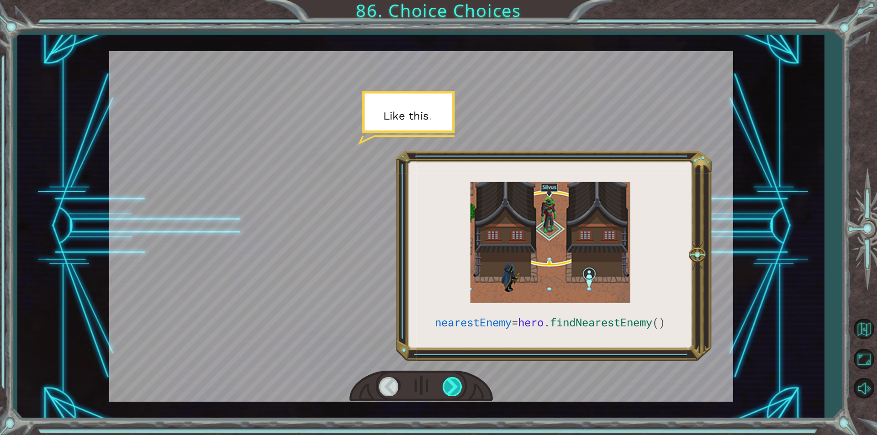
click at [445, 383] on div at bounding box center [452, 386] width 21 height 19
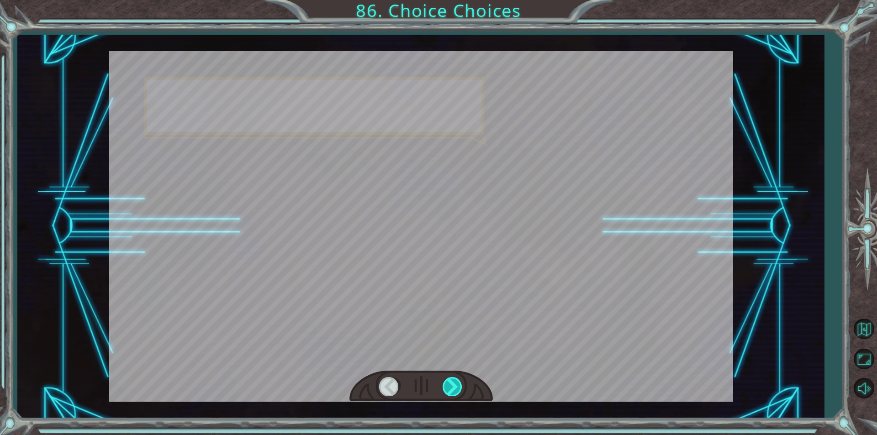
click at [445, 383] on div at bounding box center [452, 386] width 21 height 19
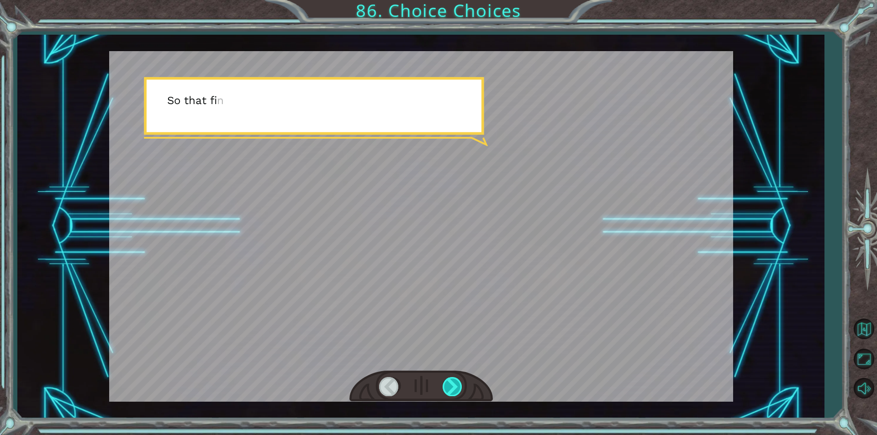
click at [445, 383] on div at bounding box center [452, 386] width 21 height 19
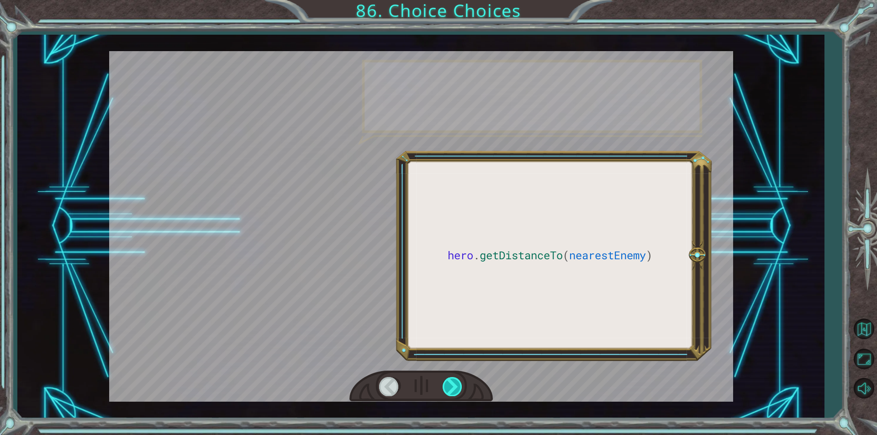
click at [445, 383] on div at bounding box center [452, 386] width 21 height 19
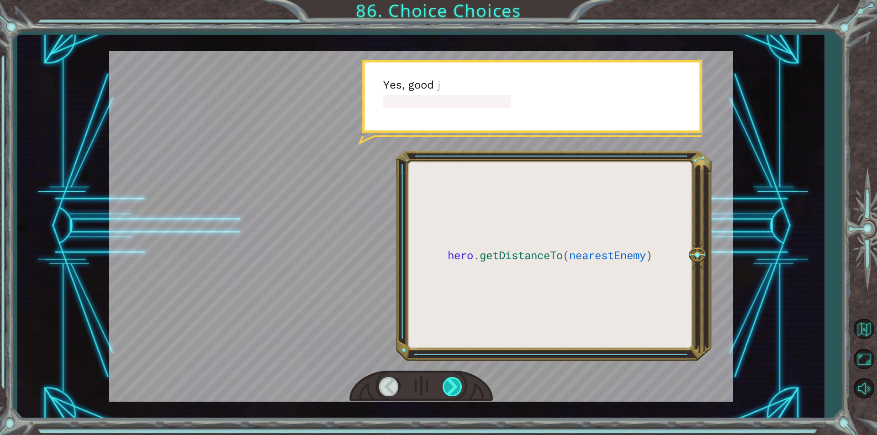
click at [445, 383] on div at bounding box center [452, 386] width 21 height 19
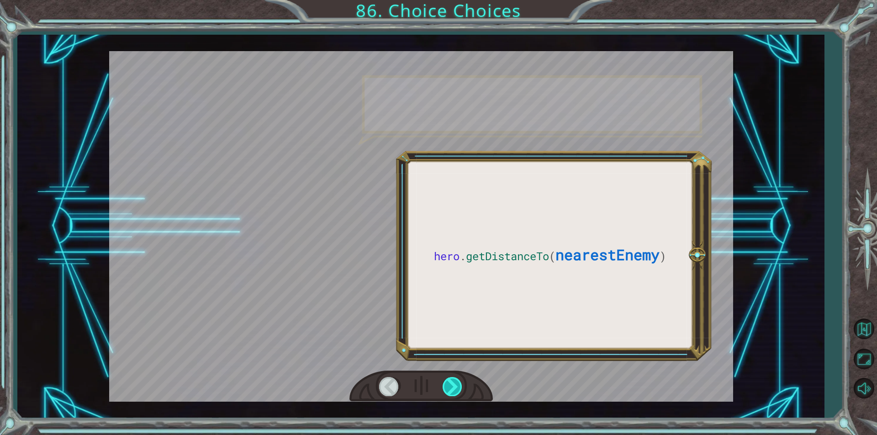
click at [445, 383] on div at bounding box center [452, 386] width 21 height 19
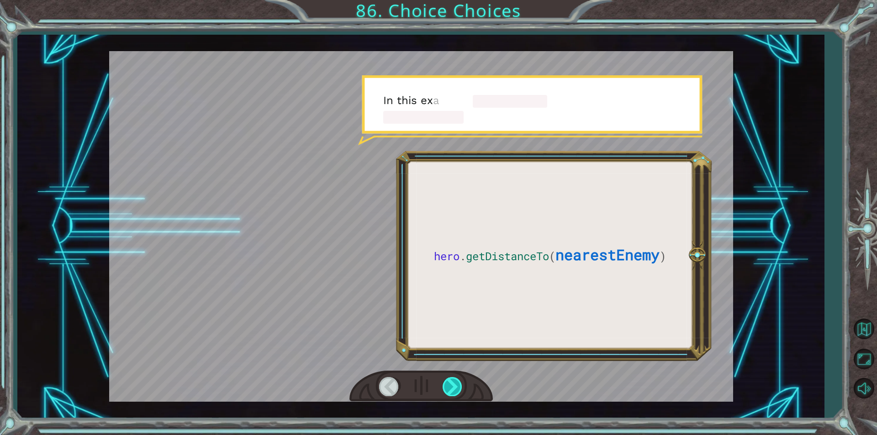
click at [445, 383] on div at bounding box center [452, 386] width 21 height 19
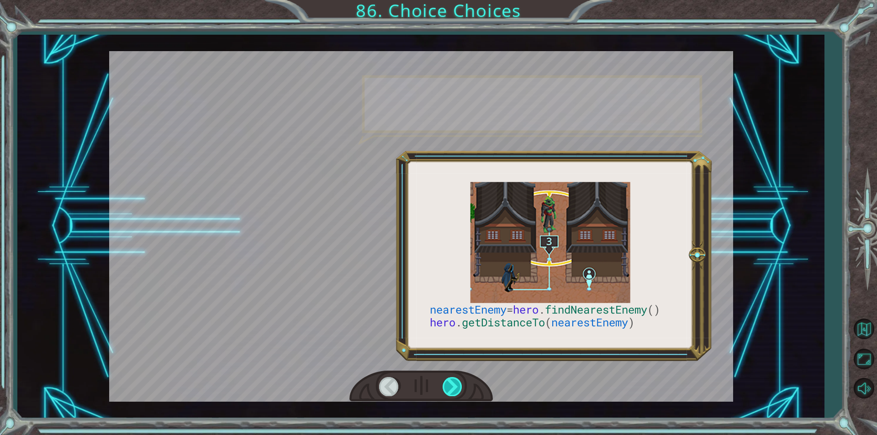
click at [445, 383] on div at bounding box center [452, 386] width 21 height 19
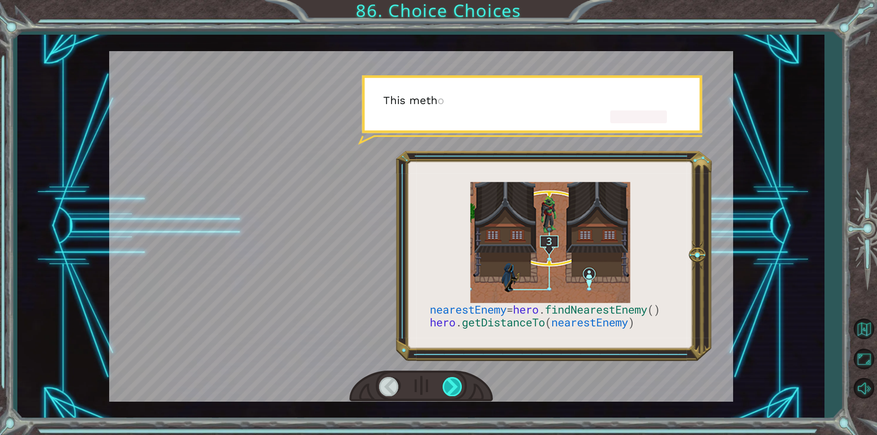
click at [445, 383] on div at bounding box center [452, 386] width 21 height 19
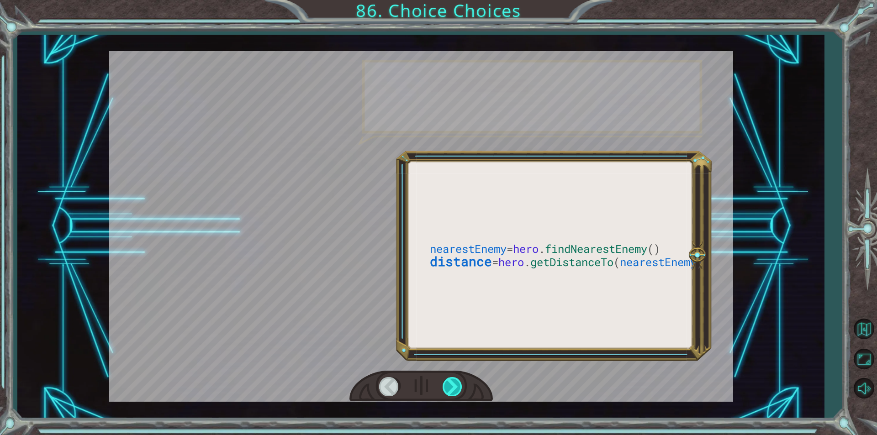
click at [445, 383] on div at bounding box center [452, 386] width 21 height 19
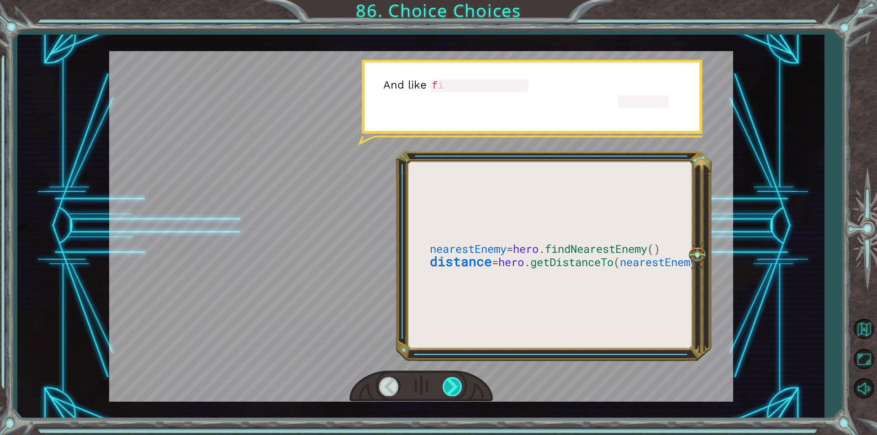
click at [445, 383] on div at bounding box center [452, 386] width 21 height 19
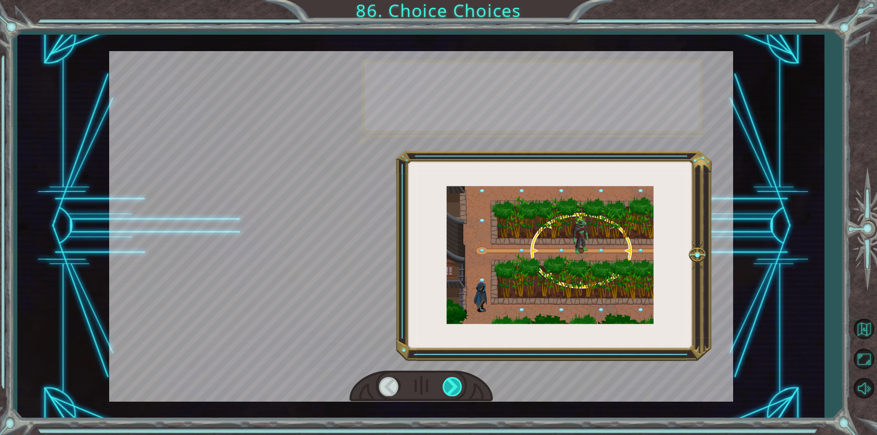
click at [445, 383] on div at bounding box center [452, 386] width 21 height 19
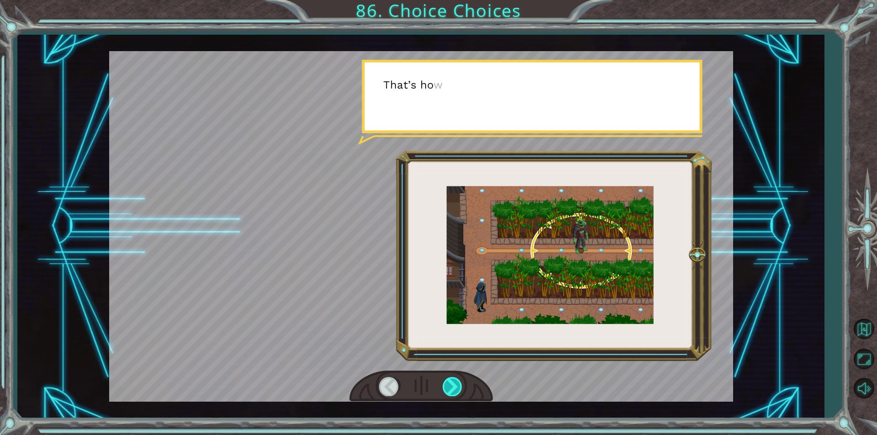
click at [445, 383] on div at bounding box center [452, 386] width 21 height 19
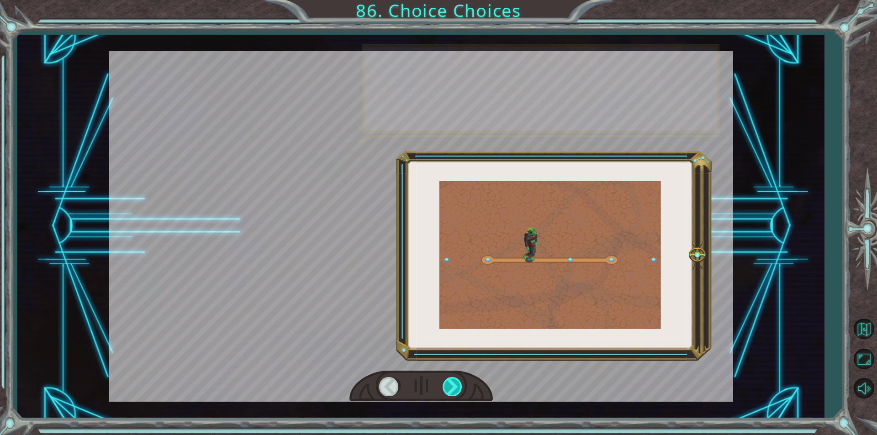
click at [445, 383] on div at bounding box center [452, 386] width 21 height 19
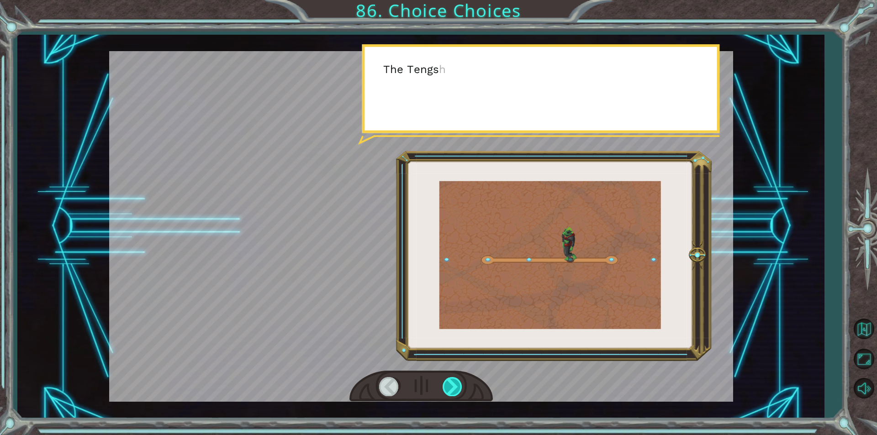
click at [445, 383] on div at bounding box center [452, 386] width 21 height 19
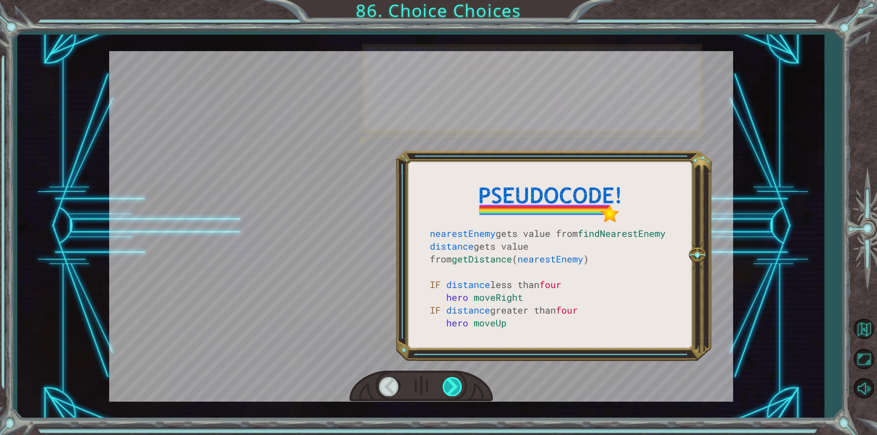
click at [445, 383] on div at bounding box center [452, 386] width 21 height 19
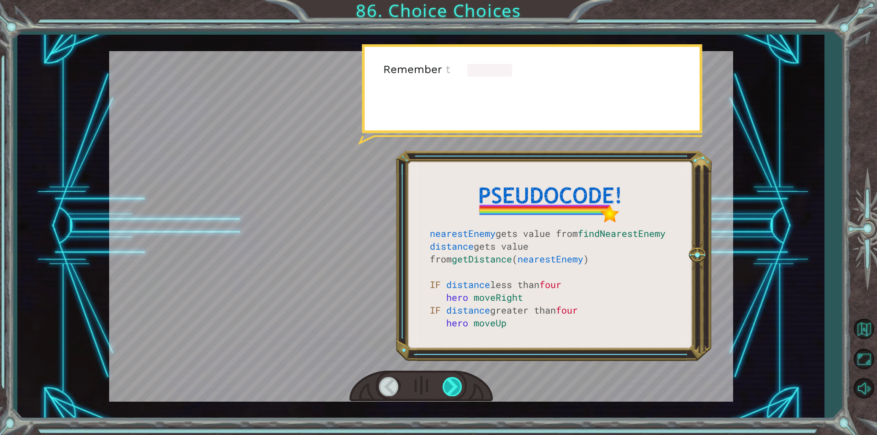
click at [445, 383] on div at bounding box center [452, 386] width 21 height 19
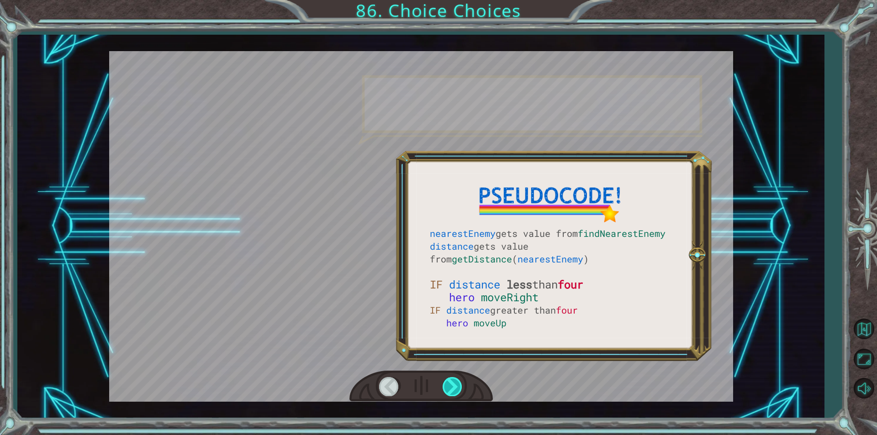
click at [445, 383] on div at bounding box center [452, 386] width 21 height 19
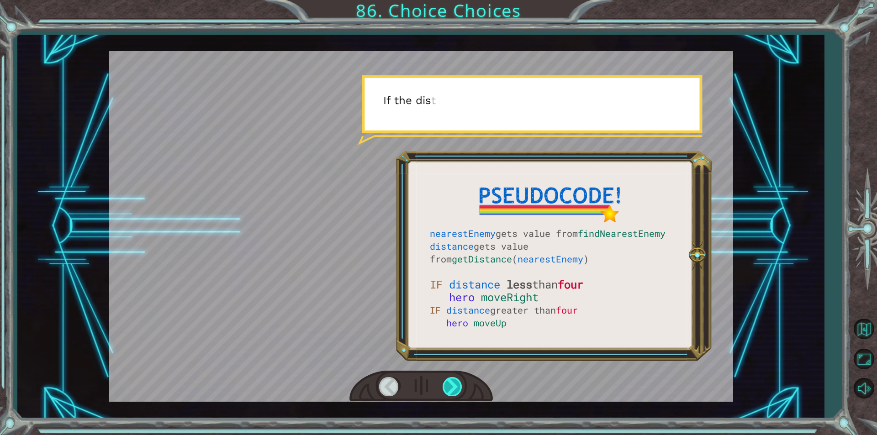
click at [445, 383] on div at bounding box center [452, 386] width 21 height 19
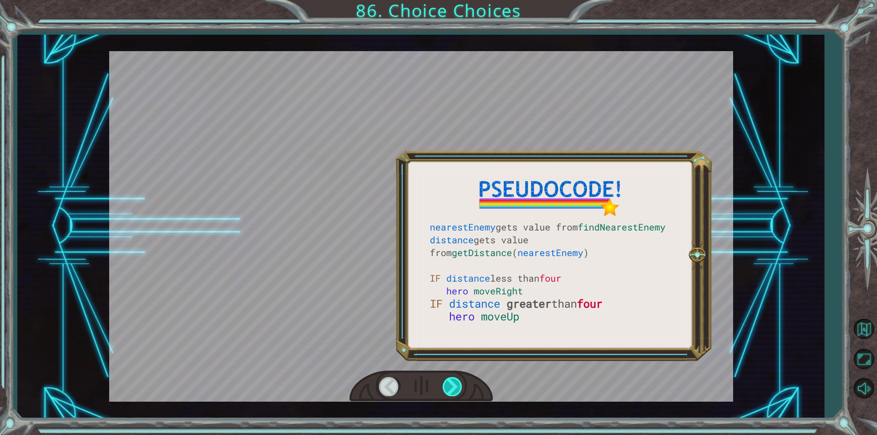
click at [445, 383] on div at bounding box center [452, 386] width 21 height 19
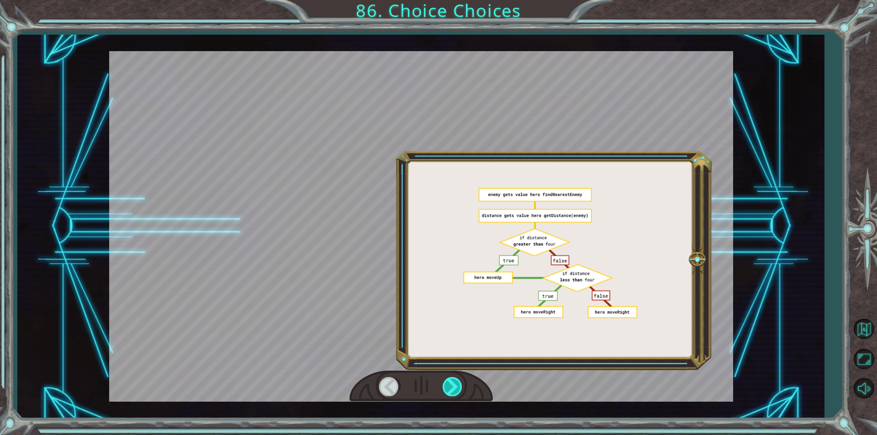
click at [445, 383] on div at bounding box center [452, 386] width 21 height 19
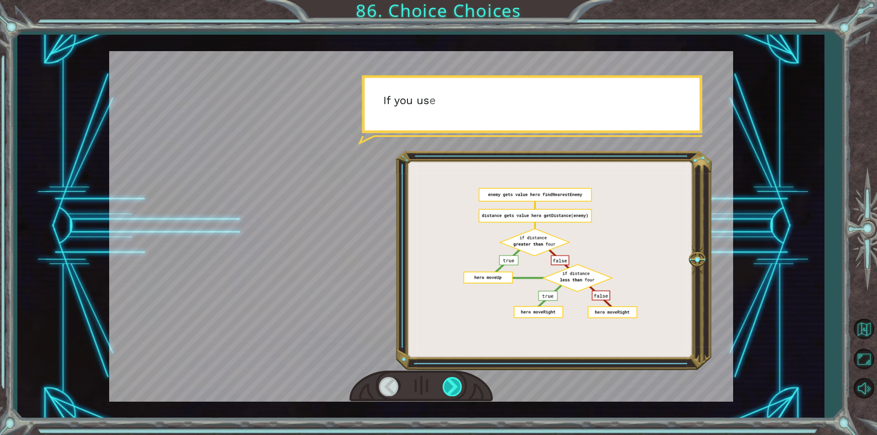
click at [445, 383] on div at bounding box center [452, 386] width 21 height 19
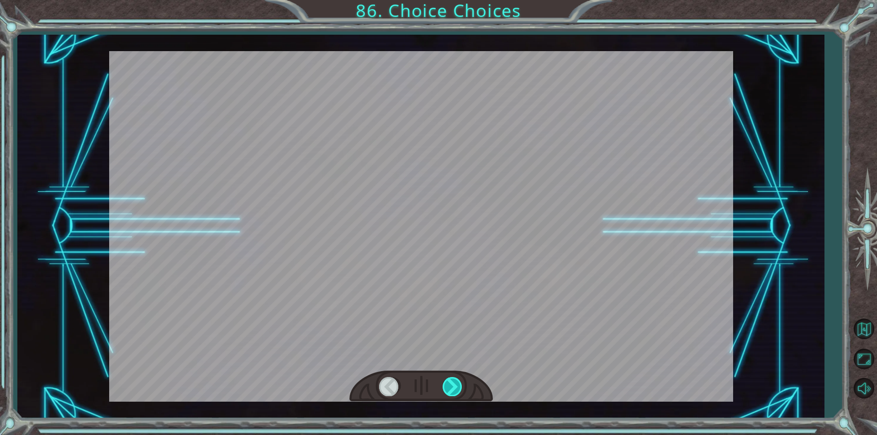
click at [445, 383] on div at bounding box center [452, 386] width 21 height 19
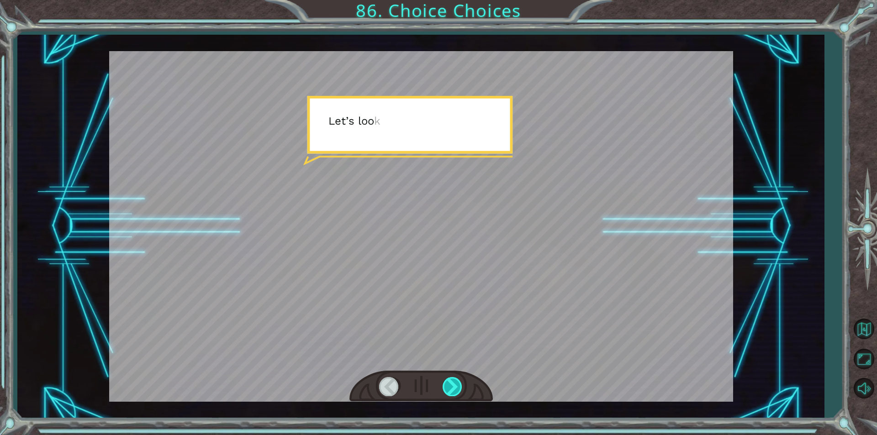
click at [445, 383] on div at bounding box center [452, 386] width 21 height 19
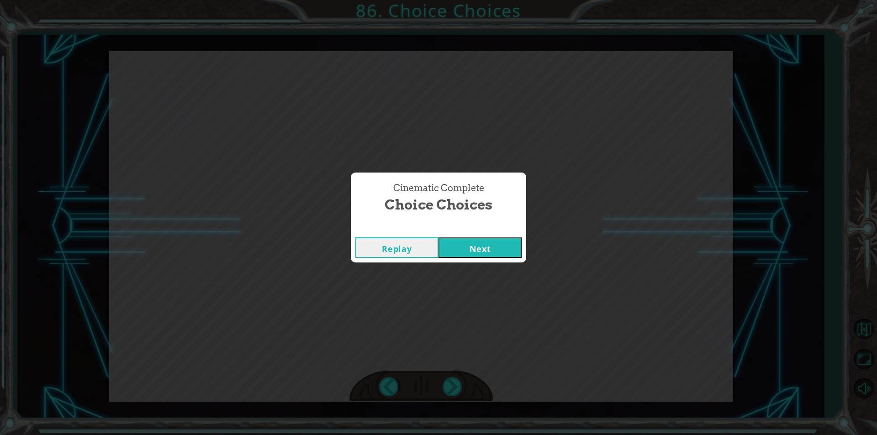
click at [484, 235] on div "Replay Next" at bounding box center [438, 248] width 175 height 30
click at [474, 247] on button "Next" at bounding box center [479, 247] width 83 height 21
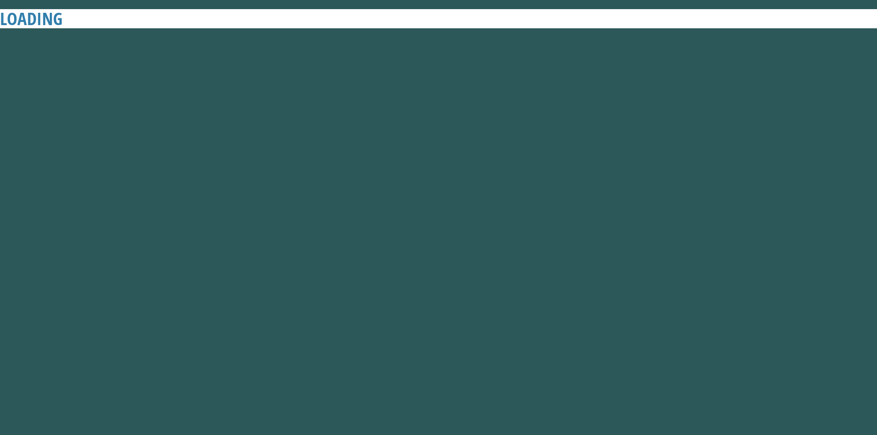
click at [474, 247] on button "Next" at bounding box center [479, 247] width 83 height 21
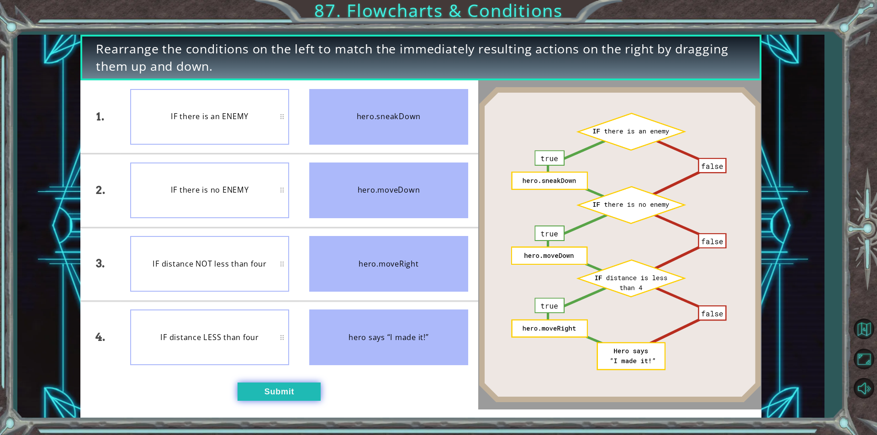
click at [283, 395] on button "Submit" at bounding box center [278, 392] width 83 height 18
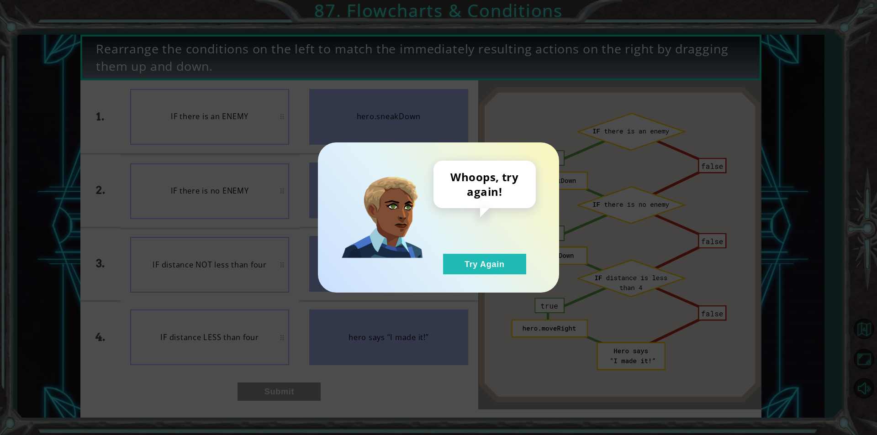
click at [496, 253] on div "Whoops, try again! Try Again" at bounding box center [484, 218] width 102 height 114
click at [490, 267] on button "Try Again" at bounding box center [484, 264] width 83 height 21
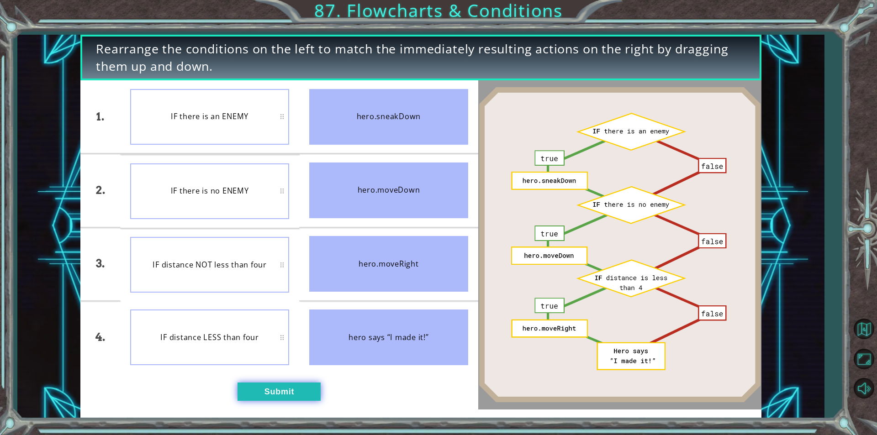
click at [277, 388] on button "Submit" at bounding box center [278, 392] width 83 height 18
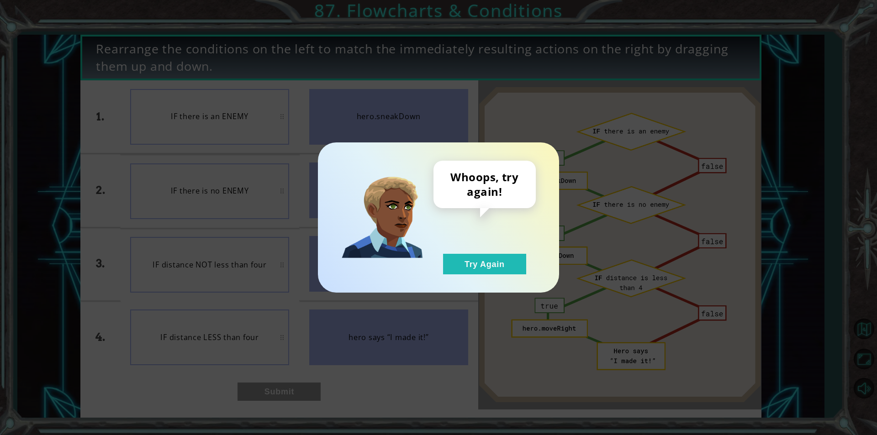
click at [506, 253] on div "Whoops, try again! Try Again" at bounding box center [484, 218] width 102 height 114
click at [506, 262] on button "Try Again" at bounding box center [484, 264] width 83 height 21
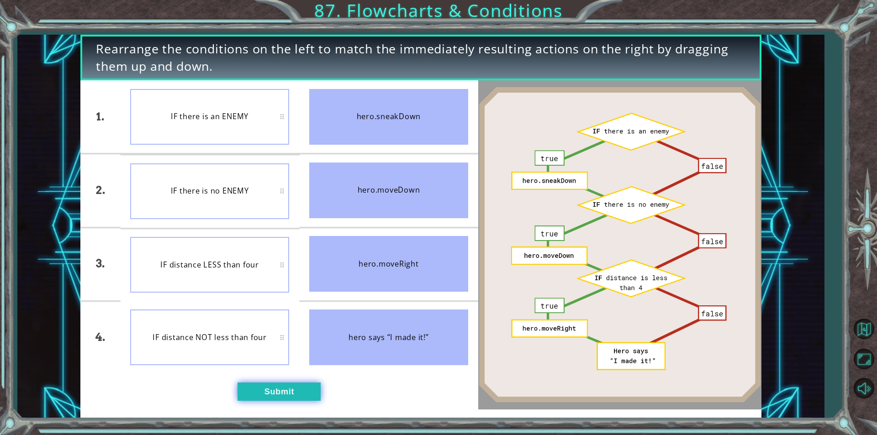
click at [302, 388] on button "Submit" at bounding box center [278, 392] width 83 height 18
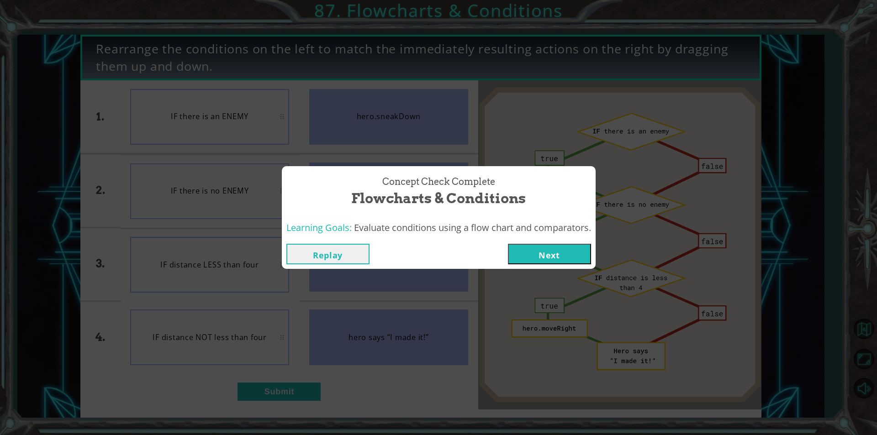
click at [561, 258] on button "Next" at bounding box center [549, 254] width 83 height 21
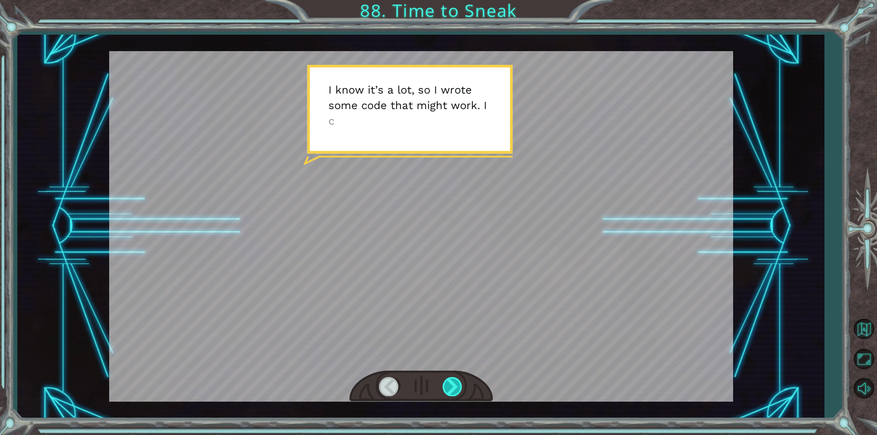
click at [455, 378] on div at bounding box center [452, 386] width 21 height 19
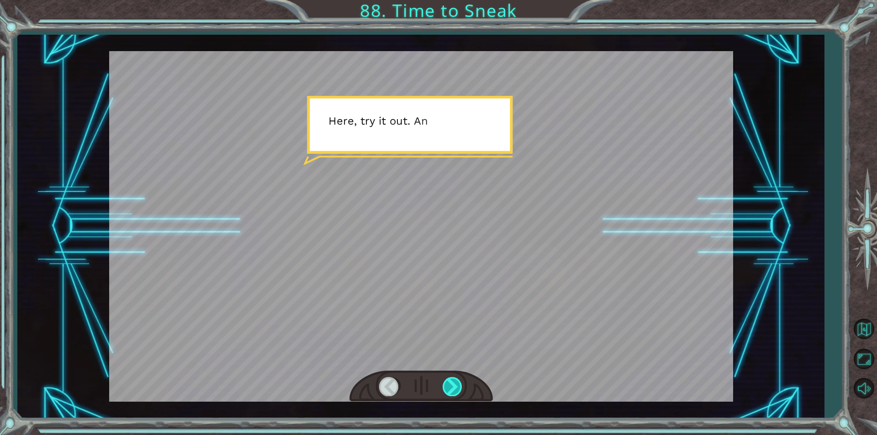
click at [452, 380] on div at bounding box center [452, 386] width 21 height 19
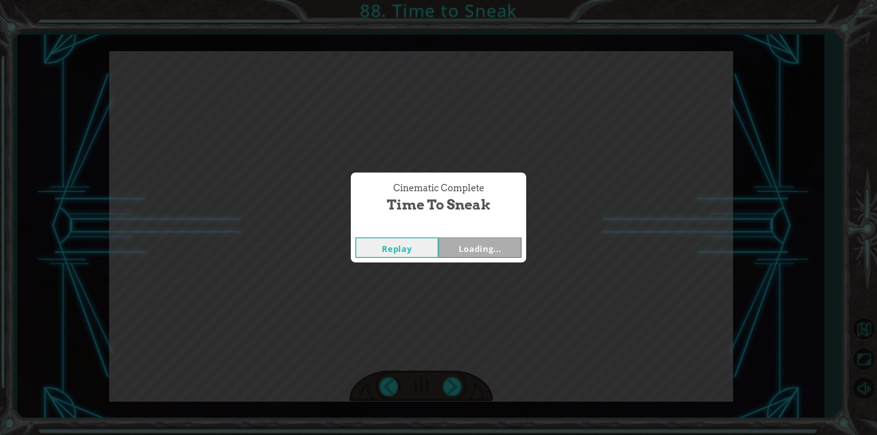
click at [448, 380] on div "Cinematic Complete Time to Sneak Replay Loading..." at bounding box center [438, 217] width 877 height 435
click at [448, 380] on div "Cinematic Complete Time to Sneak Replay Next" at bounding box center [438, 217] width 877 height 435
click at [476, 252] on button "Next" at bounding box center [479, 247] width 83 height 21
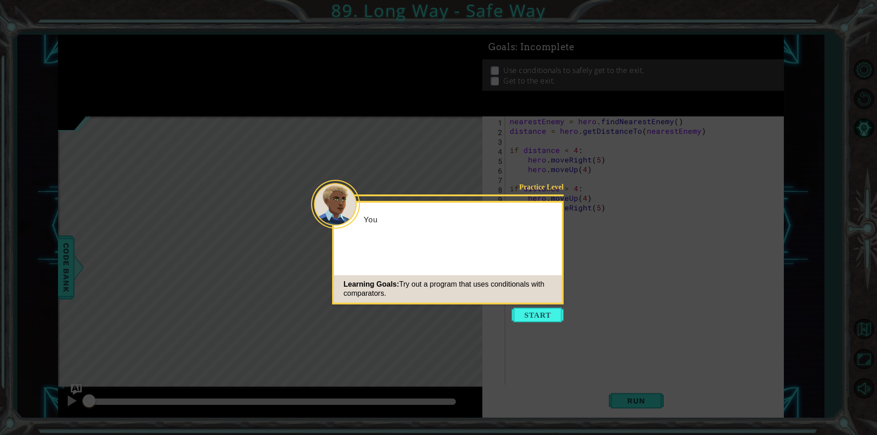
click at [515, 327] on icon at bounding box center [438, 217] width 877 height 435
click at [524, 314] on button "Start" at bounding box center [537, 315] width 52 height 15
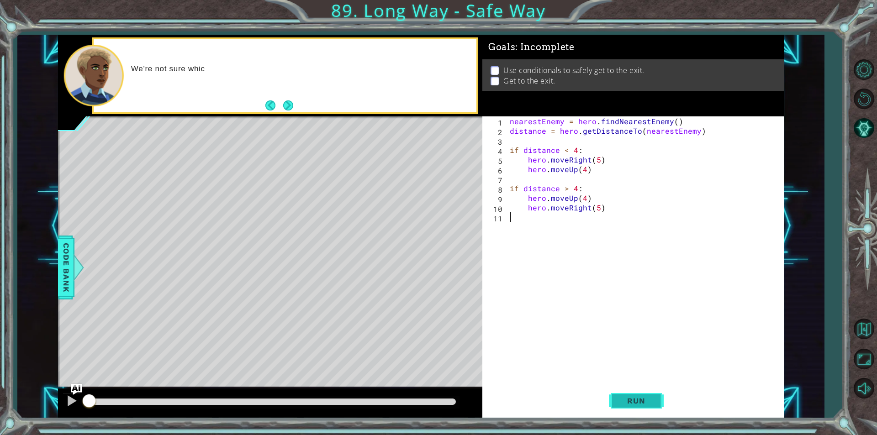
click at [644, 396] on span "Run" at bounding box center [636, 400] width 36 height 9
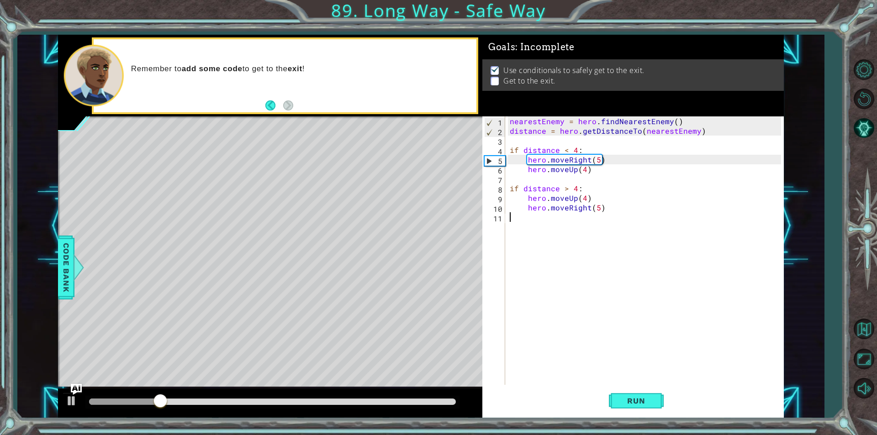
click at [550, 244] on div "nearestEnemy = hero . findNearestEnemy ( ) distance = hero . getDistanceTo ( ne…" at bounding box center [647, 260] width 278 height 288
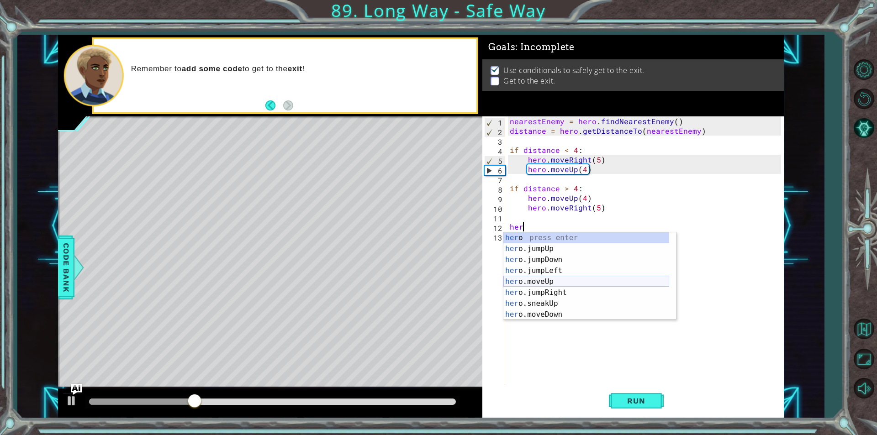
click at [553, 278] on div "her o press enter her o.jumpUp press enter her o.jumpDown press enter her o.jum…" at bounding box center [586, 287] width 166 height 110
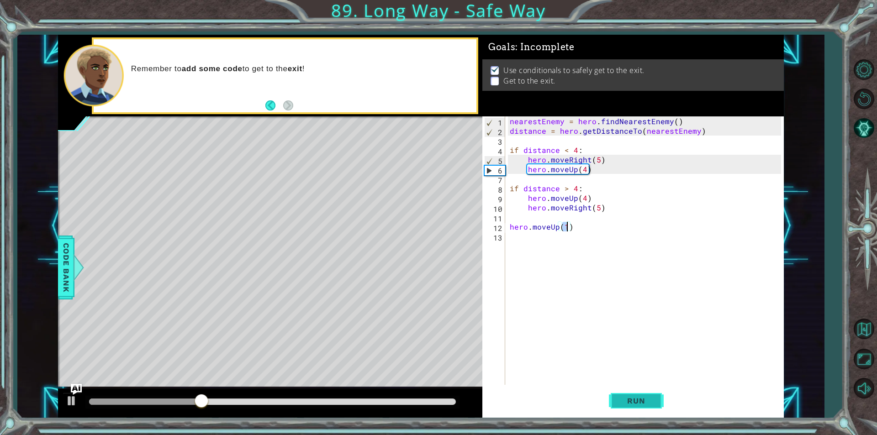
type textarea "hero.moveUp(1)"
click at [638, 396] on button "Run" at bounding box center [636, 401] width 55 height 30
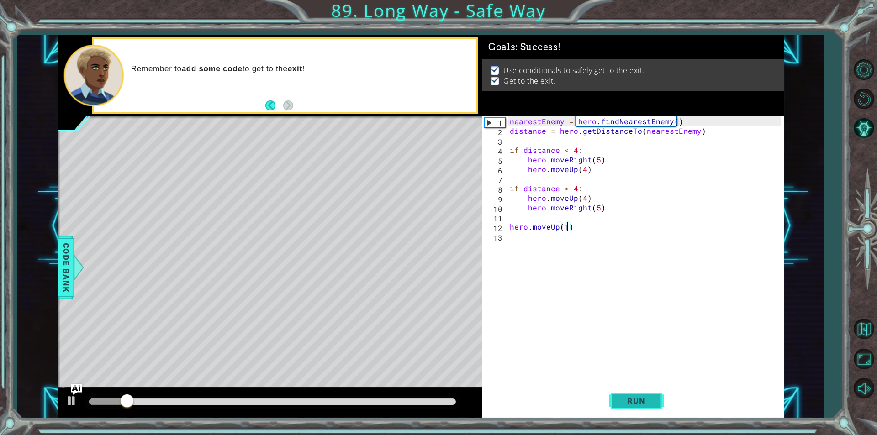
click at [637, 396] on span "Run" at bounding box center [636, 400] width 36 height 9
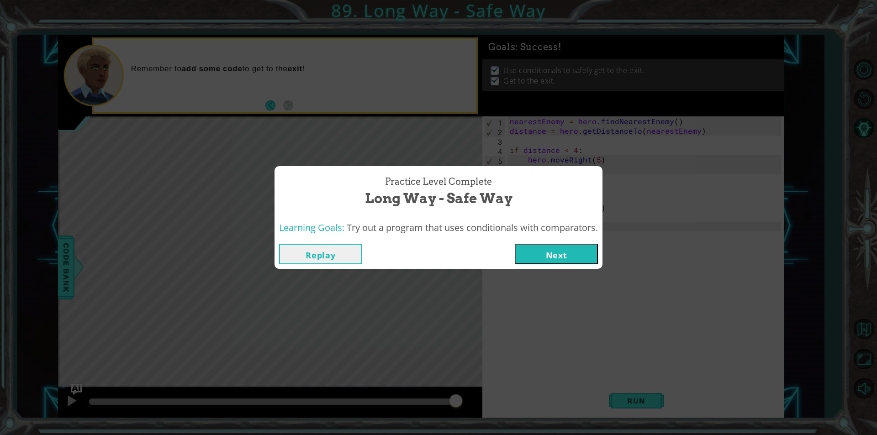
click at [542, 248] on button "Next" at bounding box center [556, 254] width 83 height 21
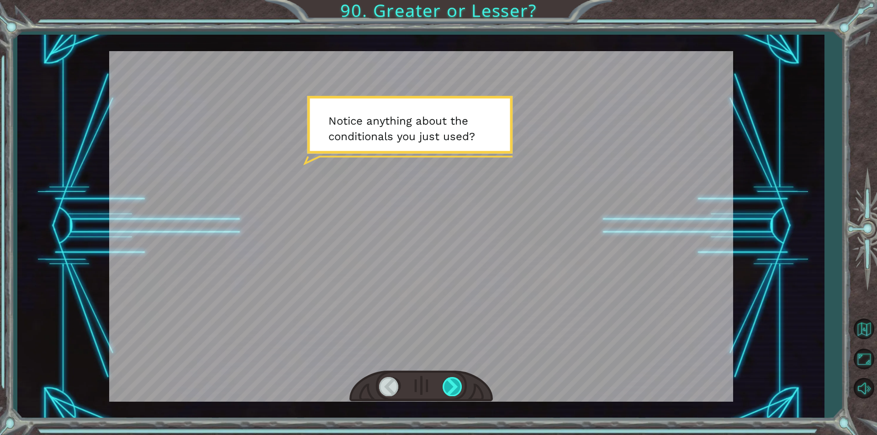
drag, startPoint x: 463, startPoint y: 381, endPoint x: 455, endPoint y: 381, distance: 8.2
click at [461, 381] on div at bounding box center [420, 387] width 143 height 32
click at [452, 382] on div at bounding box center [452, 386] width 21 height 19
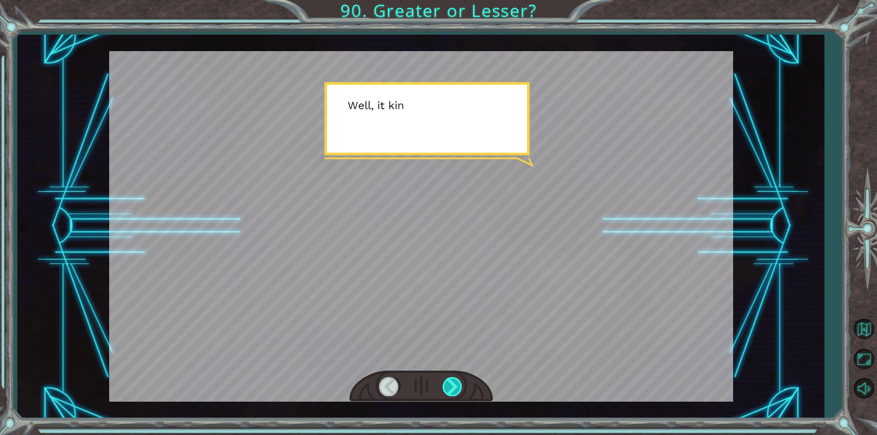
click at [452, 382] on div at bounding box center [452, 386] width 21 height 19
click at [453, 382] on div at bounding box center [452, 386] width 21 height 19
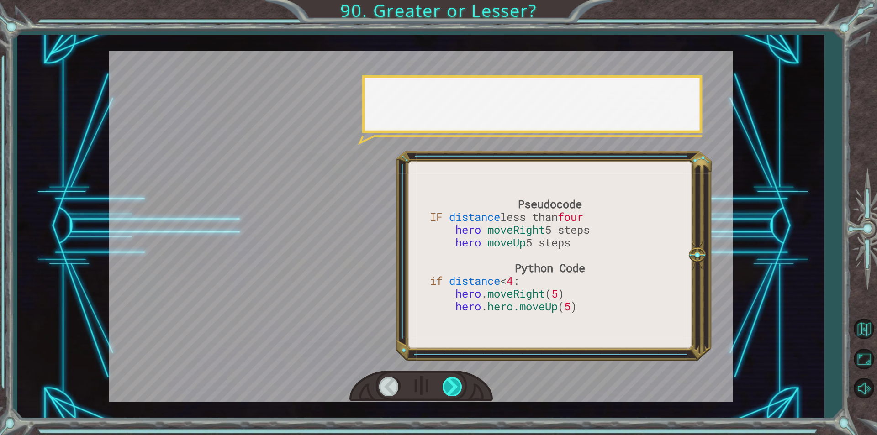
click at [451, 382] on div at bounding box center [452, 386] width 21 height 19
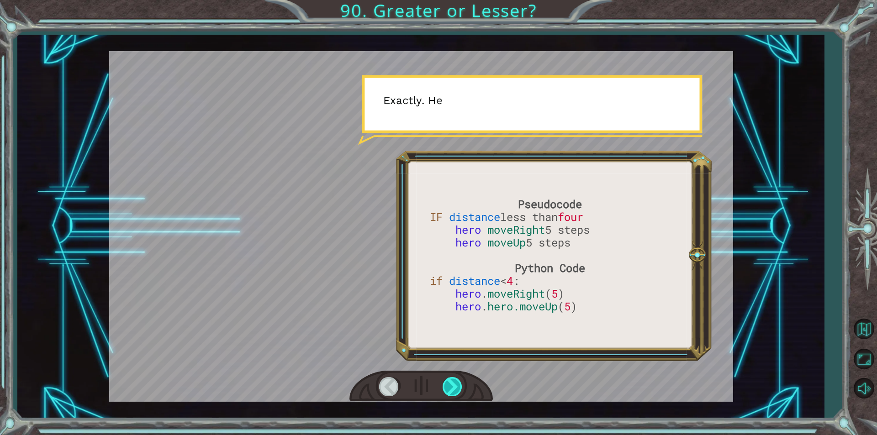
click at [450, 382] on div at bounding box center [452, 386] width 21 height 19
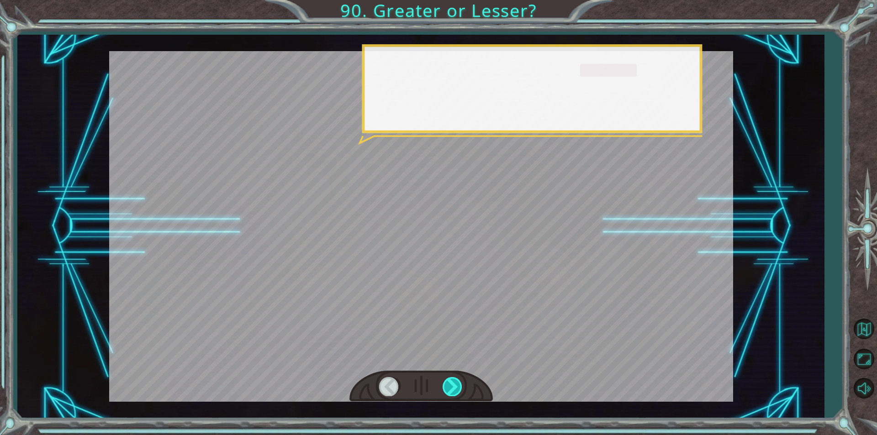
click at [450, 382] on div at bounding box center [452, 386] width 21 height 19
click at [449, 382] on div at bounding box center [452, 386] width 21 height 19
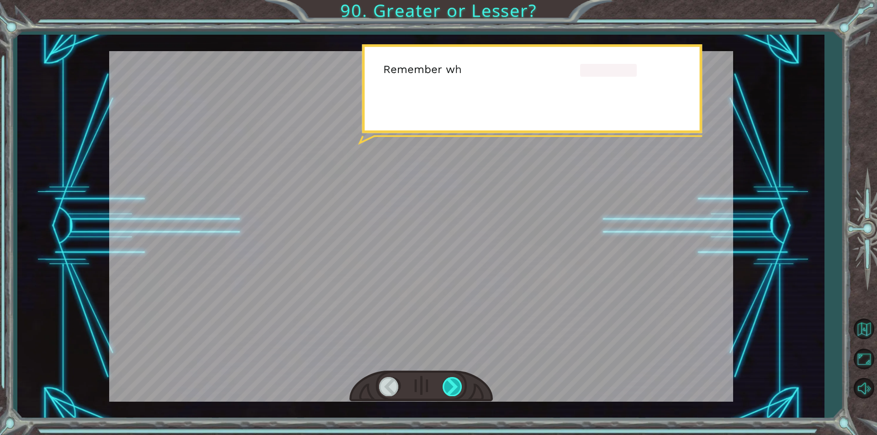
click at [449, 382] on div at bounding box center [452, 386] width 21 height 19
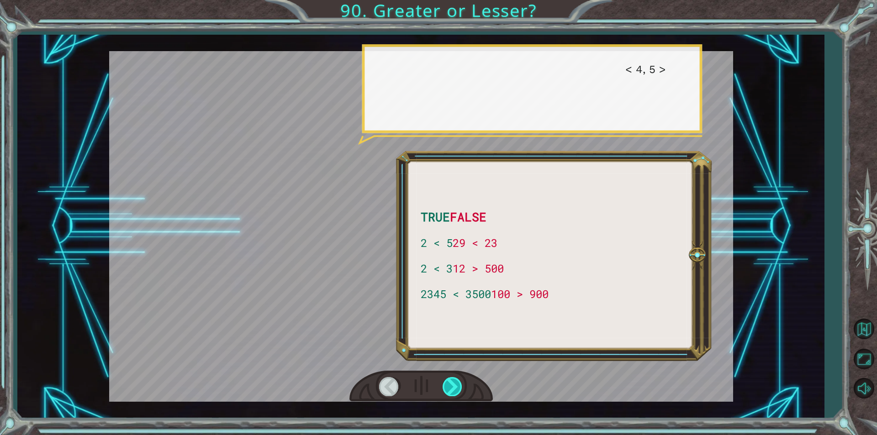
click at [449, 382] on div at bounding box center [452, 386] width 21 height 19
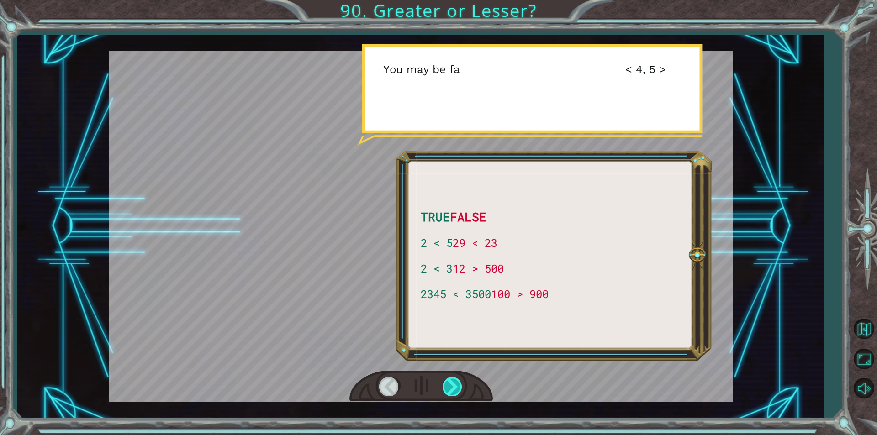
click at [449, 382] on div at bounding box center [452, 386] width 21 height 19
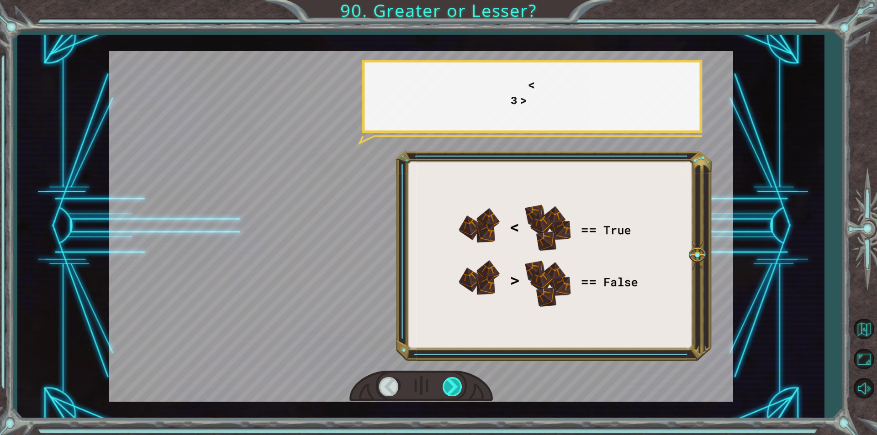
click at [449, 382] on div at bounding box center [452, 386] width 21 height 19
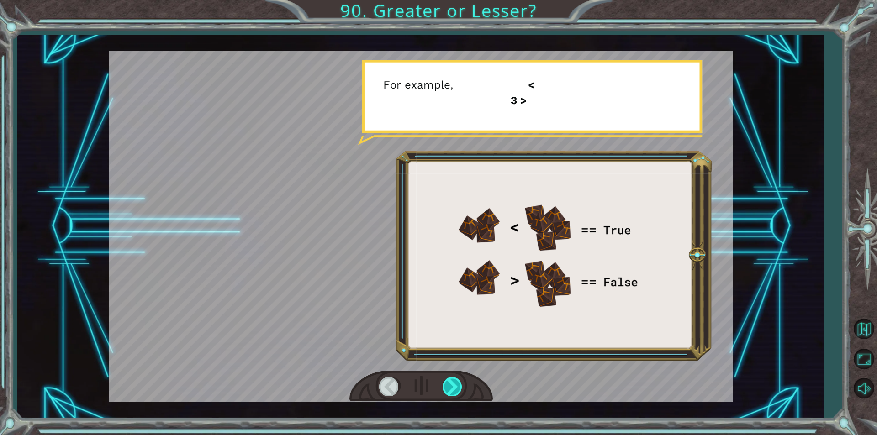
click at [449, 382] on div at bounding box center [452, 386] width 21 height 19
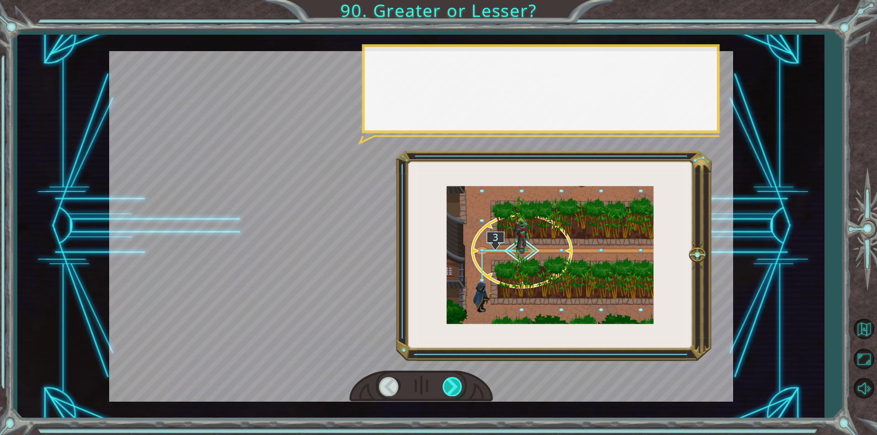
click at [449, 382] on div at bounding box center [452, 386] width 21 height 19
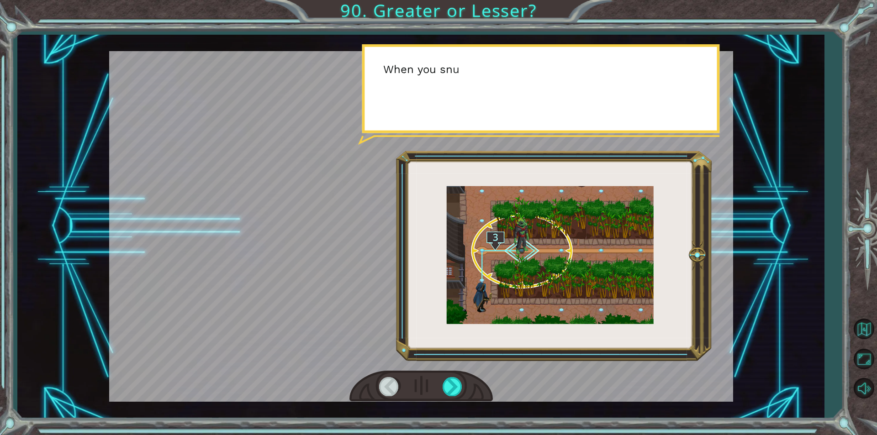
drag, startPoint x: 449, startPoint y: 382, endPoint x: 435, endPoint y: 383, distance: 14.7
click at [435, 383] on div at bounding box center [420, 387] width 143 height 32
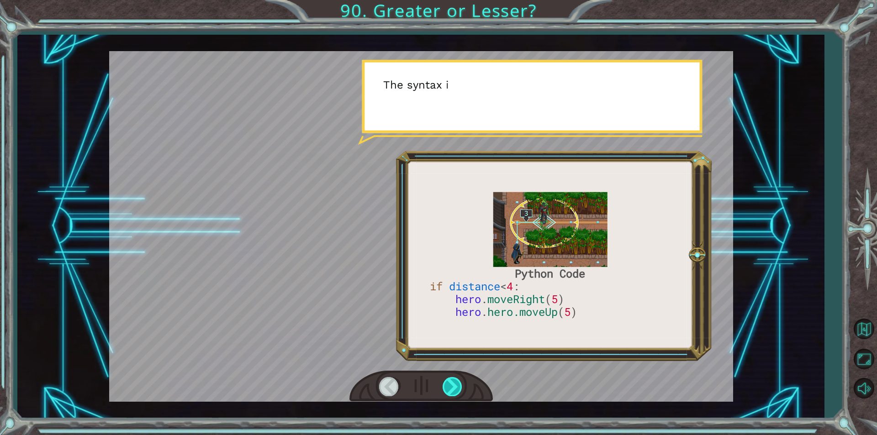
click at [444, 391] on div at bounding box center [452, 386] width 21 height 19
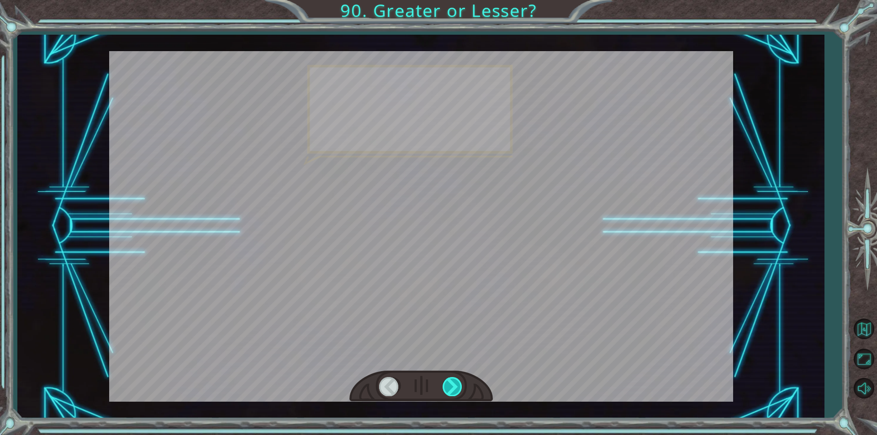
click at [444, 391] on div at bounding box center [452, 386] width 21 height 19
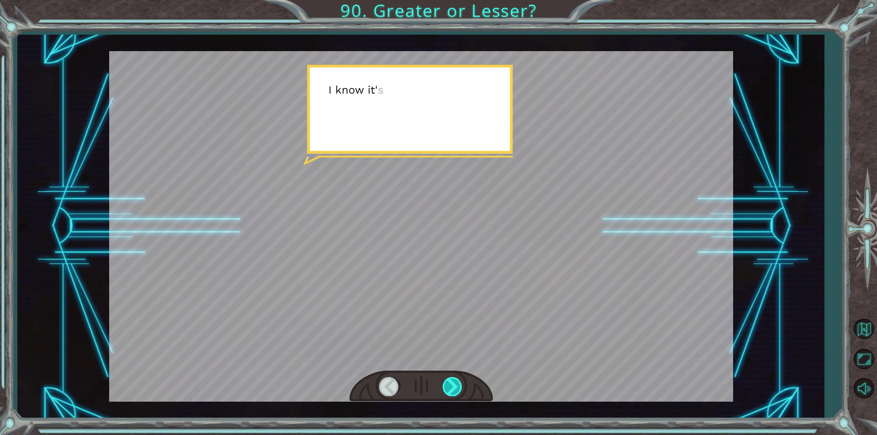
click at [444, 391] on div at bounding box center [452, 386] width 21 height 19
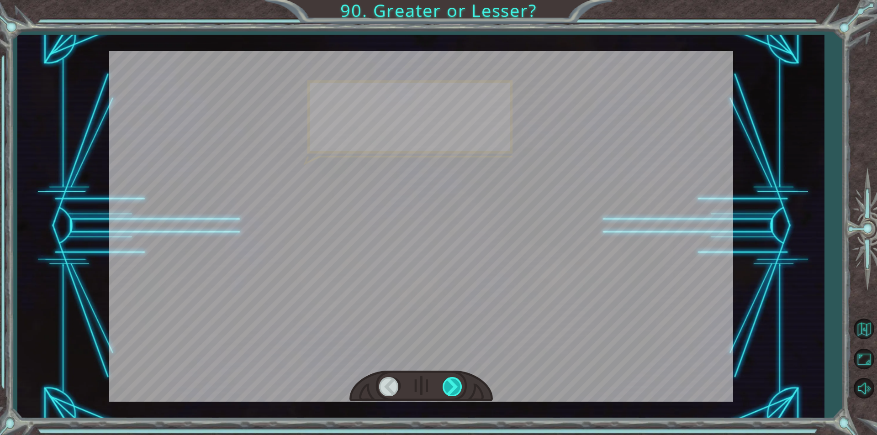
click at [444, 391] on div at bounding box center [452, 386] width 21 height 19
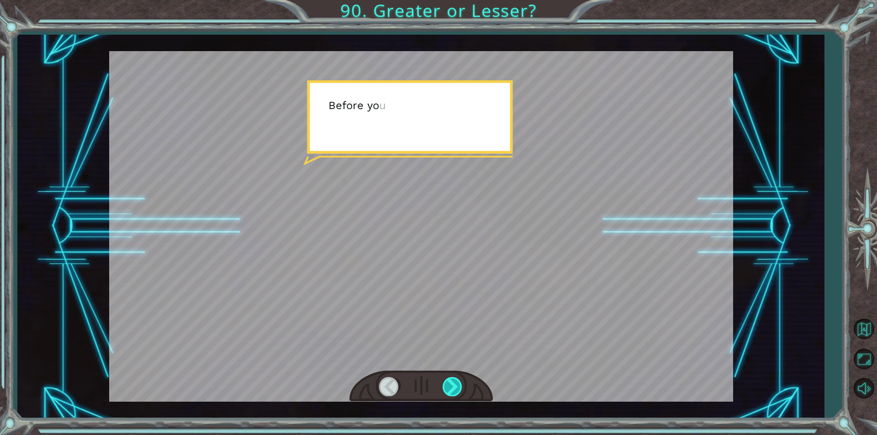
click at [444, 391] on div at bounding box center [452, 386] width 21 height 19
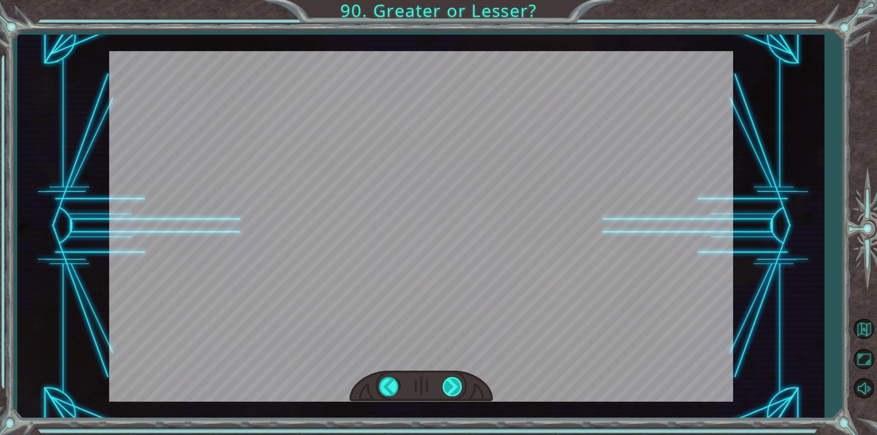
click at [444, 0] on div "Python Code if distance < 4 : hero . moveRight ( 5 ) hero . hero.moveUp ( 5 ) N…" at bounding box center [438, 0] width 877 height 0
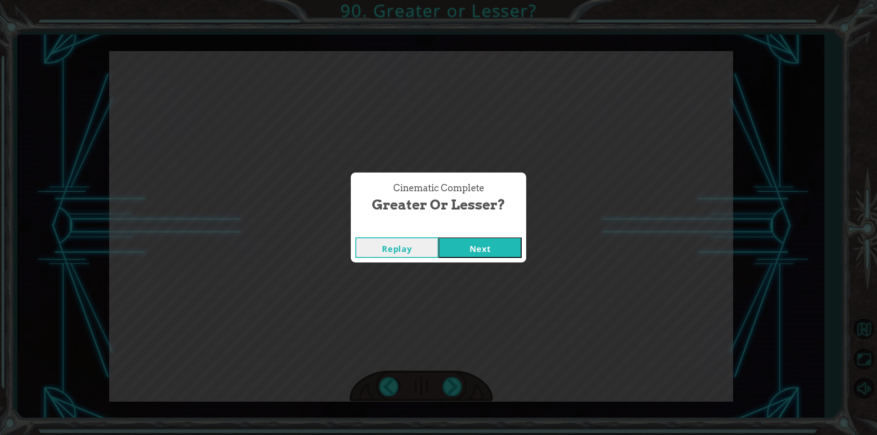
drag, startPoint x: 444, startPoint y: 391, endPoint x: 490, endPoint y: 300, distance: 101.3
click at [448, 387] on div "Cinematic Complete Greater or Lesser? Replay Next" at bounding box center [438, 217] width 877 height 435
click at [474, 261] on div "Replay Next" at bounding box center [438, 248] width 175 height 30
click at [475, 253] on button "Next" at bounding box center [479, 247] width 83 height 21
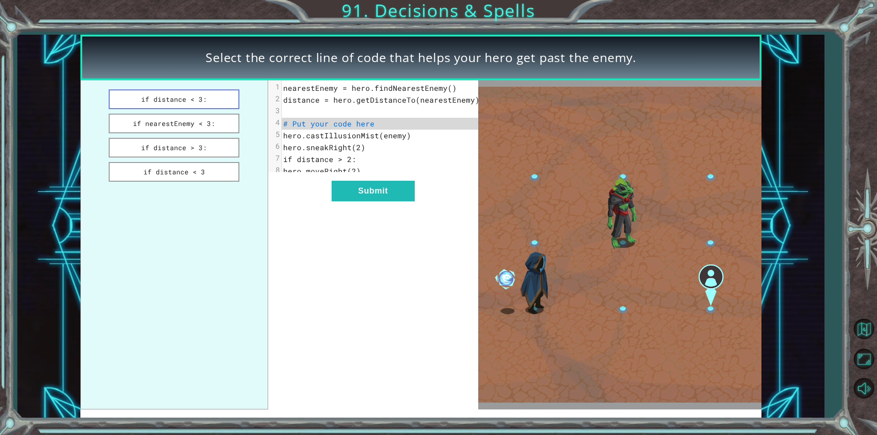
click at [219, 102] on button "if distance < 3:" at bounding box center [174, 99] width 131 height 20
click at [214, 123] on button "if nearestEnemy < 3:" at bounding box center [174, 124] width 131 height 20
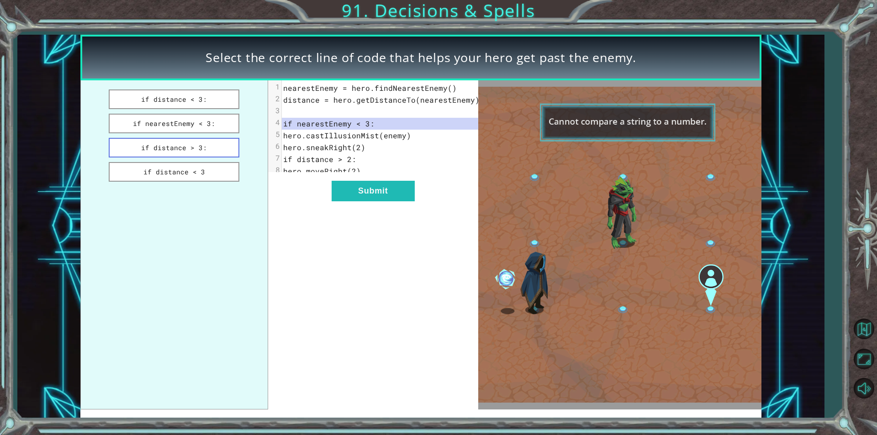
click at [218, 141] on button "if distance > 3:" at bounding box center [174, 148] width 131 height 20
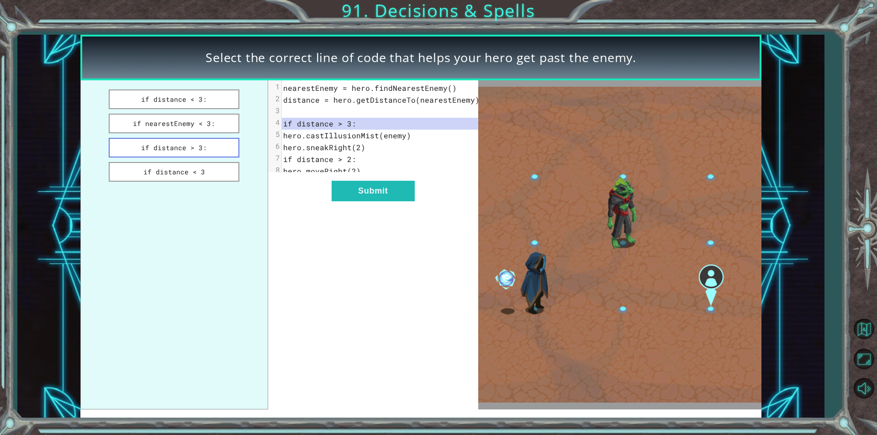
click at [223, 151] on button "if distance > 3:" at bounding box center [174, 148] width 131 height 20
click at [221, 153] on button "if distance > 3:" at bounding box center [174, 148] width 131 height 20
click at [216, 171] on button "if distance < 3" at bounding box center [174, 172] width 131 height 20
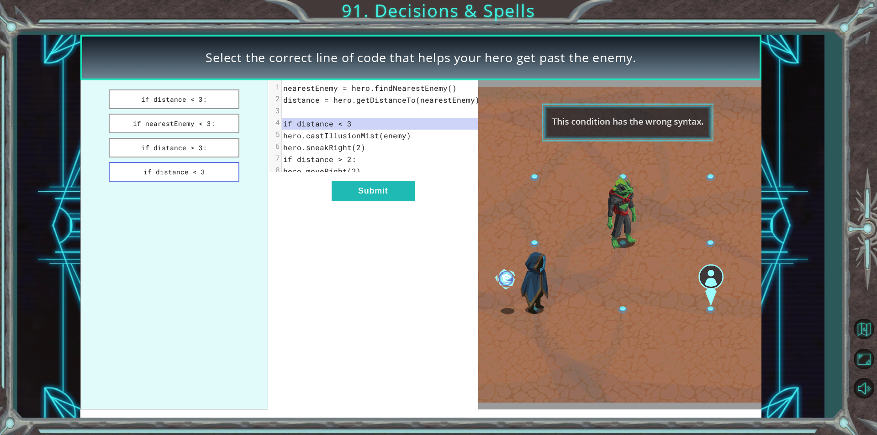
click at [211, 168] on button "if distance < 3" at bounding box center [174, 172] width 131 height 20
click at [209, 152] on button "if distance > 3:" at bounding box center [174, 148] width 131 height 20
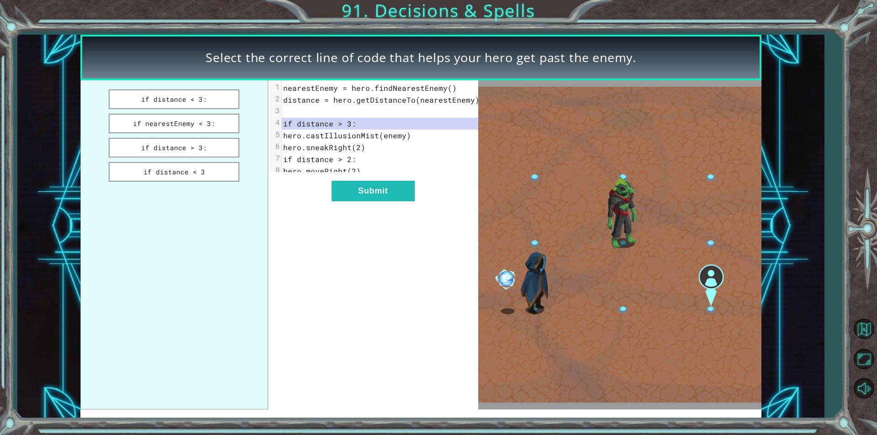
click at [424, 213] on div "xxxxxxxxxx 8 1 nearestEnemy = hero.findNearestEnemy() 2 distance = hero.getDist…" at bounding box center [373, 244] width 210 height 329
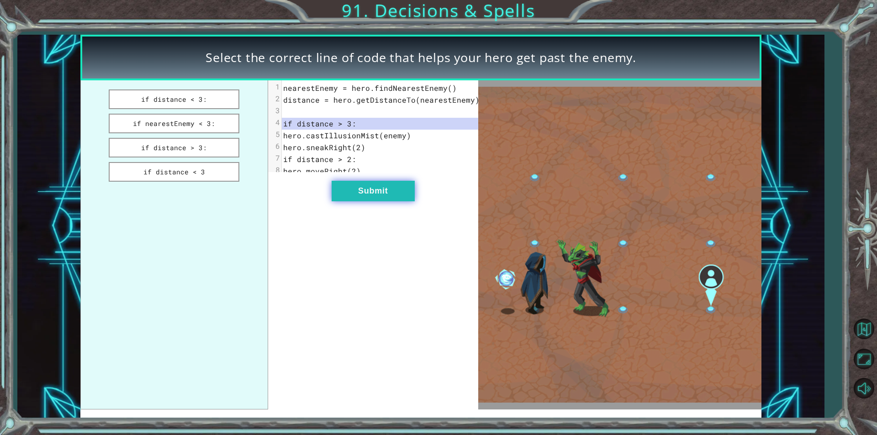
click at [391, 196] on button "Submit" at bounding box center [373, 191] width 83 height 21
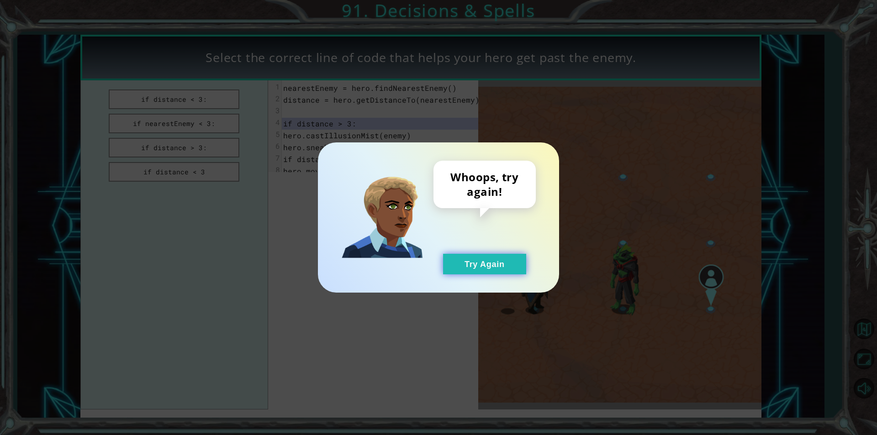
click at [475, 274] on button "Try Again" at bounding box center [484, 264] width 83 height 21
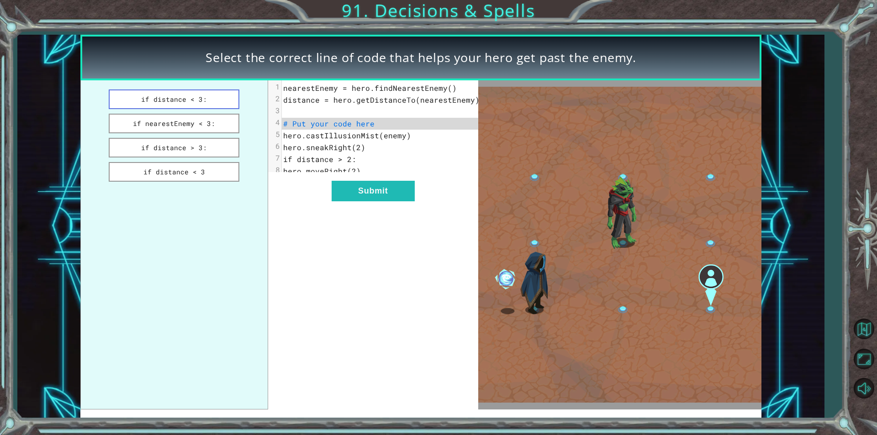
click at [184, 102] on button "if distance < 3:" at bounding box center [174, 99] width 131 height 20
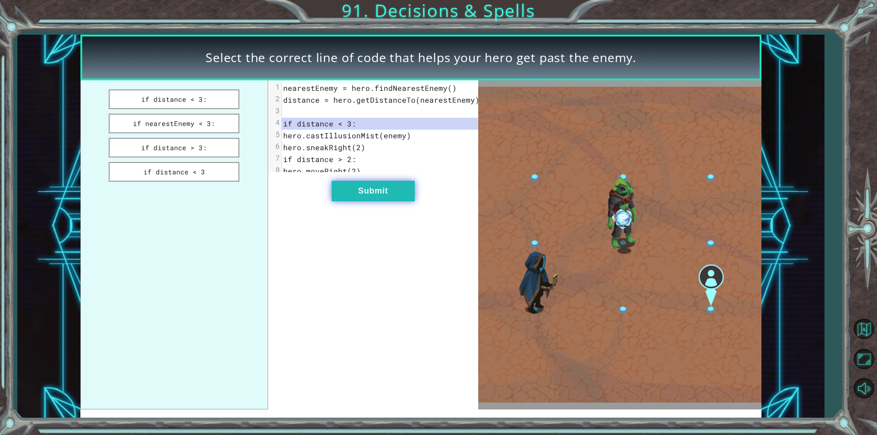
click at [370, 194] on button "Submit" at bounding box center [373, 191] width 83 height 21
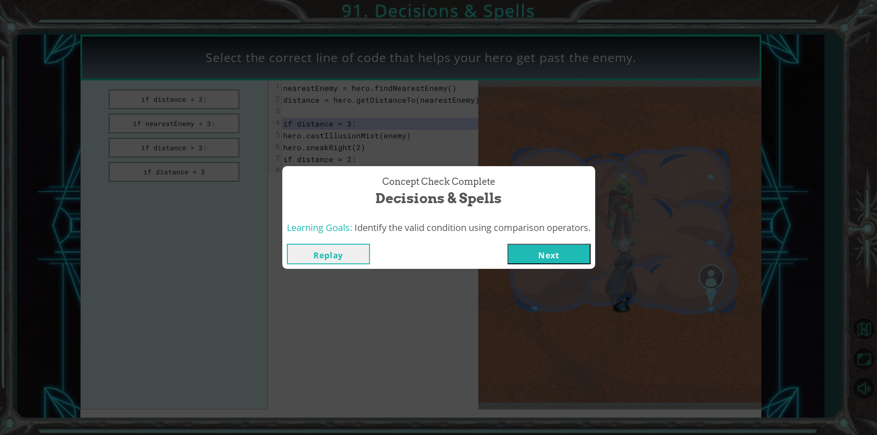
click at [542, 248] on button "Next" at bounding box center [548, 254] width 83 height 21
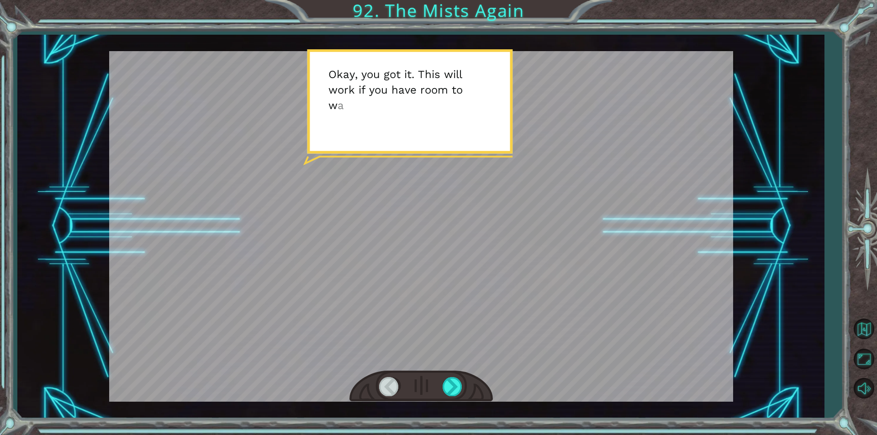
click at [454, 399] on div at bounding box center [420, 387] width 143 height 32
click at [457, 389] on div at bounding box center [452, 386] width 21 height 19
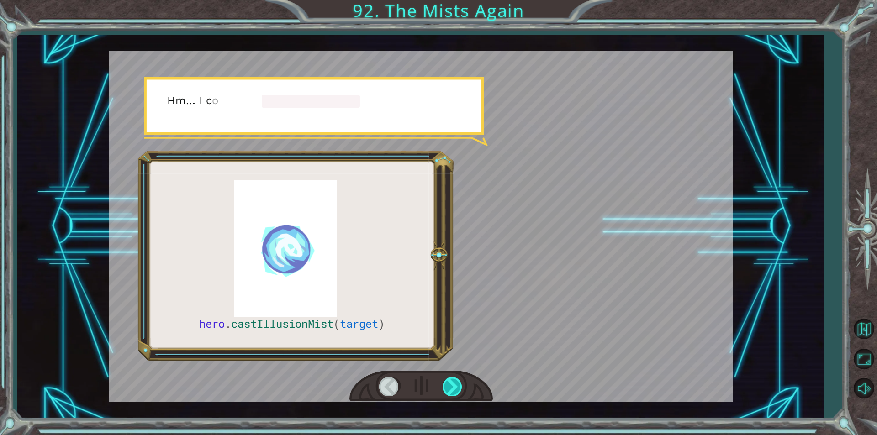
click at [452, 380] on div at bounding box center [452, 386] width 21 height 19
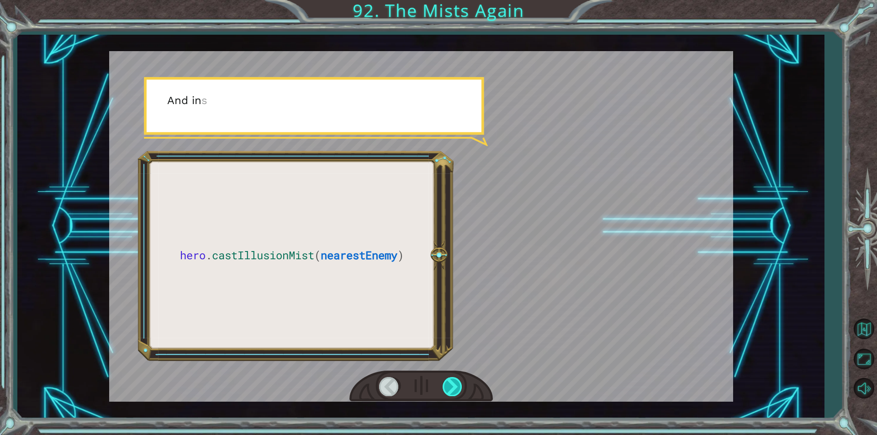
click at [452, 380] on div at bounding box center [452, 386] width 21 height 19
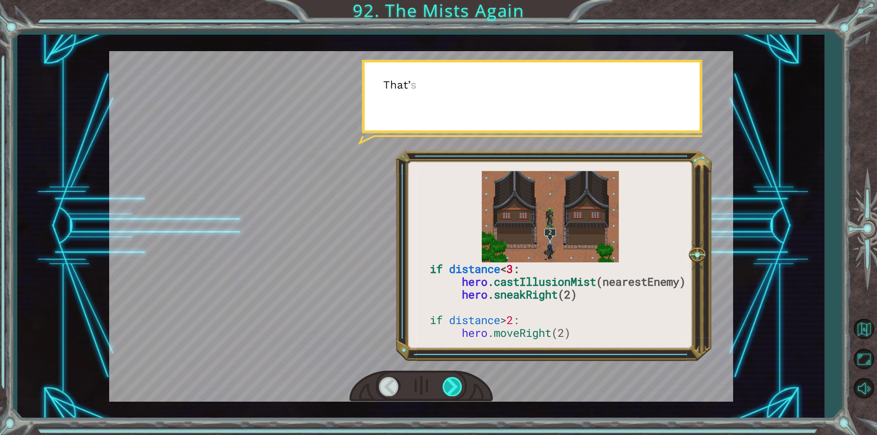
click at [452, 380] on div at bounding box center [452, 386] width 21 height 19
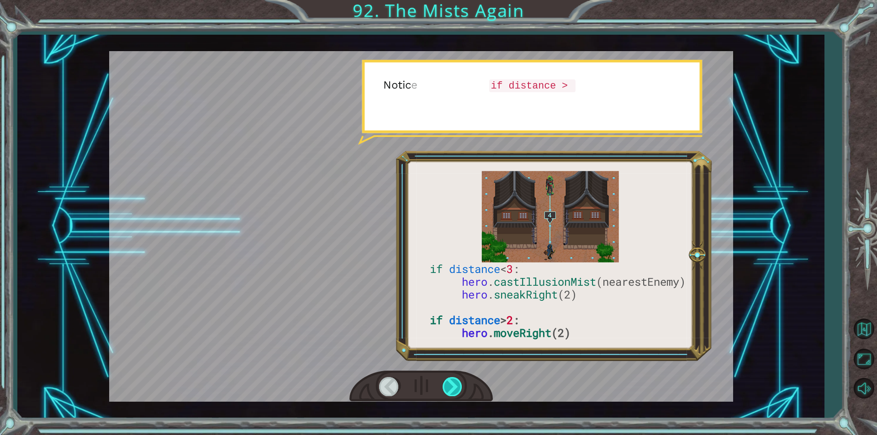
click at [452, 380] on div at bounding box center [452, 386] width 21 height 19
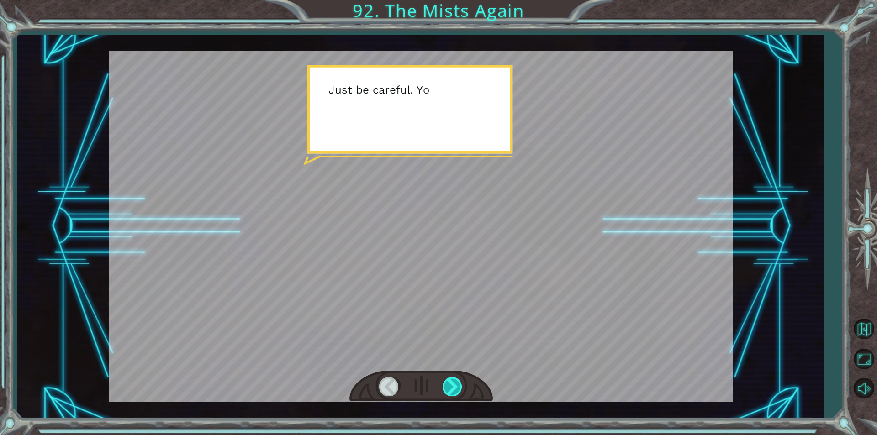
click at [452, 380] on div at bounding box center [452, 386] width 21 height 19
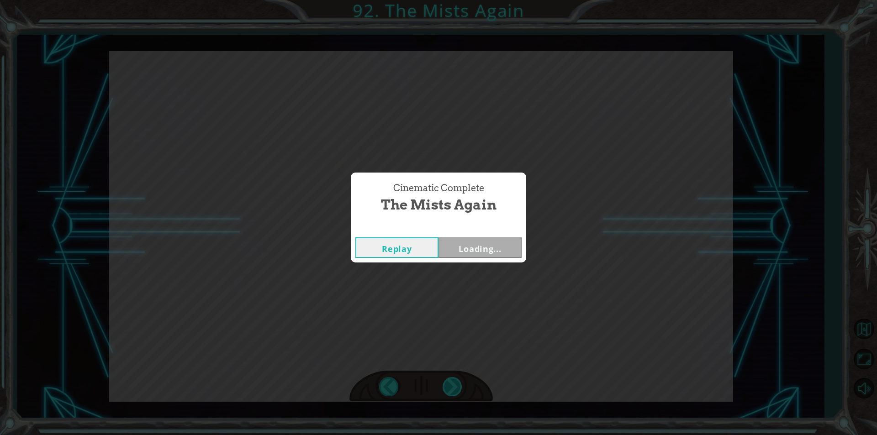
click at [452, 380] on div "Cinematic Complete The Mists Again Replay Loading..." at bounding box center [438, 217] width 877 height 435
click at [452, 380] on div "Cinematic Complete The Mists Again Replay Next" at bounding box center [438, 217] width 877 height 435
click at [502, 248] on button "Next" at bounding box center [479, 247] width 83 height 21
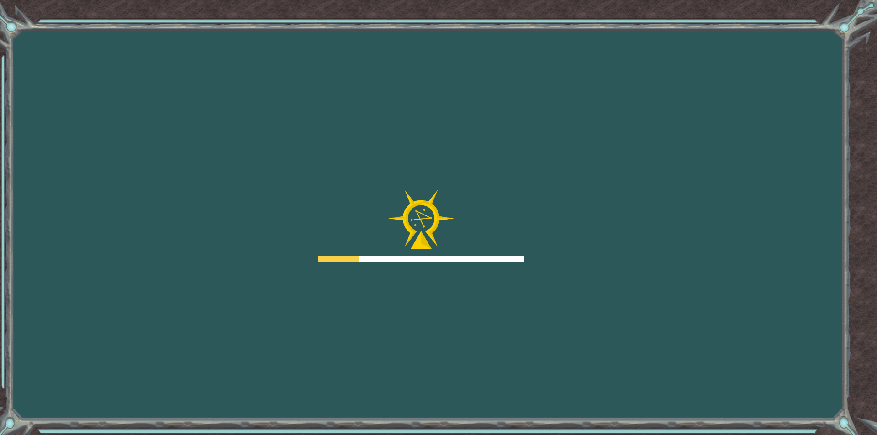
click at [509, 177] on div "Goals Error loading from server. Try refreshing the page. You'll need to join a…" at bounding box center [438, 217] width 877 height 435
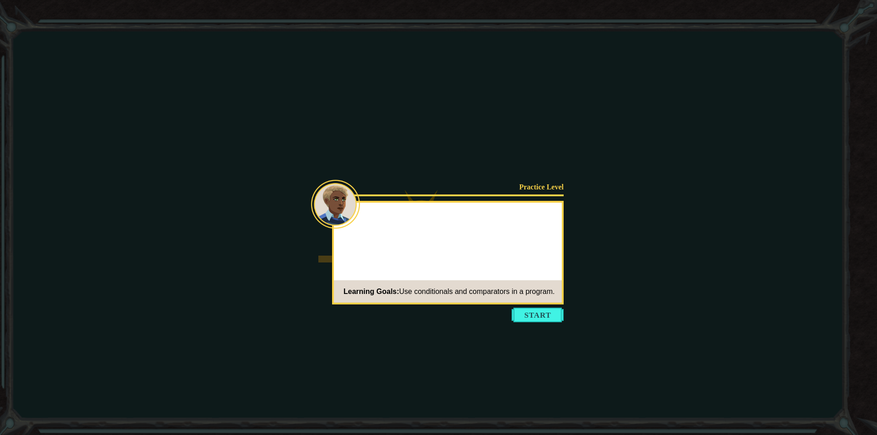
click at [520, 218] on div at bounding box center [448, 219] width 228 height 26
click at [531, 295] on span "Use conditionals and comparators in a program." at bounding box center [477, 292] width 156 height 8
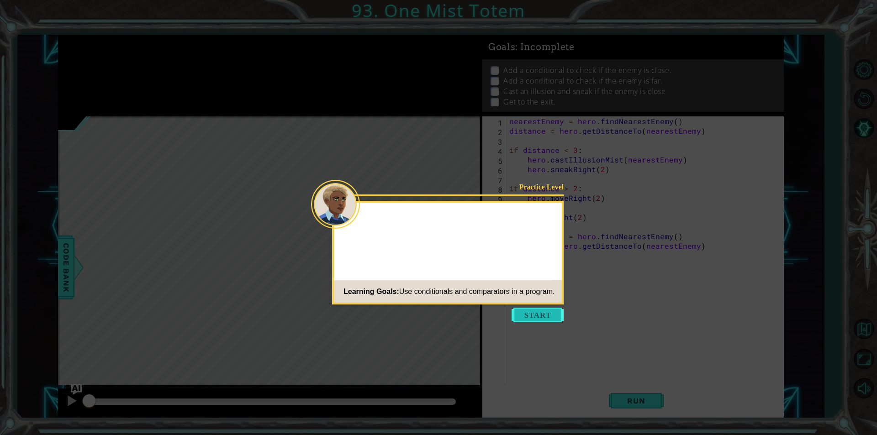
click at [532, 323] on icon at bounding box center [438, 217] width 877 height 435
click at [532, 315] on button "Start" at bounding box center [537, 315] width 52 height 15
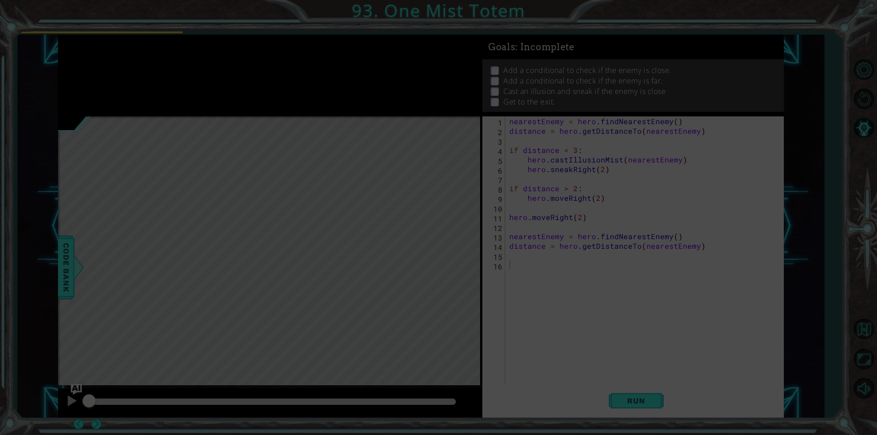
click at [532, 315] on icon at bounding box center [438, 217] width 877 height 435
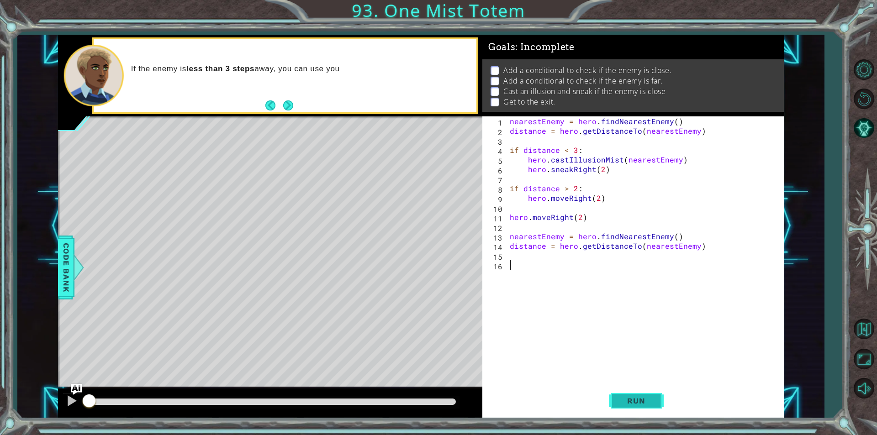
click at [654, 400] on button "Run" at bounding box center [636, 401] width 55 height 30
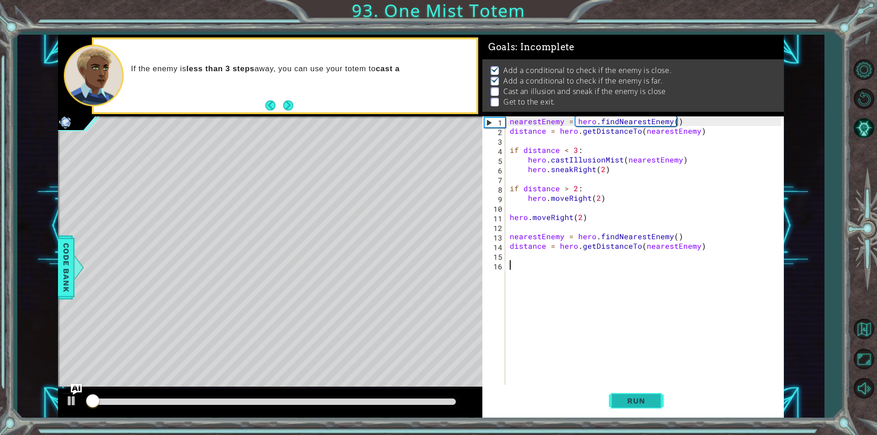
scroll to position [4, 0]
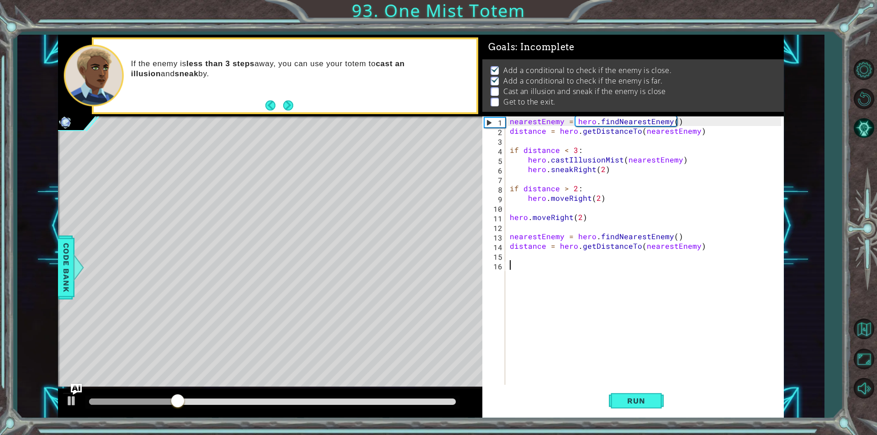
click at [563, 293] on div "nearestEnemy = hero . findNearestEnemy ( ) distance = hero . getDistanceTo ( ne…" at bounding box center [647, 260] width 278 height 288
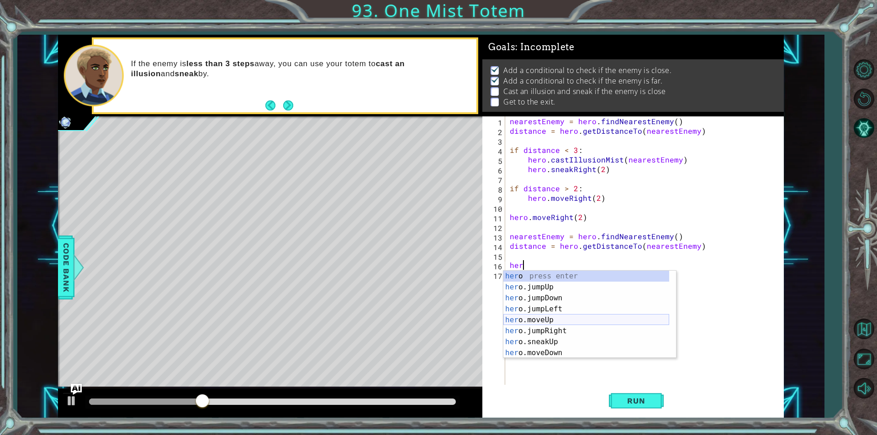
scroll to position [55, 0]
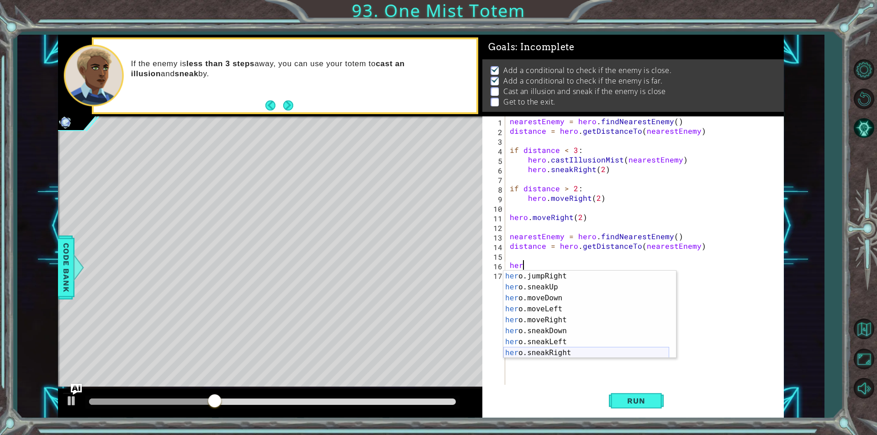
click at [558, 348] on div "her o.jumpRight press enter her o.sneakUp press enter her o.moveDown press ente…" at bounding box center [586, 326] width 166 height 110
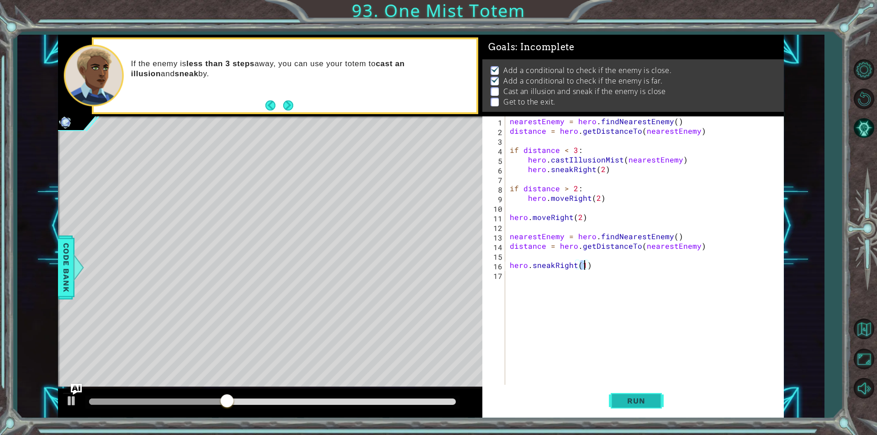
scroll to position [0, 4]
click at [635, 395] on button "Run" at bounding box center [636, 401] width 55 height 30
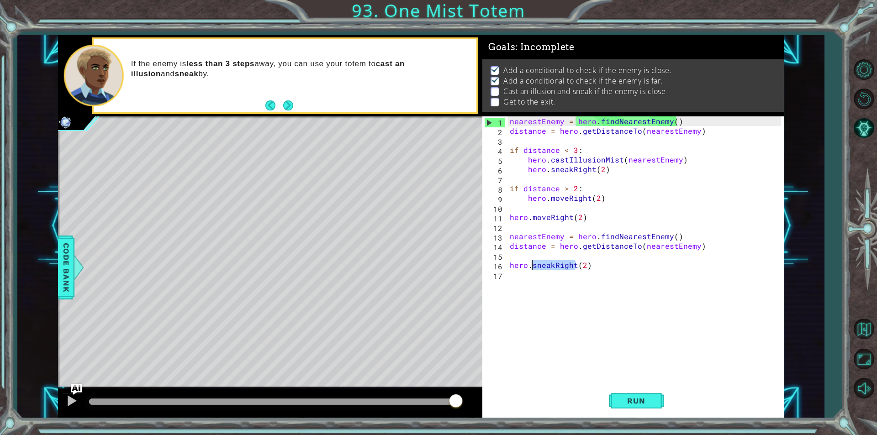
drag, startPoint x: 574, startPoint y: 267, endPoint x: 532, endPoint y: 268, distance: 42.5
click at [532, 268] on div "nearestEnemy = hero . findNearestEnemy ( ) distance = hero . getDistanceTo ( ne…" at bounding box center [647, 260] width 278 height 288
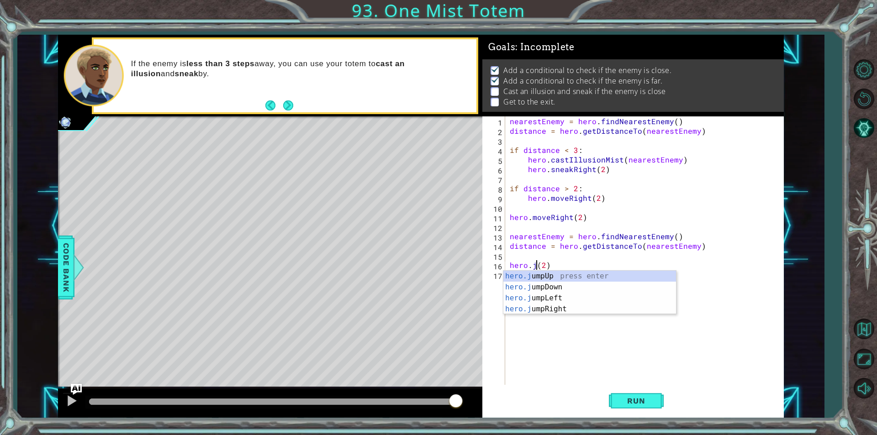
scroll to position [0, 2]
click at [567, 310] on div "hero.ju mpUp press enter hero.ju mpDown press enter hero.[PERSON_NAME] mpLeft p…" at bounding box center [589, 304] width 173 height 66
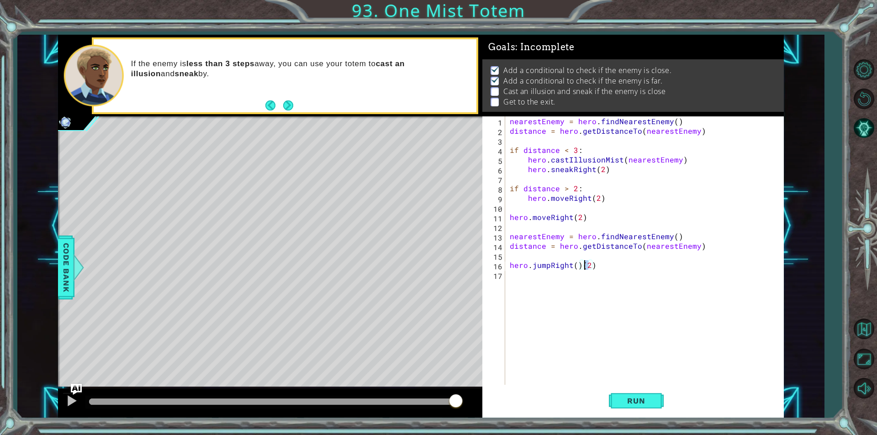
click at [584, 268] on div "nearestEnemy = hero . findNearestEnemy ( ) distance = hero . getDistanceTo ( ne…" at bounding box center [647, 260] width 278 height 288
drag, startPoint x: 594, startPoint y: 268, endPoint x: 580, endPoint y: 267, distance: 13.7
click at [580, 267] on div "nearestEnemy = hero . findNearestEnemy ( ) distance = hero . getDistanceTo ( ne…" at bounding box center [647, 260] width 278 height 288
click at [574, 267] on div "nearestEnemy = hero . findNearestEnemy ( ) distance = hero . getDistanceTo ( ne…" at bounding box center [647, 260] width 278 height 288
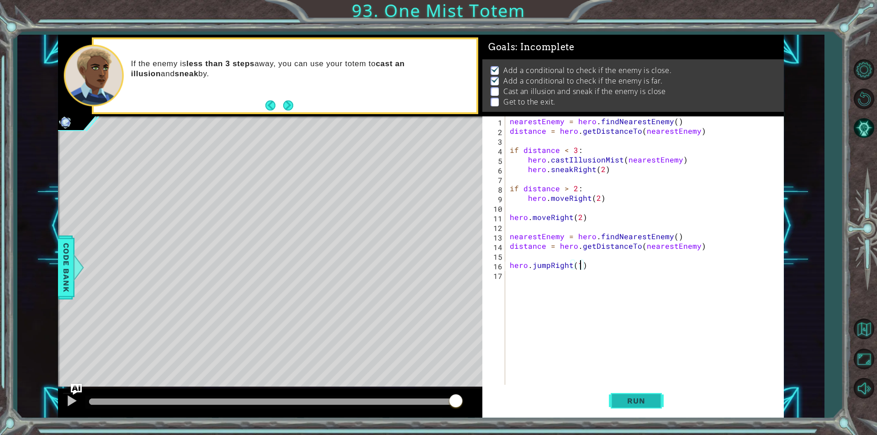
type textarea "hero.jumpRight(1)"
click at [652, 397] on span "Run" at bounding box center [636, 400] width 36 height 9
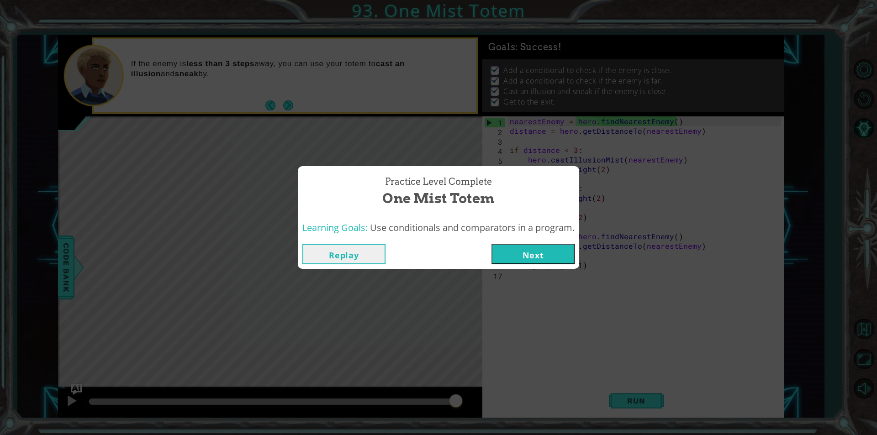
click at [548, 246] on button "Next" at bounding box center [532, 254] width 83 height 21
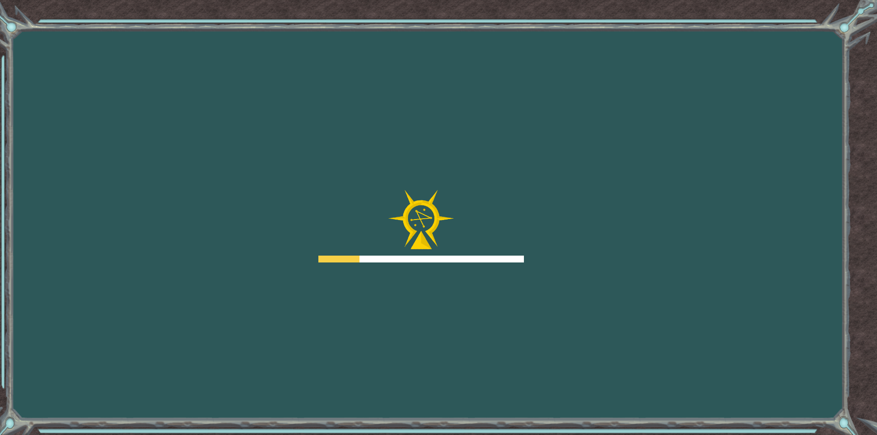
drag, startPoint x: 433, startPoint y: 293, endPoint x: 434, endPoint y: 298, distance: 5.6
click at [433, 293] on div "Goals Error loading from server. Try refreshing the page. You'll need to join a…" at bounding box center [438, 217] width 877 height 435
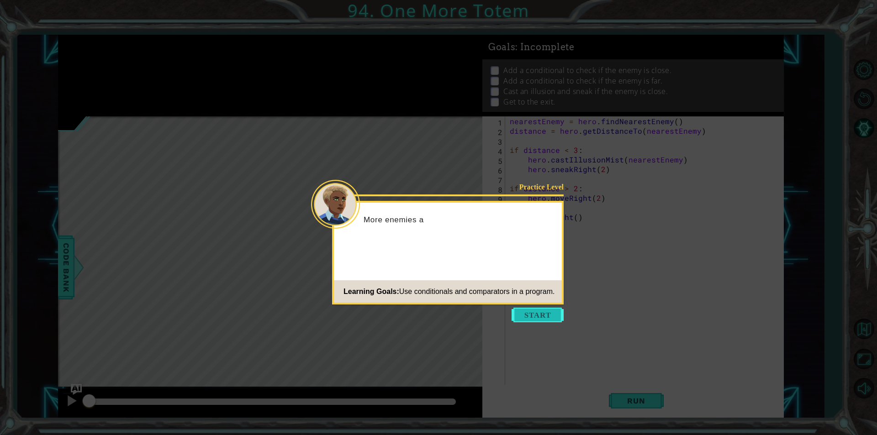
click at [526, 316] on button "Start" at bounding box center [537, 315] width 52 height 15
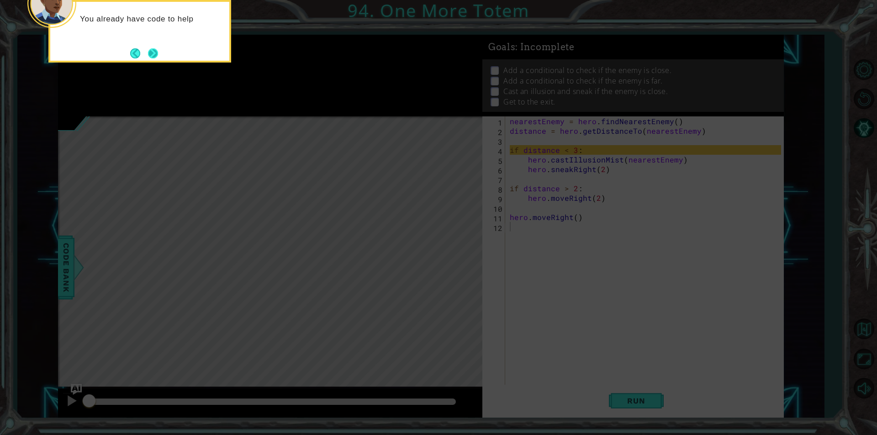
click at [157, 49] on button "Next" at bounding box center [153, 53] width 10 height 10
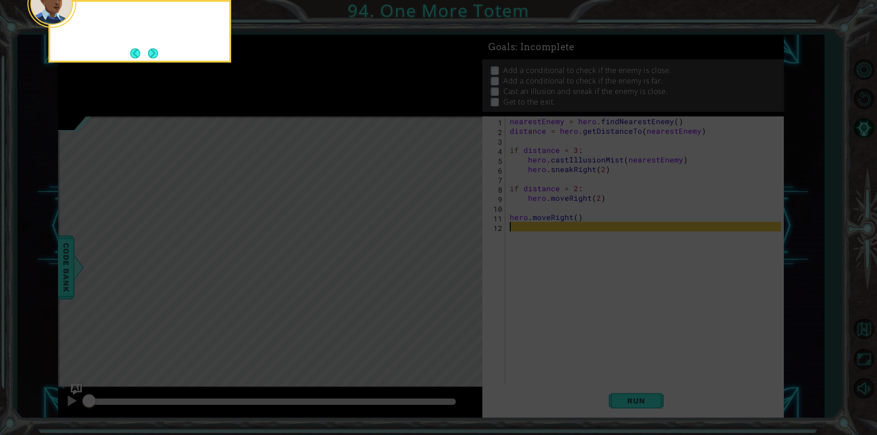
click at [157, 49] on button "Next" at bounding box center [153, 53] width 10 height 10
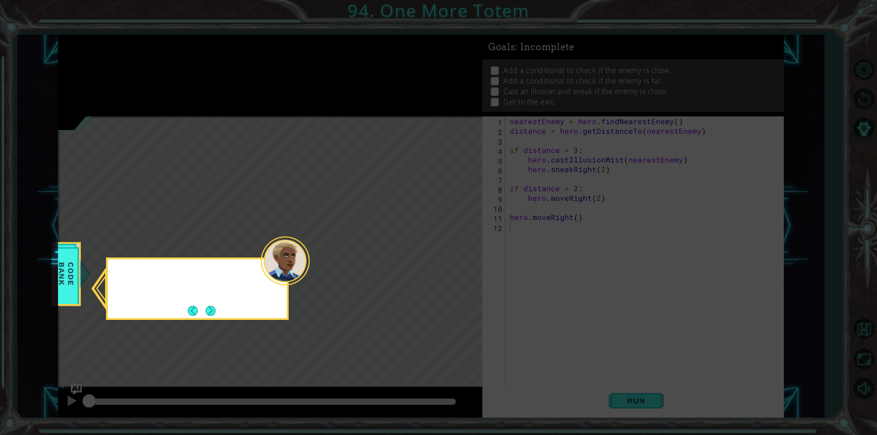
click at [157, 49] on icon at bounding box center [438, 217] width 877 height 435
click at [210, 308] on button "Next" at bounding box center [210, 311] width 10 height 10
click at [210, 308] on div "Level Map" at bounding box center [269, 250] width 422 height 269
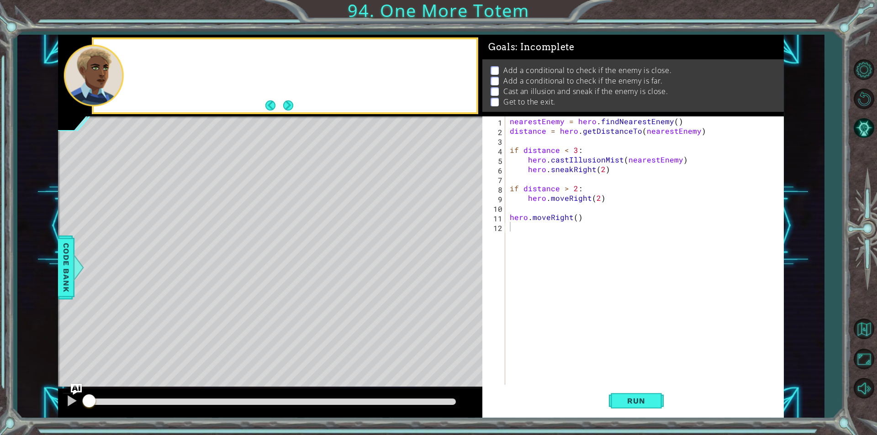
click at [210, 308] on div "Level Map" at bounding box center [269, 250] width 422 height 269
click at [288, 103] on button "Next" at bounding box center [288, 105] width 10 height 10
click at [654, 411] on button "Run" at bounding box center [636, 401] width 55 height 30
click at [651, 405] on span "Run" at bounding box center [636, 400] width 36 height 9
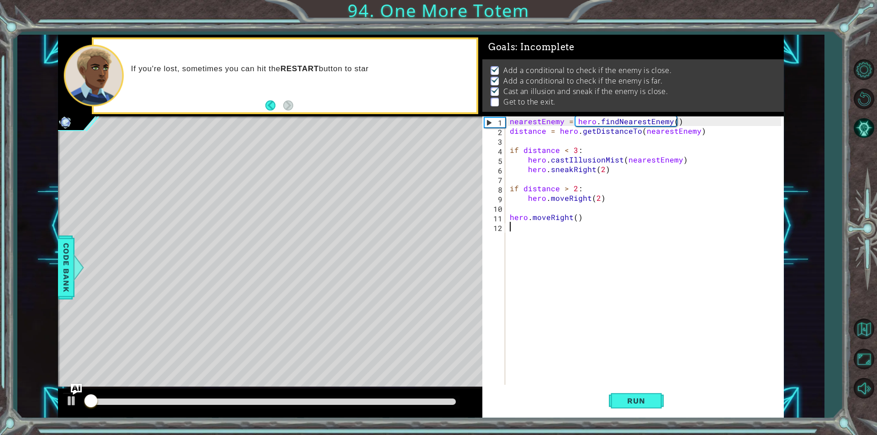
scroll to position [4, 0]
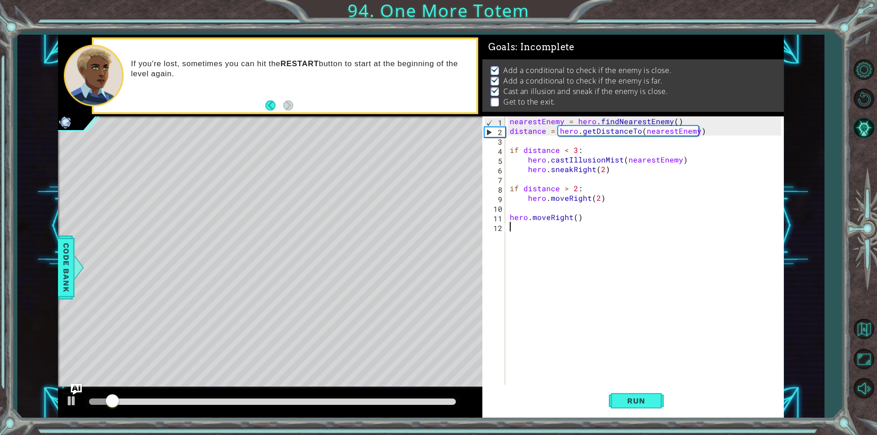
click at [574, 222] on div "nearestEnemy = hero . findNearestEnemy ( ) distance = hero . getDistanceTo ( ne…" at bounding box center [647, 260] width 278 height 288
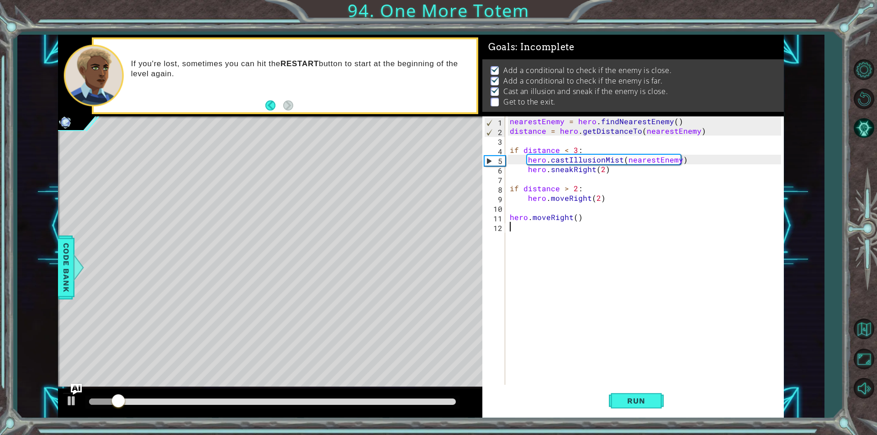
type textarea "5"
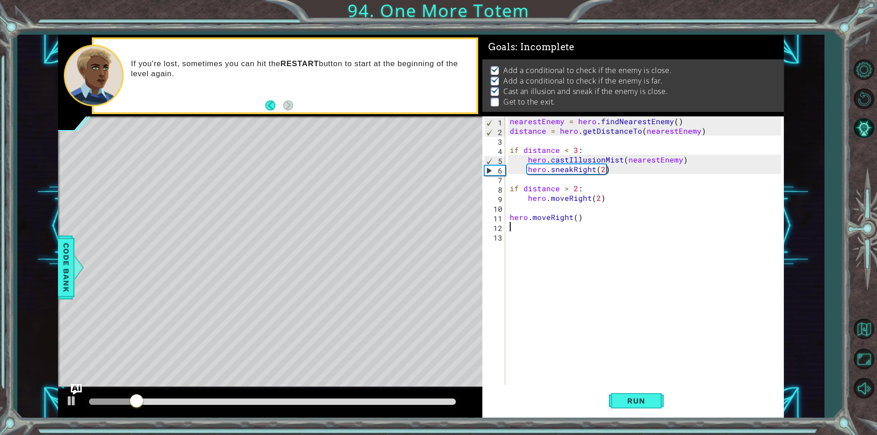
click at [577, 219] on div "nearestEnemy = hero . findNearestEnemy ( ) distance = hero . getDistanceTo ( ne…" at bounding box center [647, 260] width 278 height 288
type textarea "hero.moveRight(1)"
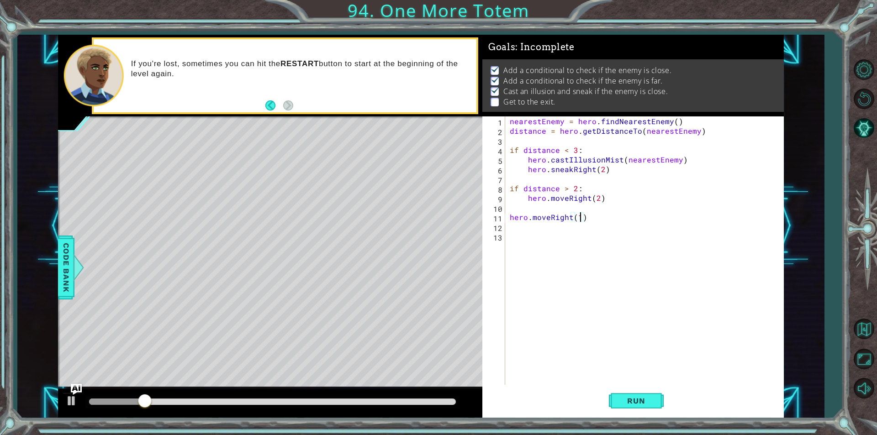
scroll to position [0, 4]
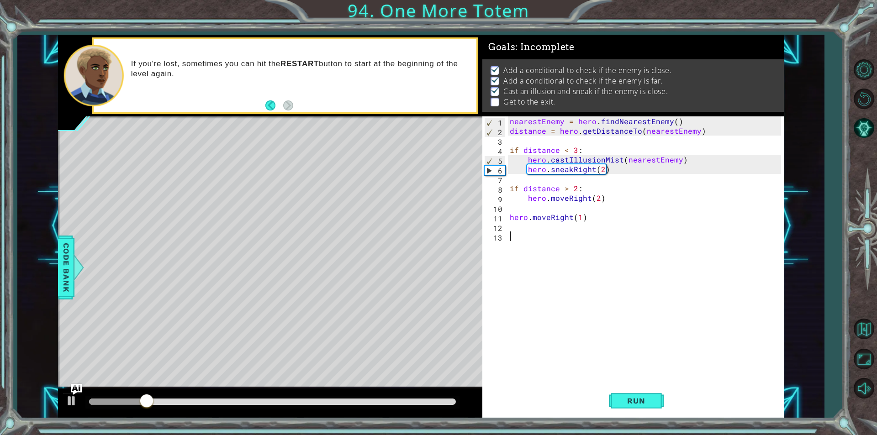
click at [578, 236] on div "nearestEnemy = hero . findNearestEnemy ( ) distance = hero . getDistanceTo ( ne…" at bounding box center [647, 260] width 278 height 288
click at [575, 229] on div "nearestEnemy = hero . findNearestEnemy ( ) distance = hero . getDistanceTo ( ne…" at bounding box center [647, 260] width 278 height 288
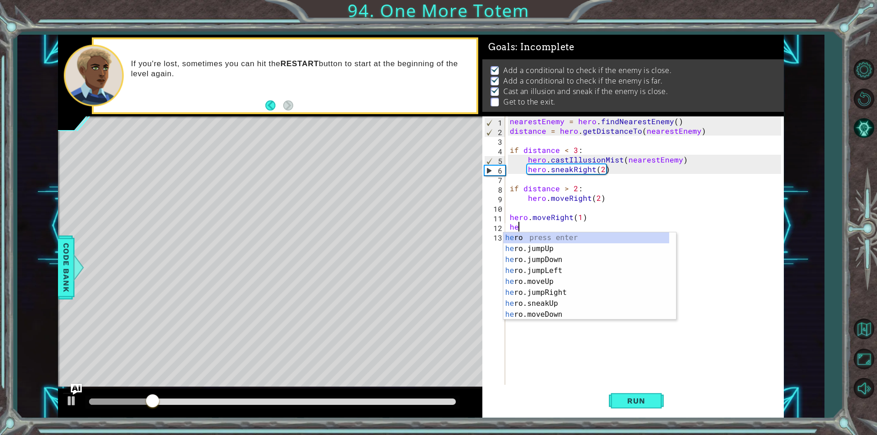
type textarea "her"
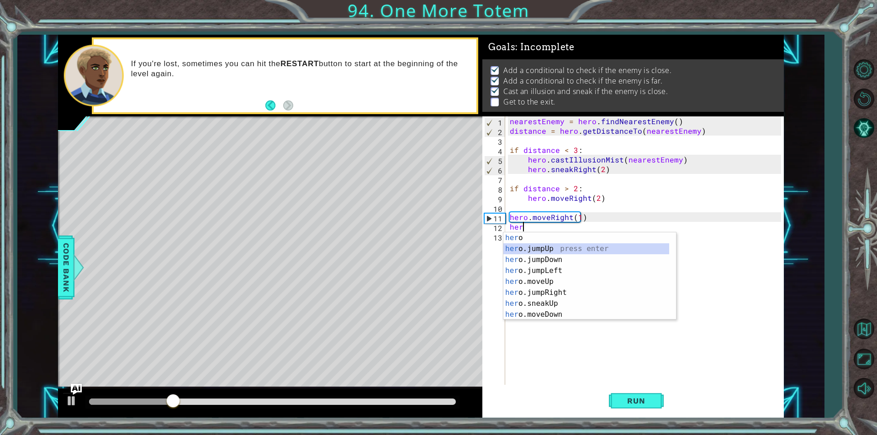
click at [564, 249] on div "her o press enter her o.jumpUp press enter her o.jumpDown press enter her o.jum…" at bounding box center [586, 287] width 166 height 110
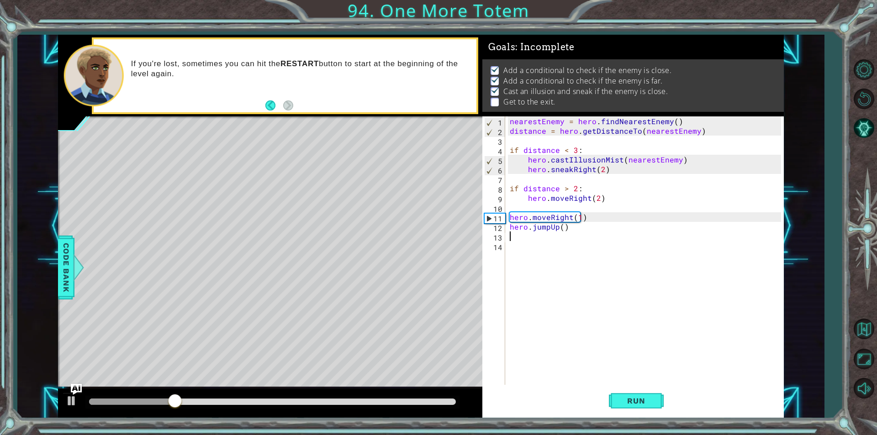
click at [569, 242] on div "nearestEnemy = hero . findNearestEnemy ( ) distance = hero . getDistanceTo ( ne…" at bounding box center [647, 260] width 278 height 288
click at [565, 228] on div "nearestEnemy = hero . findNearestEnemy ( ) distance = hero . getDistanceTo ( ne…" at bounding box center [647, 260] width 278 height 288
click at [564, 228] on div "nearestEnemy = hero . findNearestEnemy ( ) distance = hero . getDistanceTo ( ne…" at bounding box center [644, 250] width 273 height 268
type textarea "hero.jumpUp(1)"
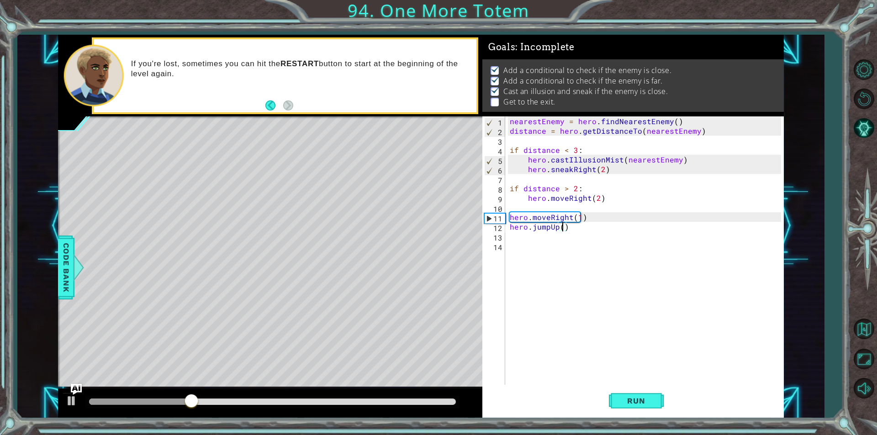
scroll to position [0, 3]
click at [554, 247] on div "nearestEnemy = hero . findNearestEnemy ( ) distance = hero . getDistanceTo ( ne…" at bounding box center [647, 260] width 278 height 288
click at [558, 242] on div "nearestEnemy = hero . findNearestEnemy ( ) distance = hero . getDistanceTo ( ne…" at bounding box center [647, 260] width 278 height 288
click at [560, 240] on div "nearestEnemy = hero . findNearestEnemy ( ) distance = hero . getDistanceTo ( ne…" at bounding box center [647, 260] width 278 height 288
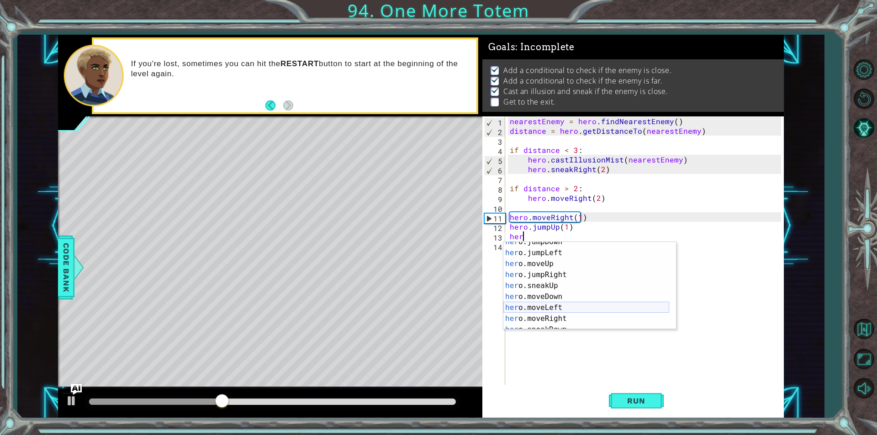
scroll to position [27, 0]
click at [552, 267] on div "her o.jumpDown press enter her o.jumpLeft press enter her o.moveUp press enter …" at bounding box center [586, 292] width 166 height 110
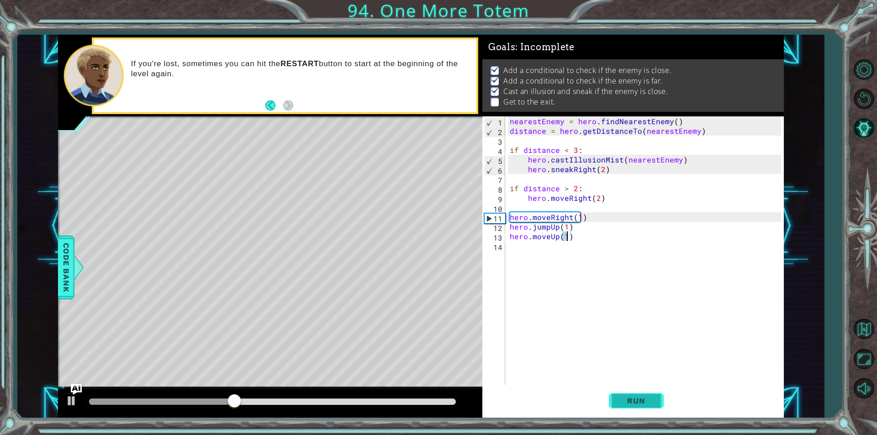
click at [637, 399] on span "Run" at bounding box center [636, 400] width 36 height 9
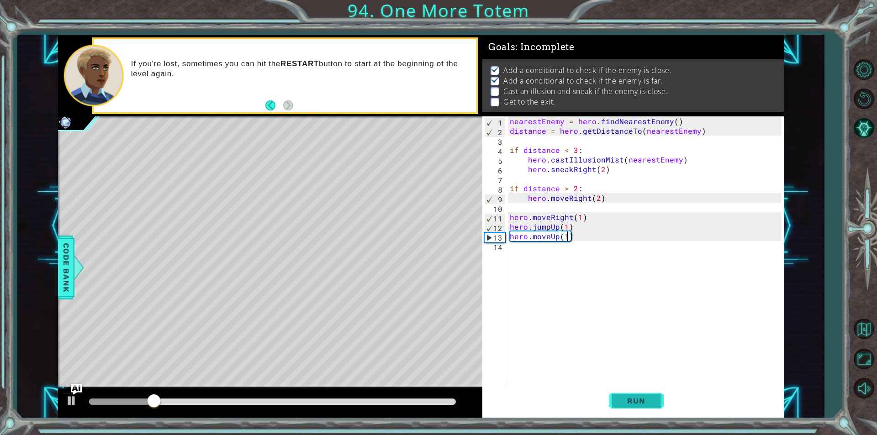
click at [644, 396] on span "Run" at bounding box center [636, 400] width 36 height 9
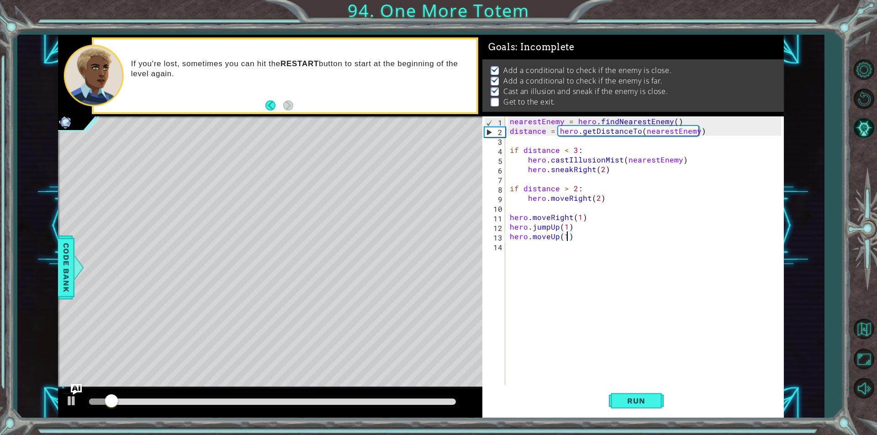
click at [598, 195] on div "nearestEnemy = hero . findNearestEnemy ( ) distance = hero . getDistanceTo ( ne…" at bounding box center [647, 260] width 278 height 288
type textarea "hero.moveRight(2)"
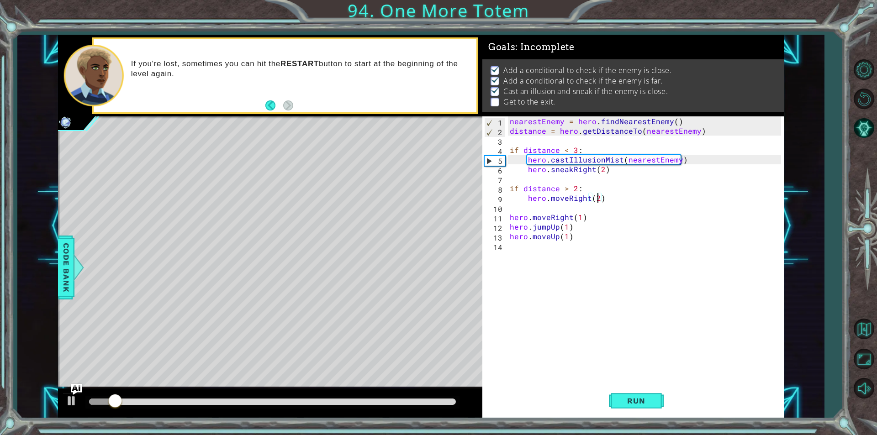
click at [636, 206] on div "nearestEnemy = hero . findNearestEnemy ( ) distance = hero . getDistanceTo ( ne…" at bounding box center [647, 260] width 278 height 288
click at [616, 196] on div "nearestEnemy = hero . findNearestEnemy ( ) distance = hero . getDistanceTo ( ne…" at bounding box center [647, 260] width 278 height 288
click at [598, 191] on div "nearestEnemy = hero . findNearestEnemy ( ) distance = hero . getDistanceTo ( ne…" at bounding box center [647, 260] width 278 height 288
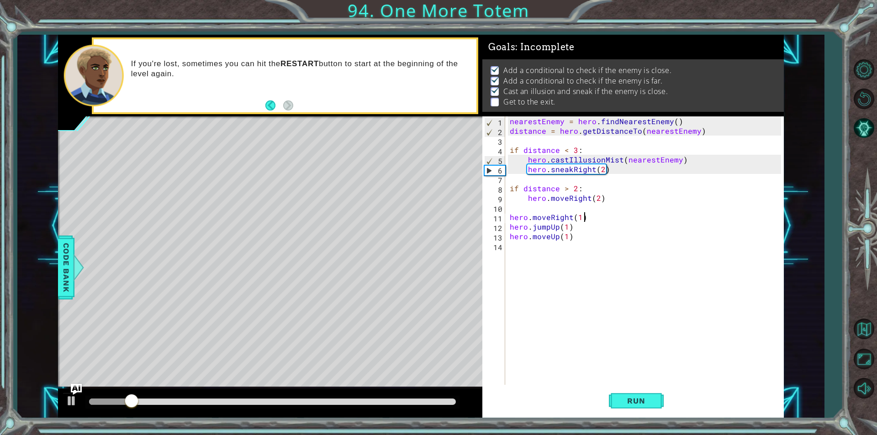
click at [617, 216] on div "nearestEnemy = hero . findNearestEnemy ( ) distance = hero . getDistanceTo ( ne…" at bounding box center [647, 260] width 278 height 288
type textarea "hero.moveRight(1)"
click at [616, 207] on div "nearestEnemy = hero . findNearestEnemy ( ) distance = hero . getDistanceTo ( ne…" at bounding box center [647, 260] width 278 height 288
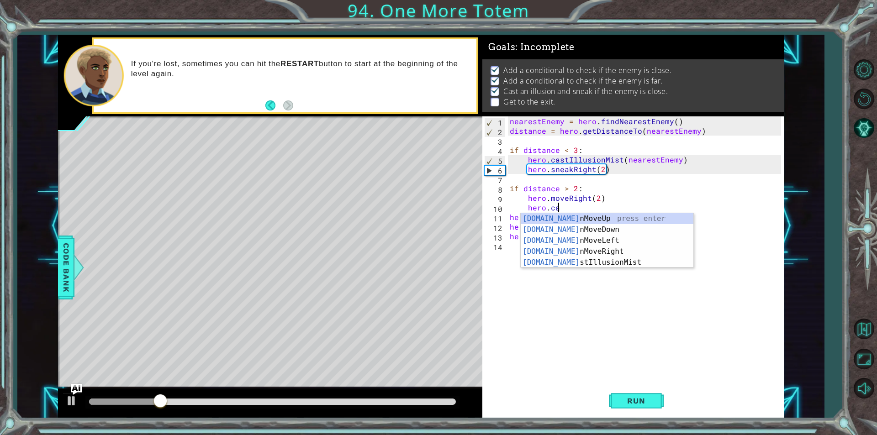
scroll to position [0, 3]
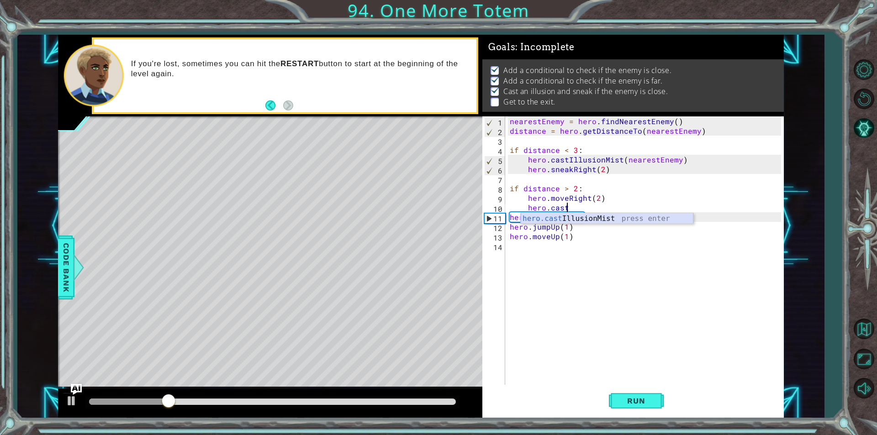
click at [624, 220] on div "hero.cast IllusionMist press enter" at bounding box center [607, 229] width 173 height 33
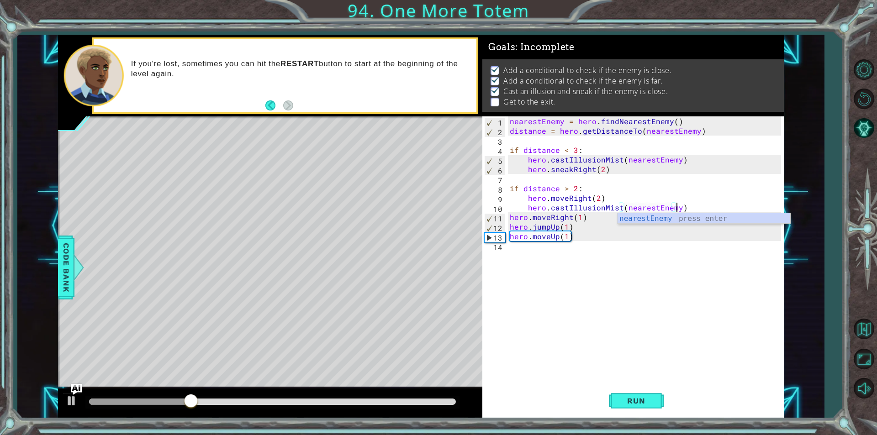
scroll to position [0, 10]
click at [642, 219] on div "nearestEnemy press enter" at bounding box center [703, 229] width 173 height 33
type textarea "hero.castIllusionMist(nearestEnemy)"
click at [639, 396] on span "Run" at bounding box center [636, 400] width 36 height 9
click at [584, 247] on div "nearestEnemy = hero . findNearestEnemy ( ) distance = hero . getDistanceTo ( ne…" at bounding box center [647, 260] width 278 height 288
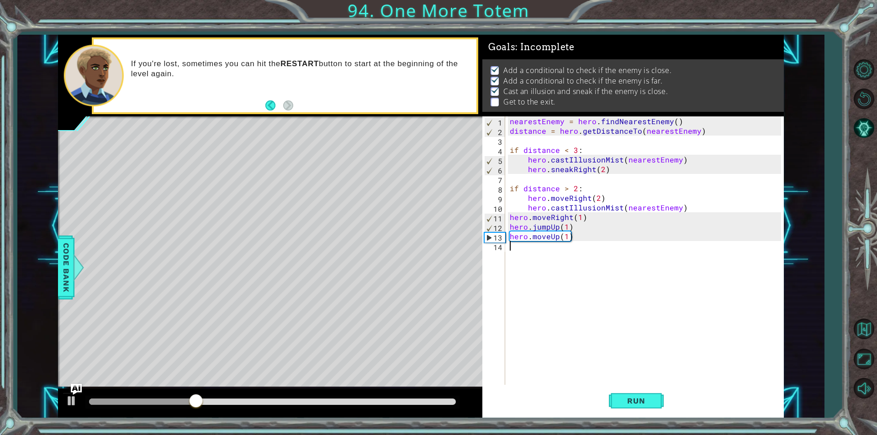
scroll to position [0, 0]
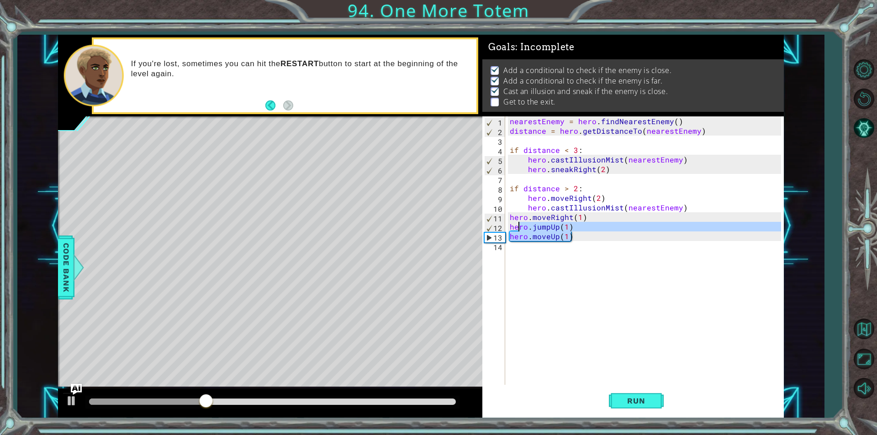
drag, startPoint x: 591, startPoint y: 239, endPoint x: 520, endPoint y: 226, distance: 72.5
click at [520, 226] on div "nearestEnemy = hero . findNearestEnemy ( ) distance = hero . getDistanceTo ( ne…" at bounding box center [647, 260] width 278 height 288
drag, startPoint x: 579, startPoint y: 238, endPoint x: 566, endPoint y: 238, distance: 13.2
click at [579, 238] on div "nearestEnemy = hero . findNearestEnemy ( ) distance = hero . getDistanceTo ( ne…" at bounding box center [644, 250] width 273 height 268
drag, startPoint x: 566, startPoint y: 238, endPoint x: 510, endPoint y: 229, distance: 56.5
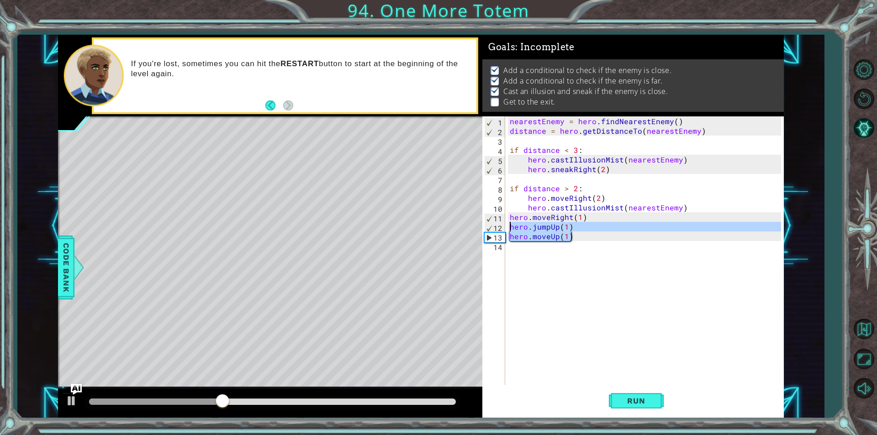
click at [510, 229] on div "nearestEnemy = hero . findNearestEnemy ( ) distance = hero . getDistanceTo ( ne…" at bounding box center [647, 260] width 278 height 288
type textarea "hero.jumpUp(1) hero.moveUp(1)"
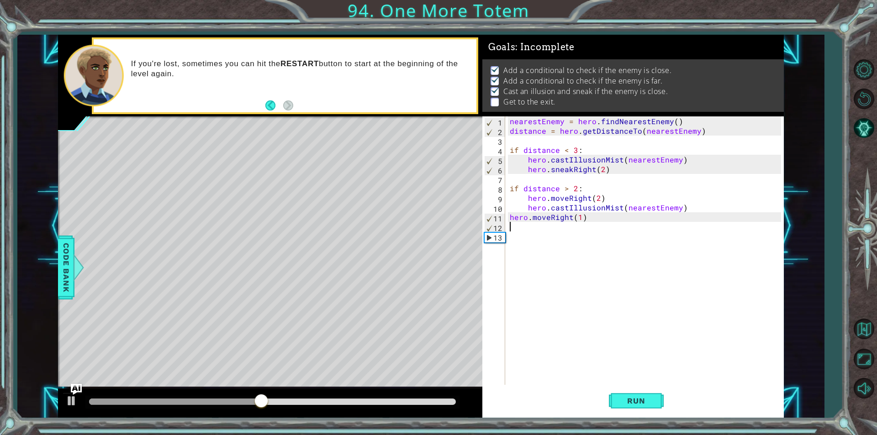
click at [577, 217] on div "nearestEnemy = hero . findNearestEnemy ( ) distance = hero . getDistanceTo ( ne…" at bounding box center [647, 260] width 278 height 288
click at [580, 220] on div "nearestEnemy = hero . findNearestEnemy ( ) distance = hero . getDistanceTo ( ne…" at bounding box center [647, 260] width 278 height 288
type textarea "hero.moveRight(4)"
click at [574, 237] on div "nearestEnemy = hero . findNearestEnemy ( ) distance = hero . getDistanceTo ( ne…" at bounding box center [647, 260] width 278 height 288
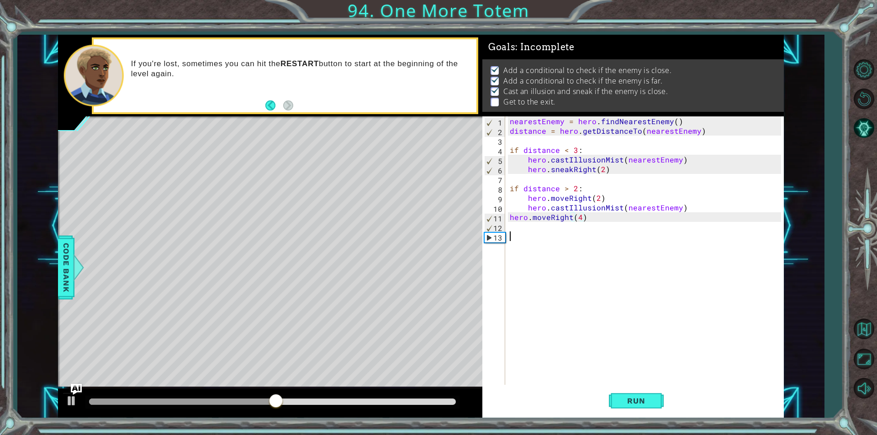
scroll to position [0, 0]
click at [575, 229] on div "nearestEnemy = hero . findNearestEnemy ( ) distance = hero . getDistanceTo ( ne…" at bounding box center [647, 260] width 278 height 288
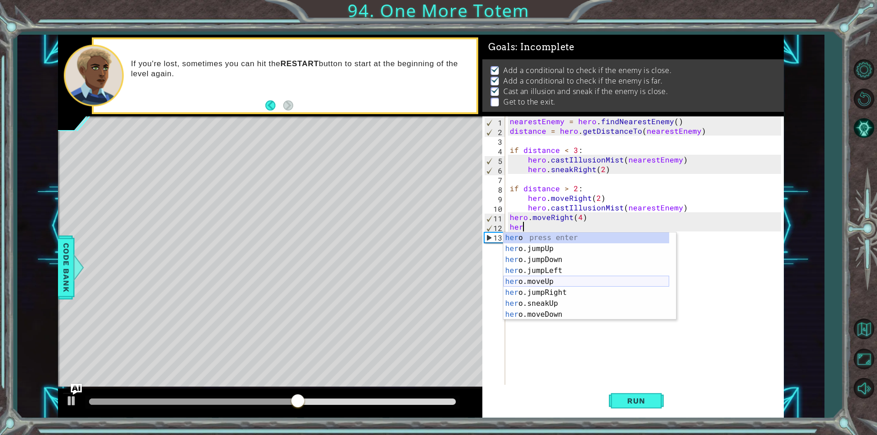
click at [564, 282] on div "her o press enter her o.jumpUp press enter her o.jumpDown press enter her o.jum…" at bounding box center [586, 287] width 166 height 110
type textarea "hero.moveUp(1)"
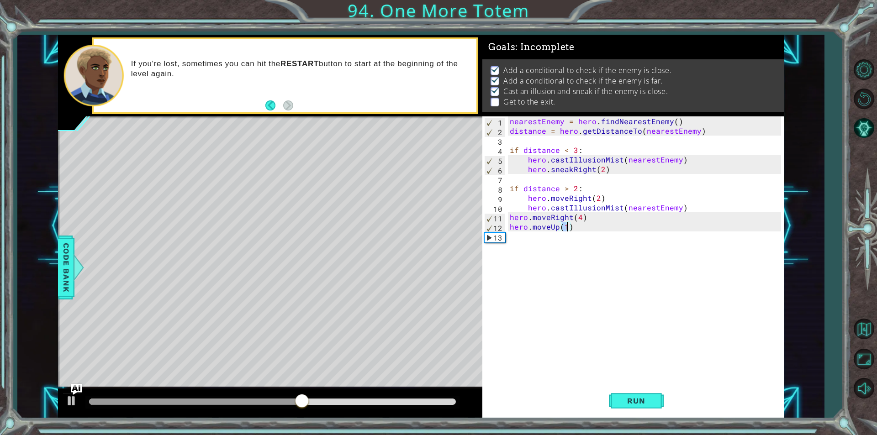
click at [580, 252] on div "nearestEnemy = hero . findNearestEnemy ( ) distance = hero . getDistanceTo ( ne…" at bounding box center [647, 260] width 278 height 288
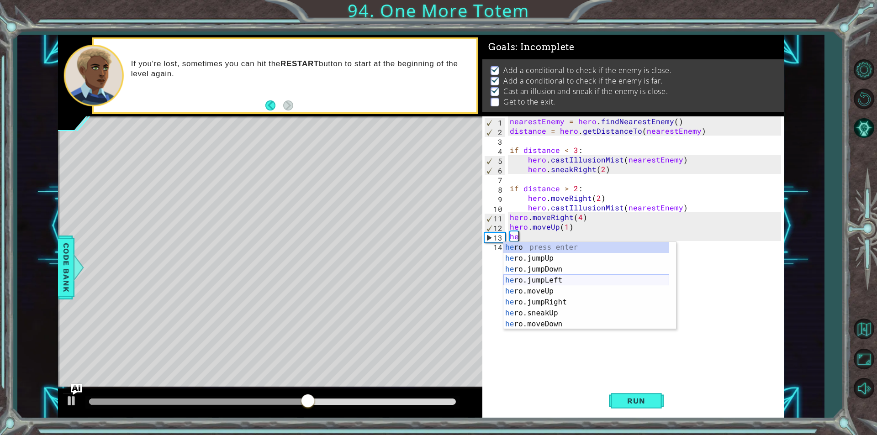
type textarea "her"
click at [559, 263] on div "her o press enter her o.jumpUp press enter her o.jumpDown press enter her o.jum…" at bounding box center [586, 297] width 166 height 110
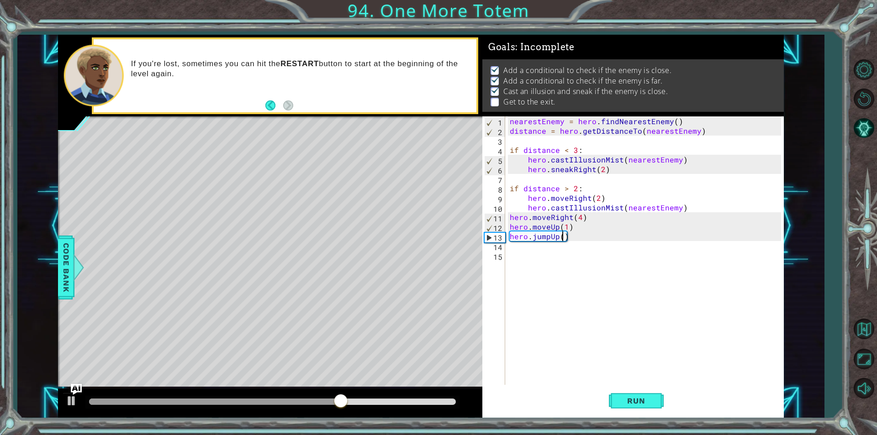
click at [561, 236] on div "nearestEnemy = hero . findNearestEnemy ( ) distance = hero . getDistanceTo ( ne…" at bounding box center [647, 260] width 278 height 288
type textarea "hero.jumpUp(1)"
click at [545, 248] on div "nearestEnemy = hero . findNearestEnemy ( ) distance = hero . getDistanceTo ( ne…" at bounding box center [647, 260] width 278 height 288
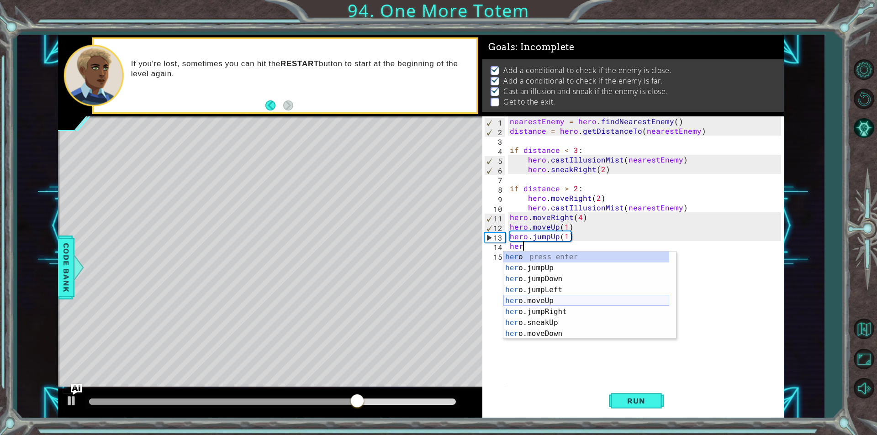
click at [548, 302] on div "her o press enter her o.jumpUp press enter her o.jumpDown press enter her o.jum…" at bounding box center [586, 307] width 166 height 110
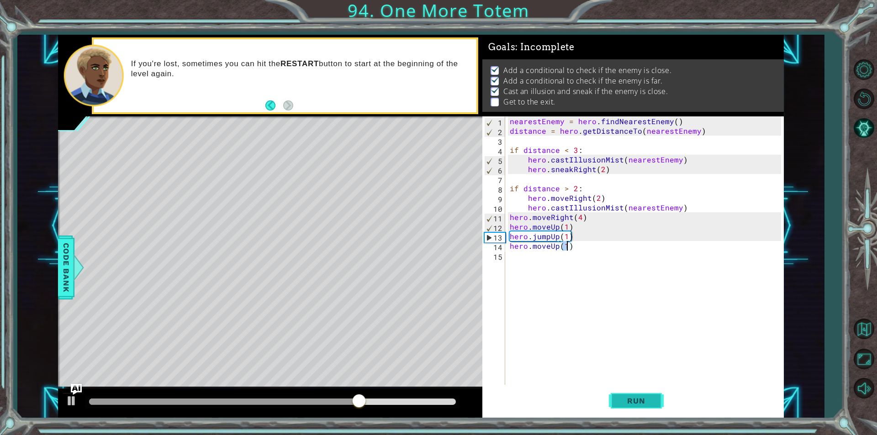
type textarea "hero.moveUp(1)"
click at [658, 405] on button "Run" at bounding box center [636, 401] width 55 height 30
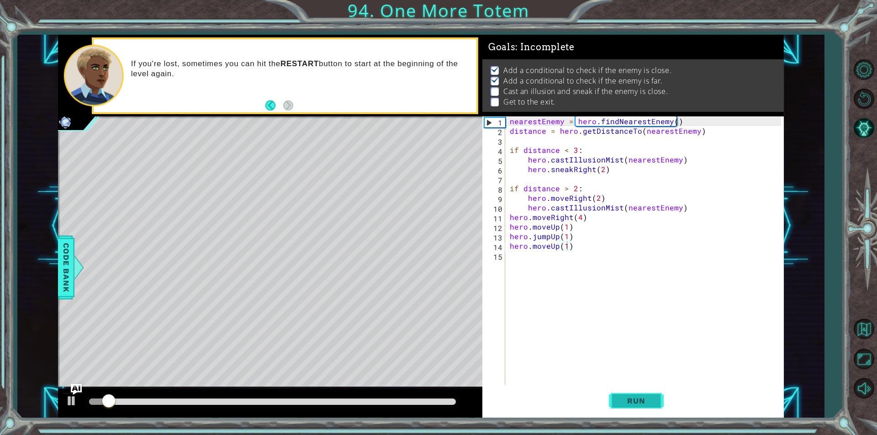
click at [655, 405] on button "Run" at bounding box center [636, 401] width 55 height 30
click at [650, 402] on span "Run" at bounding box center [636, 400] width 36 height 9
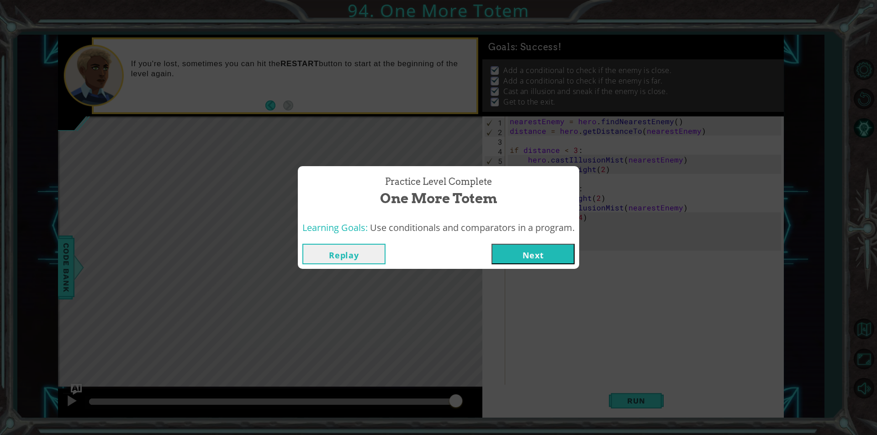
click at [527, 254] on button "Next" at bounding box center [532, 254] width 83 height 21
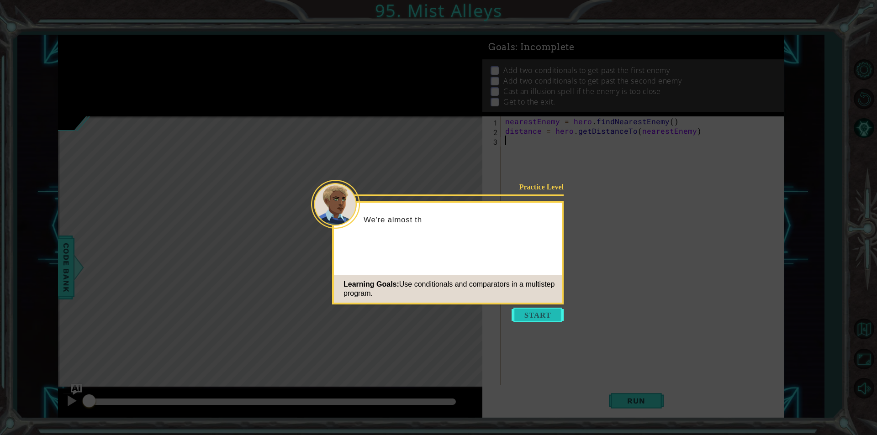
click at [561, 317] on button "Start" at bounding box center [537, 315] width 52 height 15
click at [558, 317] on div "nearestEnemy = hero . findNearestEnemy ( ) distance = hero . getDistanceTo ( ne…" at bounding box center [644, 260] width 282 height 288
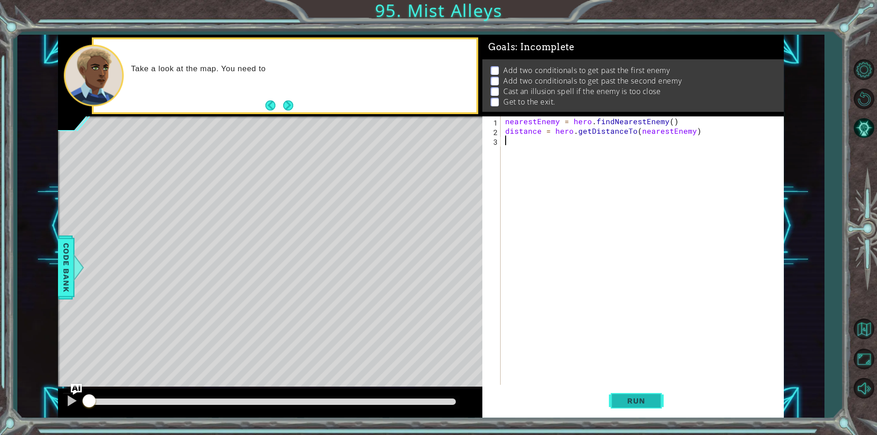
click at [647, 398] on span "Run" at bounding box center [636, 400] width 36 height 9
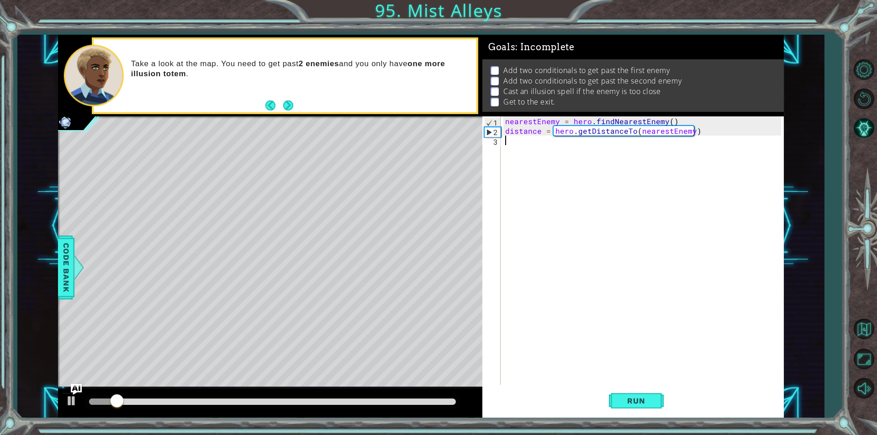
click at [564, 149] on div "nearestEnemy = hero . findNearestEnemy ( ) distance = hero . getDistanceTo ( ne…" at bounding box center [644, 260] width 282 height 288
click at [568, 160] on div "nearestEnemy = hero . findNearestEnemy ( ) distance = hero . getDistanceTo ( ne…" at bounding box center [644, 260] width 282 height 288
type textarea "if distance < 3:"
type textarea "h"
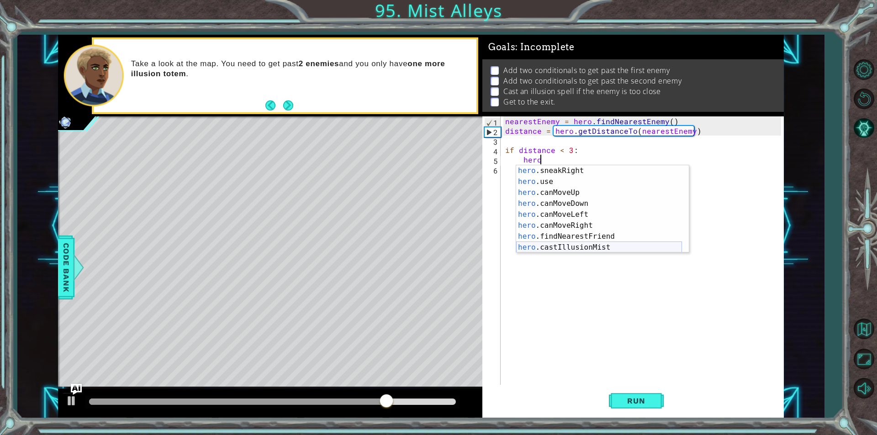
scroll to position [121, 0]
click at [588, 248] on div "hero .sneakRight press enter hero .use press enter hero .canMoveUp press enter …" at bounding box center [599, 220] width 166 height 110
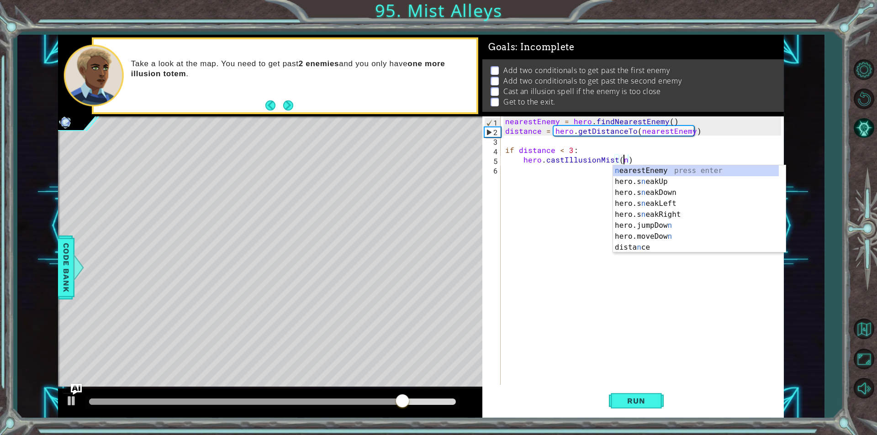
scroll to position [0, 0]
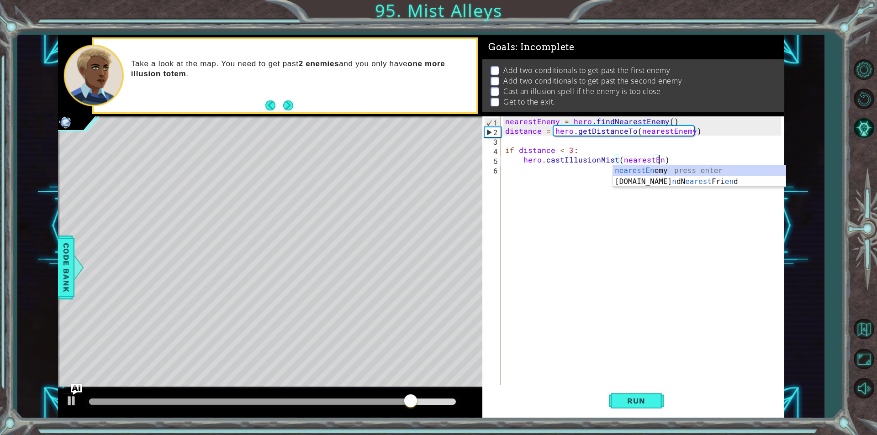
type textarea "hero.castIllusionMist(nearestEnemy)"
click at [531, 180] on div "nearestEnemy = hero . findNearestEnemy ( ) distance = hero . getDistanceTo ( ne…" at bounding box center [644, 260] width 282 height 288
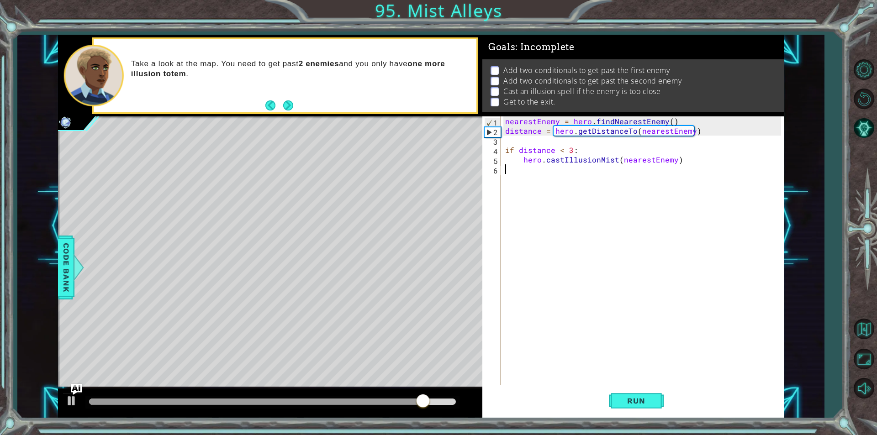
scroll to position [0, 0]
click at [542, 174] on div "nearestEnemy = hero . findNearestEnemy ( ) distance = hero . getDistanceTo ( ne…" at bounding box center [644, 260] width 282 height 288
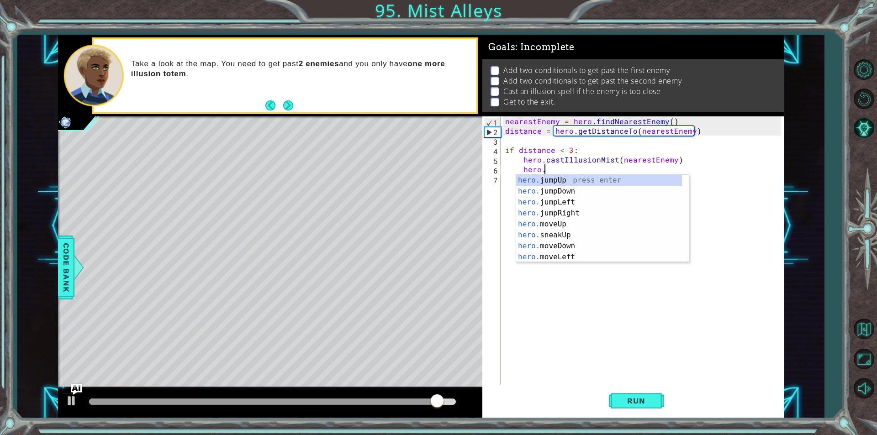
scroll to position [0, 2]
click at [576, 237] on div "hero. jumpUp press enter hero. jumpDown press enter hero. jumpLeft press enter …" at bounding box center [599, 230] width 166 height 110
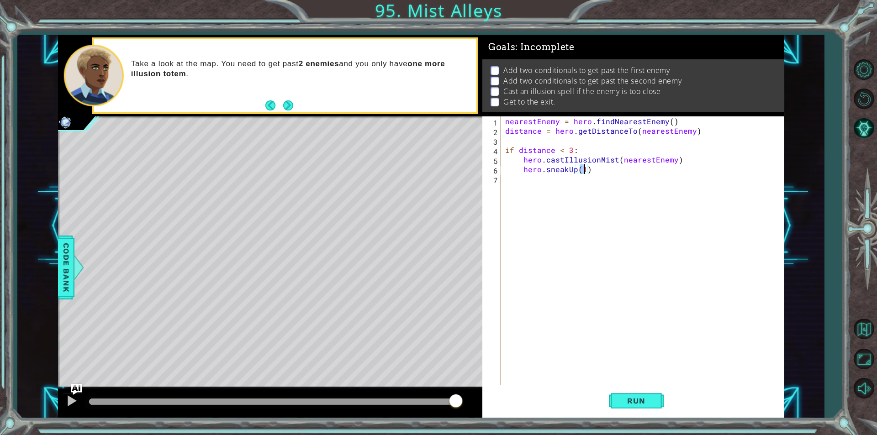
type textarea "hero.sneakUp(2)"
click at [578, 191] on div "nearestEnemy = hero . findNearestEnemy ( ) distance = hero . getDistanceTo ( ne…" at bounding box center [644, 260] width 282 height 288
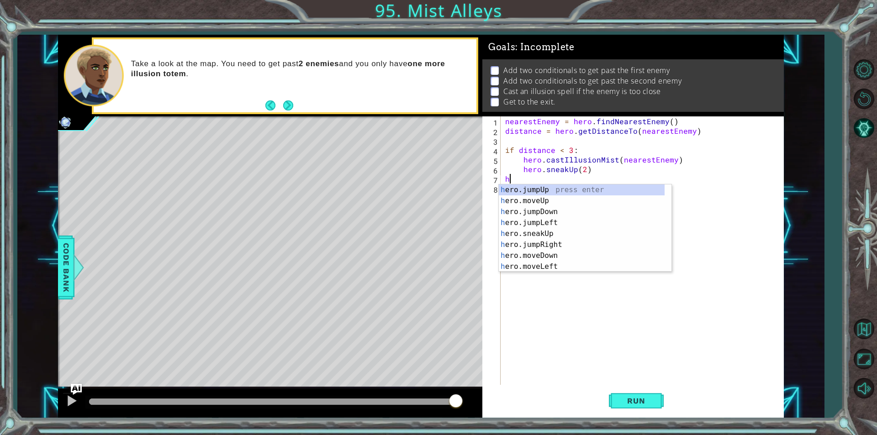
type textarea "her"
click at [557, 190] on div "her o.jumpUp press enter her o.jumpDown press enter her o.jumpLeft press enter …" at bounding box center [582, 239] width 166 height 110
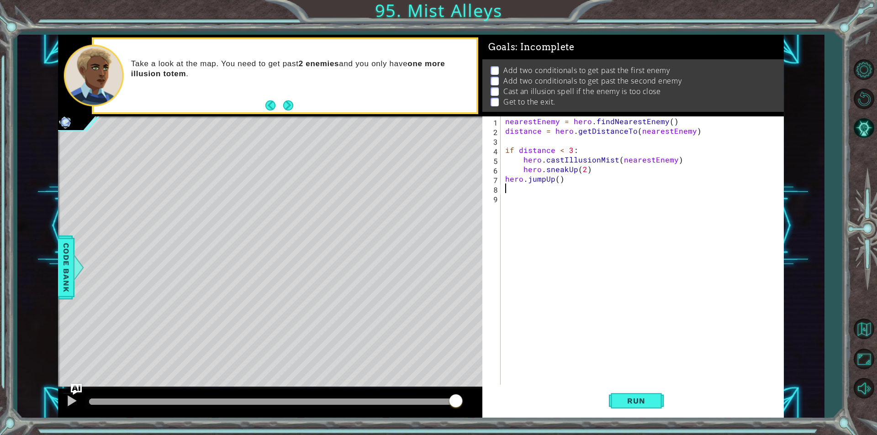
click at [554, 181] on div "nearestEnemy = hero . findNearestEnemy ( ) distance = hero . getDistanceTo ( ne…" at bounding box center [644, 260] width 282 height 288
click at [558, 181] on div "nearestEnemy = hero . findNearestEnemy ( ) distance = hero . getDistanceTo ( ne…" at bounding box center [644, 260] width 282 height 288
type textarea "hero.jumpUp(1)"
click at [526, 191] on div "nearestEnemy = hero . findNearestEnemy ( ) distance = hero . getDistanceTo ( ne…" at bounding box center [644, 260] width 282 height 288
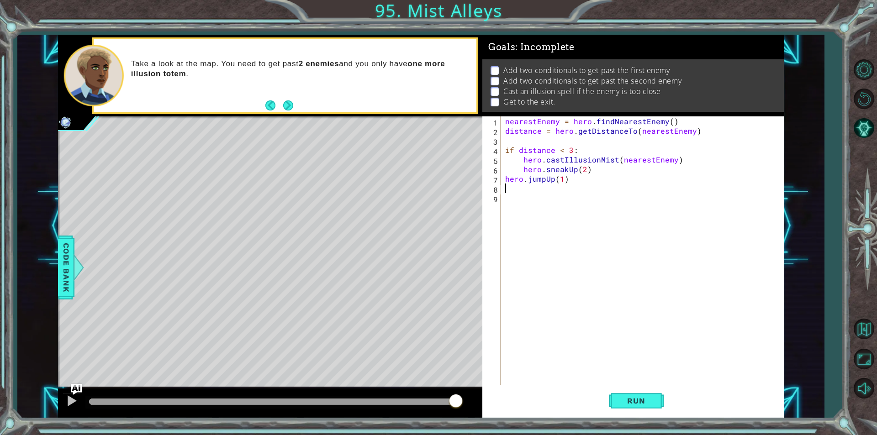
scroll to position [0, 0]
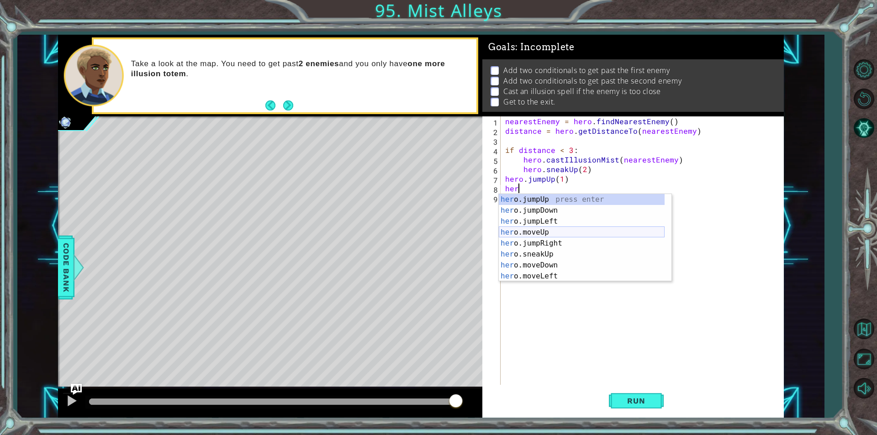
click at [551, 235] on div "her o.jumpUp press enter her o.jumpDown press enter her o.jumpLeft press enter …" at bounding box center [582, 249] width 166 height 110
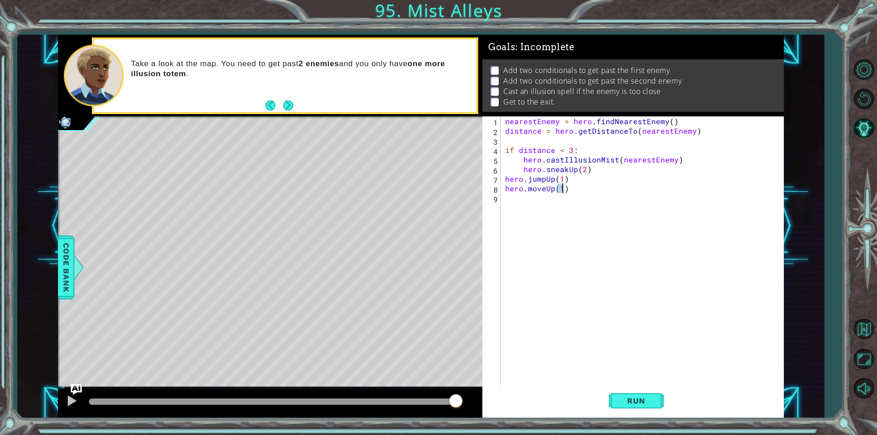
click
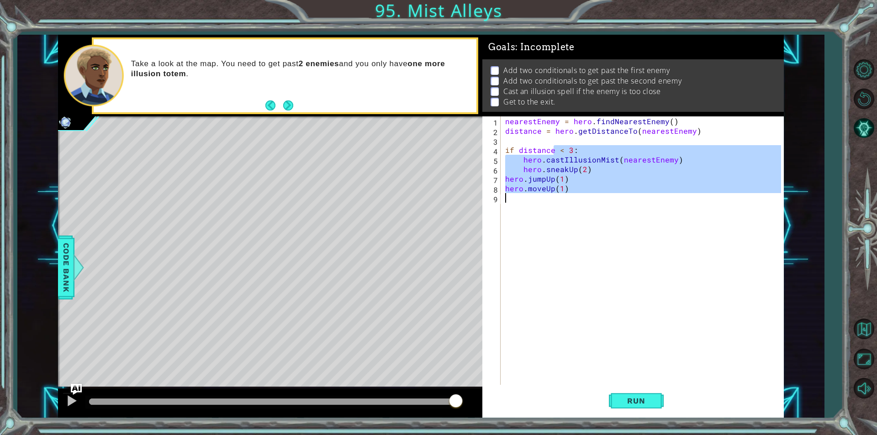
type textarea "hero.moveUp(1)"
drag, startPoint x: 584, startPoint y: 191, endPoint x: 505, endPoint y: 152, distance: 88.6
type textarea "if distance < 3: hero.castIllusionMist(nearestEnemy)"
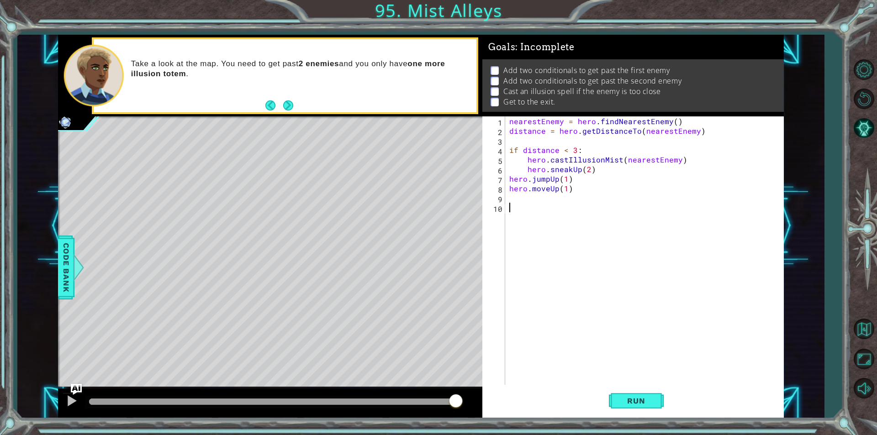
paste textarea "hero.moveUp(1)"
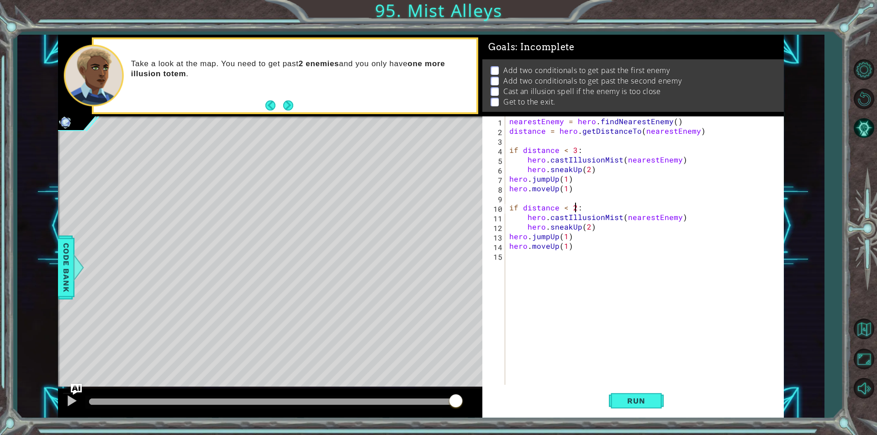
scroll to position [0, 4]
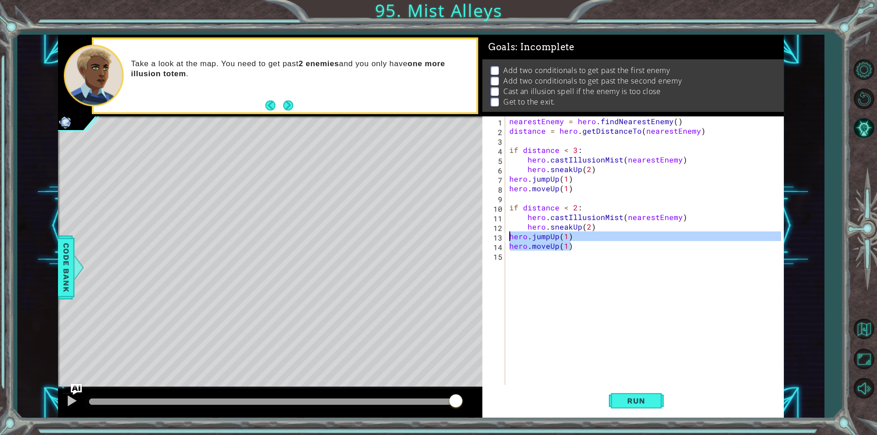
drag, startPoint x: 575, startPoint y: 248, endPoint x: 509, endPoint y: 236, distance: 67.3
type textarea "hero.jumpUp(1) hero.moveUp(1)"
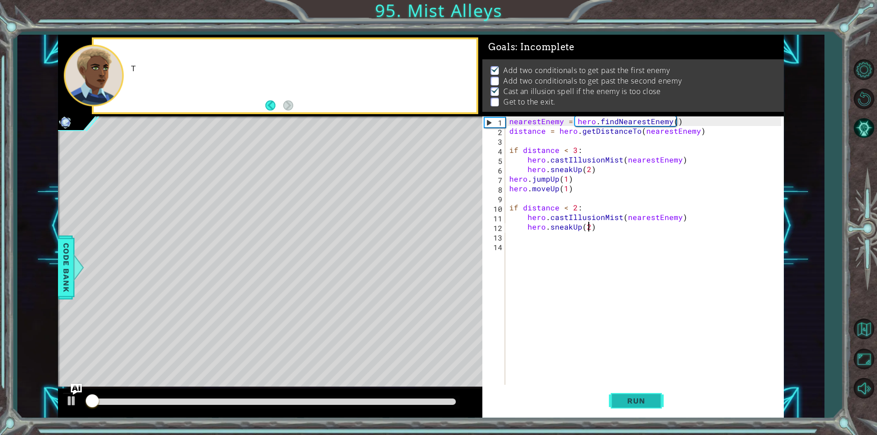
scroll to position [4, 0]
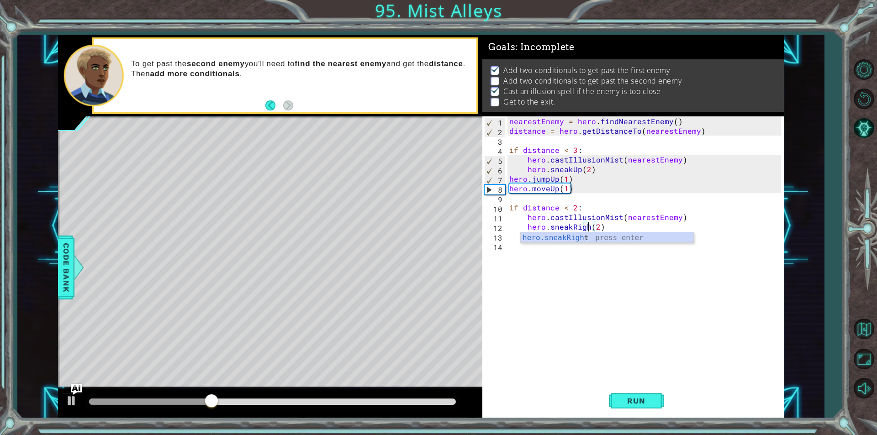
type textarea "hero.sneakRight(2)"
type textarea "hero.sneakRight(3)"
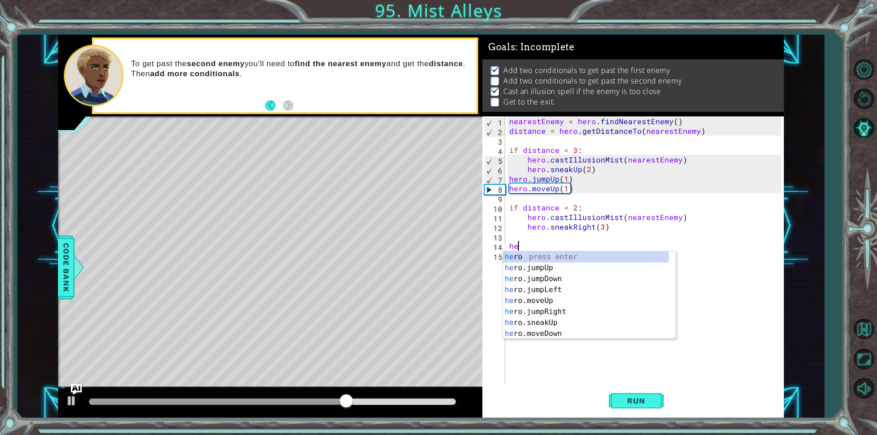
type textarea "h"
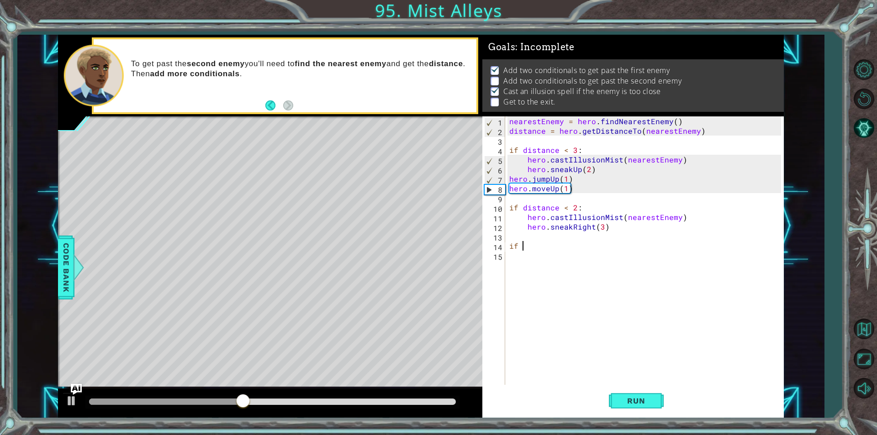
type textarea "i"
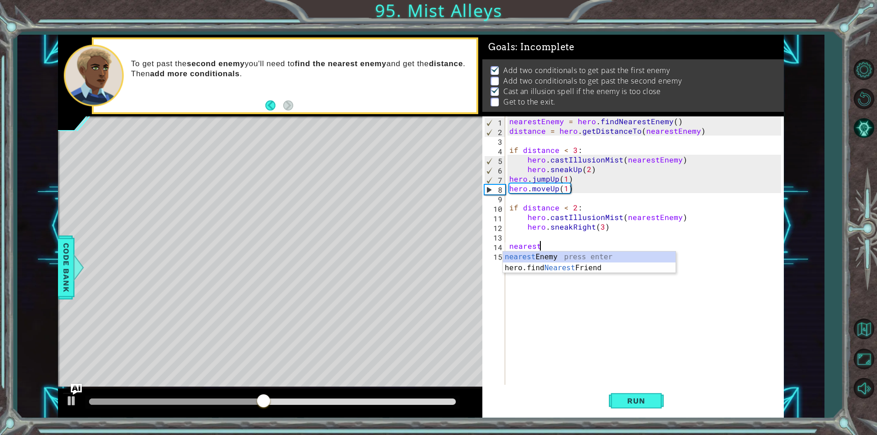
scroll to position [0, 1]
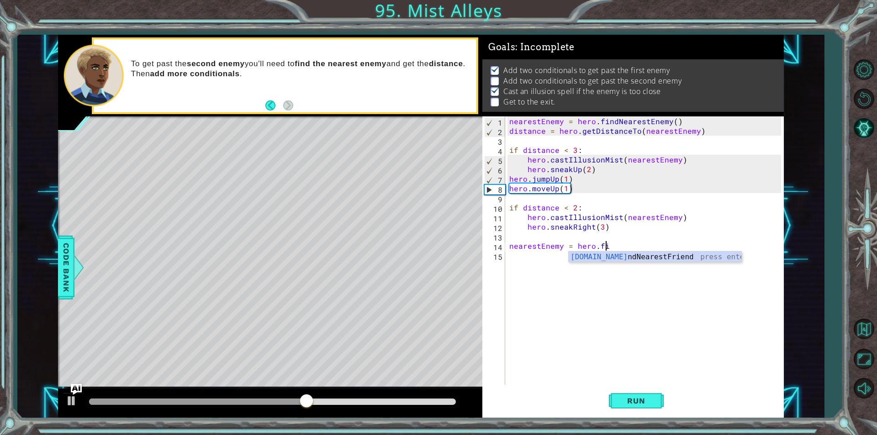
type textarea "nearestEnemy = hero.find"
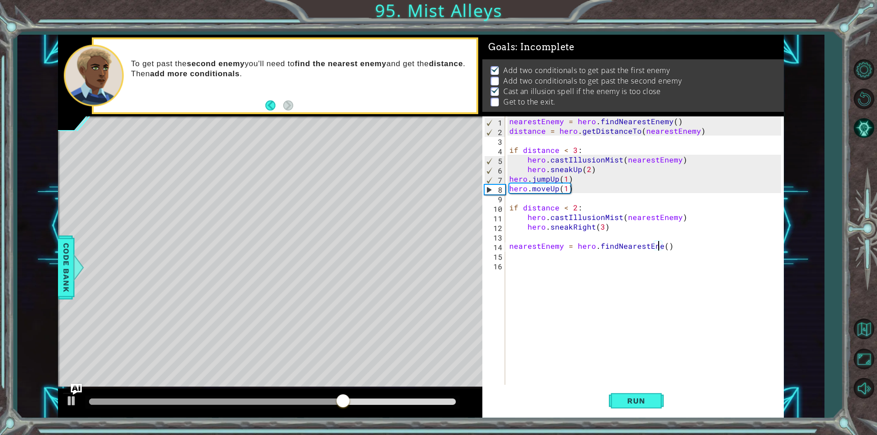
scroll to position [0, 10]
type textarea "nearestEnemy = hero.findNearestEnemy()"
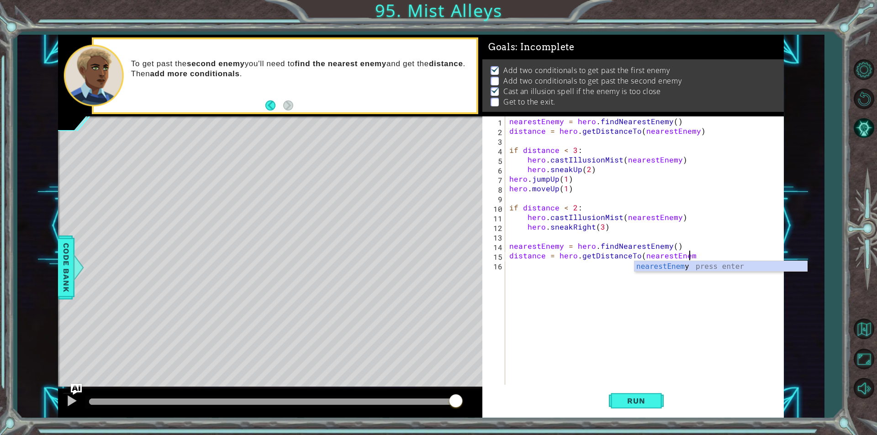
scroll to position [0, 11]
type textarea "distance = hero.getDistanceTo(nearestEnemy)"
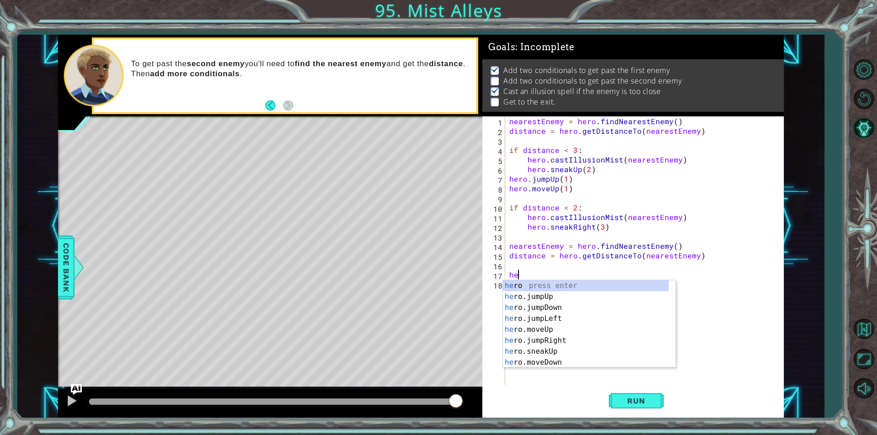
type textarea "h"
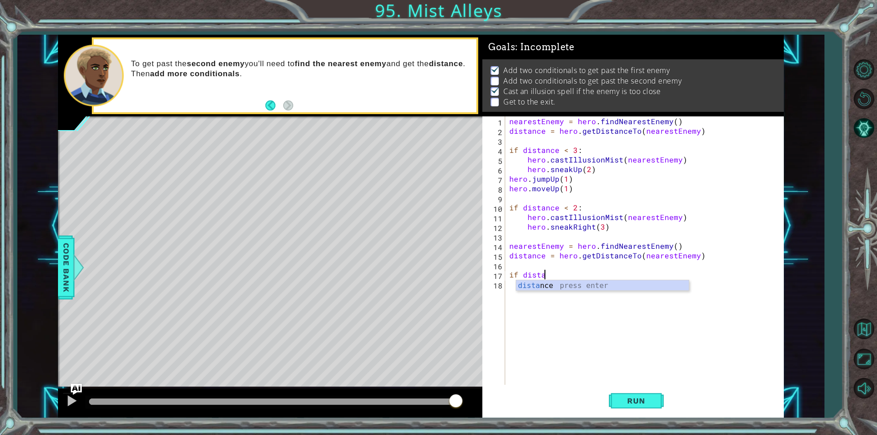
scroll to position [0, 2]
type textarea "if distance"
type textarea "if distance > 3:"
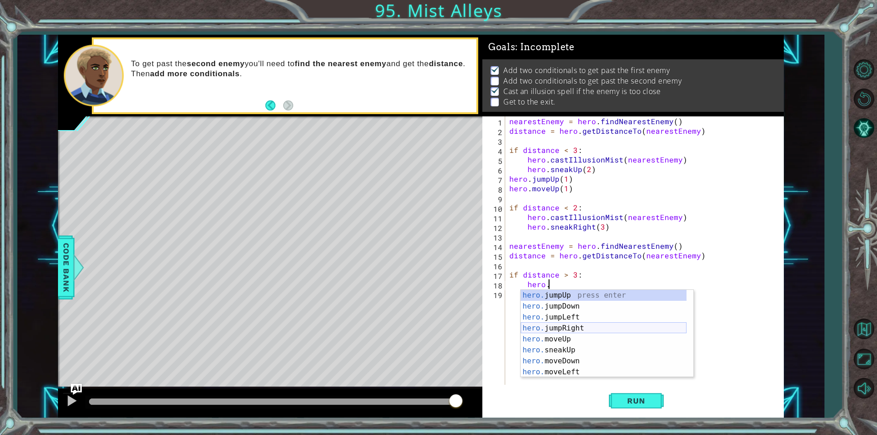
scroll to position [55, 0]
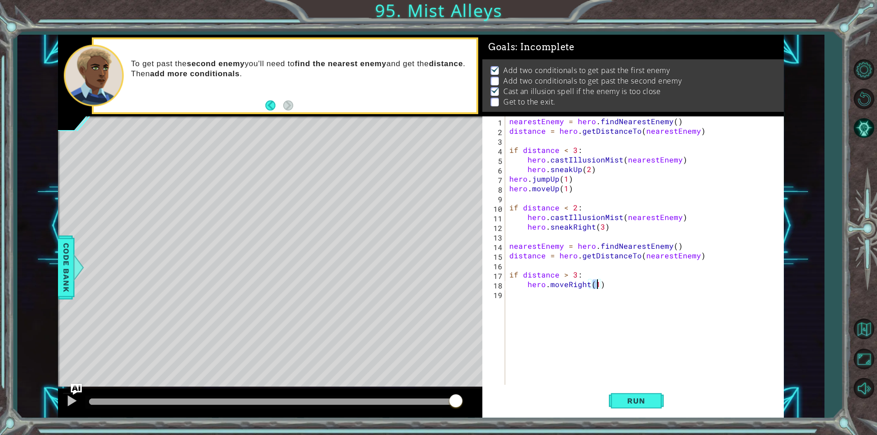
type textarea "hero.moveRight(3)"
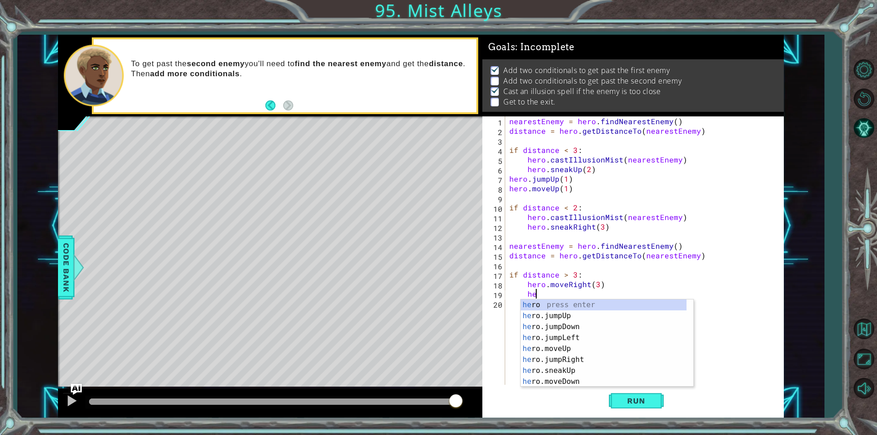
type textarea "her"
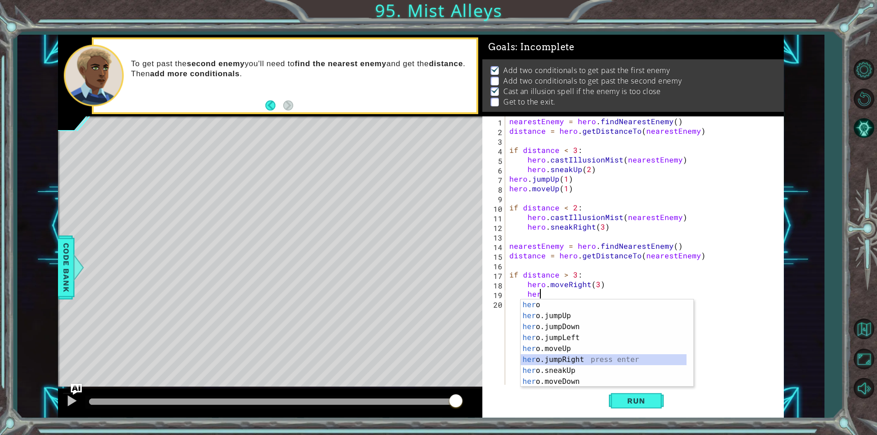
scroll to position [0, 0]
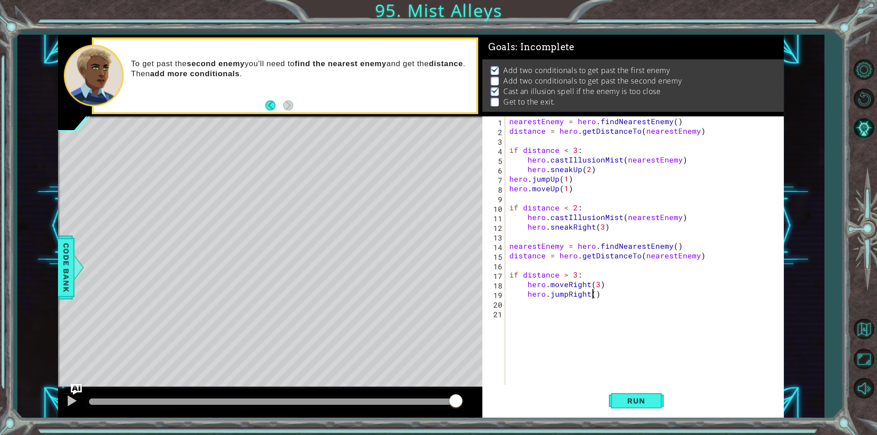
type textarea "hero.jumpRight(1)"
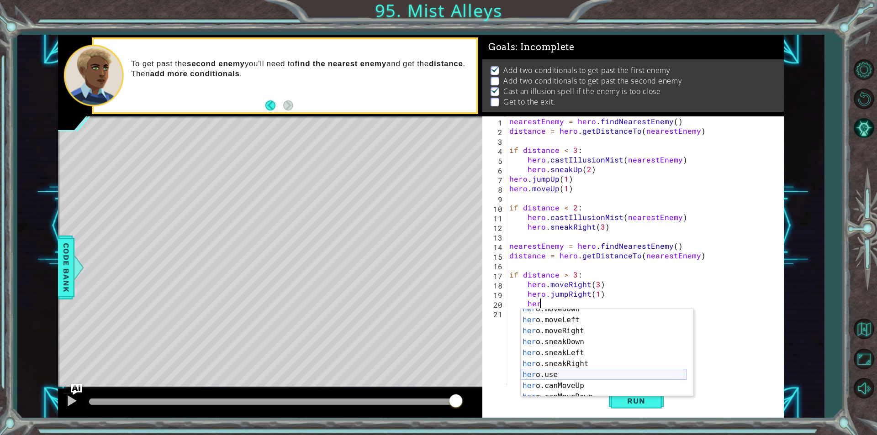
scroll to position [27, 0]
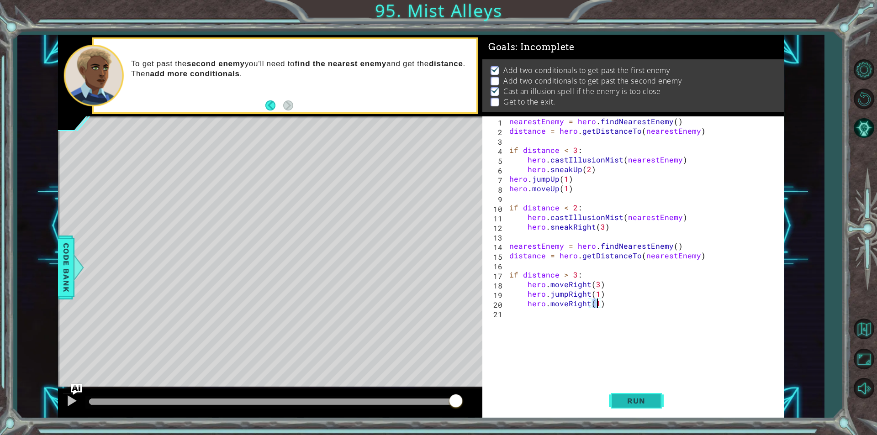
type textarea "hero.moveRight(1)"
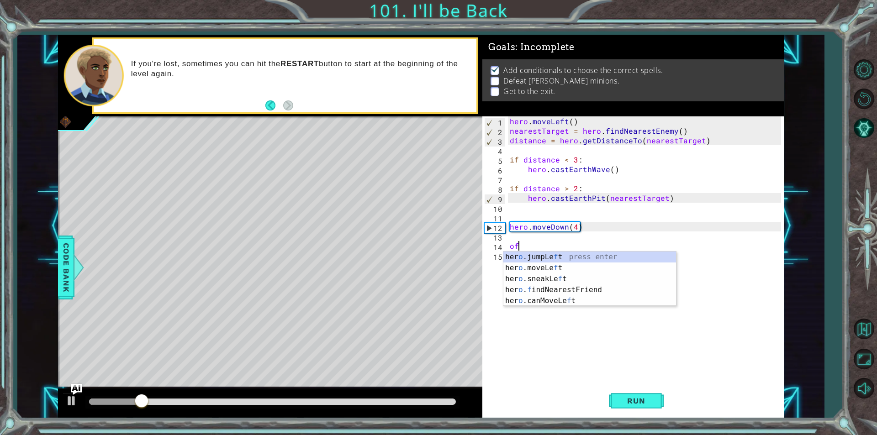
type textarea "o"
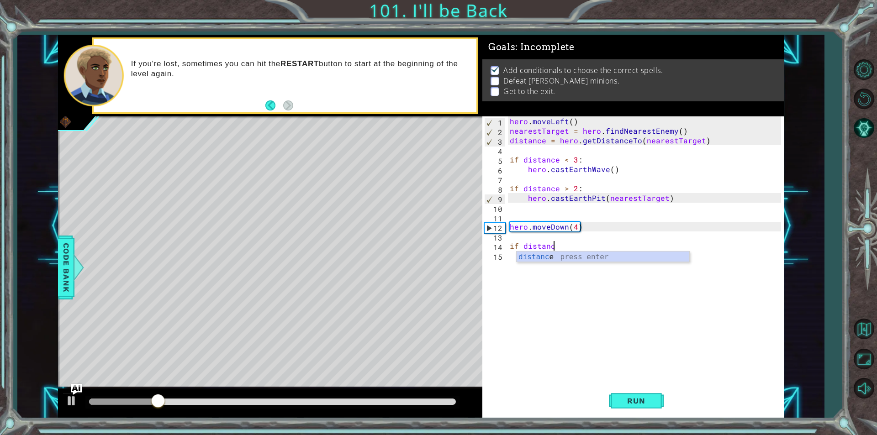
scroll to position [0, 2]
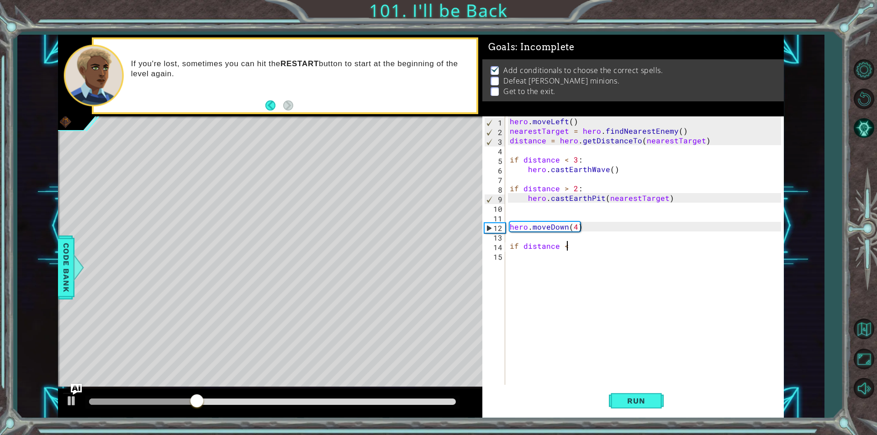
type textarea "if distance <2"
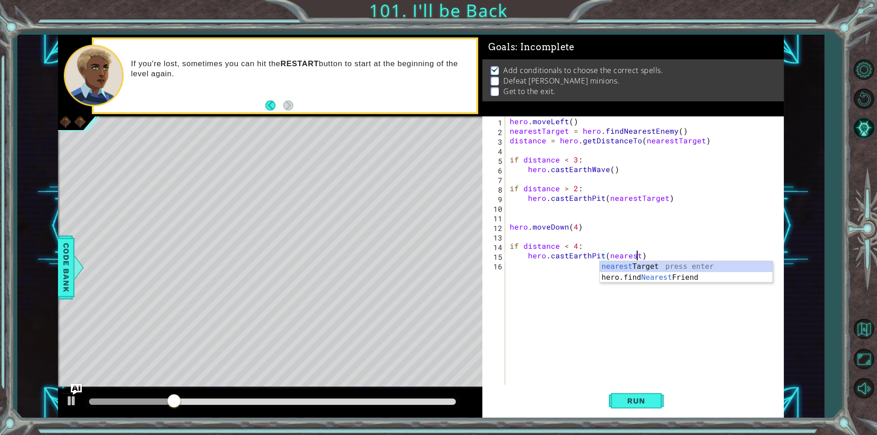
scroll to position [0, 8]
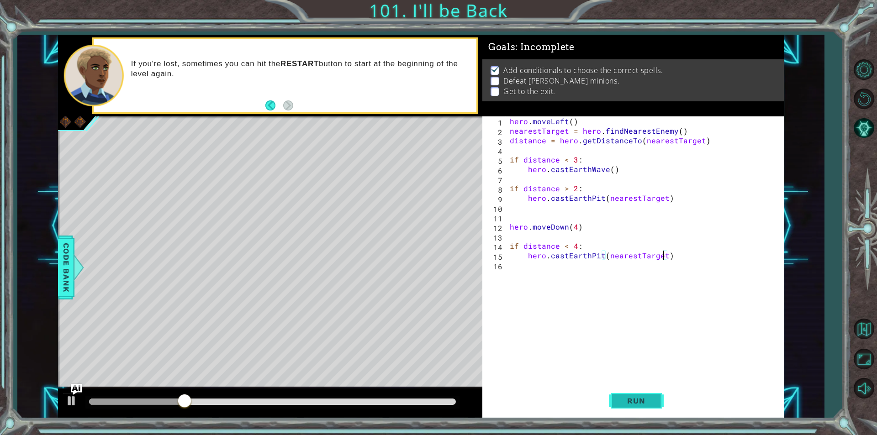
type textarea "hero.castEarthPit(nearestTarget)"
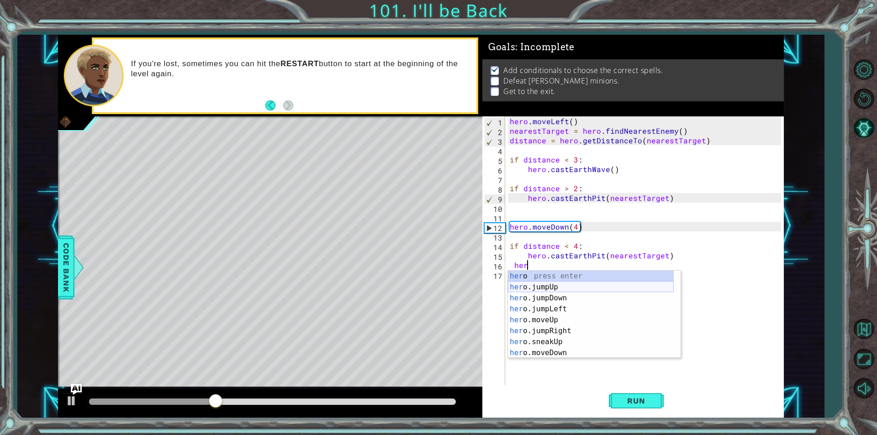
scroll to position [0, 0]
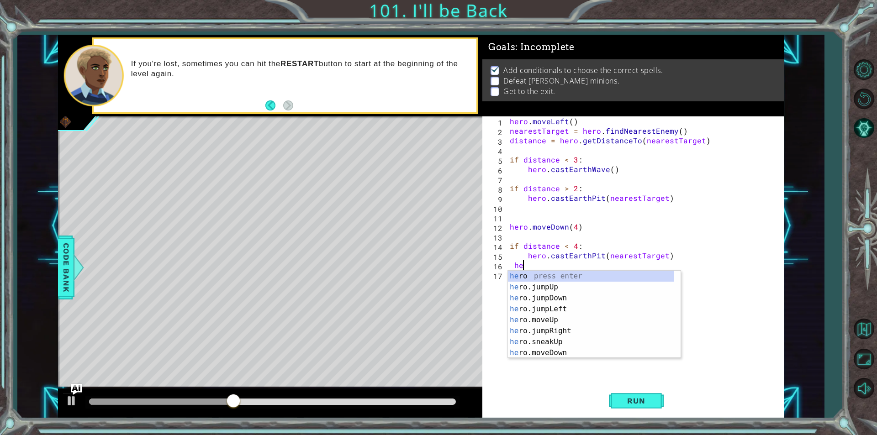
type textarea "h"
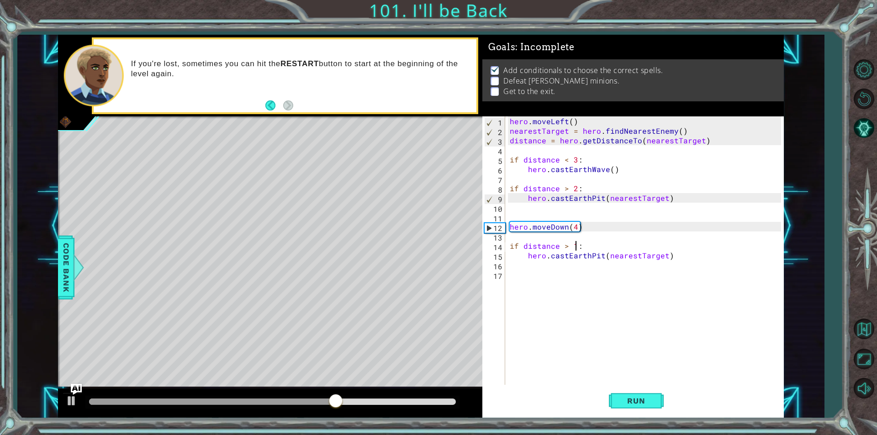
scroll to position [0, 4]
drag, startPoint x: 664, startPoint y: 407, endPoint x: 657, endPoint y: 406, distance: 7.9
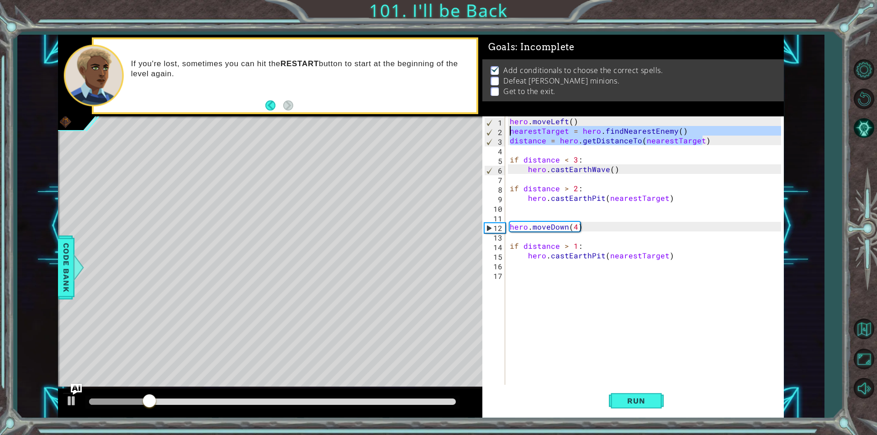
drag, startPoint x: 707, startPoint y: 142, endPoint x: 509, endPoint y: 131, distance: 198.0
type textarea "hero.moveDown(4)"
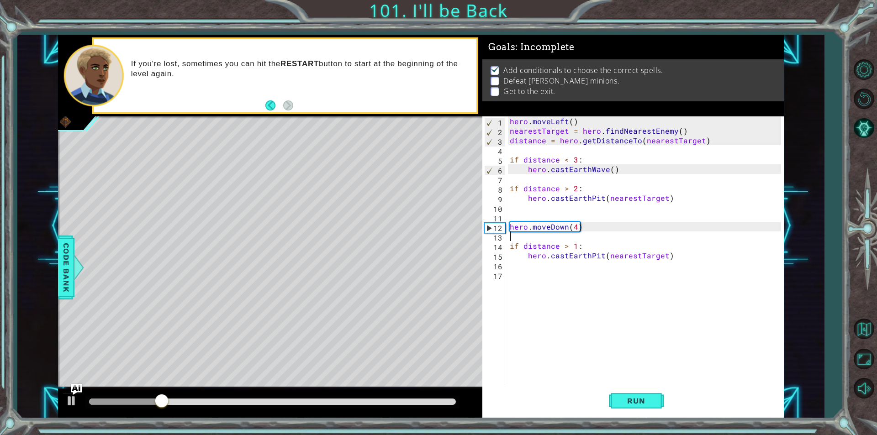
scroll to position [0, 0]
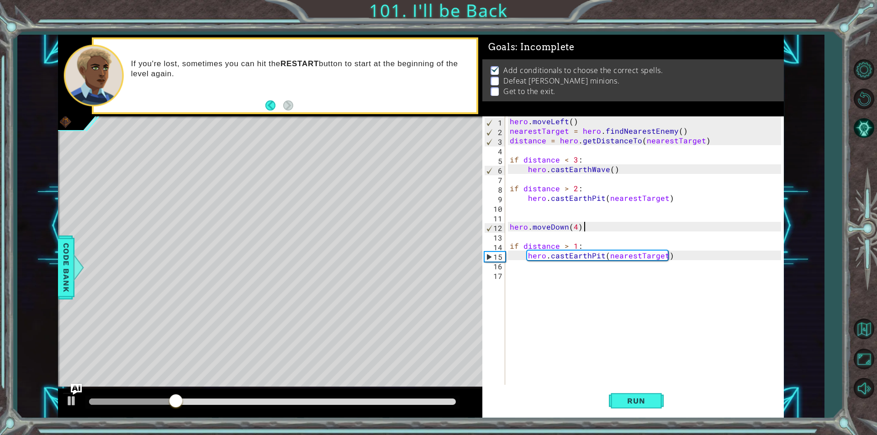
type textarea "hero.moveDown(4)"
paste textarea "distance = hero.getDistanceTo(nearestTarget)"
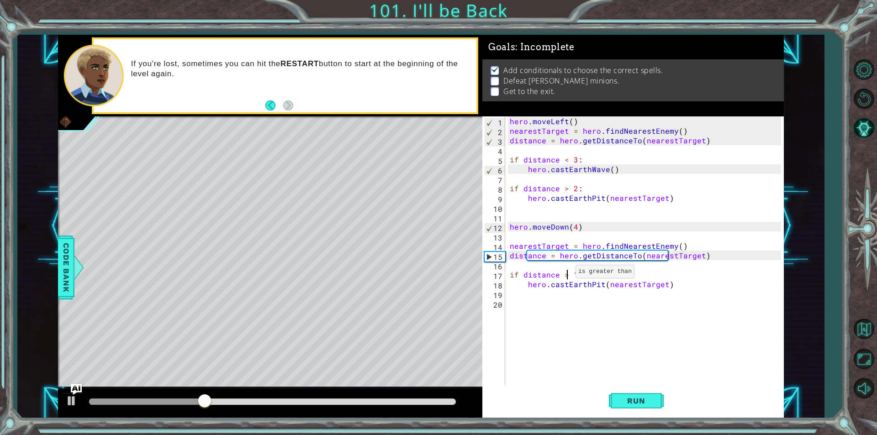
type textarea "if distance > 1:"
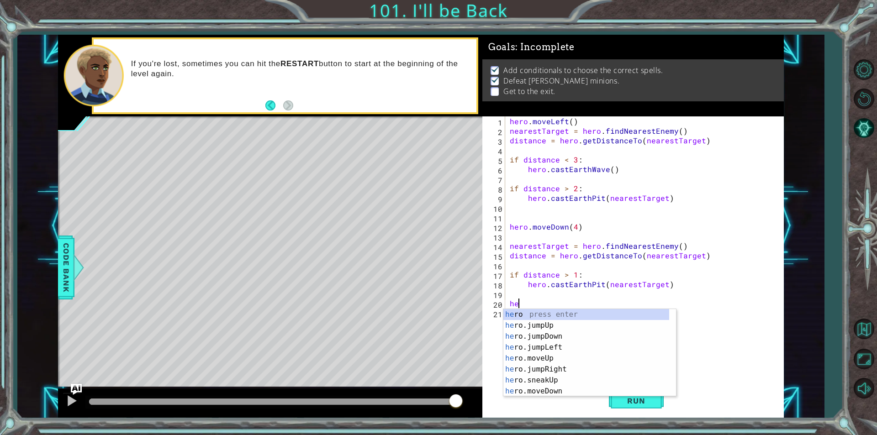
type textarea "h"
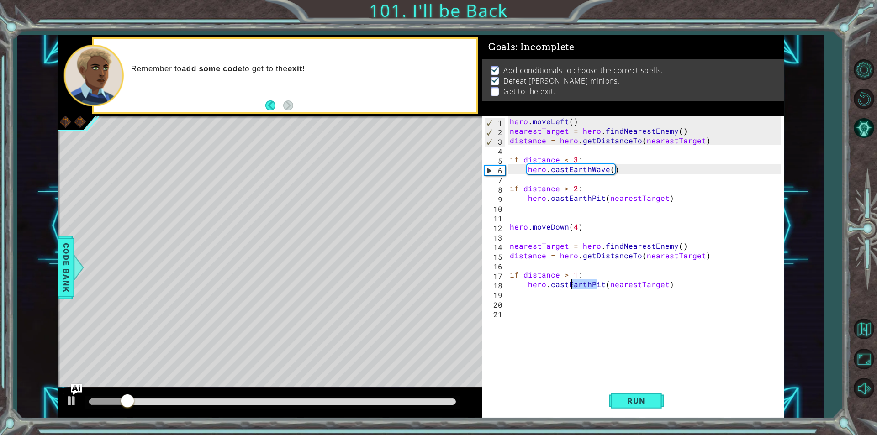
drag, startPoint x: 599, startPoint y: 286, endPoint x: 570, endPoint y: 288, distance: 28.9
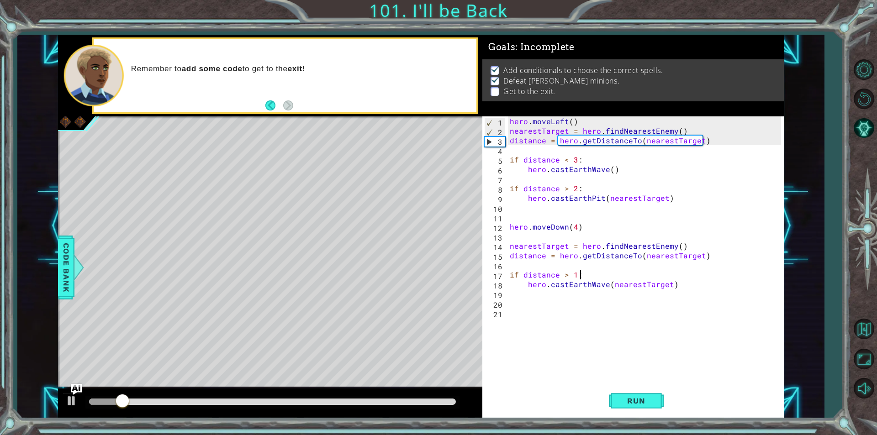
scroll to position [0, 4]
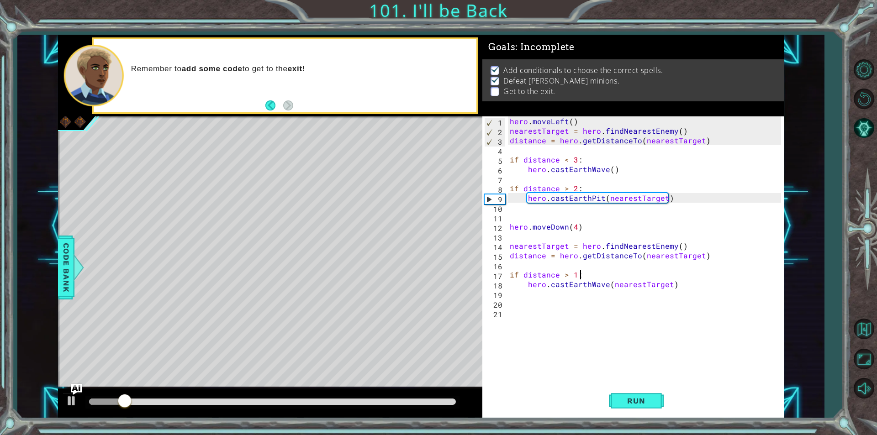
type textarea "hero.castEarthWave(nearestTarget)"
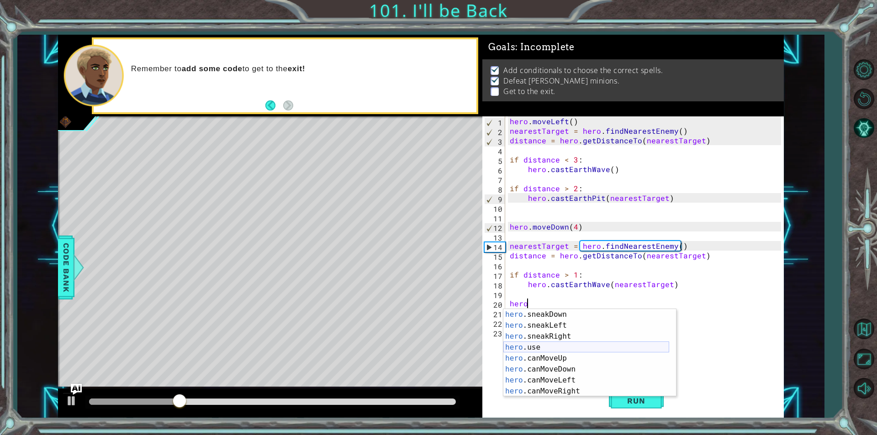
scroll to position [82, 0]
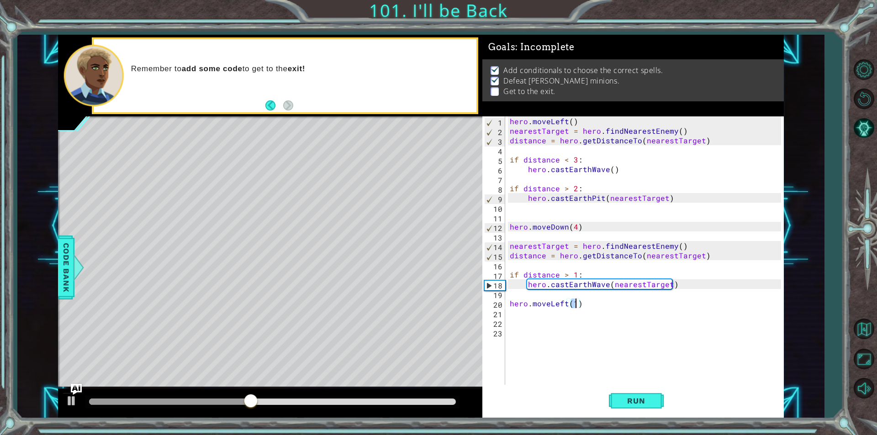
type textarea "hero.moveLeft(4)"
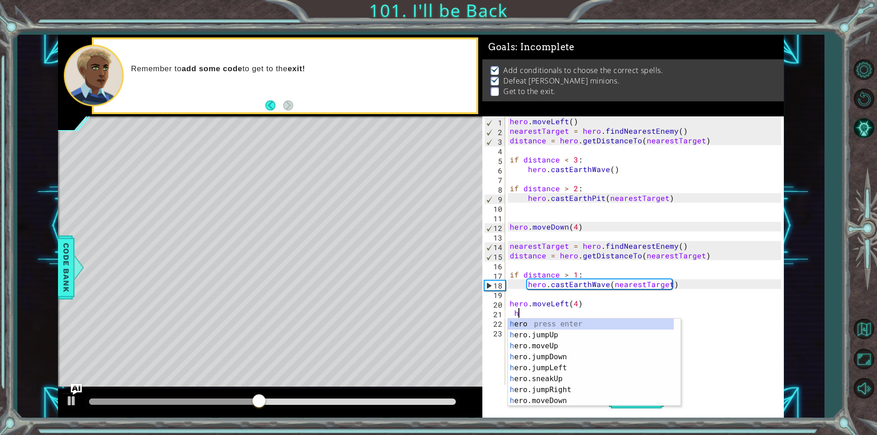
type textarea "her"
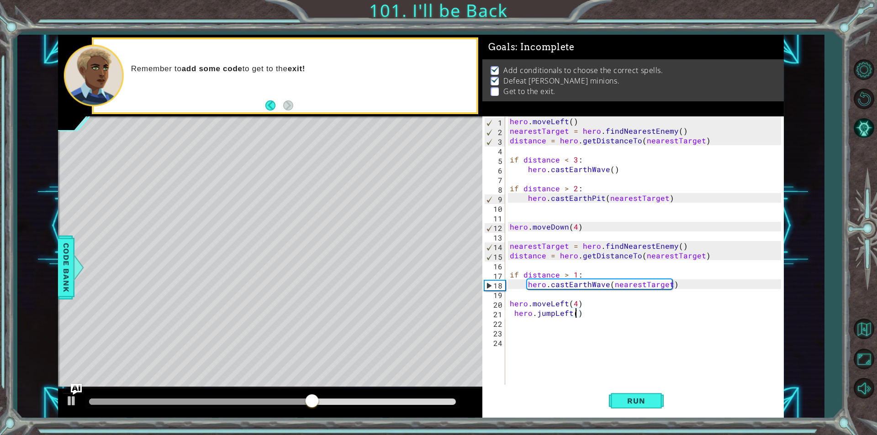
type textarea "hero.jumpLeft(1)"
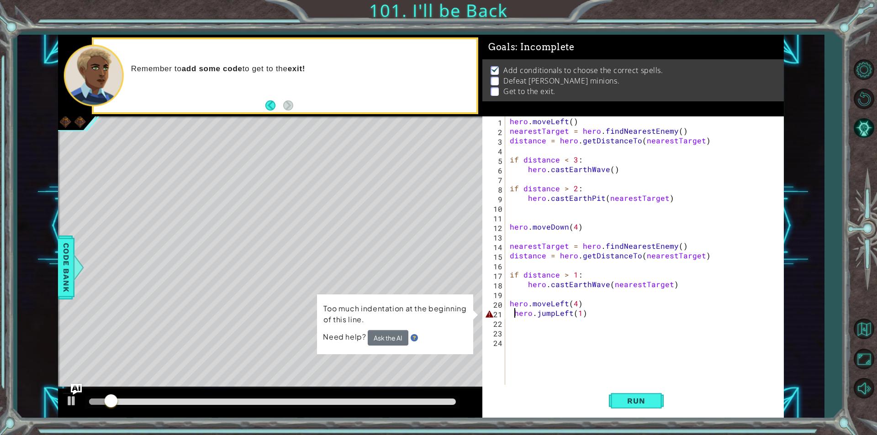
type textarea "hero.jumpLeft(1)"
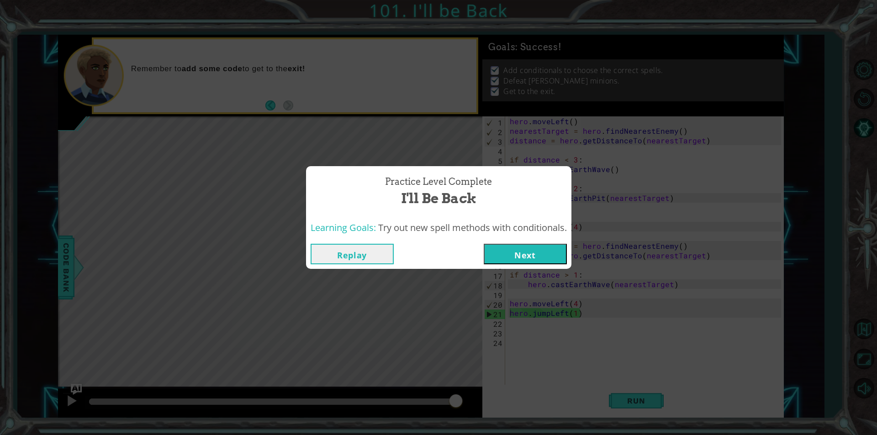
drag, startPoint x: 521, startPoint y: 246, endPoint x: 522, endPoint y: 254, distance: 8.0
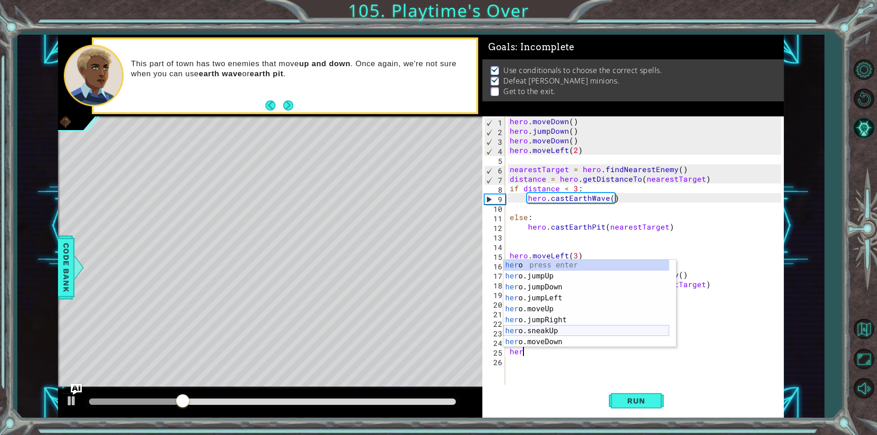
scroll to position [27, 0]
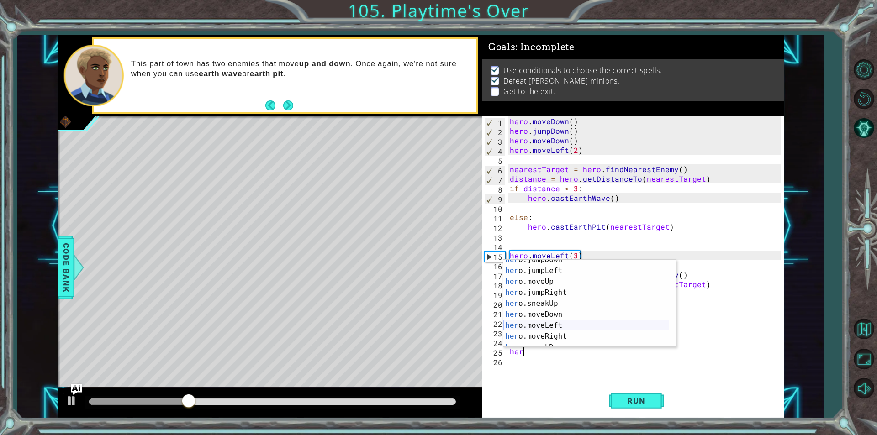
type textarea "hero.moveLeft(1)"
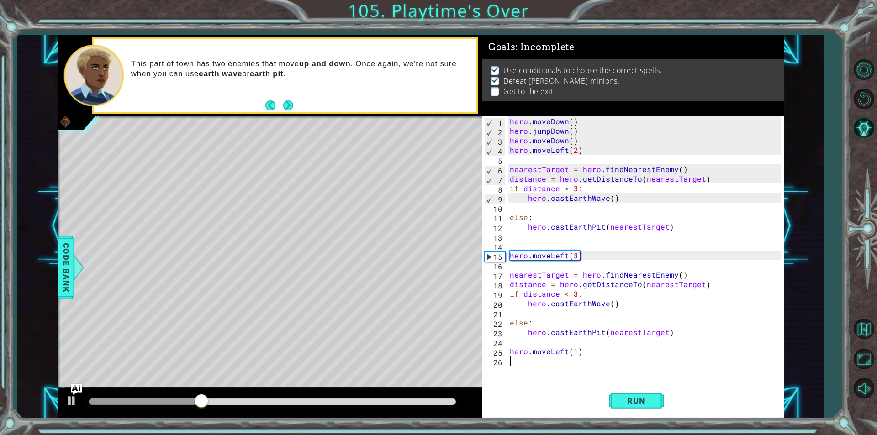
scroll to position [0, 0]
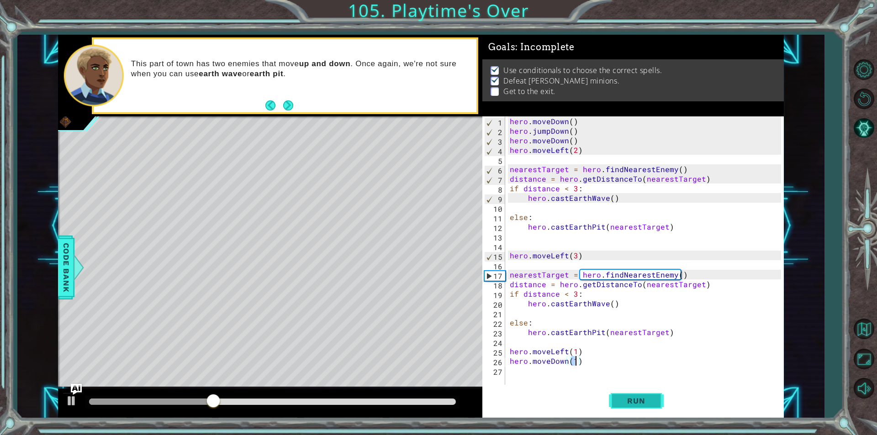
type textarea "hero.moveDown(1)"
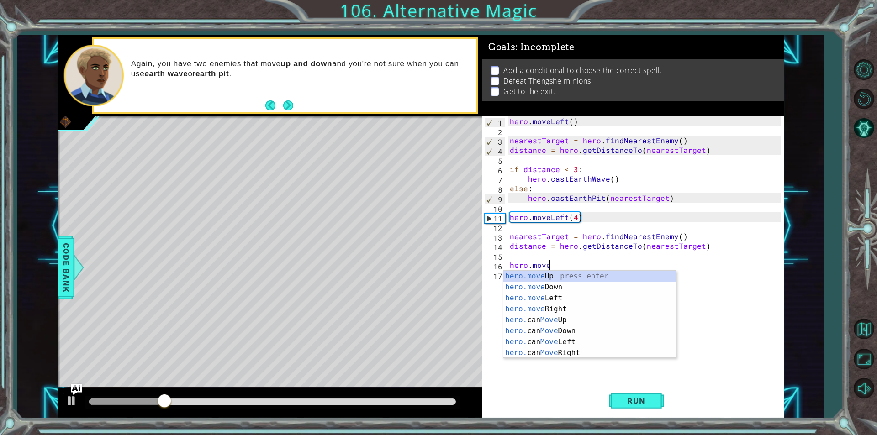
scroll to position [0, 2]
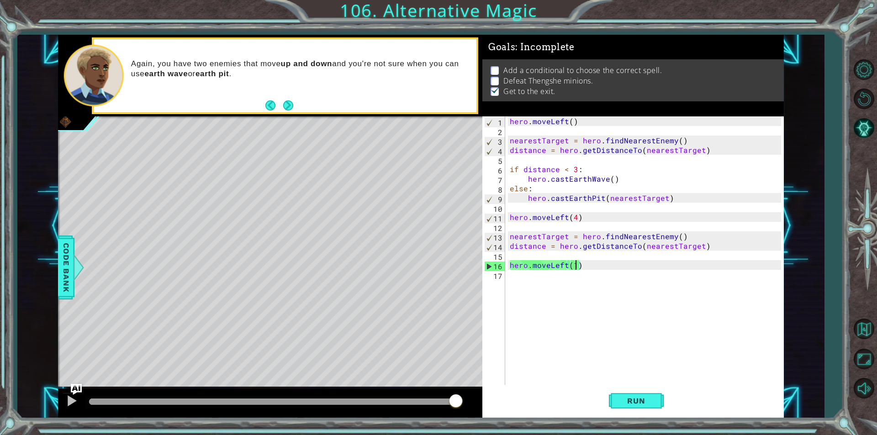
type textarea "distance = hero.getDistanceTo(nearestTarget)"
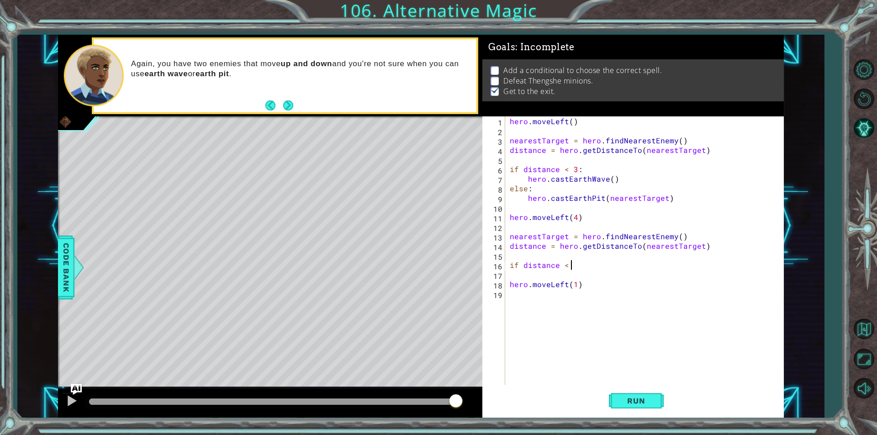
scroll to position [0, 4]
type textarea "if distance < 3:"
type textarea "g"
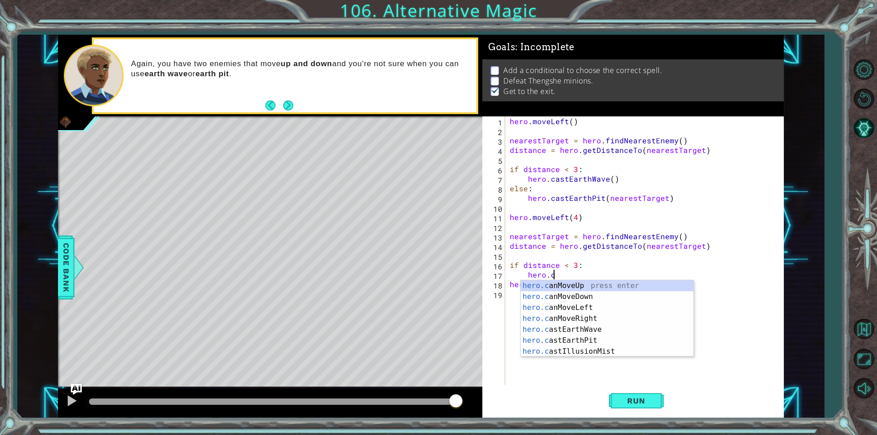
scroll to position [0, 3]
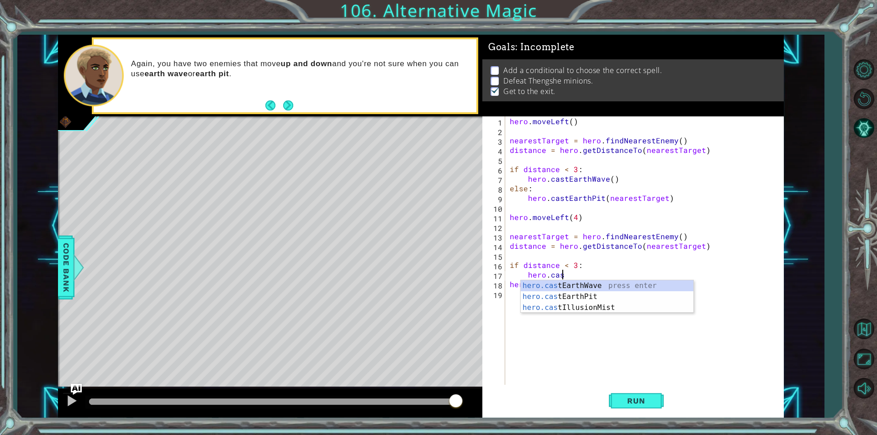
type textarea "hero.cast"
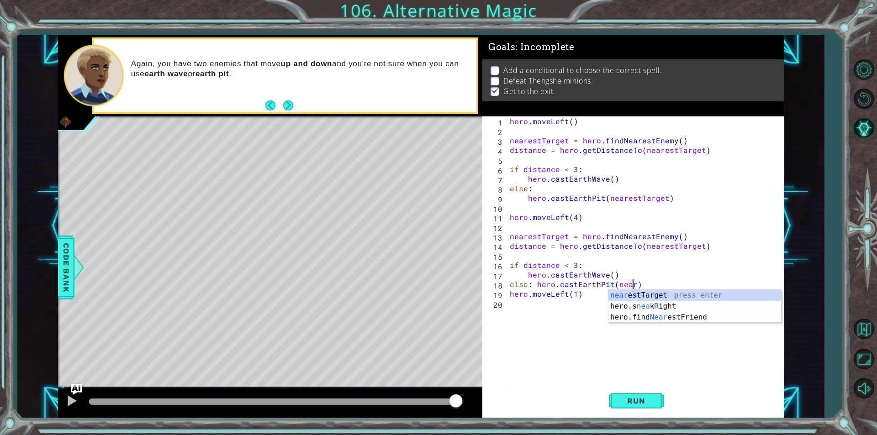
scroll to position [0, 8]
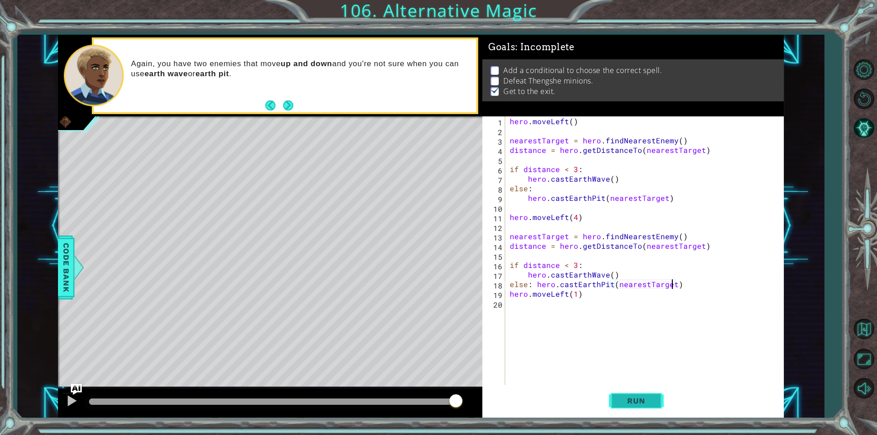
type textarea "else: hero.castEarthPit(nearestTarget)"
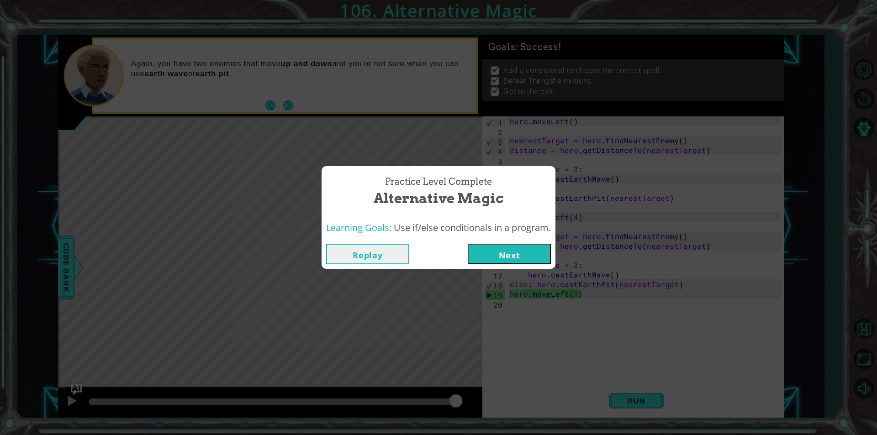
scroll to position [0, 8]
click at [507, 255] on button "Next" at bounding box center [509, 254] width 83 height 21
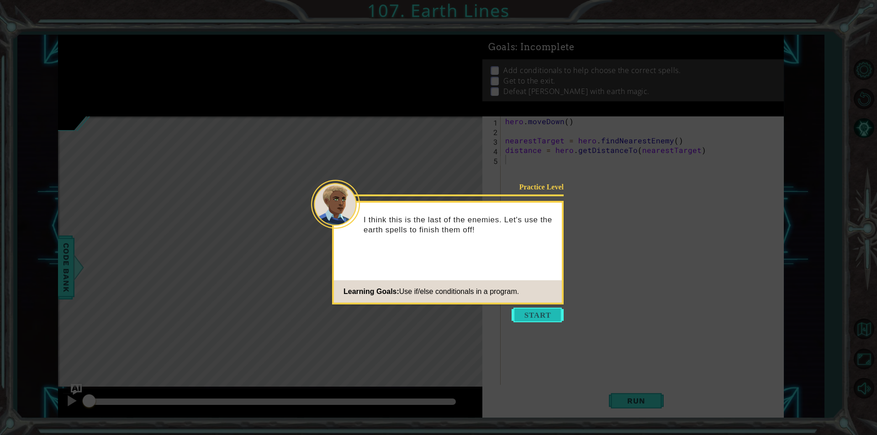
click at [537, 311] on button "Start" at bounding box center [537, 315] width 52 height 15
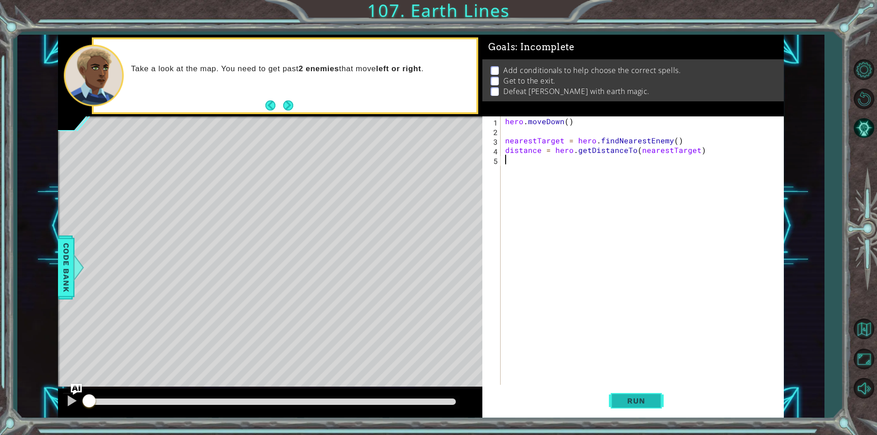
click at [624, 405] on span "Run" at bounding box center [636, 400] width 36 height 9
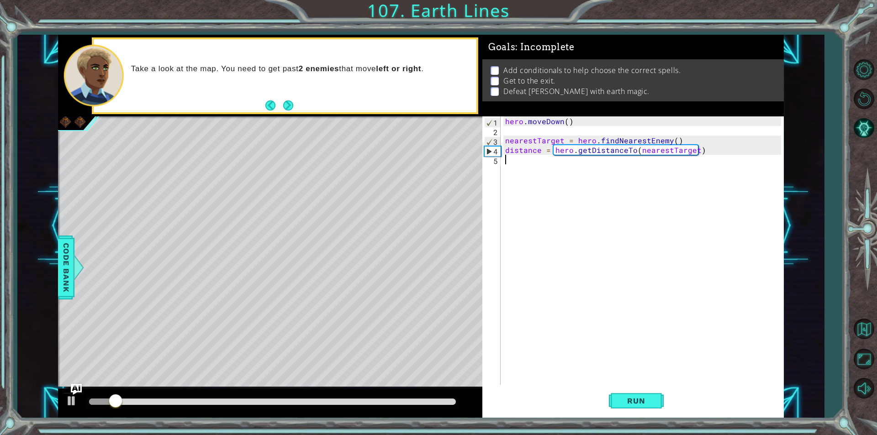
click at [626, 170] on div "hero . moveDown ( ) nearestTarget = hero . findNearestEnemy ( ) distance = hero…" at bounding box center [644, 260] width 282 height 288
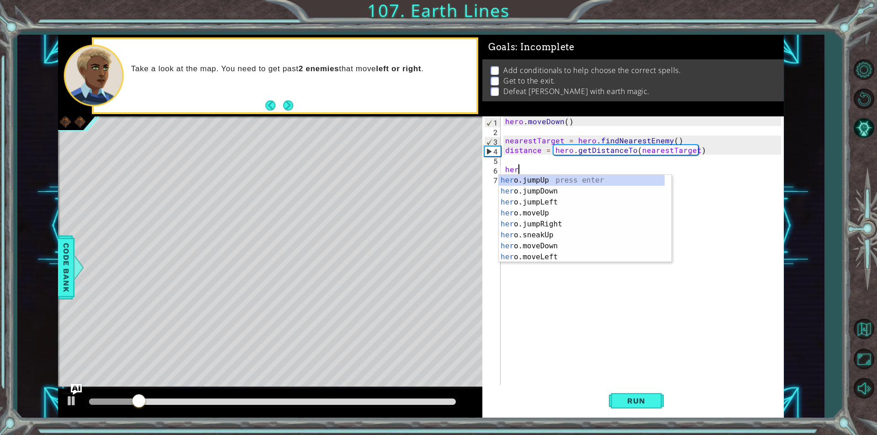
scroll to position [0, 0]
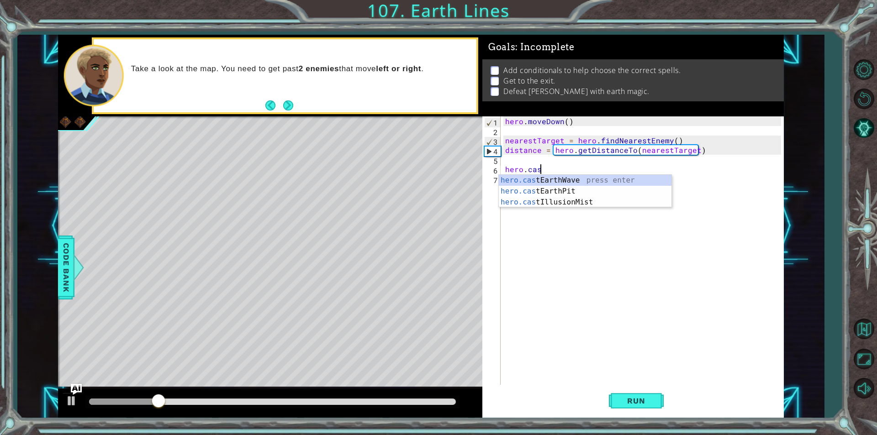
type textarea "hero.cast"
click at [562, 181] on div "hero.cast EarthWave press enter hero.cast EarthPit press enter hero.cast Illusi…" at bounding box center [585, 202] width 173 height 55
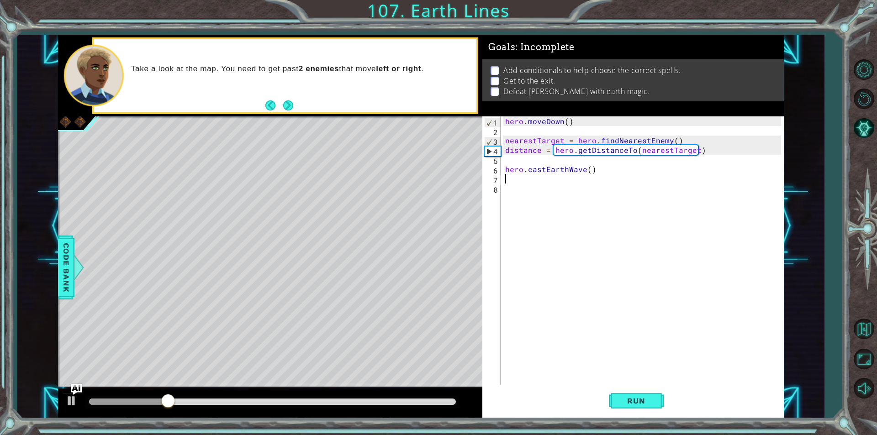
scroll to position [0, 0]
click at [505, 170] on div "hero . moveDown ( ) nearestTarget = hero . findNearestEnemy ( ) distance = hero…" at bounding box center [644, 260] width 282 height 288
click at [629, 399] on span "Run" at bounding box center [636, 400] width 36 height 9
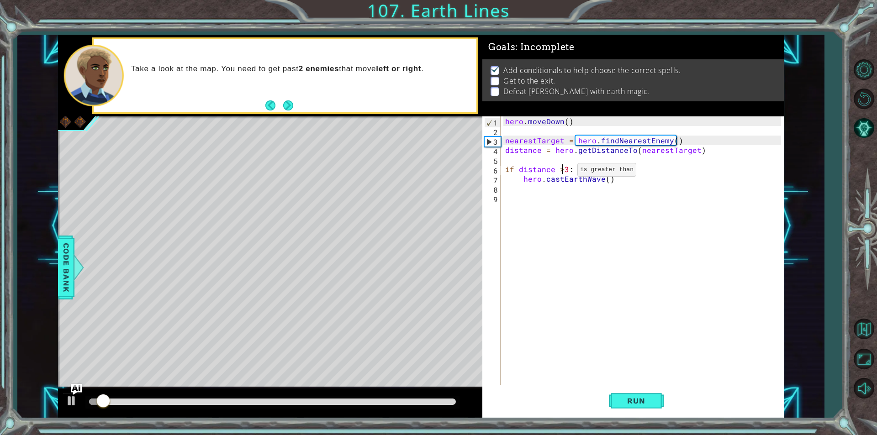
drag, startPoint x: 562, startPoint y: 172, endPoint x: 581, endPoint y: 210, distance: 42.1
click at [562, 172] on div "hero . moveDown ( ) nearestTarget = hero . findNearestEnemy ( ) distance = hero…" at bounding box center [644, 260] width 282 height 288
type textarea "if distance > 3:"
drag, startPoint x: 623, startPoint y: 319, endPoint x: 623, endPoint y: 336, distance: 17.4
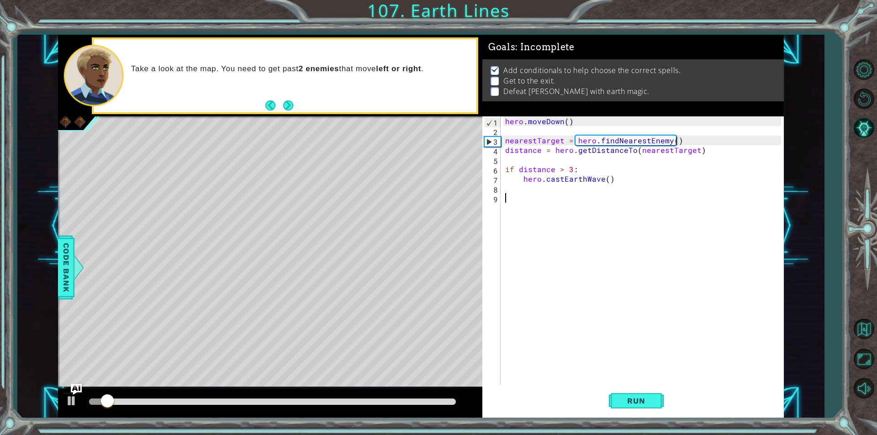
click at [622, 320] on div "hero . moveDown ( ) nearestTarget = hero . findNearestEnemy ( ) distance = hero…" at bounding box center [644, 260] width 282 height 288
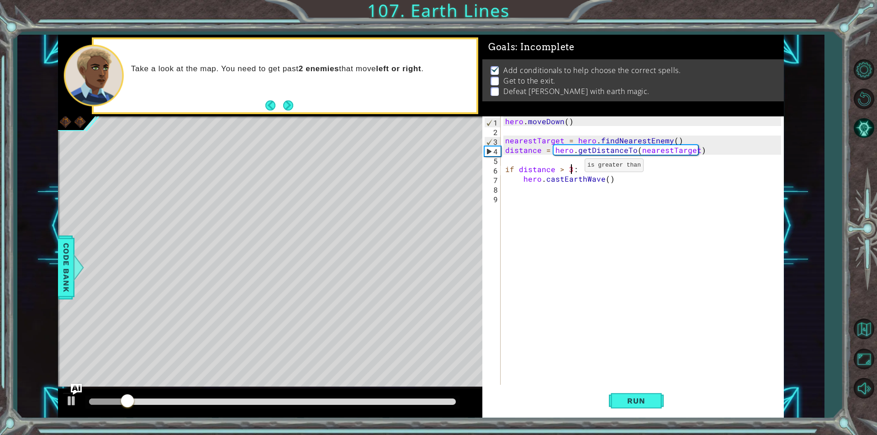
click at [569, 168] on div "hero . moveDown ( ) nearestTarget = hero . findNearestEnemy ( ) distance = hero…" at bounding box center [644, 260] width 282 height 288
click at [642, 397] on span "Run" at bounding box center [636, 400] width 36 height 9
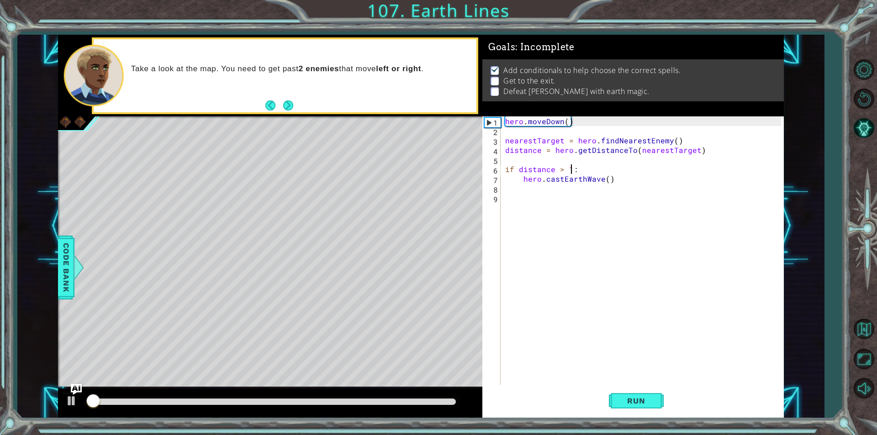
click at [605, 179] on div "hero . moveDown ( ) nearestTarget = hero . findNearestEnemy ( ) distance = hero…" at bounding box center [644, 260] width 282 height 288
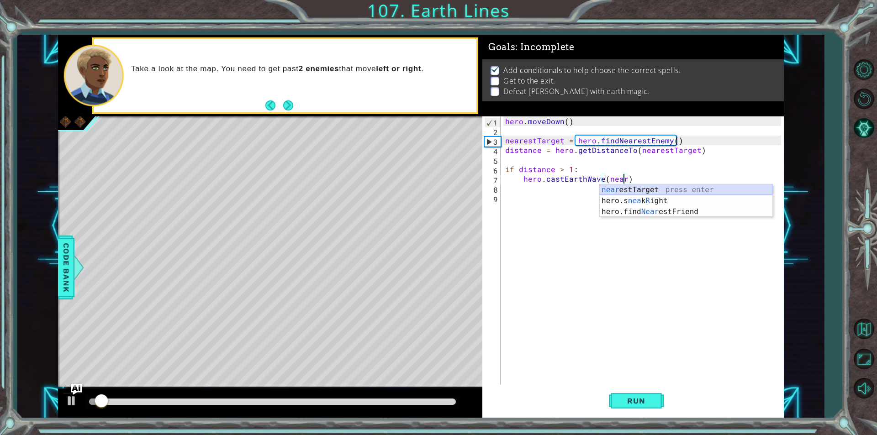
click at [642, 192] on div "near estTarget press enter hero.s nea k R ight press enter hero.find Near estFr…" at bounding box center [686, 211] width 173 height 55
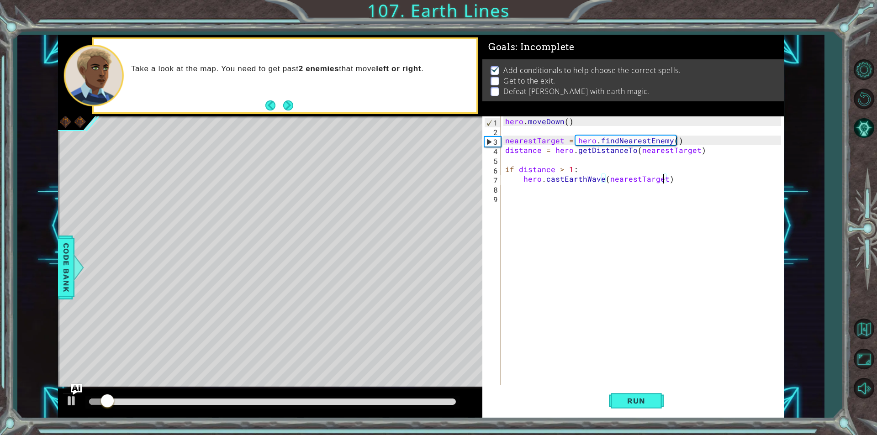
click at [676, 183] on div "hero . moveDown ( ) nearestTarget = hero . findNearestEnemy ( ) distance = hero…" at bounding box center [644, 260] width 282 height 288
type textarea "hero.castEarthWave(nearestTarget)"
click at [645, 397] on span "Run" at bounding box center [636, 400] width 36 height 9
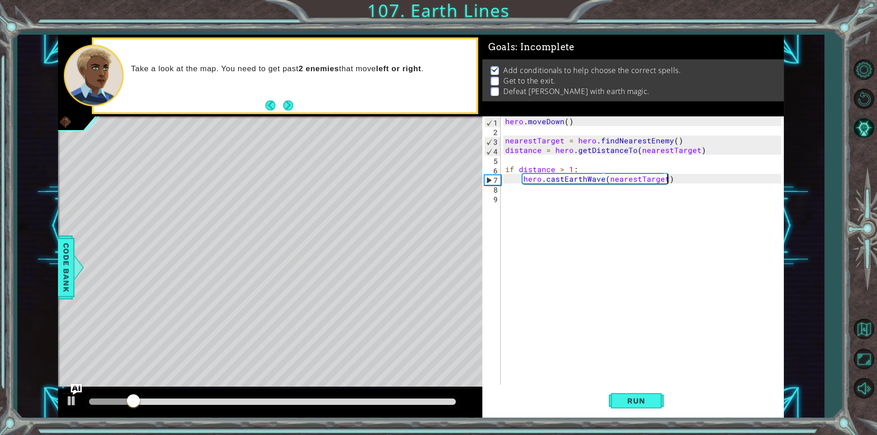
drag, startPoint x: 643, startPoint y: 268, endPoint x: 617, endPoint y: 223, distance: 52.2
click at [640, 267] on div "hero . moveDown ( ) nearestTarget = hero . findNearestEnemy ( ) distance = hero…" at bounding box center [644, 260] width 282 height 288
click at [617, 220] on div "hero . moveDown ( ) nearestTarget = hero . findNearestEnemy ( ) distance = hero…" at bounding box center [644, 260] width 282 height 288
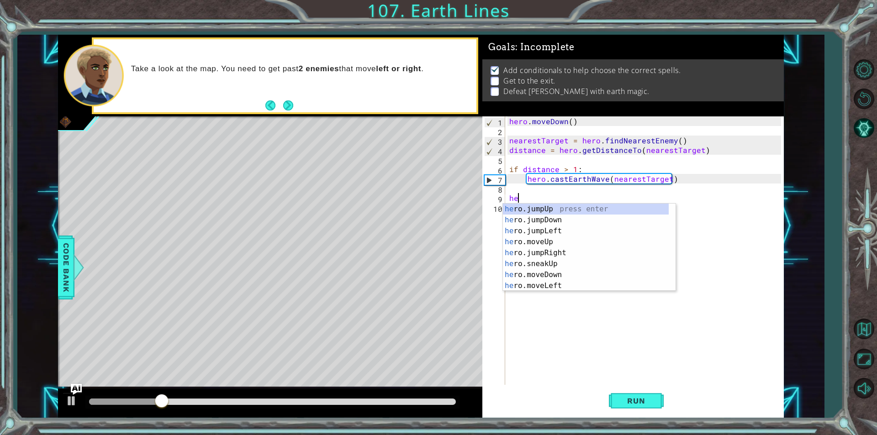
type textarea "h"
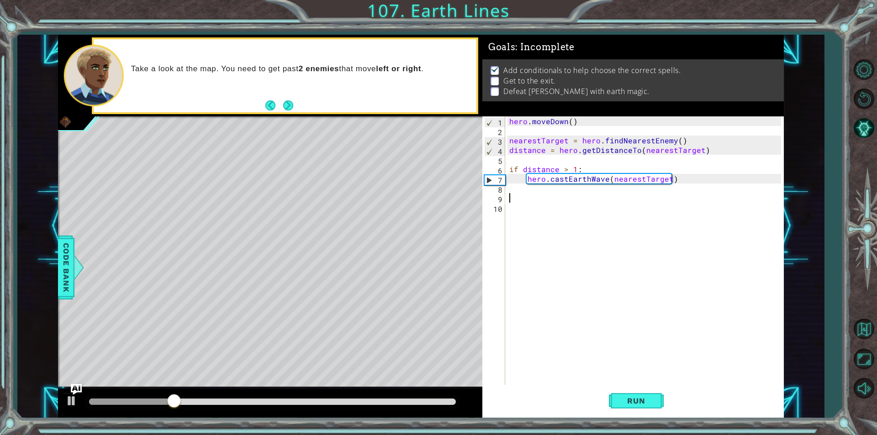
click at [605, 184] on div "hero . moveDown ( ) nearestTarget = hero . findNearestEnemy ( ) distance = hero…" at bounding box center [646, 260] width 278 height 288
click at [600, 181] on div "hero . moveDown ( ) nearestTarget = hero . findNearestEnemy ( ) distance = hero…" at bounding box center [644, 260] width 282 height 288
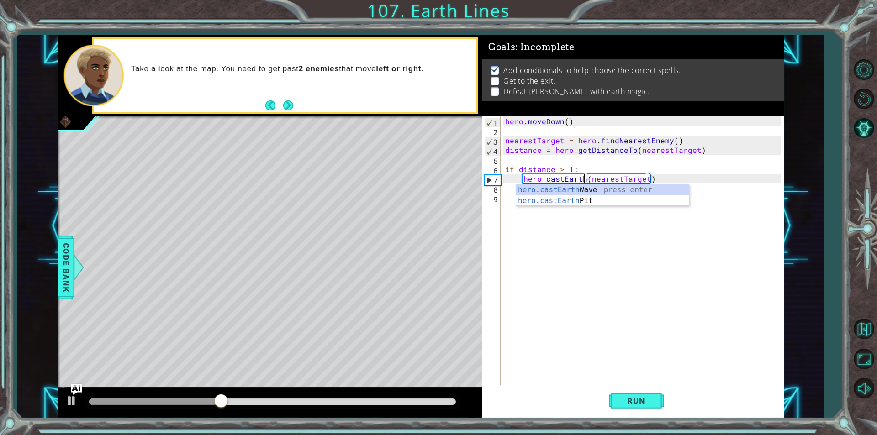
click at [599, 204] on div "hero.castEarth Wave press enter hero.castEarth Pit press enter" at bounding box center [602, 206] width 173 height 44
click at [595, 181] on div "hero . moveDown ( ) nearestTarget = hero . findNearestEnemy ( ) distance = hero…" at bounding box center [644, 260] width 282 height 288
type textarea "hero.castEarthPit(nearestTarget)"
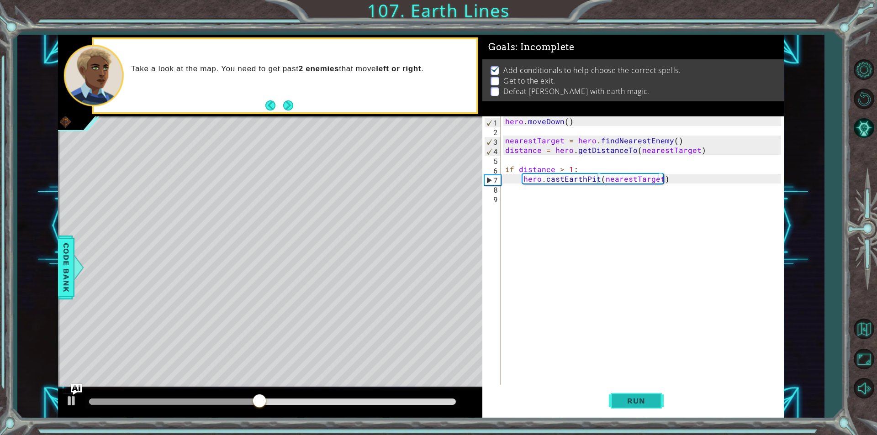
click at [637, 398] on span "Run" at bounding box center [636, 400] width 36 height 9
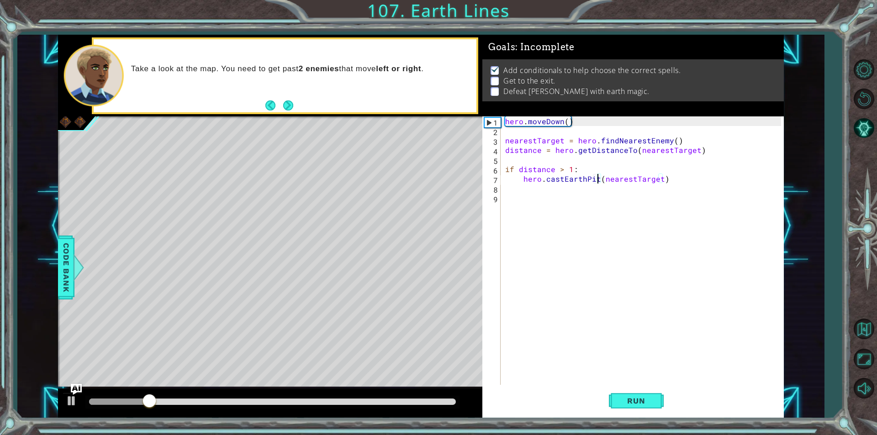
click at [667, 195] on div "hero . moveDown ( ) nearestTarget = hero . findNearestEnemy ( ) distance = hero…" at bounding box center [644, 260] width 282 height 288
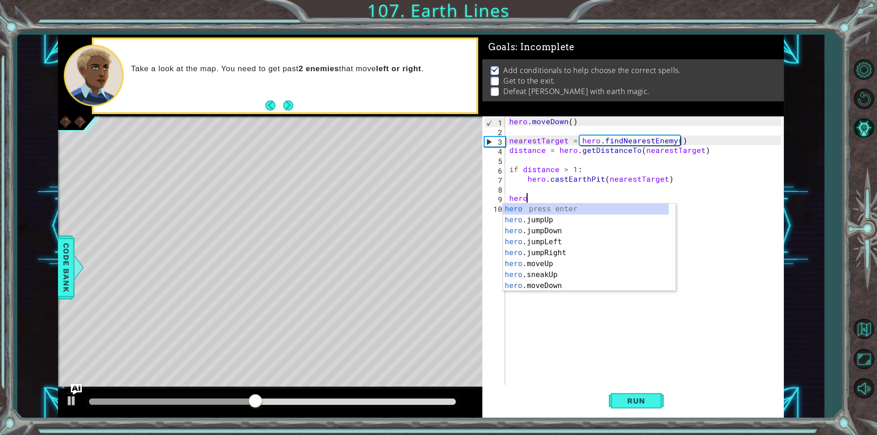
scroll to position [0, 1]
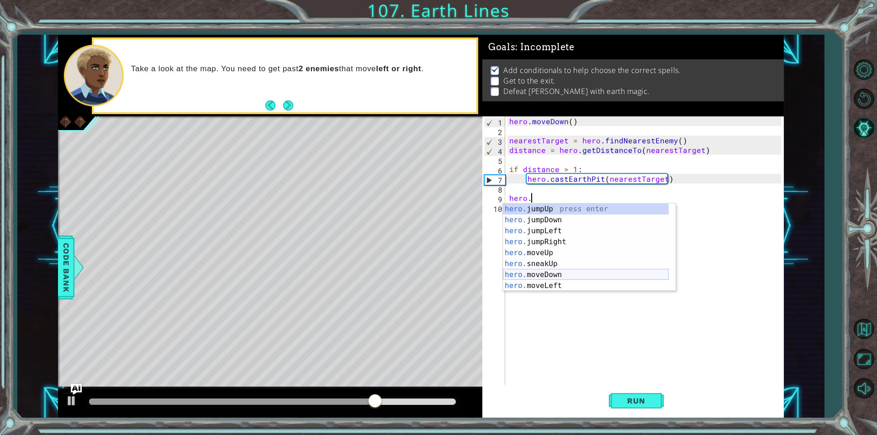
click at [572, 276] on div "hero. jumpUp press enter hero. jumpDown press enter hero. jumpLeft press enter …" at bounding box center [586, 259] width 166 height 110
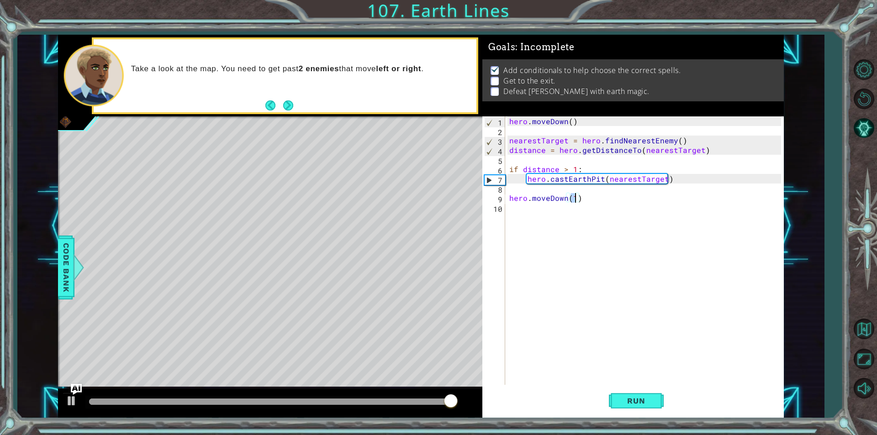
scroll to position [0, 4]
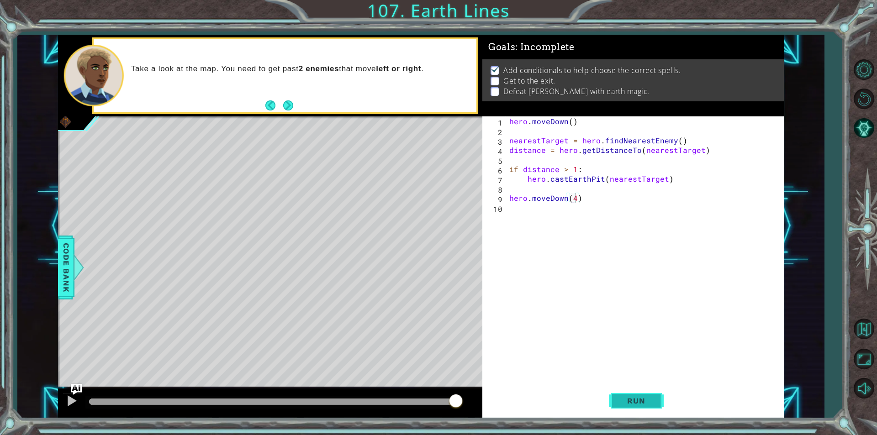
click at [645, 397] on span "Run" at bounding box center [636, 400] width 36 height 9
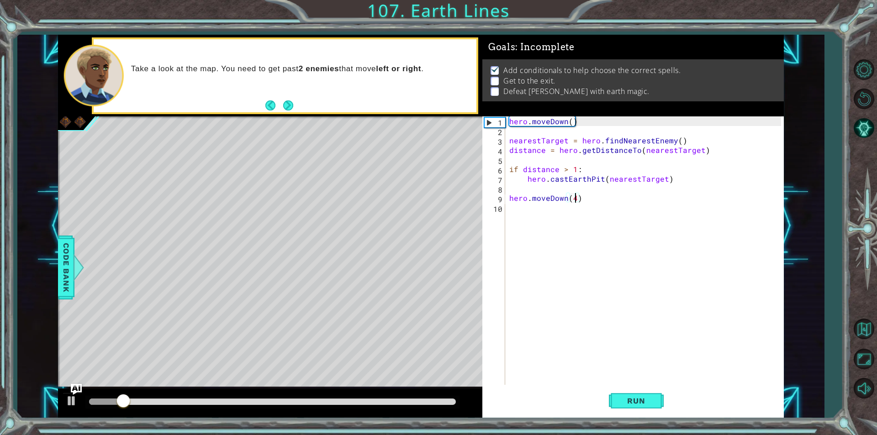
click at [651, 195] on div "hero . moveDown ( ) nearestTarget = hero . findNearestEnemy ( ) distance = hero…" at bounding box center [646, 260] width 278 height 288
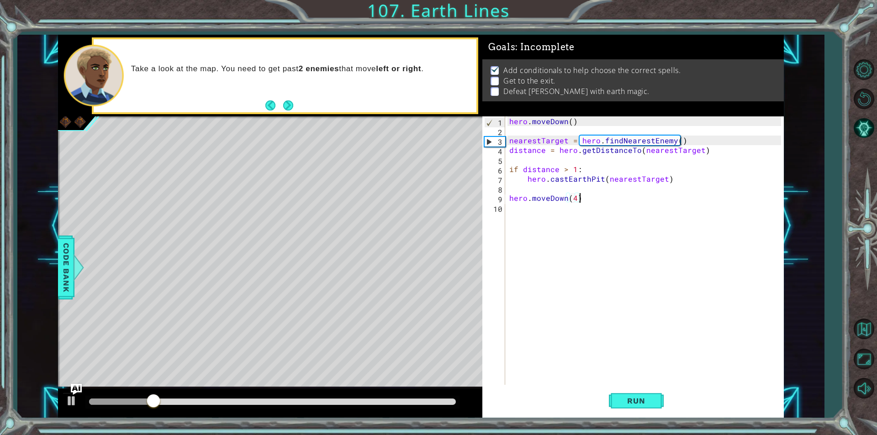
click at [642, 183] on div "hero . moveDown ( ) nearestTarget = hero . findNearestEnemy ( ) distance = hero…" at bounding box center [646, 260] width 278 height 288
type textarea "hero.castEarthPit(nearestTarget)"
click at [637, 182] on div "hero . moveDown ( ) nearestTarget = hero . findNearestEnemy ( ) distance = hero…" at bounding box center [646, 260] width 278 height 288
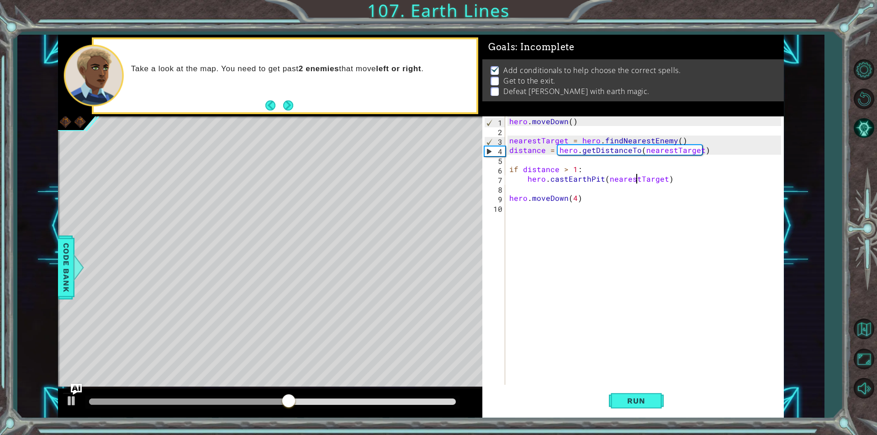
click at [626, 220] on div "hero . moveDown ( ) nearestTarget = hero . findNearestEnemy ( ) distance = hero…" at bounding box center [646, 260] width 278 height 288
click at [629, 200] on div "hero . moveDown ( ) nearestTarget = hero . findNearestEnemy ( ) distance = hero…" at bounding box center [646, 260] width 278 height 288
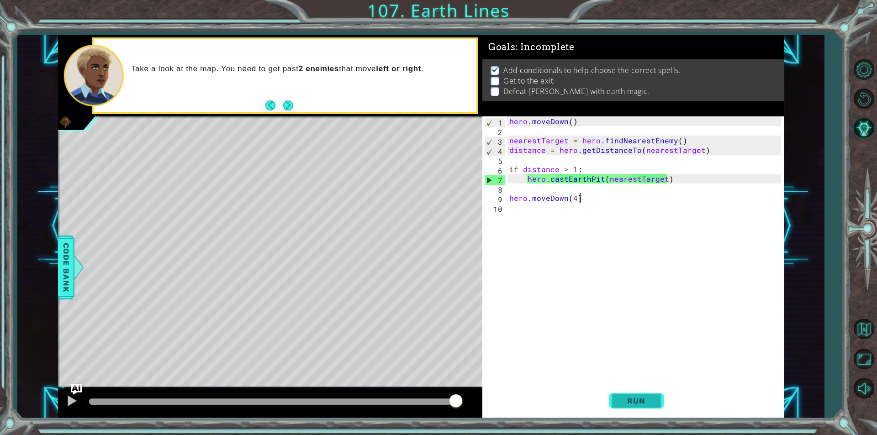
click at [635, 402] on span "Run" at bounding box center [636, 400] width 36 height 9
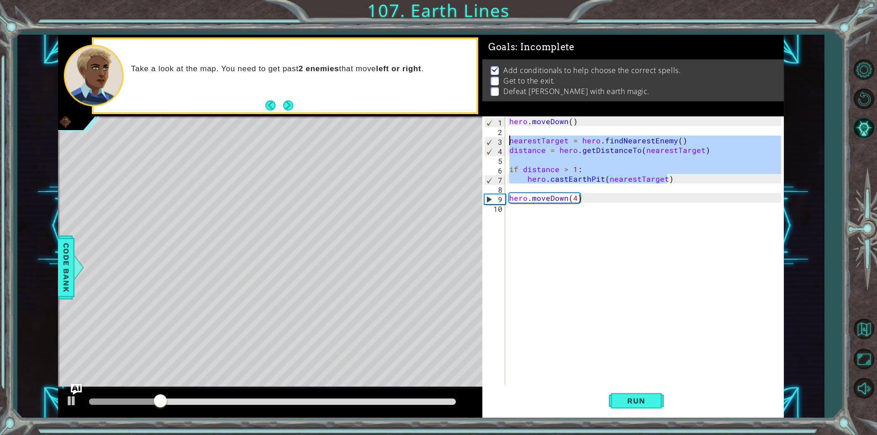
drag, startPoint x: 677, startPoint y: 182, endPoint x: 494, endPoint y: 136, distance: 189.4
click at [494, 136] on div "hero.moveDown(4) 1 2 3 4 5 6 7 8 9 10 hero . moveDown ( ) nearestTarget = hero …" at bounding box center [631, 250] width 299 height 268
type textarea "nearestTarget = hero.findNearestEnemy() distance = hero.getDistanceTo(nearestTa…"
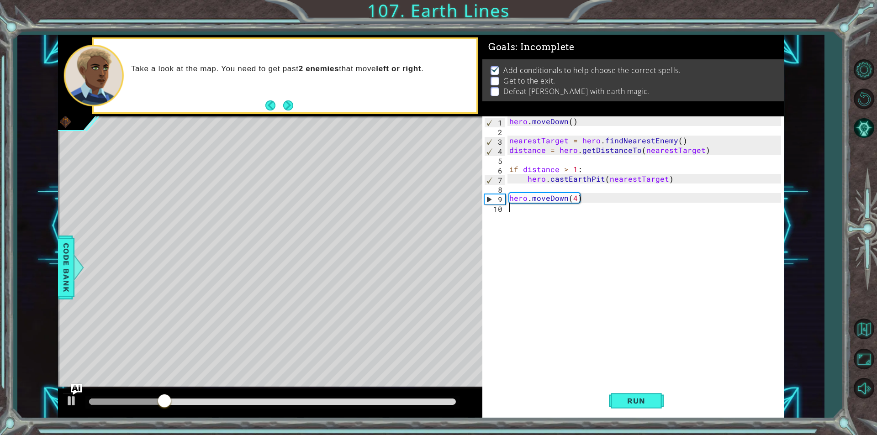
click at [597, 216] on div "hero . moveDown ( ) nearestTarget = hero . findNearestEnemy ( ) distance = hero…" at bounding box center [646, 260] width 278 height 288
paste textarea "hero.castEarthPit(nearestTarget)"
type textarea "hero.castEarthPit(nearestTarget)"
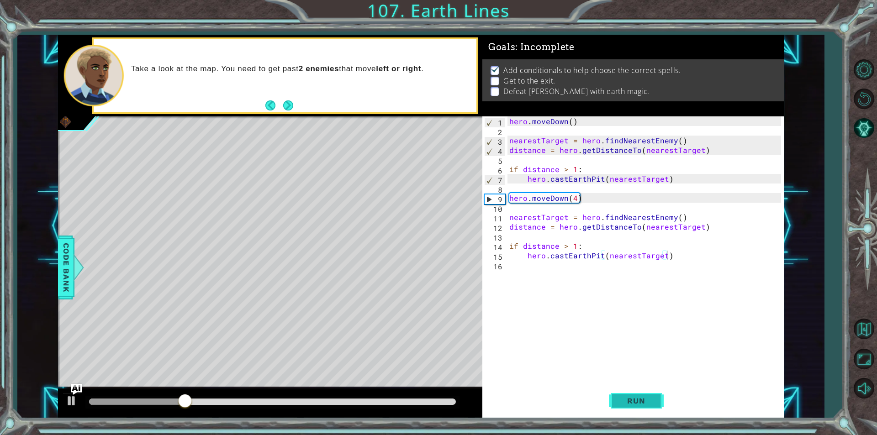
click at [625, 396] on span "Run" at bounding box center [636, 400] width 36 height 9
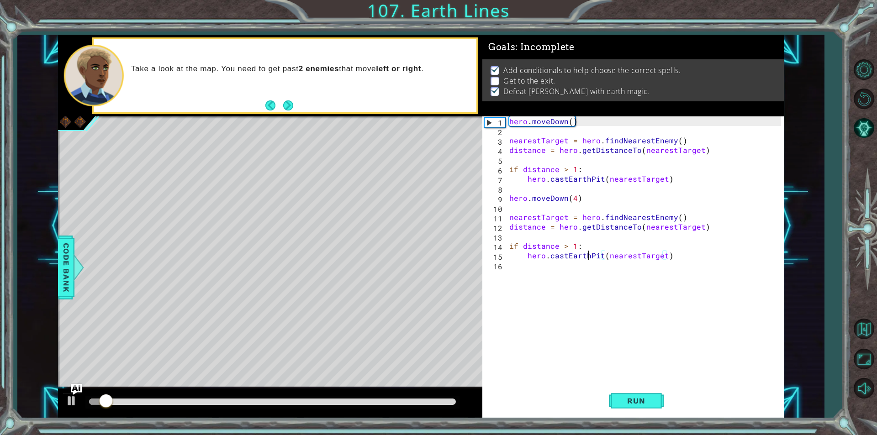
click at [587, 260] on div "hero . moveDown ( ) nearestTarget = hero . findNearestEnemy ( ) distance = hero…" at bounding box center [646, 260] width 278 height 288
click at [575, 271] on div "hero . moveDown ( ) nearestTarget = hero . findNearestEnemy ( ) distance = hero…" at bounding box center [646, 260] width 278 height 288
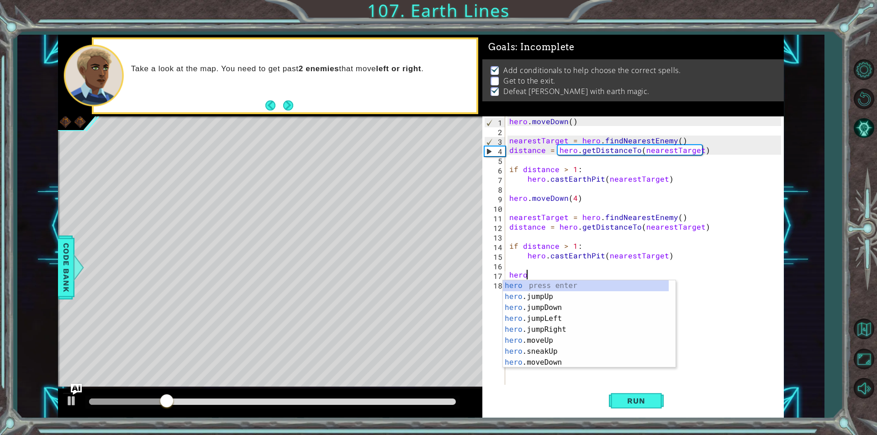
scroll to position [0, 1]
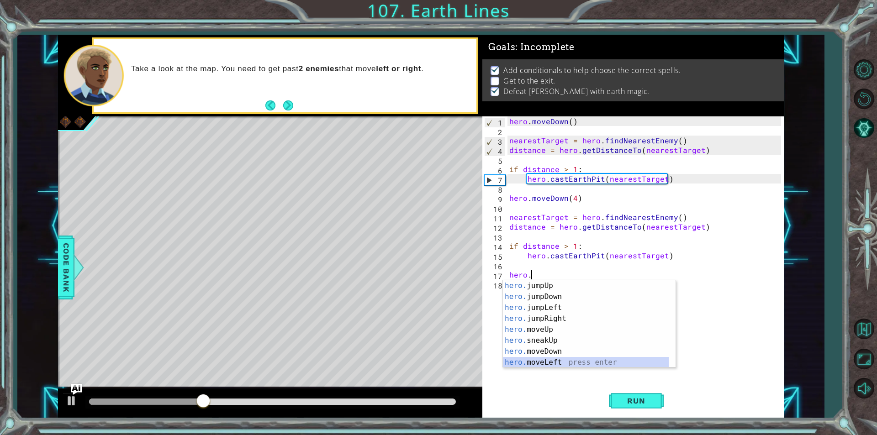
click at [554, 363] on div "hero. jumpUp press enter hero. jumpDown press enter hero. jumpLeft press enter …" at bounding box center [586, 335] width 166 height 110
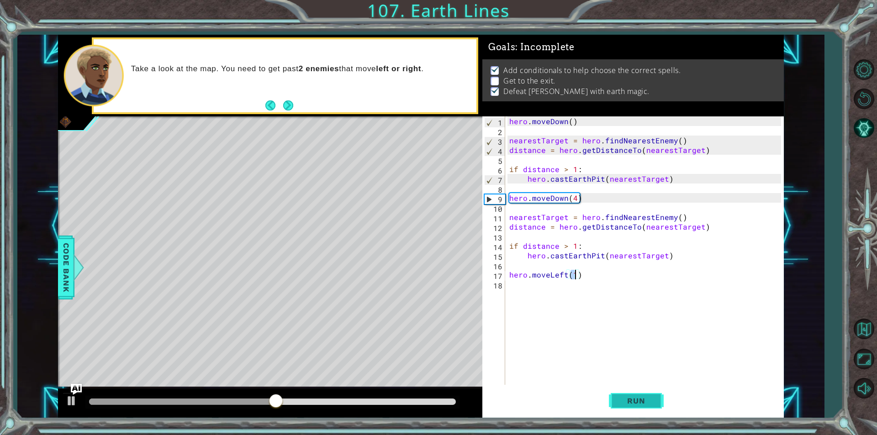
scroll to position [0, 4]
type textarea "hero.moveLeft(5)"
click at [632, 395] on button "Run" at bounding box center [636, 401] width 55 height 30
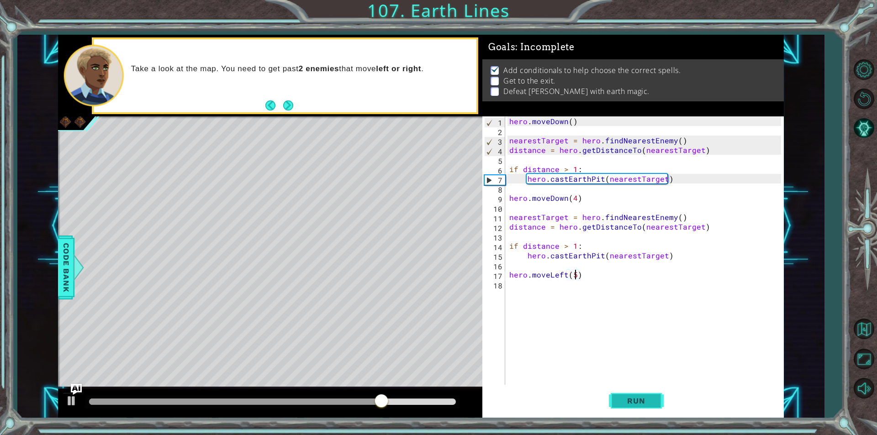
click at [648, 399] on span "Run" at bounding box center [636, 400] width 36 height 9
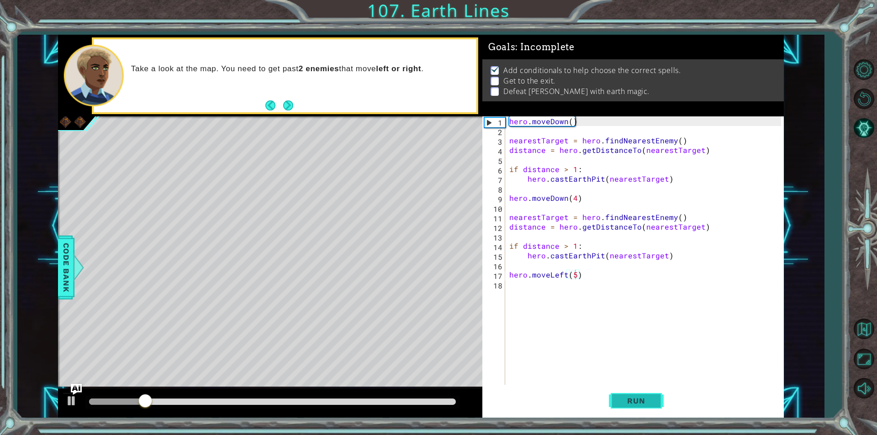
click at [646, 397] on span "Run" at bounding box center [636, 400] width 36 height 9
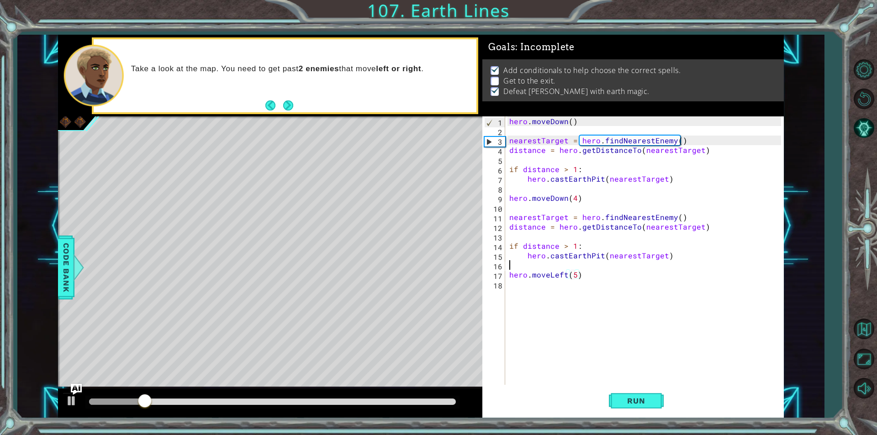
click at [600, 262] on div "hero . moveDown ( ) nearestTarget = hero . findNearestEnemy ( ) distance = hero…" at bounding box center [646, 260] width 278 height 288
click at [600, 255] on div "hero . moveDown ( ) nearestTarget = hero . findNearestEnemy ( ) distance = hero…" at bounding box center [646, 260] width 278 height 288
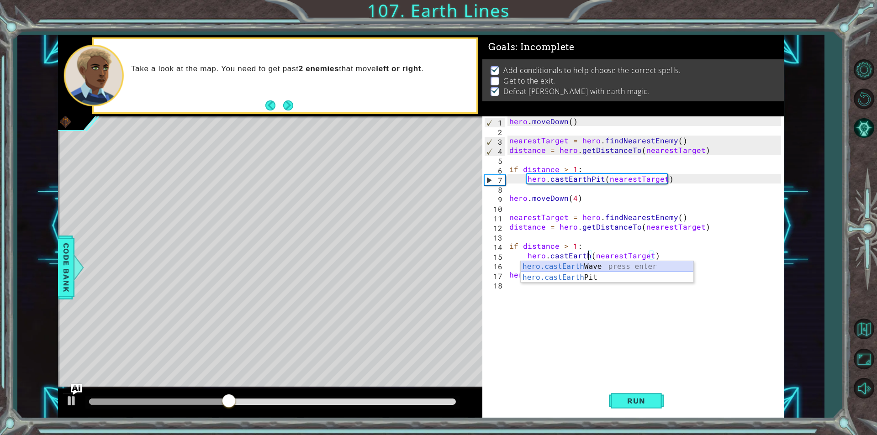
click at [593, 265] on div "hero.castEarth Wave press enter hero.castEarth Pit press enter" at bounding box center [607, 283] width 173 height 44
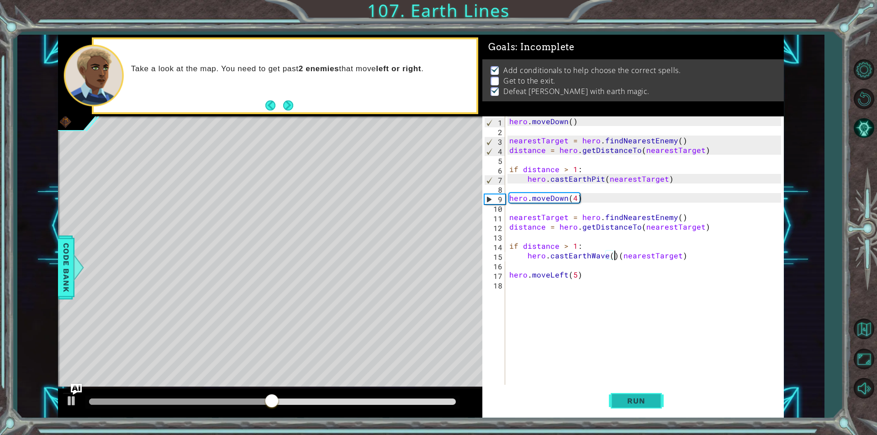
type textarea "hero.castEarthWave(nearestTarget)"
click at [634, 400] on span "Run" at bounding box center [636, 400] width 36 height 9
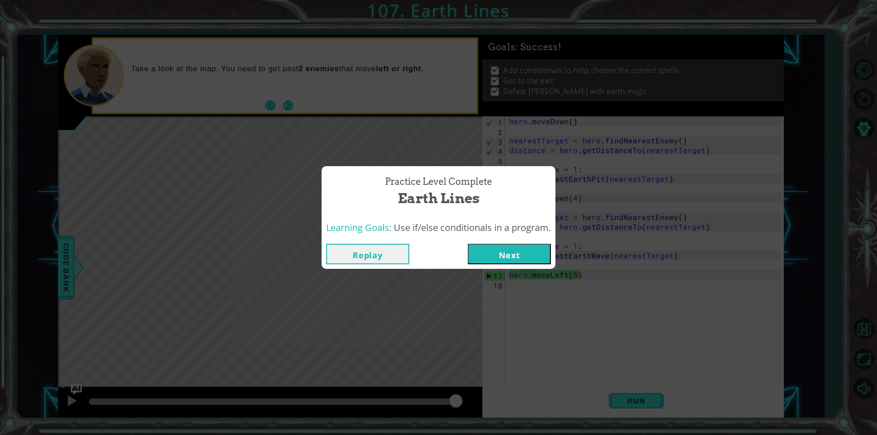
click at [497, 254] on button "Next" at bounding box center [509, 254] width 83 height 21
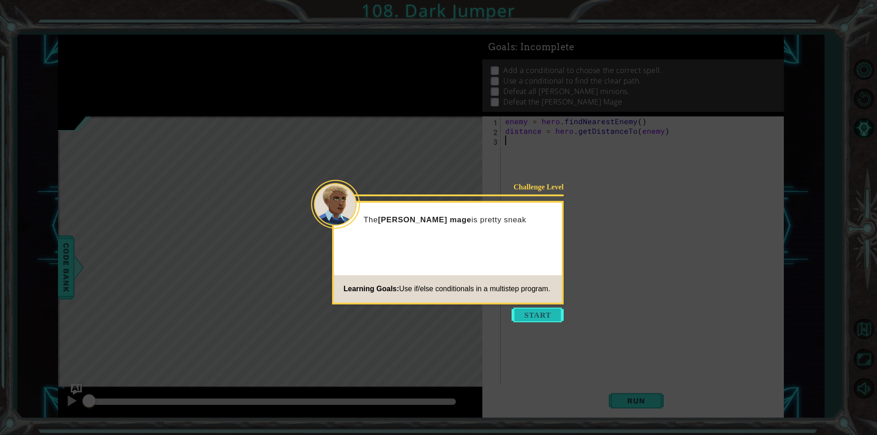
click at [537, 315] on button "Start" at bounding box center [537, 315] width 52 height 15
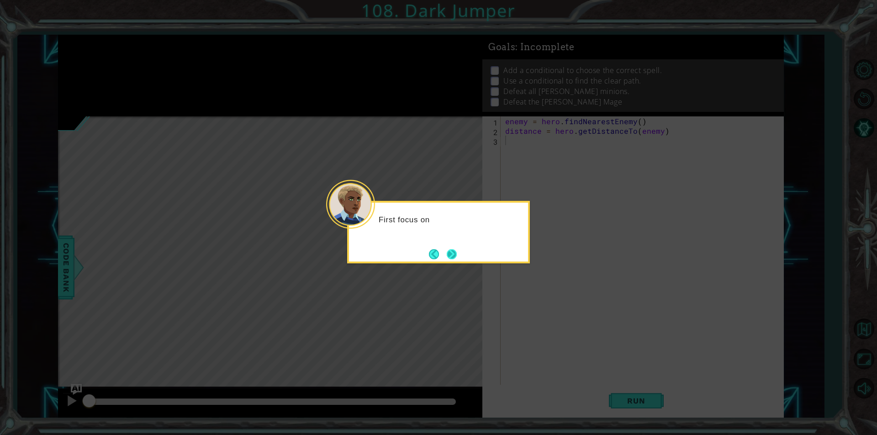
click at [454, 259] on button "Next" at bounding box center [452, 254] width 10 height 10
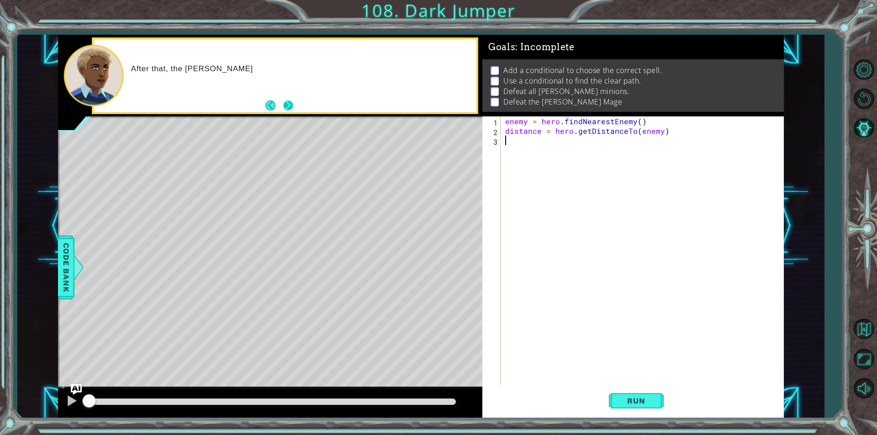
click at [287, 100] on button "Next" at bounding box center [288, 105] width 10 height 10
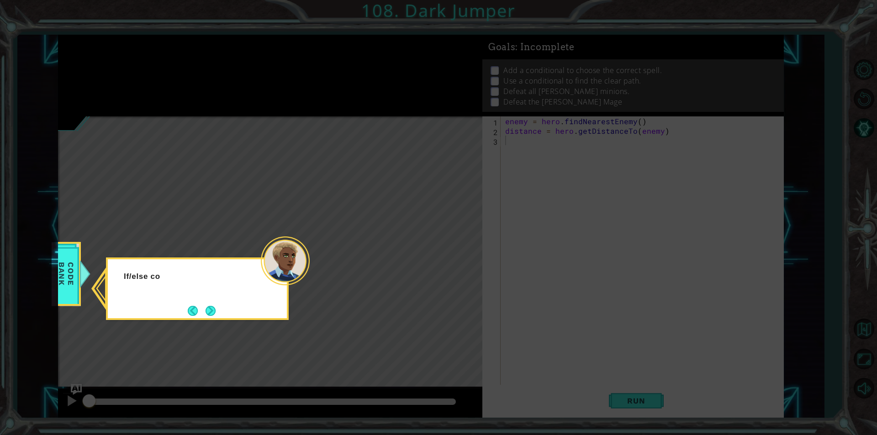
click at [210, 321] on icon at bounding box center [438, 217] width 877 height 435
click at [214, 315] on button "Next" at bounding box center [210, 311] width 10 height 10
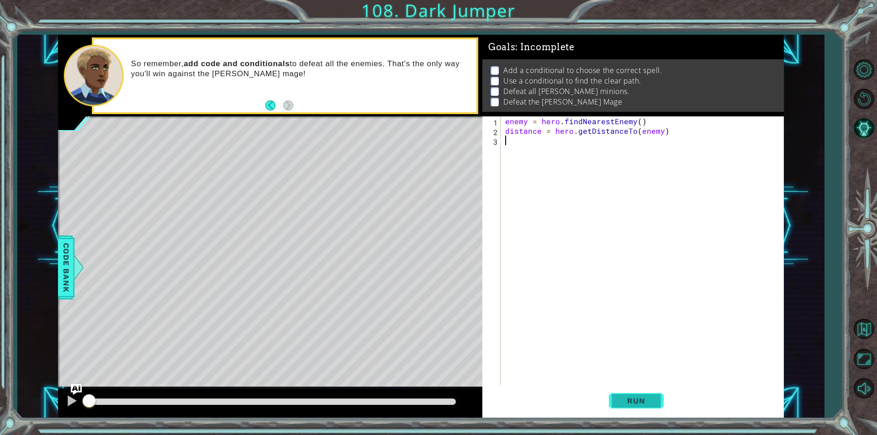
click at [653, 398] on span "Run" at bounding box center [636, 400] width 36 height 9
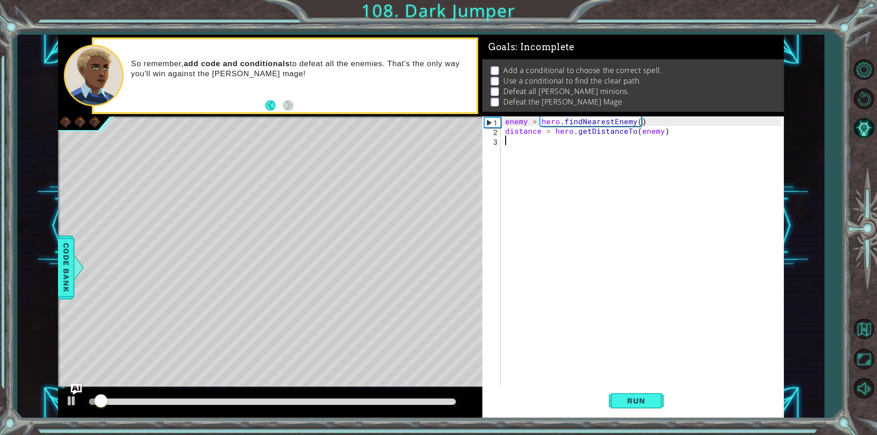
click at [623, 137] on div "enemy = hero . findNearestEnemy ( ) distance = hero . getDistanceTo ( enemy )" at bounding box center [644, 260] width 282 height 288
click at [616, 157] on div "enemy = hero . findNearestEnemy ( ) distance = hero . getDistanceTo ( enemy )" at bounding box center [644, 260] width 282 height 288
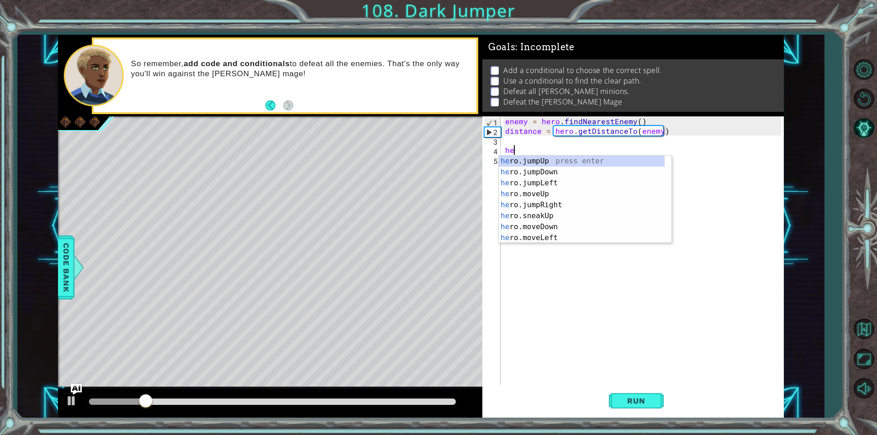
type textarea "h"
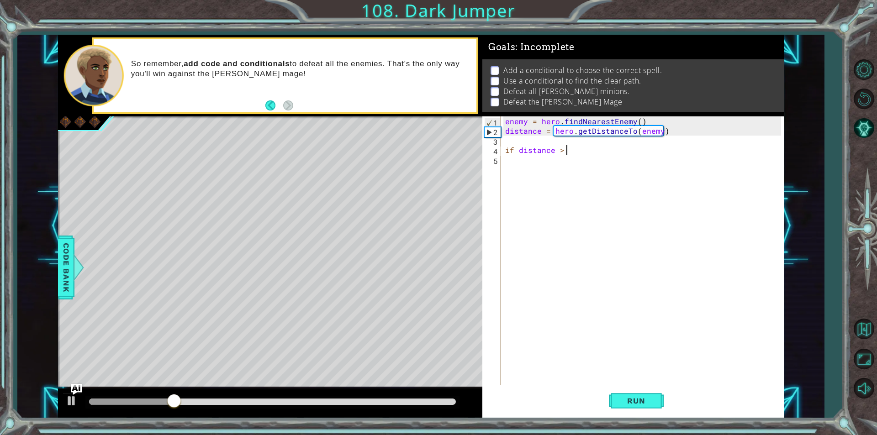
scroll to position [0, 4]
type textarea "if distance > 1:"
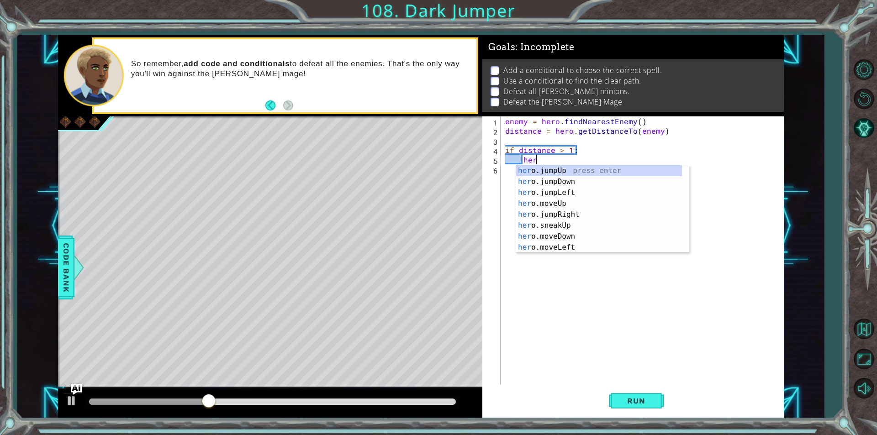
scroll to position [0, 1]
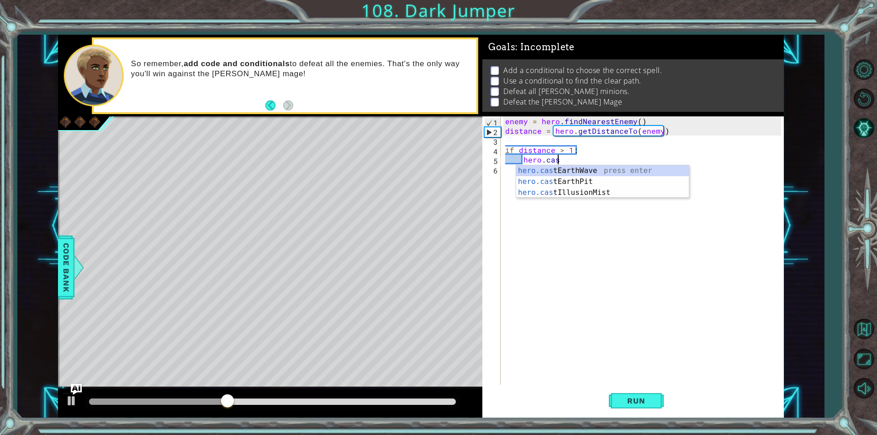
type textarea "hero.cast"
click at [611, 173] on div "hero.cast EarthWave press enter hero.cast EarthPit press enter hero.cast Illusi…" at bounding box center [602, 192] width 173 height 55
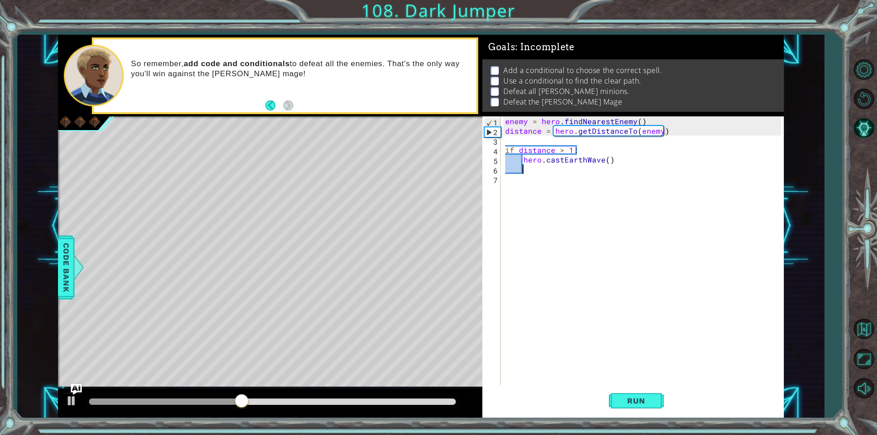
scroll to position [0, 0]
click at [609, 161] on div "enemy = hero . findNearestEnemy ( ) distance = hero . getDistanceTo ( enemy ) i…" at bounding box center [644, 260] width 282 height 288
click at [606, 161] on div "enemy = hero . findNearestEnemy ( ) distance = hero . getDistanceTo ( enemy ) i…" at bounding box center [644, 260] width 282 height 288
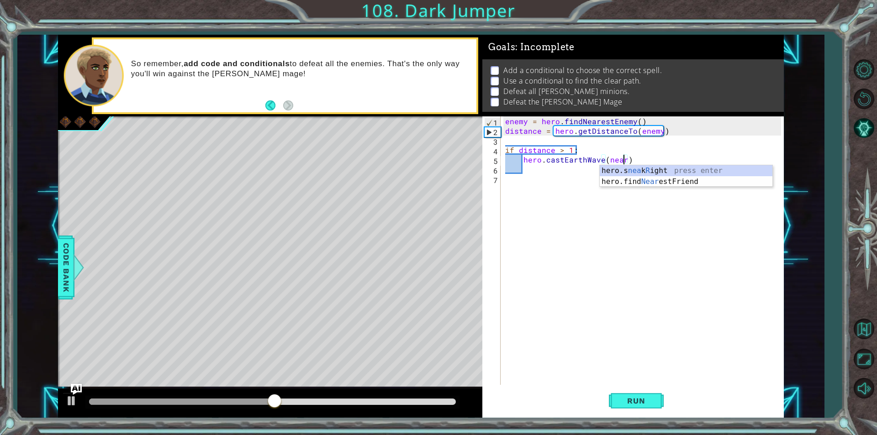
scroll to position [0, 8]
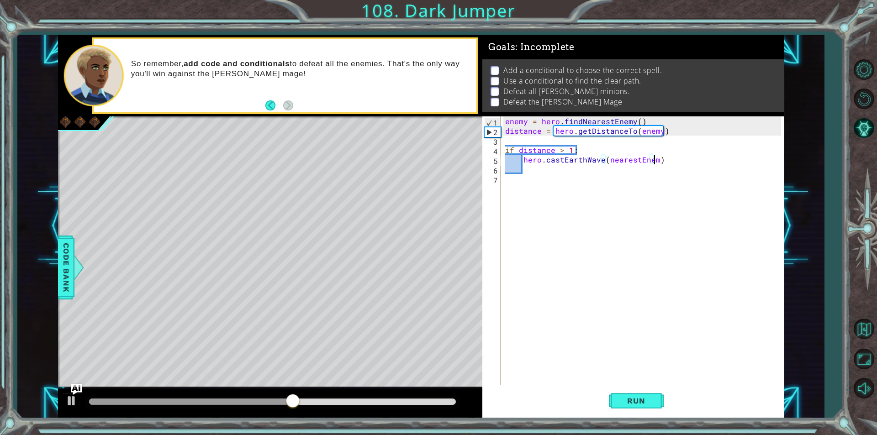
type textarea "hero.castEarthWave(nearestEnemy)"
drag, startPoint x: 664, startPoint y: 203, endPoint x: 638, endPoint y: 202, distance: 25.6
click at [660, 205] on div "enemy = hero . findNearestEnemy ( ) distance = hero . getDistanceTo ( enemy ) i…" at bounding box center [644, 260] width 282 height 288
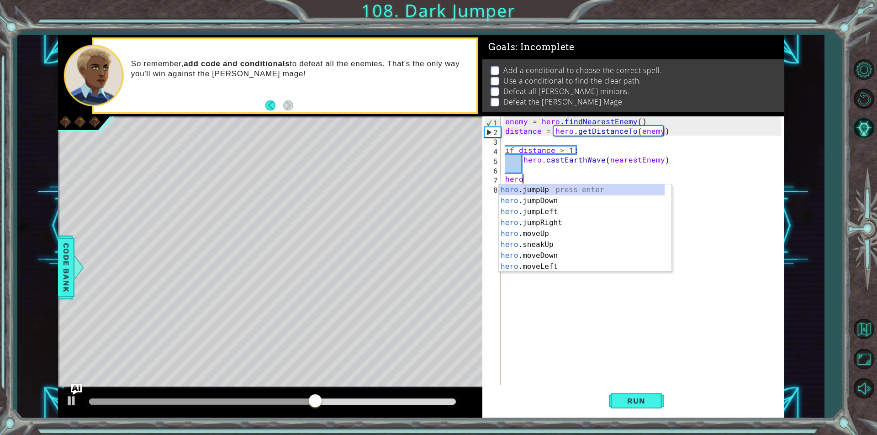
scroll to position [0, 1]
click at [551, 237] on div "hero. jumpUp press enter hero. jumpDown press enter hero. jumpLeft press enter …" at bounding box center [582, 239] width 166 height 110
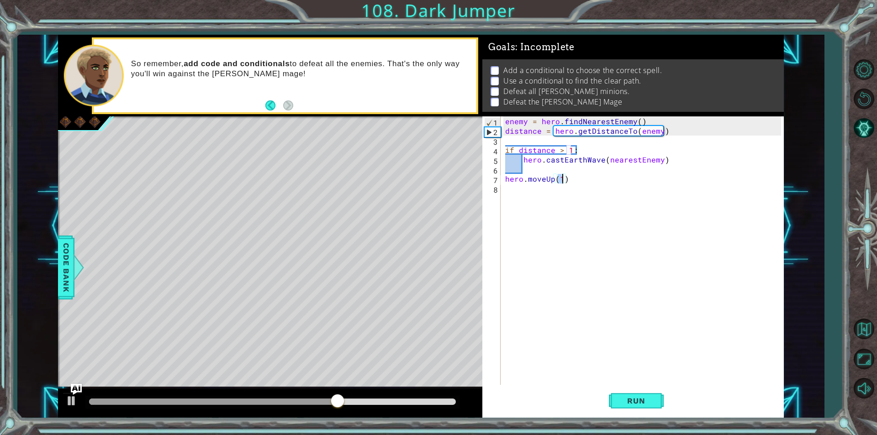
scroll to position [0, 3]
click at [555, 190] on div "enemy = hero . findNearestEnemy ( ) distance = hero . getDistanceTo ( enemy ) i…" at bounding box center [644, 260] width 282 height 288
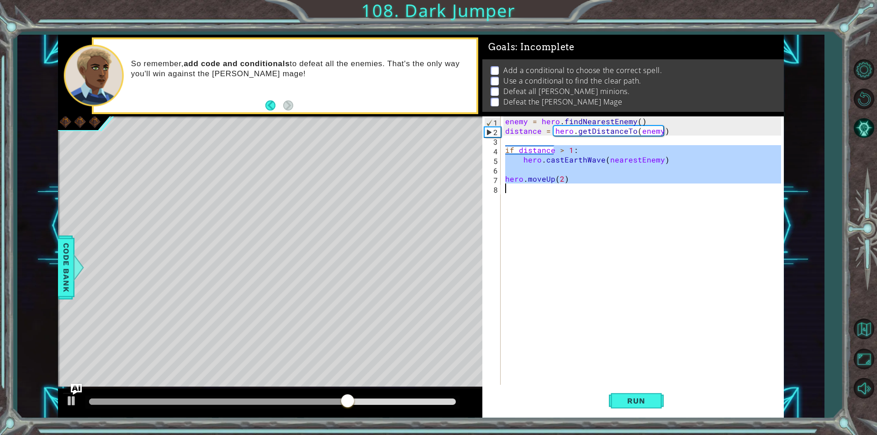
type textarea "hero.moveUp(2)"
click at [555, 194] on div "enemy = hero . findNearestEnemy ( ) distance = hero . getDistanceTo ( enemy ) i…" at bounding box center [642, 250] width 278 height 268
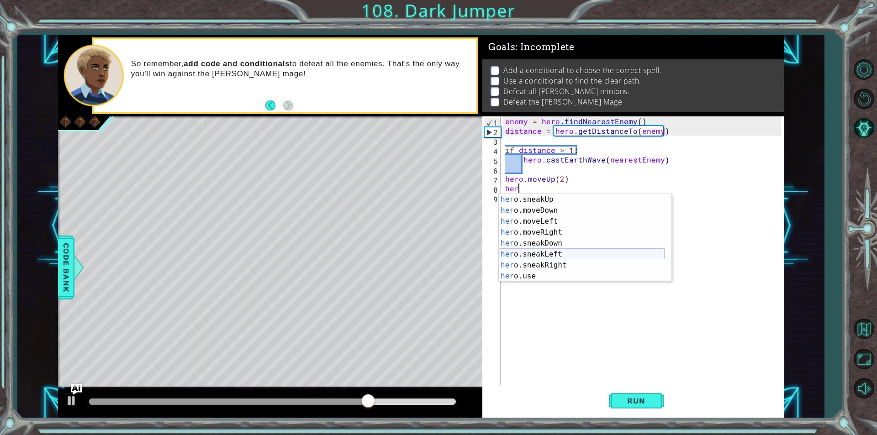
scroll to position [27, 0]
click at [556, 259] on div "her o.jumpLeft press enter her o.moveUp press enter her o.jumpRight press enter…" at bounding box center [582, 244] width 166 height 110
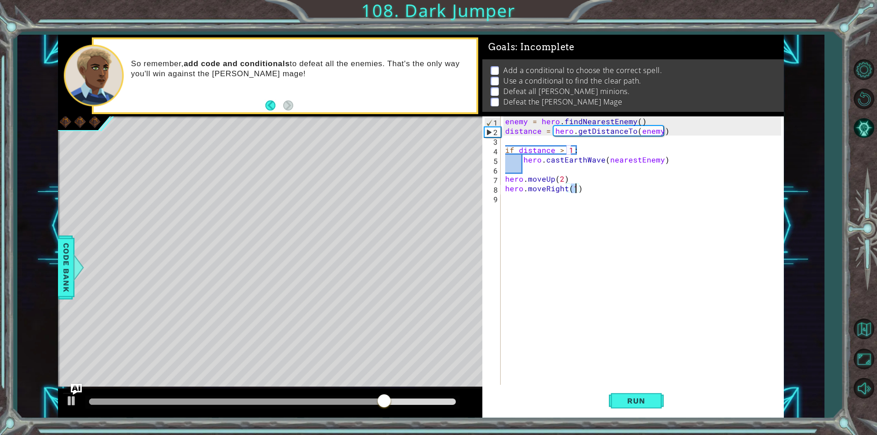
type textarea "hero.moveRight(2)"
click at [562, 211] on div "enemy = hero . findNearestEnemy ( ) distance = hero . getDistanceTo ( enemy ) i…" at bounding box center [644, 260] width 282 height 288
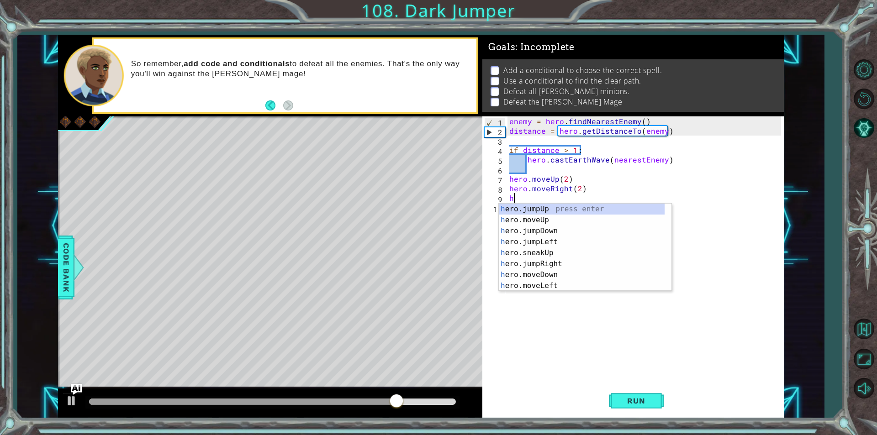
scroll to position [0, 0]
click at [561, 244] on div "her o.jumpUp press enter her o.jumpDown press enter her o.jumpLeft press enter …" at bounding box center [586, 259] width 166 height 110
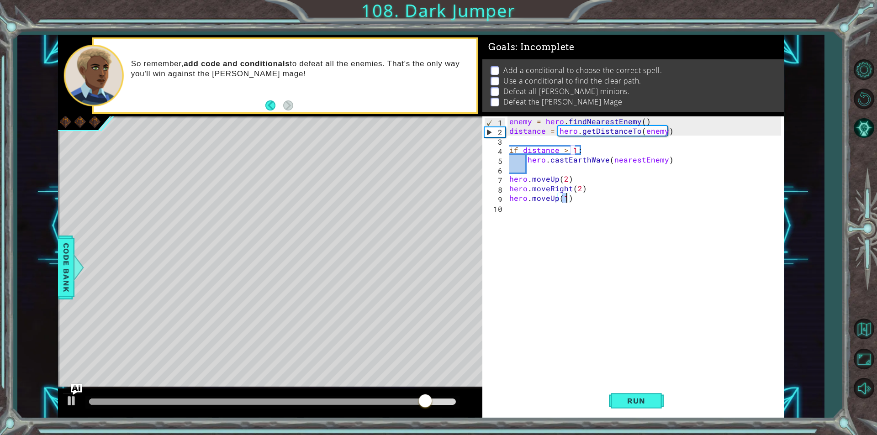
type textarea "hero.moveUp(3)"
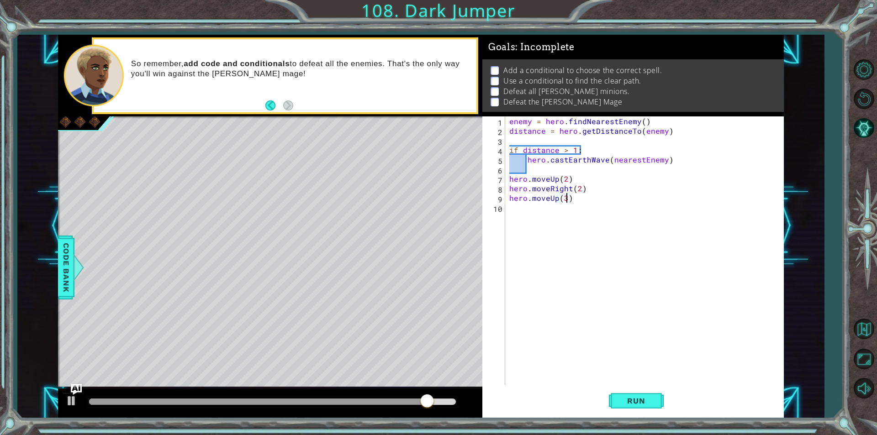
scroll to position [0, 3]
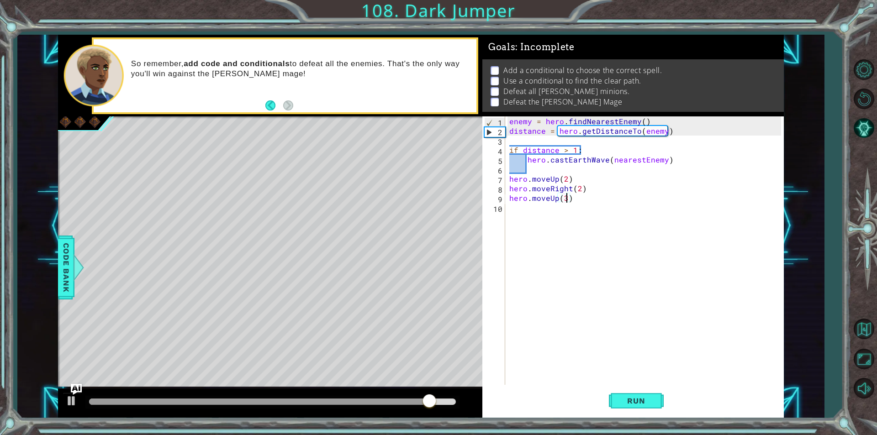
click at [566, 215] on div "enemy = hero . findNearestEnemy ( ) distance = hero . getDistanceTo ( enemy ) i…" at bounding box center [646, 260] width 278 height 288
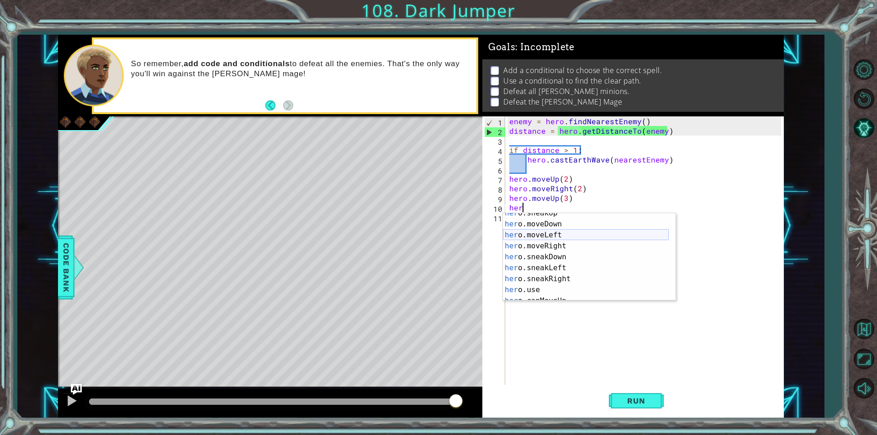
scroll to position [60, 0]
click at [564, 247] on div "her o.sneakUp press enter her o.moveDown press enter her o.moveLeft press enter…" at bounding box center [586, 263] width 166 height 110
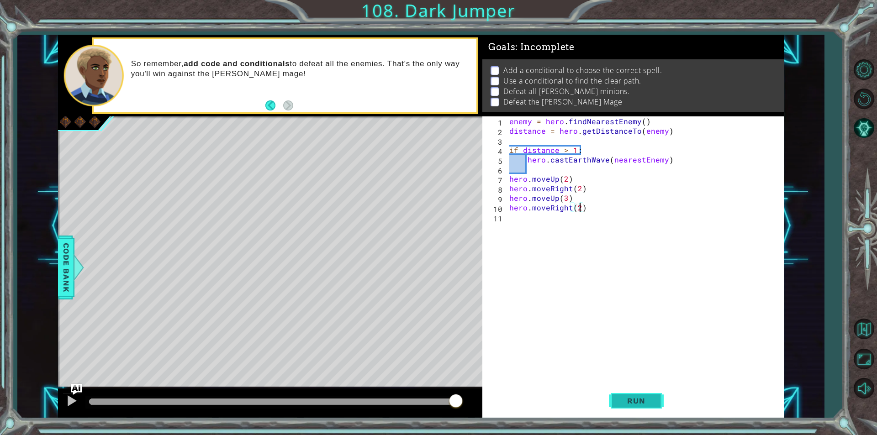
scroll to position [0, 4]
click at [642, 404] on span "Run" at bounding box center [636, 400] width 36 height 9
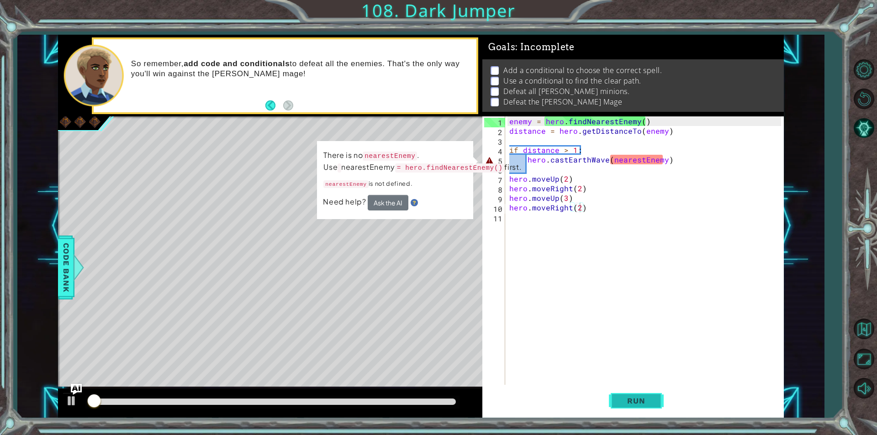
click at [641, 398] on span "Run" at bounding box center [636, 400] width 36 height 9
click at [640, 163] on div "enemy = hero . findNearestEnemy ( ) distance = hero . getDistanceTo ( enemy ) i…" at bounding box center [646, 260] width 278 height 288
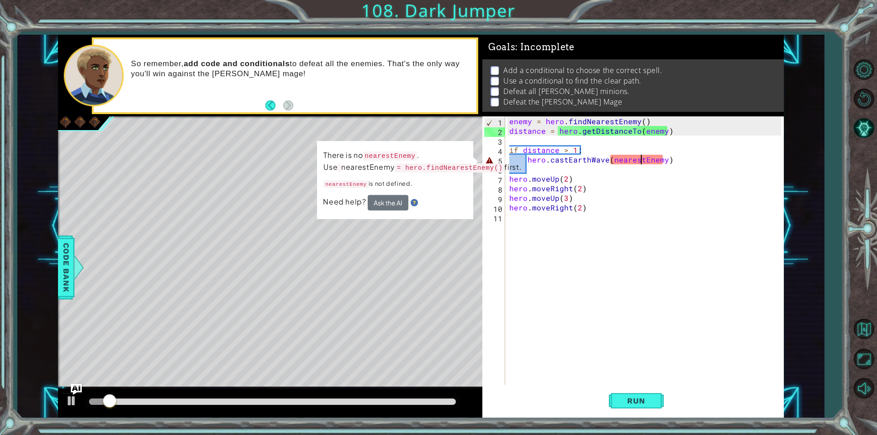
click at [644, 132] on div "enemy = hero . findNearestEnemy ( ) distance = hero . getDistanceTo ( enemy ) i…" at bounding box center [646, 260] width 278 height 288
click at [642, 132] on div "enemy = hero . findNearestEnemy ( ) distance = hero . getDistanceTo ( enemy ) i…" at bounding box center [646, 260] width 278 height 288
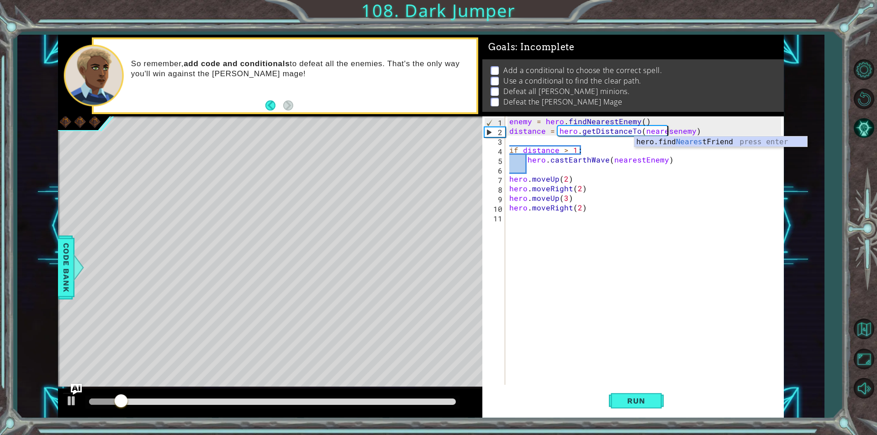
scroll to position [0, 10]
click at [675, 131] on div "enemy = hero . findNearestEnemy ( ) distance = hero . getDistanceTo ( nearesten…" at bounding box center [646, 260] width 278 height 288
click at [628, 412] on button "Run" at bounding box center [636, 401] width 55 height 30
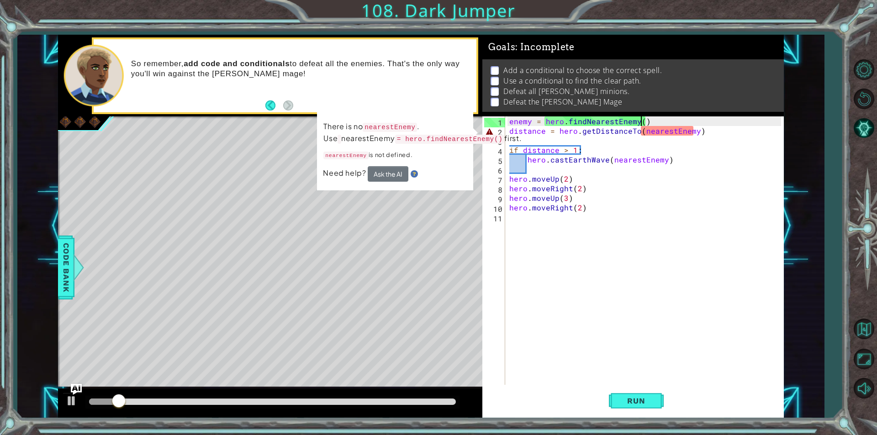
click at [640, 121] on div "enemy = hero . findNearestEnemy ( ) distance = hero . getDistanceTo ( nearestEn…" at bounding box center [646, 260] width 278 height 288
click at [692, 132] on div "enemy = hero . findNearestEnemy ( ) distance = hero . getDistanceTo ( nearestEn…" at bounding box center [646, 260] width 278 height 288
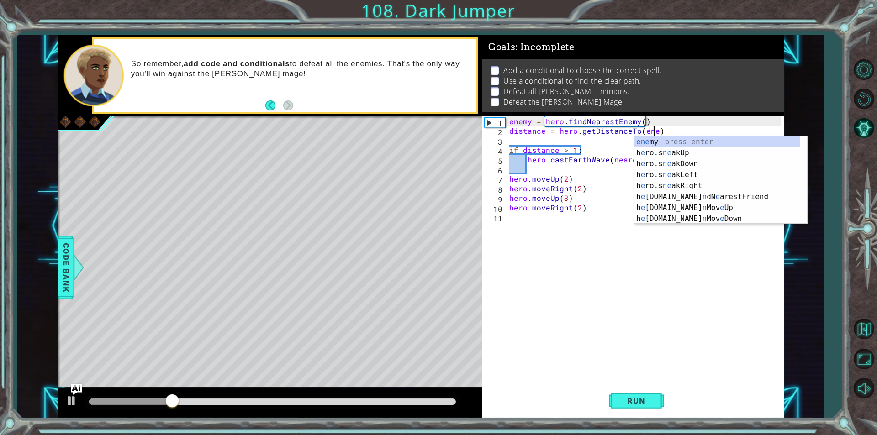
scroll to position [0, 9]
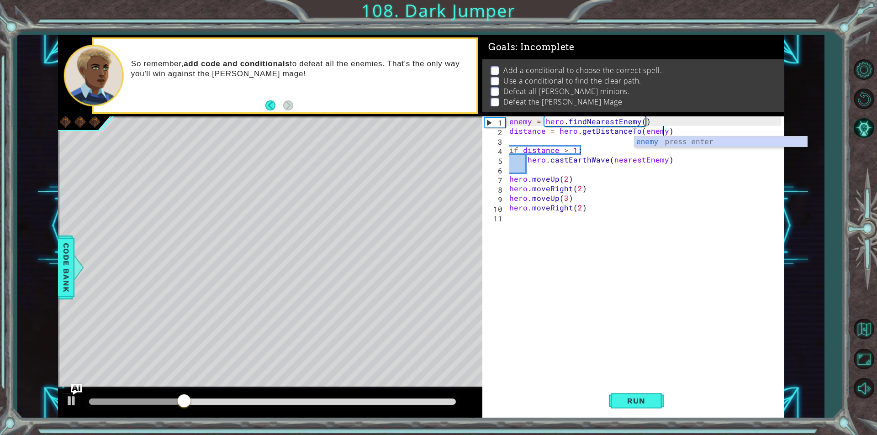
click at [605, 405] on div "Run" at bounding box center [635, 401] width 301 height 30
click at [619, 403] on span "Run" at bounding box center [636, 400] width 36 height 9
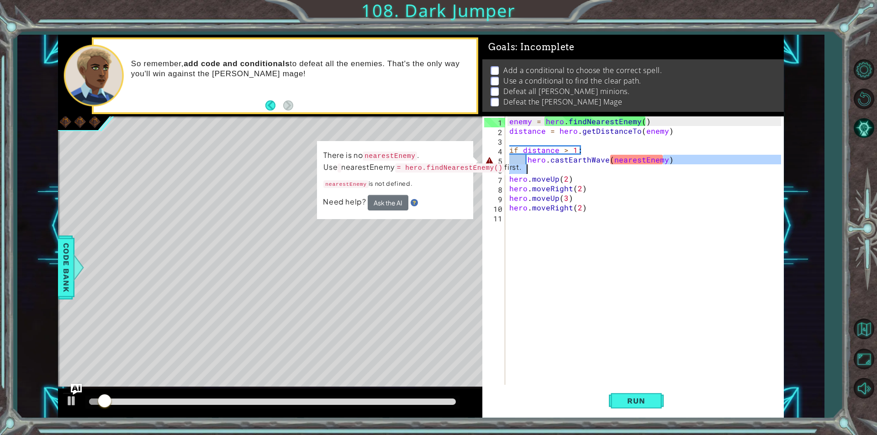
drag, startPoint x: 661, startPoint y: 159, endPoint x: 610, endPoint y: 167, distance: 51.7
click at [610, 167] on div "enemy = hero . findNearestEnemy ( ) distance = hero . getDistanceTo ( enemy ) i…" at bounding box center [646, 260] width 278 height 288
type textarea "hero.castEarthWave(nearestEnemy)"
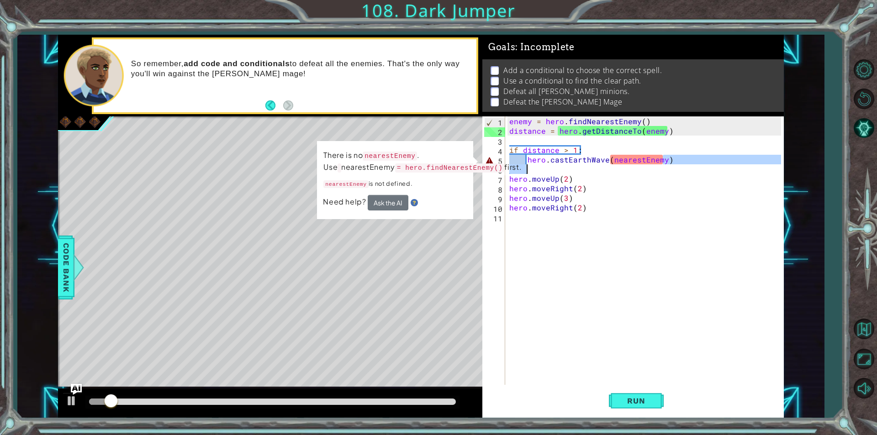
scroll to position [0, 0]
drag, startPoint x: 611, startPoint y: 159, endPoint x: 664, endPoint y: 164, distance: 53.2
click at [664, 164] on div "enemy = hero . findNearestEnemy ( ) distance = hero . getDistanceTo ( enemy ) i…" at bounding box center [646, 260] width 278 height 288
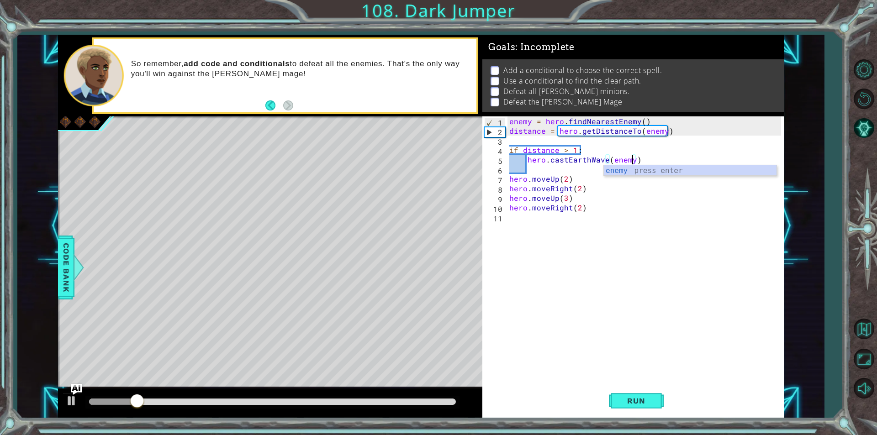
scroll to position [0, 7]
click at [657, 402] on button "Run" at bounding box center [636, 401] width 55 height 30
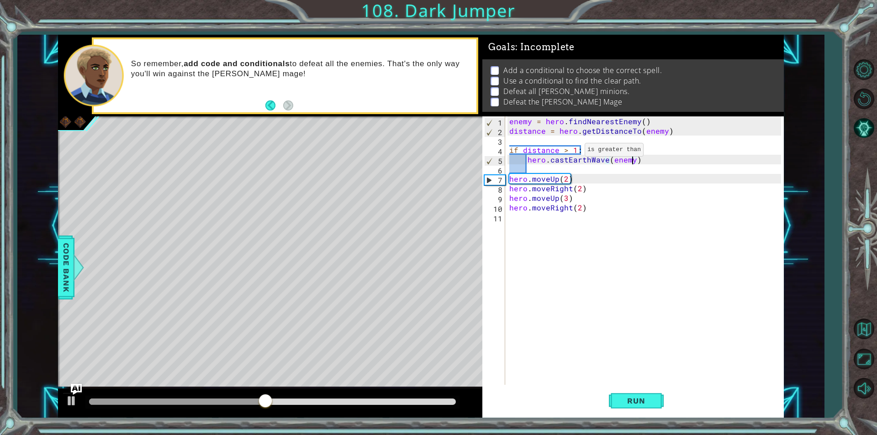
click at [573, 152] on div "enemy = hero . findNearestEnemy ( ) distance = hero . getDistanceTo ( enemy ) i…" at bounding box center [646, 260] width 278 height 288
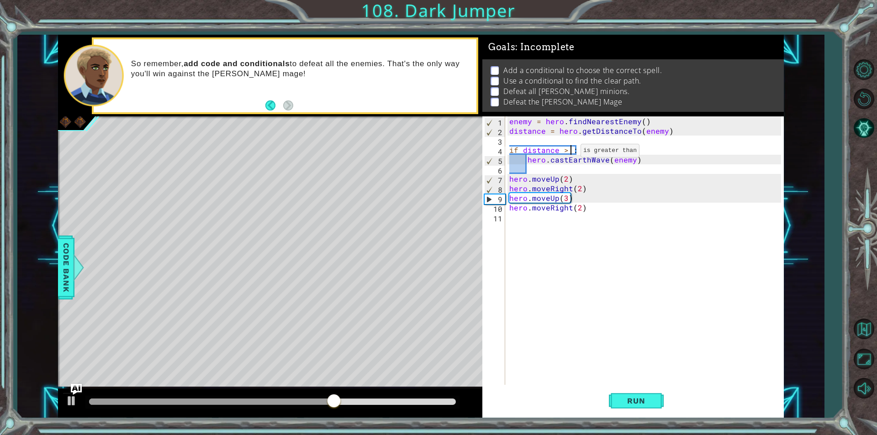
scroll to position [0, 4]
click at [631, 161] on div "enemy = hero . findNearestEnemy ( ) distance = hero . getDistanceTo ( enemy ) i…" at bounding box center [646, 260] width 278 height 288
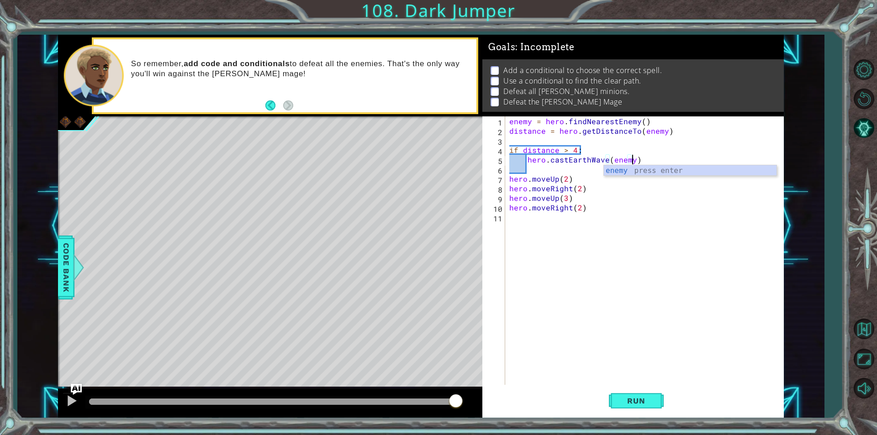
scroll to position [0, 7]
drag, startPoint x: 604, startPoint y: 159, endPoint x: 589, endPoint y: 161, distance: 14.7
click at [589, 161] on div "enemy = hero . findNearestEnemy ( ) distance = hero . getDistanceTo ( enemy ) i…" at bounding box center [646, 260] width 278 height 288
click at [602, 183] on div "hero.castEarth Wave press enter hero.castEarth Pit press enter" at bounding box center [607, 187] width 173 height 44
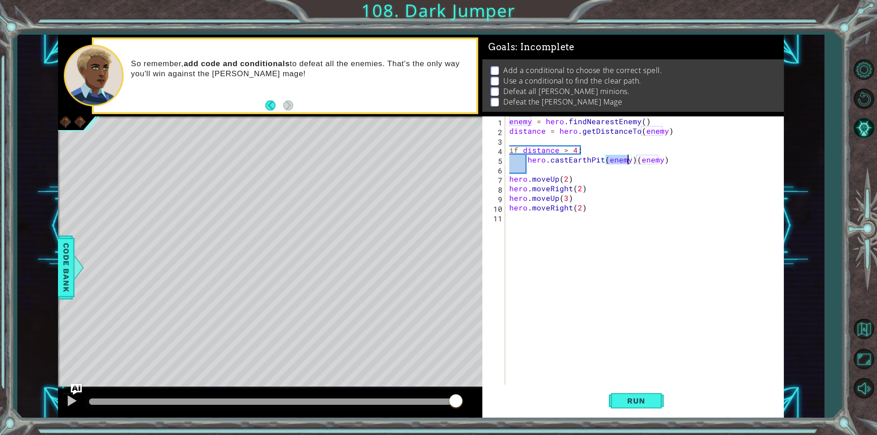
click at [608, 182] on div "enemy = hero . findNearestEnemy ( ) distance = hero . getDistanceTo ( enemy ) i…" at bounding box center [646, 260] width 278 height 288
type textarea "hero.moveUp(2)"
click at [609, 174] on div "enemy = hero . findNearestEnemy ( ) distance = hero . getDistanceTo ( enemy ) i…" at bounding box center [646, 260] width 278 height 288
type textarea "else:"
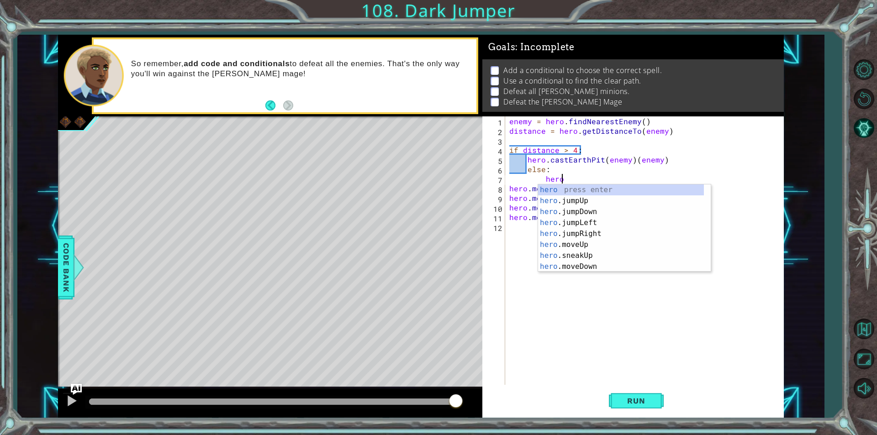
type textarea "hero"
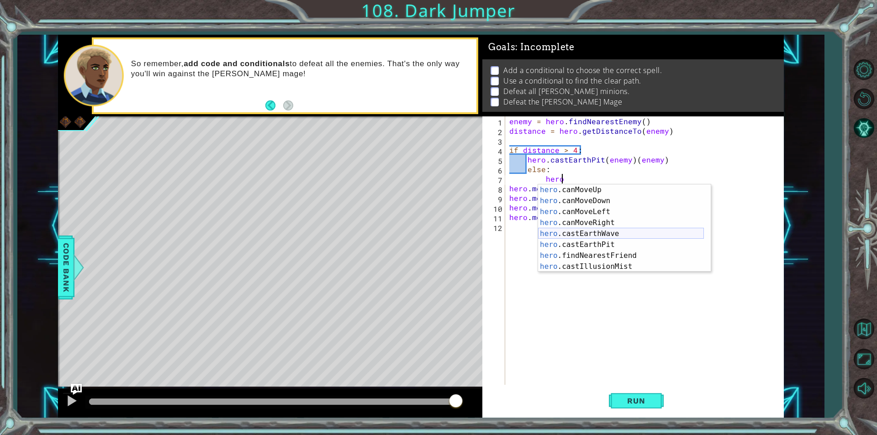
click at [610, 234] on div "hero .canMoveUp press enter hero .canMoveDown press enter hero .canMoveLeft pre…" at bounding box center [621, 239] width 166 height 110
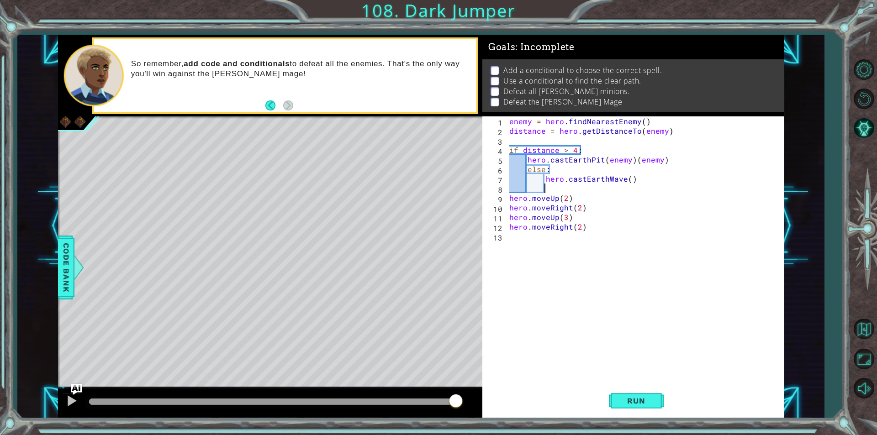
scroll to position [0, 2]
click at [629, 180] on div "enemy = hero . findNearestEnemy ( ) distance = hero . getDistanceTo ( enemy ) i…" at bounding box center [646, 260] width 278 height 288
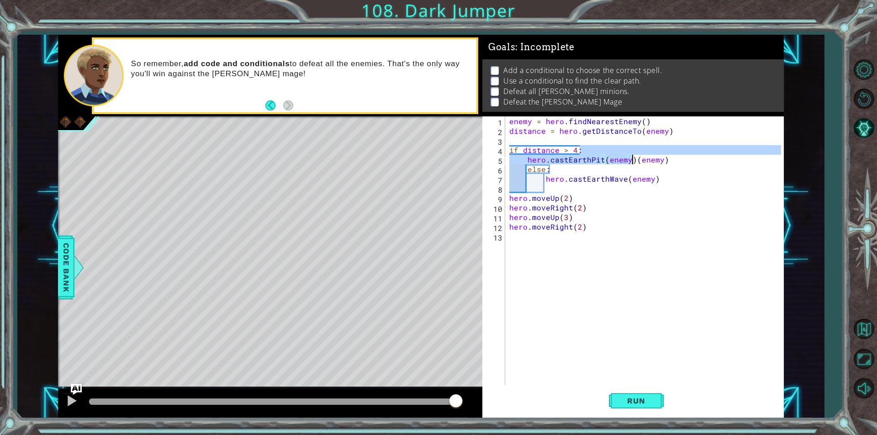
click at [632, 161] on div "enemy = hero . findNearestEnemy ( ) distance = hero . getDistanceTo ( enemy ) i…" at bounding box center [646, 260] width 278 height 288
click at [699, 163] on div "enemy = hero . findNearestEnemy ( ) distance = hero . getDistanceTo ( enemy ) i…" at bounding box center [646, 260] width 278 height 288
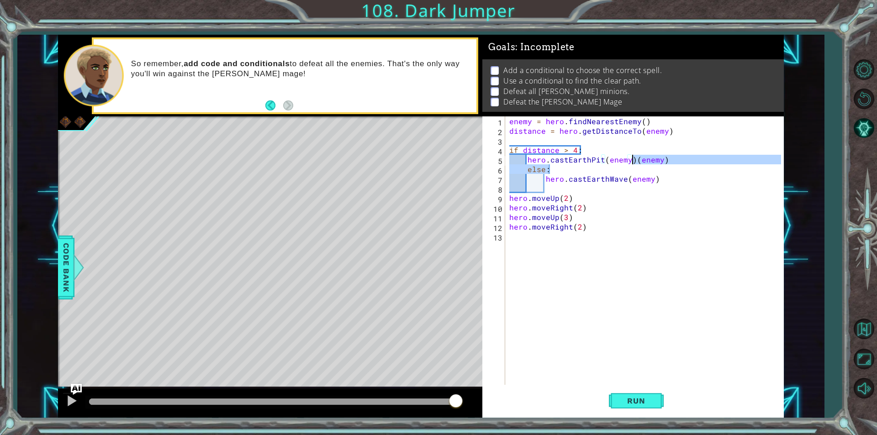
drag, startPoint x: 679, startPoint y: 164, endPoint x: 633, endPoint y: 163, distance: 46.1
click at [633, 163] on div "enemy = hero . findNearestEnemy ( ) distance = hero . getDistanceTo ( enemy ) i…" at bounding box center [646, 260] width 278 height 288
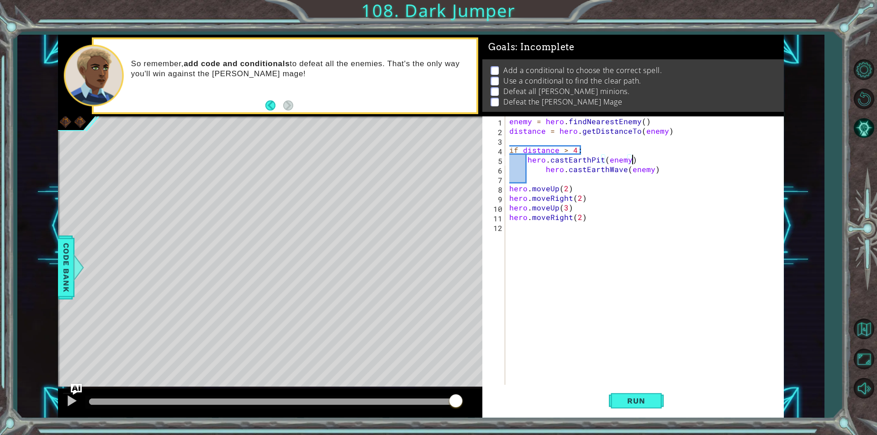
scroll to position [0, 7]
click at [642, 389] on button "Run" at bounding box center [636, 401] width 55 height 30
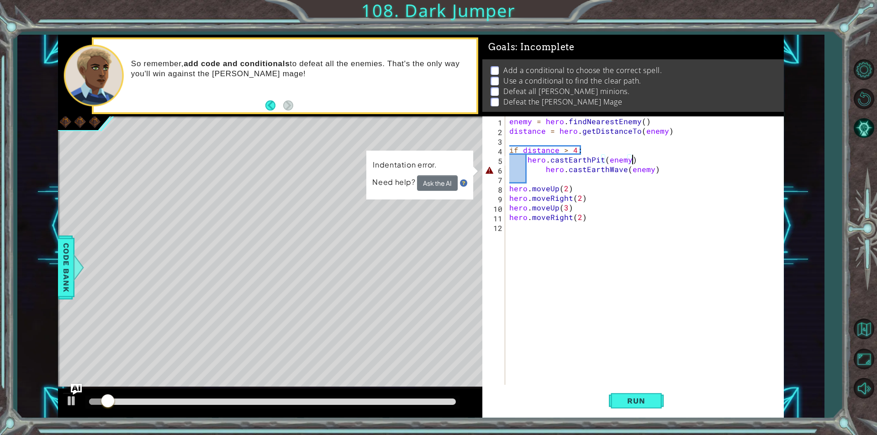
click at [647, 154] on div "enemy = hero . findNearestEnemy ( ) distance = hero . getDistanceTo ( enemy ) i…" at bounding box center [646, 260] width 278 height 288
click at [648, 157] on div "enemy = hero . findNearestEnemy ( ) distance = hero . getDistanceTo ( enemy ) i…" at bounding box center [646, 260] width 278 height 288
type textarea "hero.castEarthPit(enemy)"
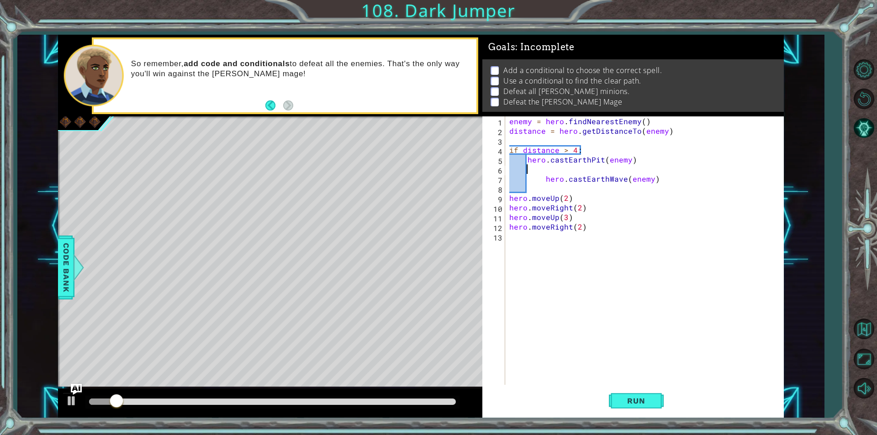
click at [562, 166] on div "enemy = hero . findNearestEnemy ( ) distance = hero . getDistanceTo ( enemy ) i…" at bounding box center [646, 260] width 278 height 288
click at [619, 391] on button "Run" at bounding box center [636, 401] width 55 height 30
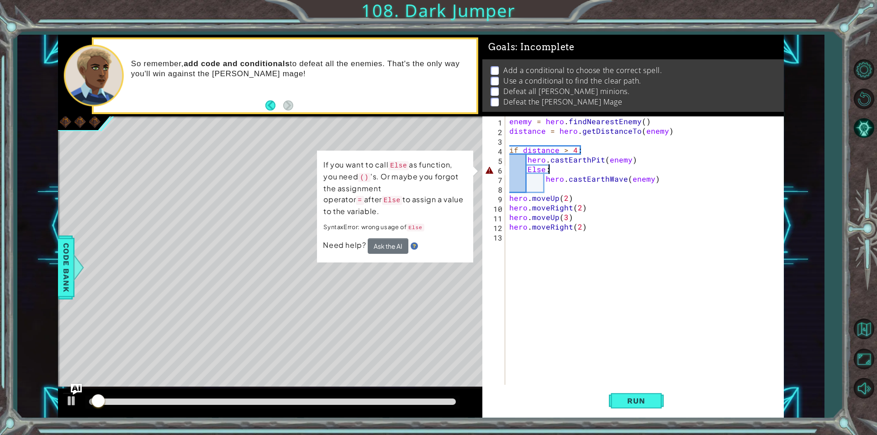
click at [543, 179] on div "enemy = hero . findNearestEnemy ( ) distance = hero . getDistanceTo ( enemy ) i…" at bounding box center [646, 260] width 278 height 288
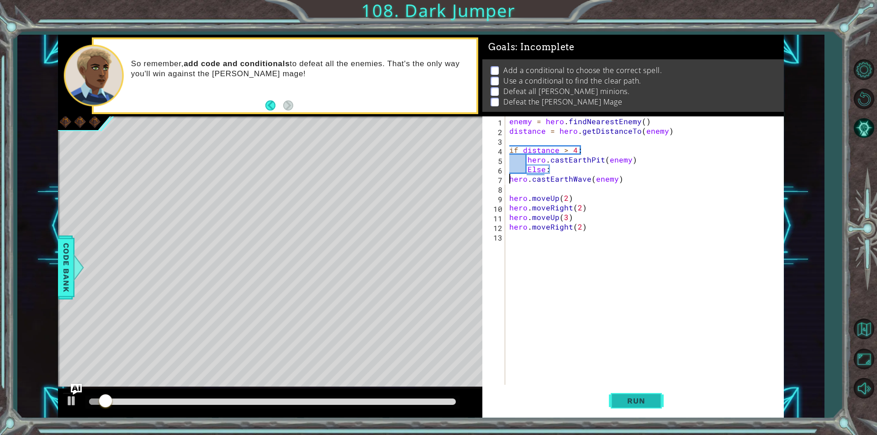
type textarea "Else:hero.castEarthWave(enemy)"
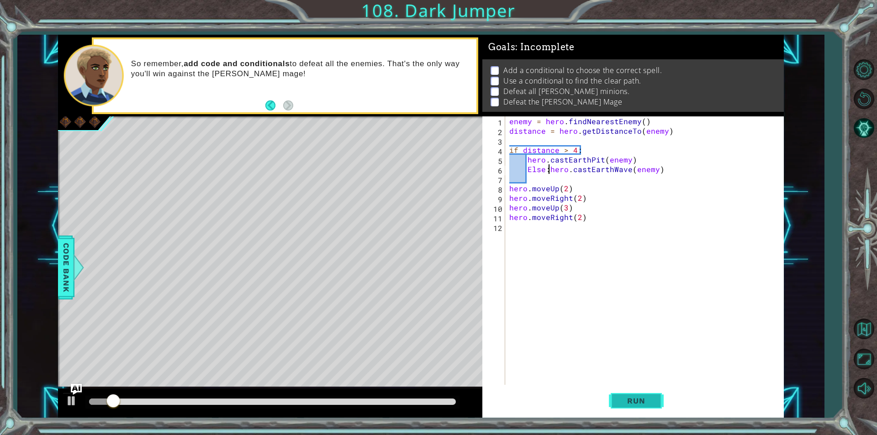
click at [640, 403] on span "Run" at bounding box center [636, 400] width 36 height 9
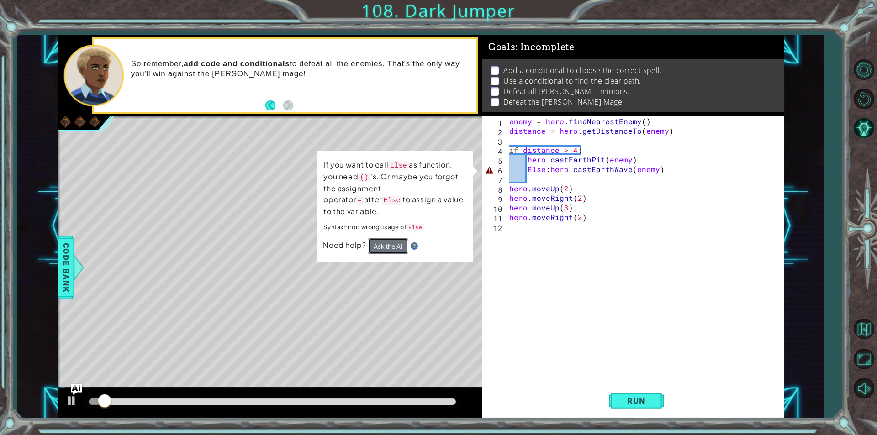
click at [393, 238] on button "Ask the AI" at bounding box center [388, 246] width 41 height 16
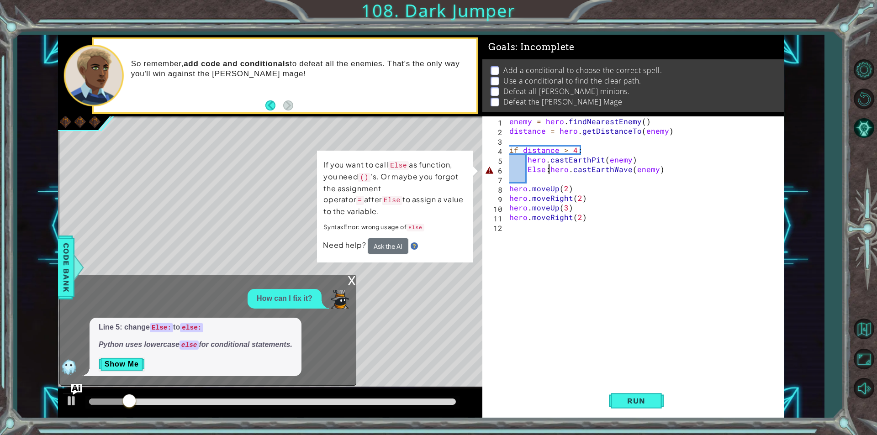
click at [531, 174] on div "enemy = hero . findNearestEnemy ( ) distance = hero . getDistanceTo ( enemy ) i…" at bounding box center [646, 260] width 278 height 288
click at [531, 172] on div "enemy = hero . findNearestEnemy ( ) distance = hero . getDistanceTo ( enemy ) i…" at bounding box center [646, 260] width 278 height 288
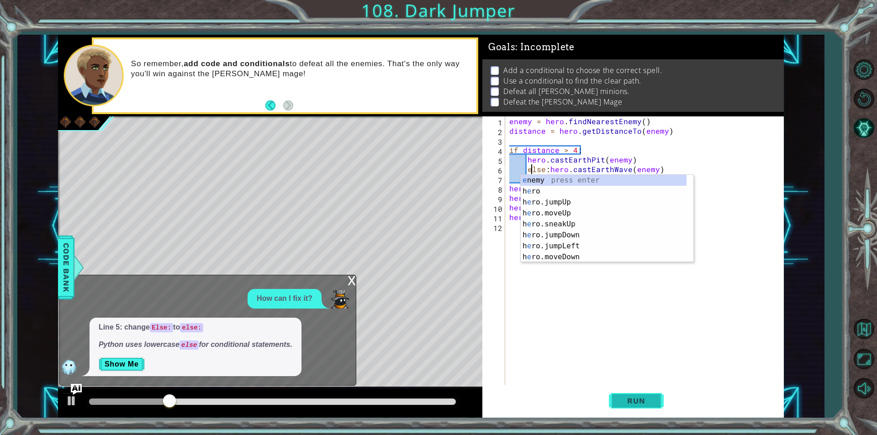
type textarea "else:hero.castEarthWave(enemy)"
click at [642, 408] on button "Run" at bounding box center [636, 401] width 55 height 30
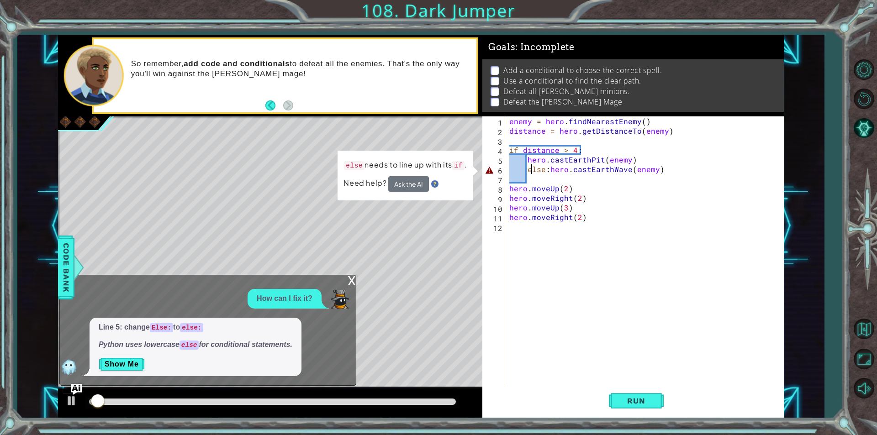
click at [548, 174] on div "enemy = hero . findNearestEnemy ( ) distance = hero . getDistanceTo ( enemy ) i…" at bounding box center [646, 260] width 278 height 288
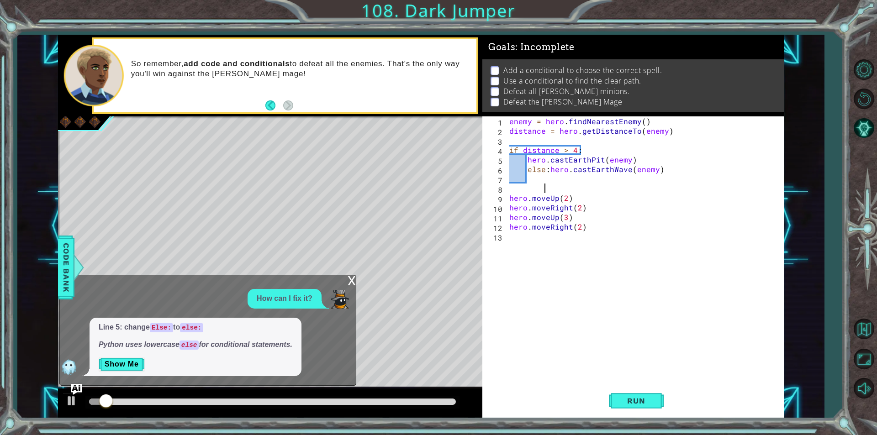
scroll to position [0, 0]
click at [548, 170] on div "enemy = hero . findNearestEnemy ( ) distance = hero . getDistanceTo ( enemy ) i…" at bounding box center [646, 260] width 278 height 288
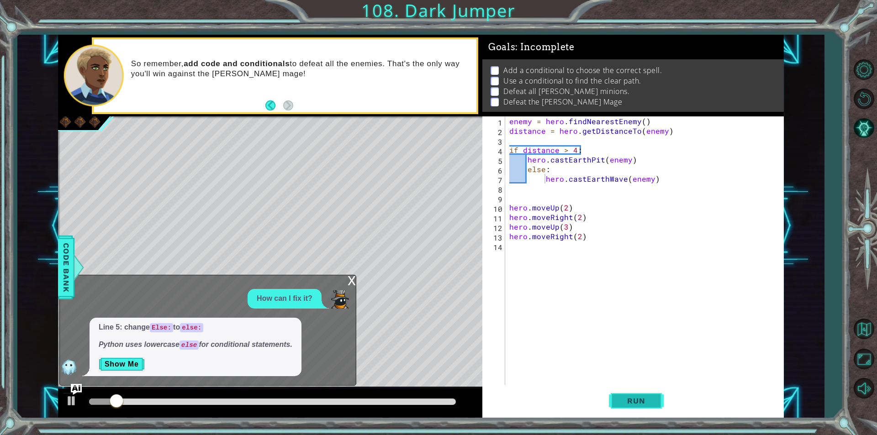
drag, startPoint x: 642, startPoint y: 389, endPoint x: 642, endPoint y: 394, distance: 5.0
click at [642, 393] on button "Run" at bounding box center [636, 401] width 55 height 30
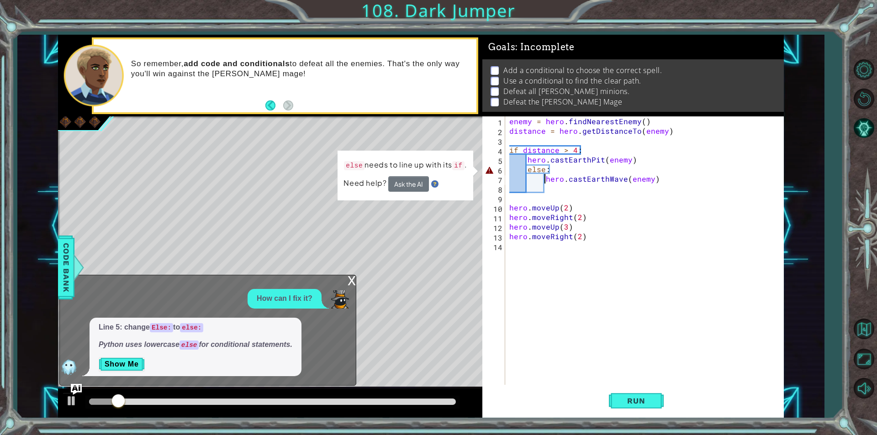
click at [524, 167] on div "enemy = hero . findNearestEnemy ( ) distance = hero . getDistanceTo ( enemy ) i…" at bounding box center [646, 260] width 278 height 288
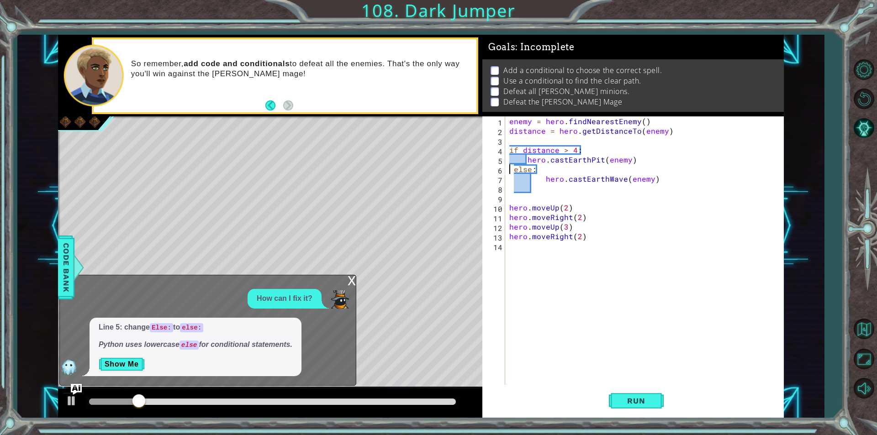
click at [511, 168] on div "enemy = hero . findNearestEnemy ( ) distance = hero . getDistanceTo ( enemy ) i…" at bounding box center [646, 260] width 278 height 288
click at [547, 178] on div "enemy = hero . findNearestEnemy ( ) distance = hero . getDistanceTo ( enemy ) i…" at bounding box center [646, 260] width 278 height 288
click at [542, 179] on div "enemy = hero . findNearestEnemy ( ) distance = hero . getDistanceTo ( enemy ) i…" at bounding box center [646, 260] width 278 height 288
click at [628, 395] on button "Run" at bounding box center [636, 401] width 55 height 30
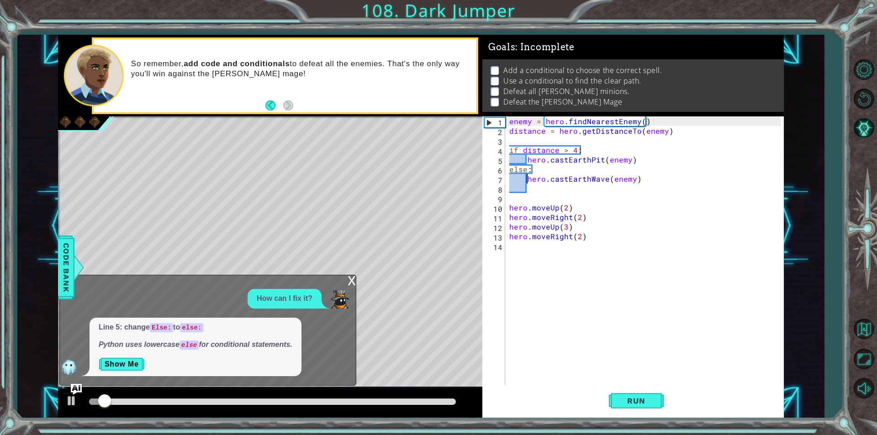
click at [355, 279] on div "x" at bounding box center [351, 279] width 8 height 9
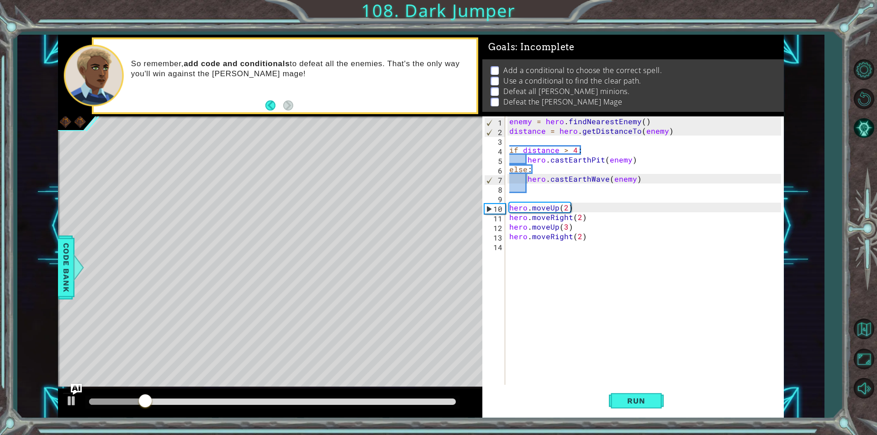
click at [566, 171] on div "enemy = hero . findNearestEnemy ( ) distance = hero . getDistanceTo ( enemy ) i…" at bounding box center [646, 260] width 278 height 288
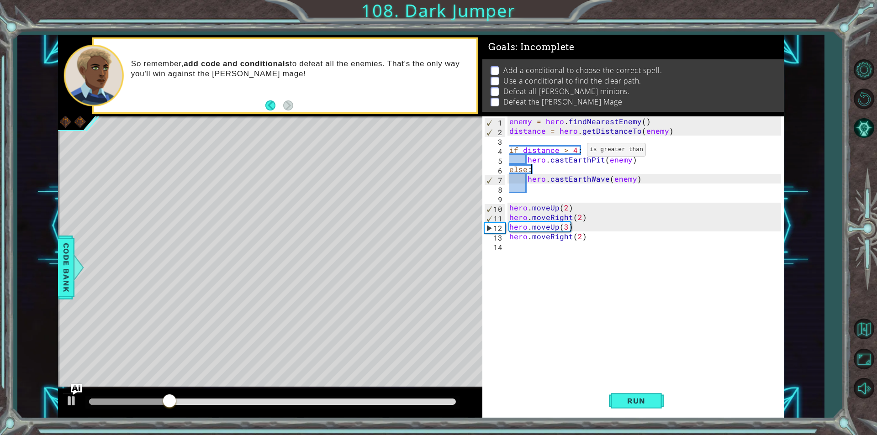
click at [575, 152] on div "enemy = hero . findNearestEnemy ( ) distance = hero . getDistanceTo ( enemy ) i…" at bounding box center [646, 260] width 278 height 288
click at [574, 152] on div "enemy = hero . findNearestEnemy ( ) distance = hero . getDistanceTo ( enemy ) i…" at bounding box center [646, 260] width 278 height 288
click at [631, 403] on span "Run" at bounding box center [636, 400] width 36 height 9
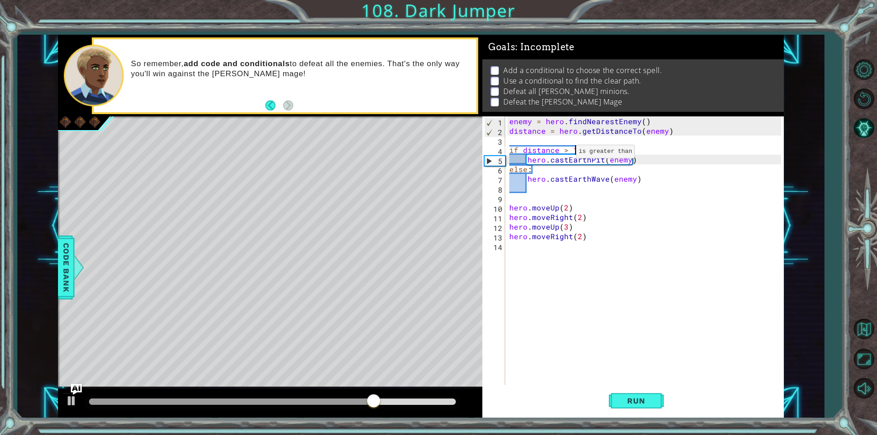
click at [564, 154] on div "enemy = hero . findNearestEnemy ( ) distance = hero . getDistanceTo ( enemy ) i…" at bounding box center [646, 260] width 278 height 288
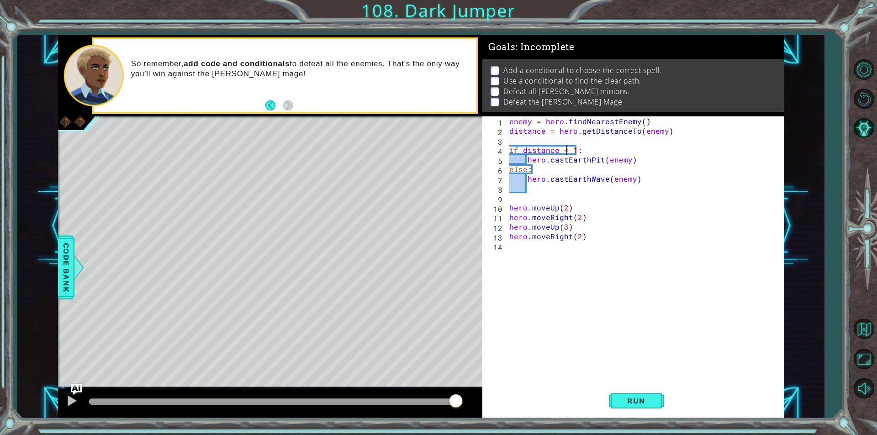
scroll to position [0, 3]
click at [662, 397] on button "Run" at bounding box center [636, 401] width 55 height 30
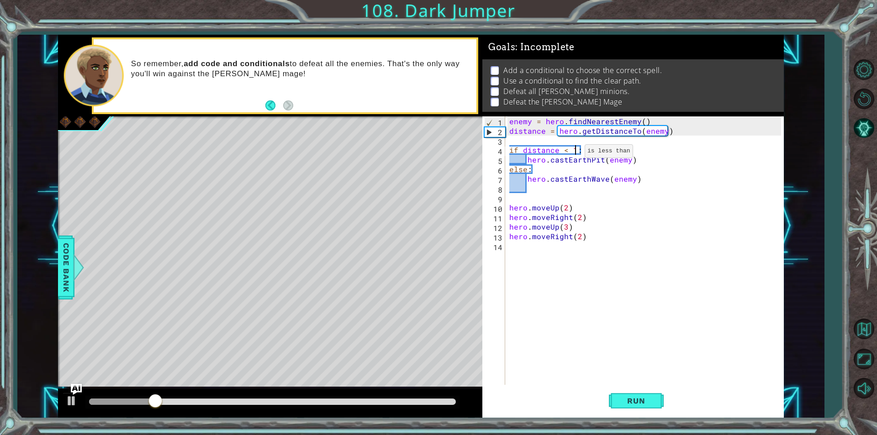
click at [573, 153] on div "enemy = hero . findNearestEnemy ( ) distance = hero . getDistanceTo ( enemy ) i…" at bounding box center [646, 260] width 278 height 288
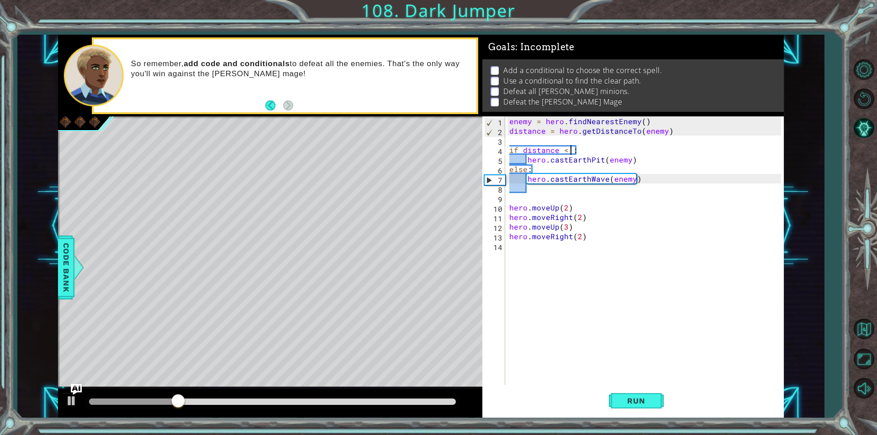
type textarea "if distance < 3:"
click at [629, 372] on div "enemy = hero . findNearestEnemy ( ) distance = hero . getDistanceTo ( enemy ) i…" at bounding box center [646, 260] width 278 height 288
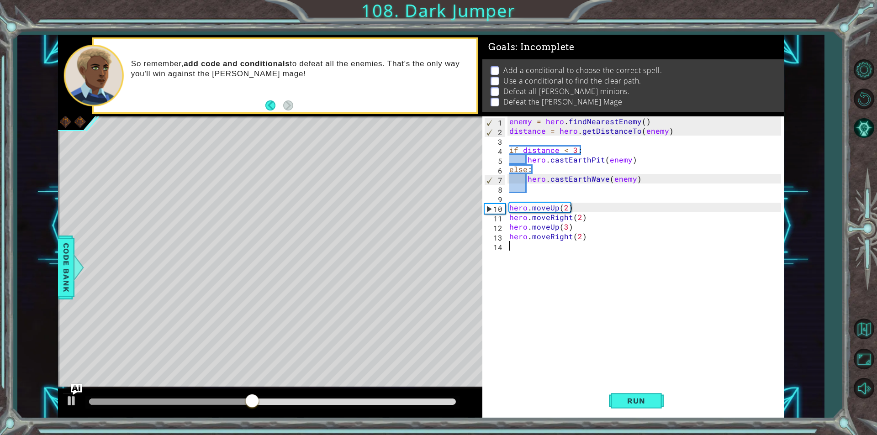
click at [600, 156] on div "enemy = hero . findNearestEnemy ( ) distance = hero . getDistanceTo ( enemy ) i…" at bounding box center [646, 260] width 278 height 288
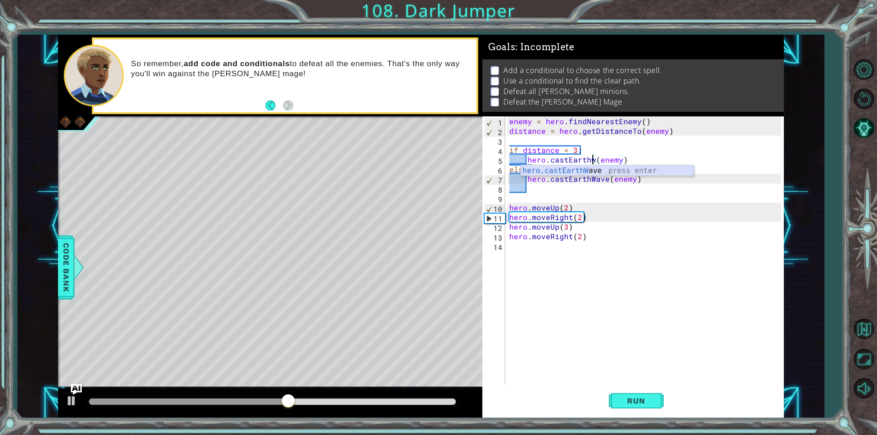
scroll to position [0, 5]
click at [611, 170] on div "hero.castEarthWa ve press enter" at bounding box center [607, 181] width 173 height 33
click at [605, 180] on div "enemy = hero . findNearestEnemy ( ) distance = hero . getDistanceTo ( enemy ) i…" at bounding box center [646, 260] width 278 height 288
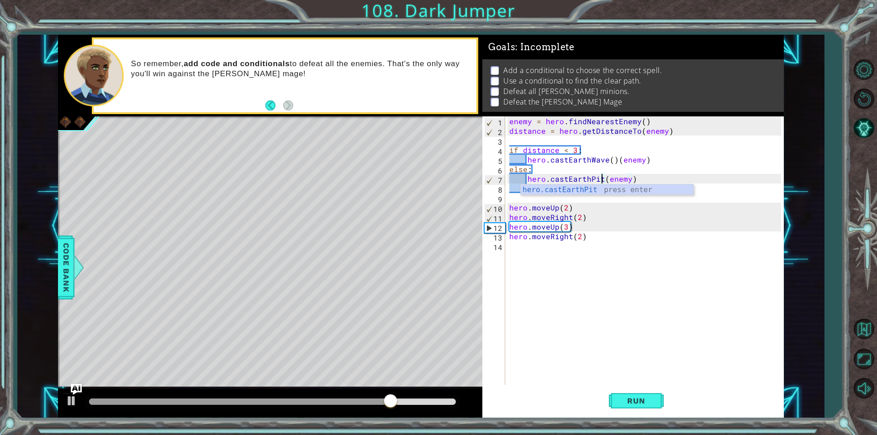
click at [612, 166] on div "enemy = hero . findNearestEnemy ( ) distance = hero . getDistanceTo ( enemy ) i…" at bounding box center [646, 260] width 278 height 288
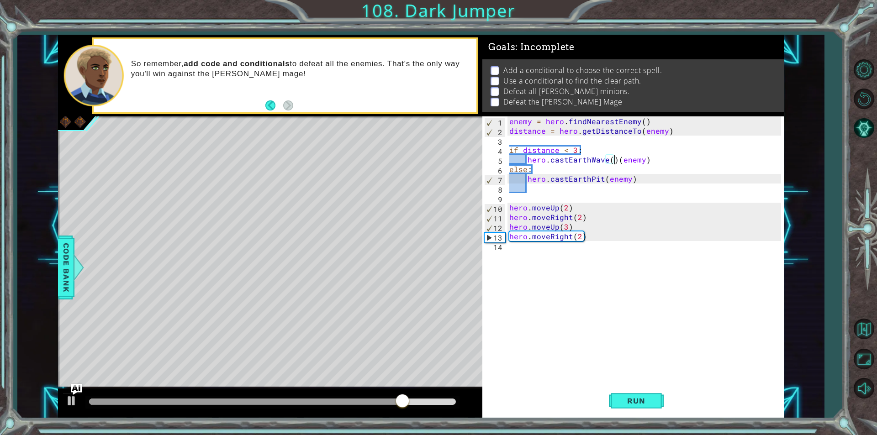
click at [614, 163] on div "enemy = hero . findNearestEnemy ( ) distance = hero . getDistanceTo ( enemy ) i…" at bounding box center [646, 260] width 278 height 288
type textarea "hero.castEarthWave(enemy)"
click at [656, 276] on div "enemy = hero . findNearestEnemy ( ) distance = hero . getDistanceTo ( enemy ) i…" at bounding box center [646, 260] width 278 height 288
click at [589, 238] on div "enemy = hero . findNearestEnemy ( ) distance = hero . getDistanceTo ( enemy ) i…" at bounding box center [646, 260] width 278 height 288
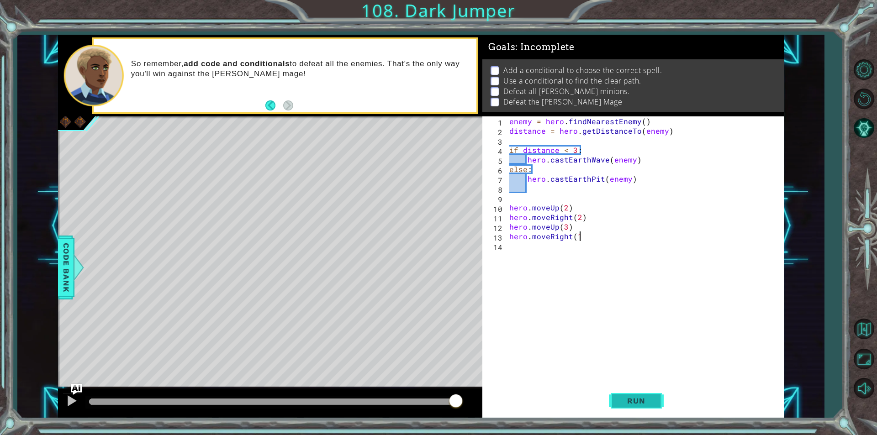
scroll to position [0, 4]
click at [645, 407] on button "Run" at bounding box center [636, 401] width 55 height 30
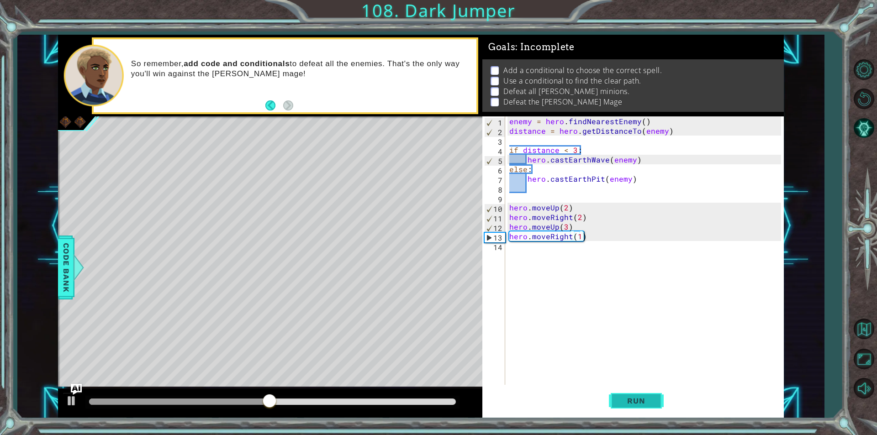
click at [648, 410] on button "Run" at bounding box center [636, 401] width 55 height 30
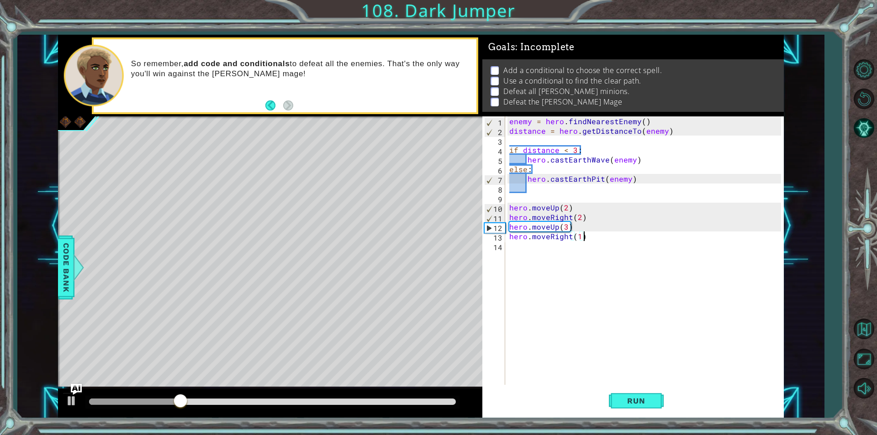
click at [579, 238] on div "enemy = hero . findNearestEnemy ( ) distance = hero . getDistanceTo ( enemy ) i…" at bounding box center [646, 260] width 278 height 288
type textarea "hero.moveRight(2)"
click at [581, 240] on div "enemy = hero . findNearestEnemy ( ) distance = hero . getDistanceTo ( enemy ) i…" at bounding box center [646, 260] width 278 height 288
click at [569, 249] on div "enemy = hero . findNearestEnemy ( ) distance = hero . getDistanceTo ( enemy ) i…" at bounding box center [646, 260] width 278 height 288
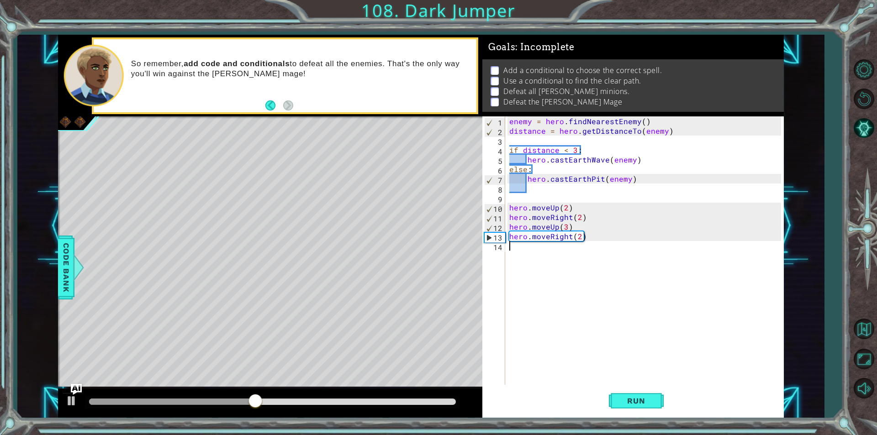
type textarea "h"
click at [646, 399] on span "Run" at bounding box center [636, 400] width 36 height 9
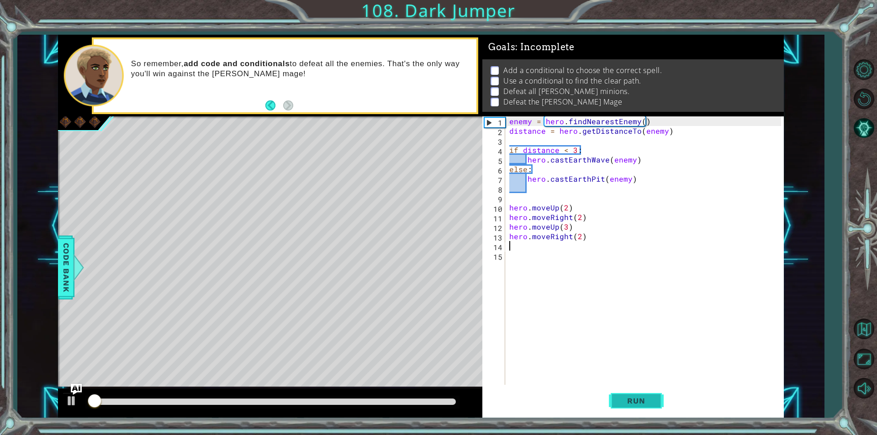
click at [658, 387] on button "Run" at bounding box center [636, 401] width 55 height 30
